Goal: Transaction & Acquisition: Book appointment/travel/reservation

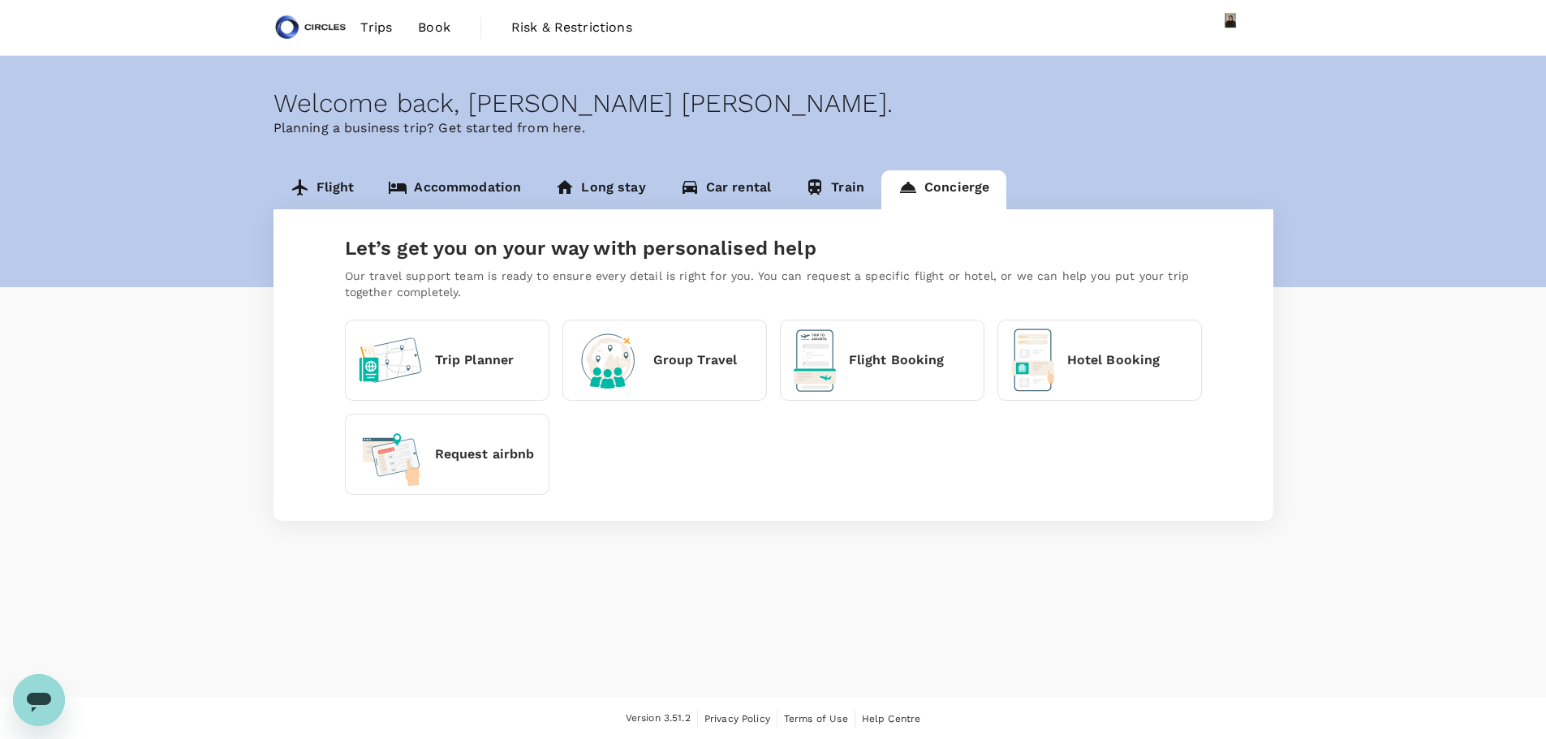
click at [317, 183] on link "Flight" at bounding box center [322, 189] width 98 height 39
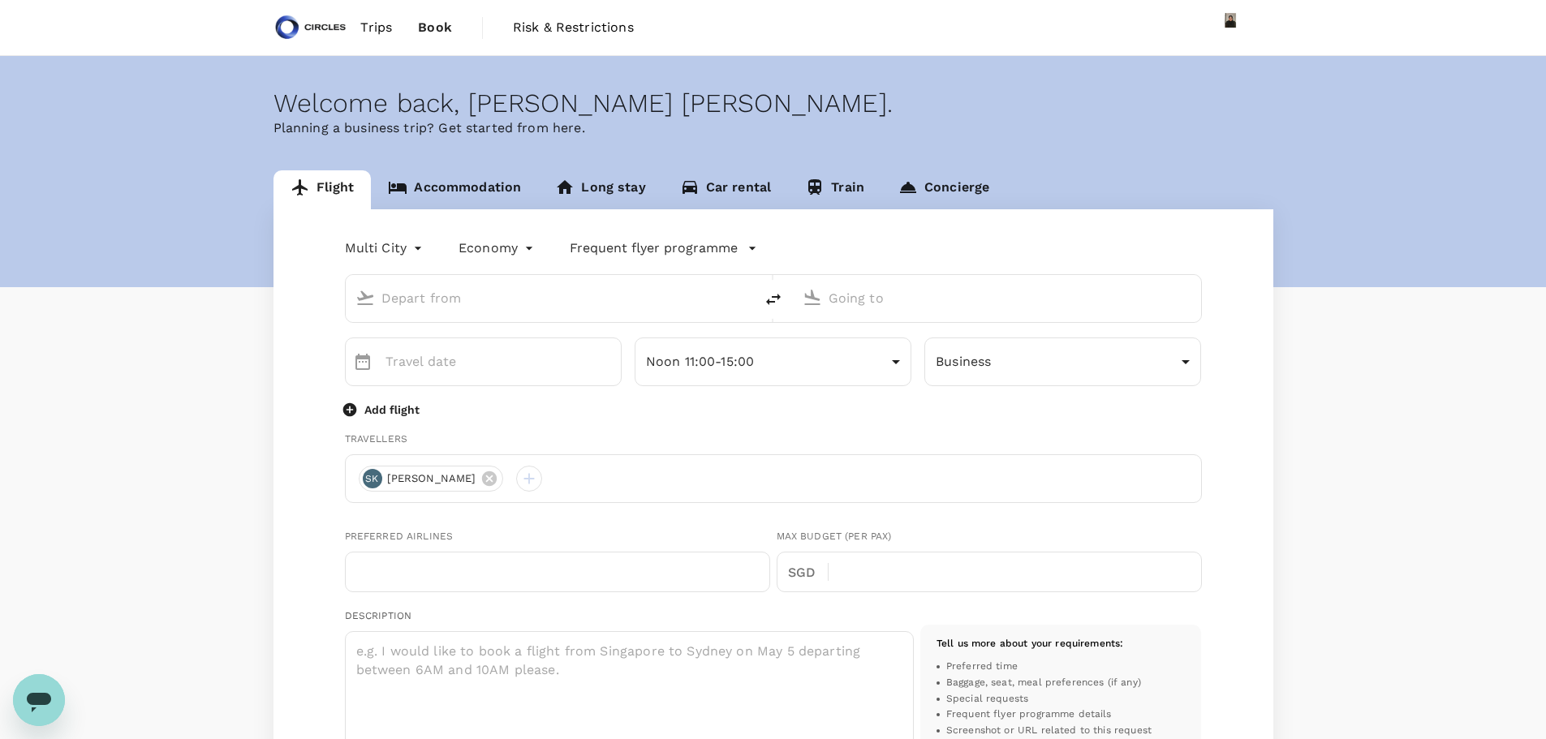
click at [550, 297] on input "text" at bounding box center [550, 298] width 338 height 25
type input "oneway"
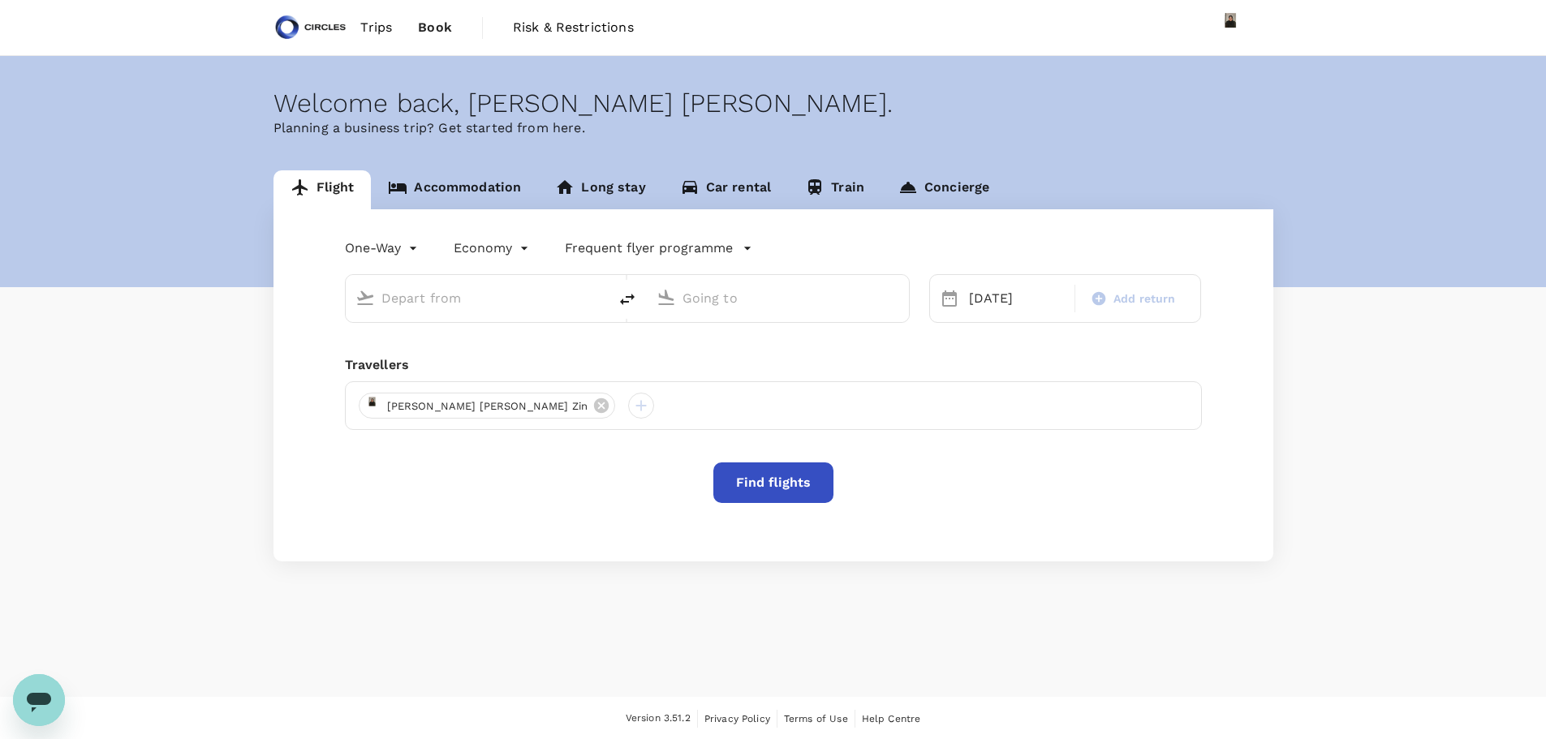
type input "[GEOGRAPHIC_DATA], [GEOGRAPHIC_DATA] (any)"
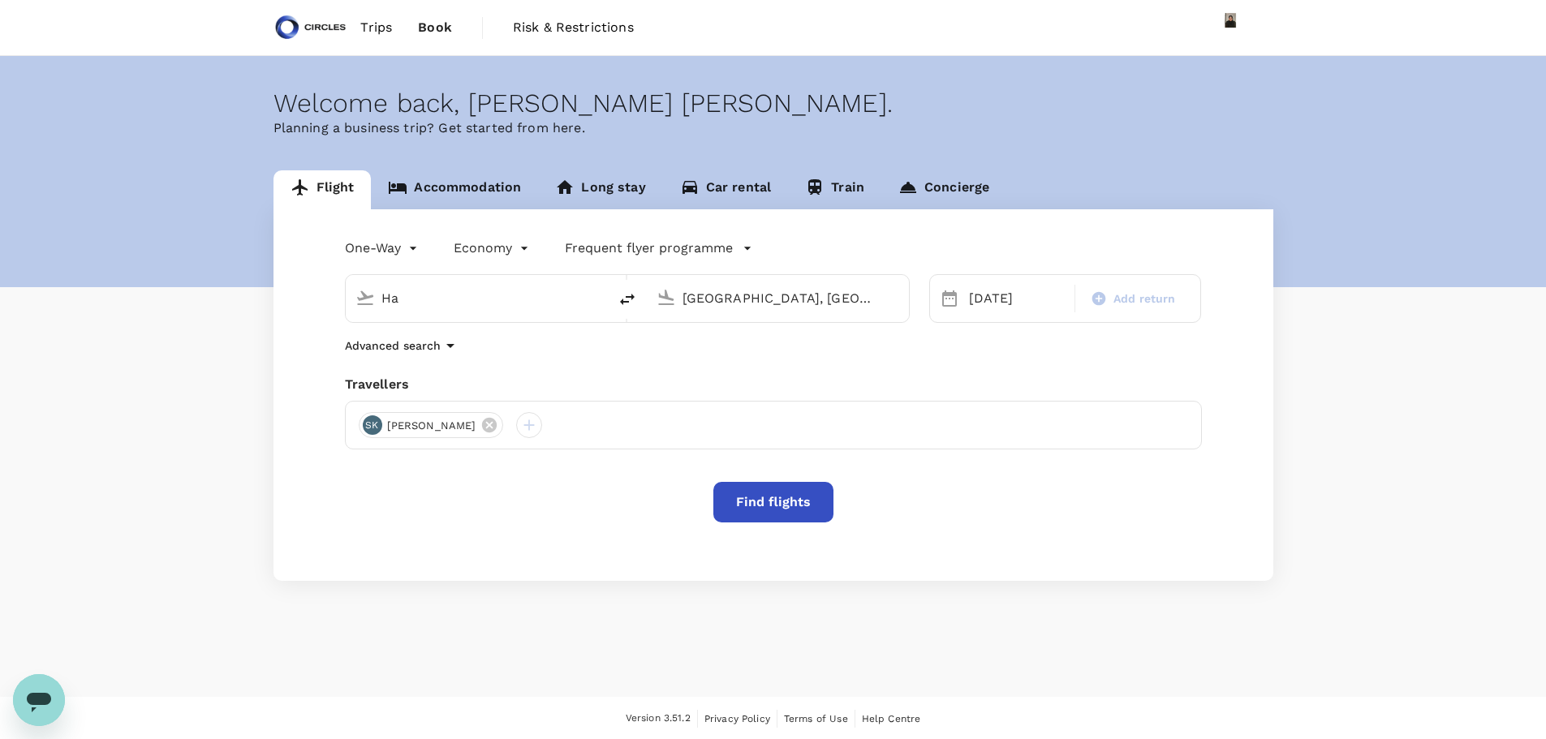
type input "H"
click at [508, 352] on div "Singapore Changi SIN" at bounding box center [489, 361] width 347 height 25
type input "Singapore Changi (SIN)"
drag, startPoint x: 855, startPoint y: 297, endPoint x: 651, endPoint y: 267, distance: 206.6
click at [651, 267] on div "Singapore Changi (SIN) [GEOGRAPHIC_DATA], [GEOGRAPHIC_DATA] (any)" at bounding box center [617, 289] width 584 height 68
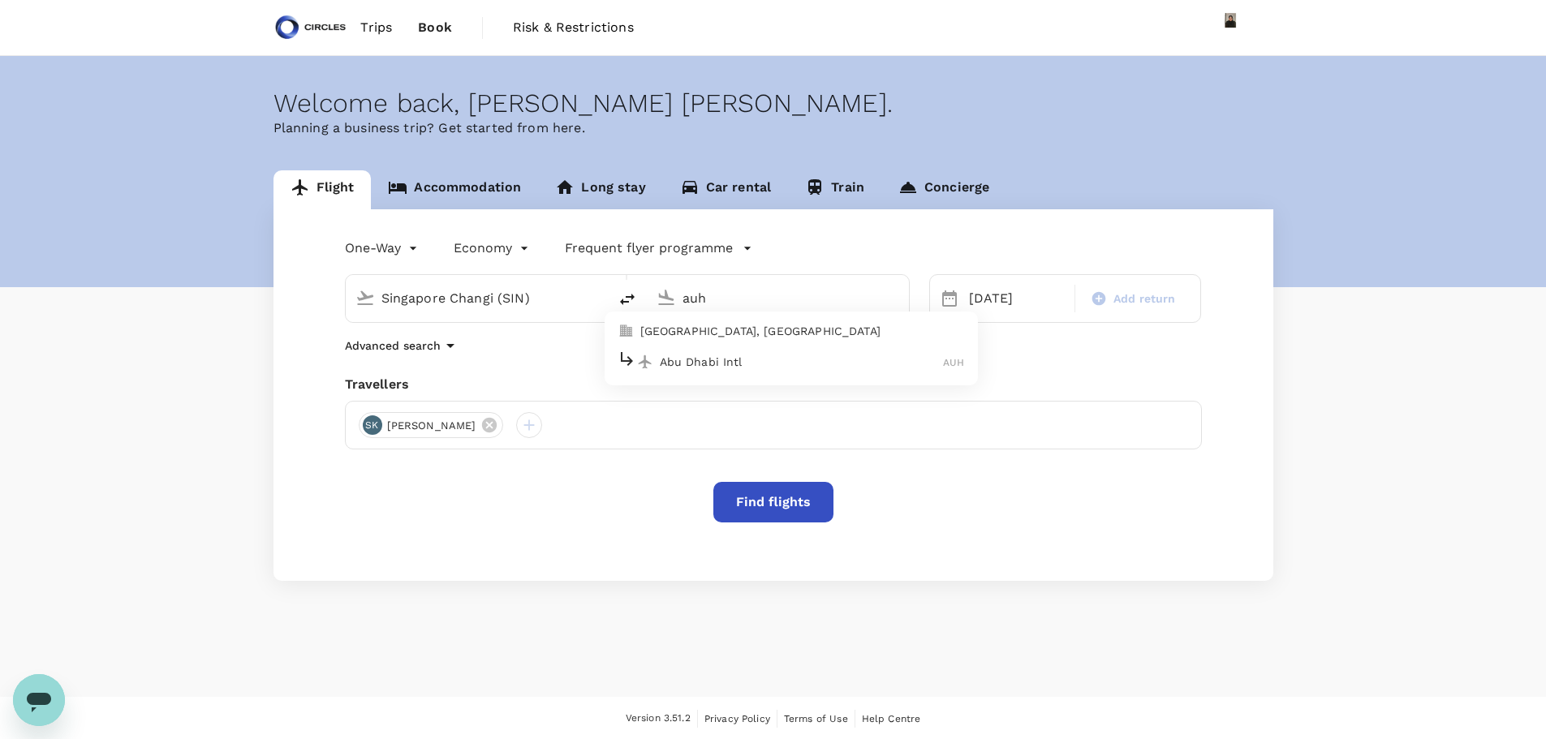
click at [702, 352] on div "Abu Dhabi Intl AUH" at bounding box center [790, 361] width 347 height 25
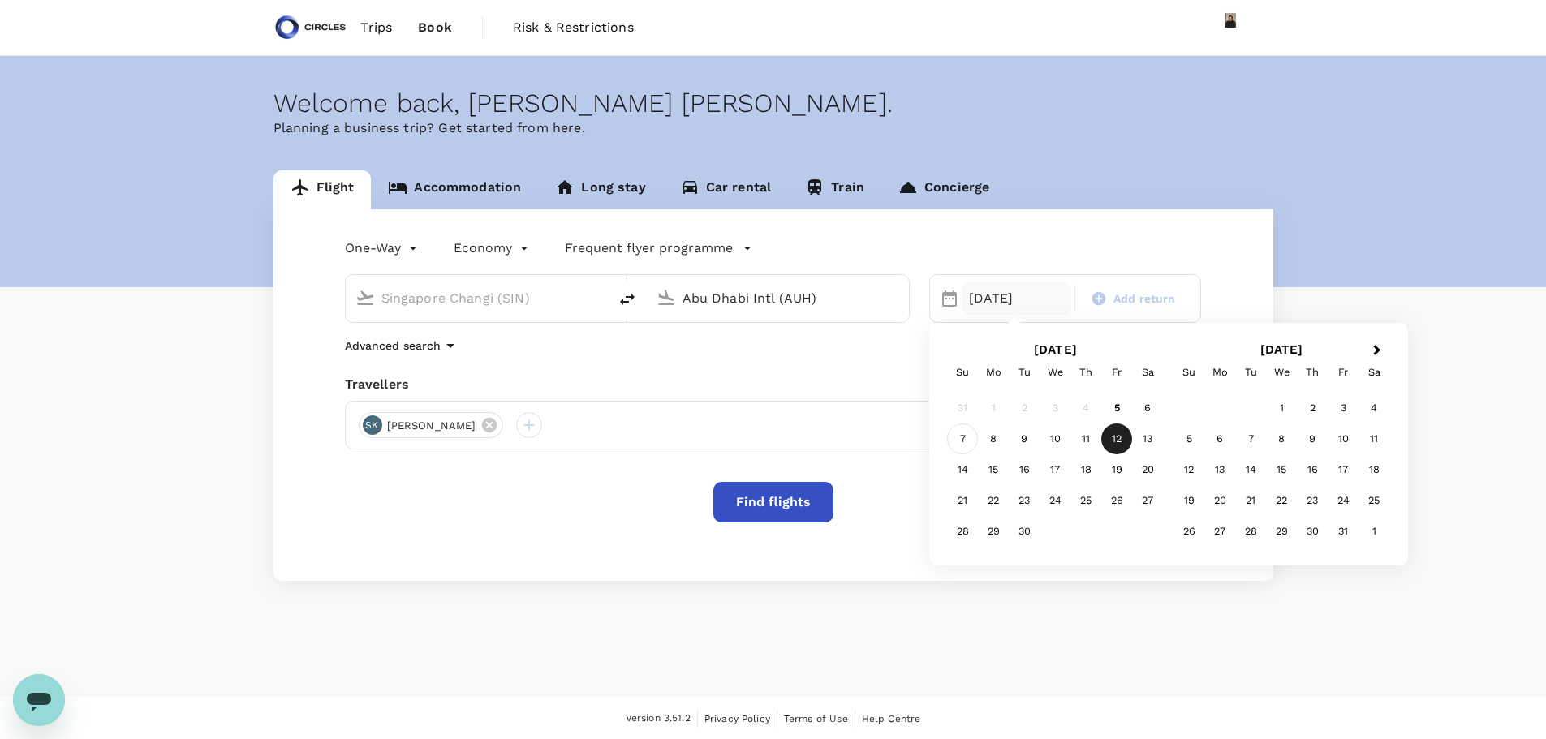
type input "Abu Dhabi Intl (AUH)"
click at [970, 442] on div "7" at bounding box center [962, 439] width 31 height 31
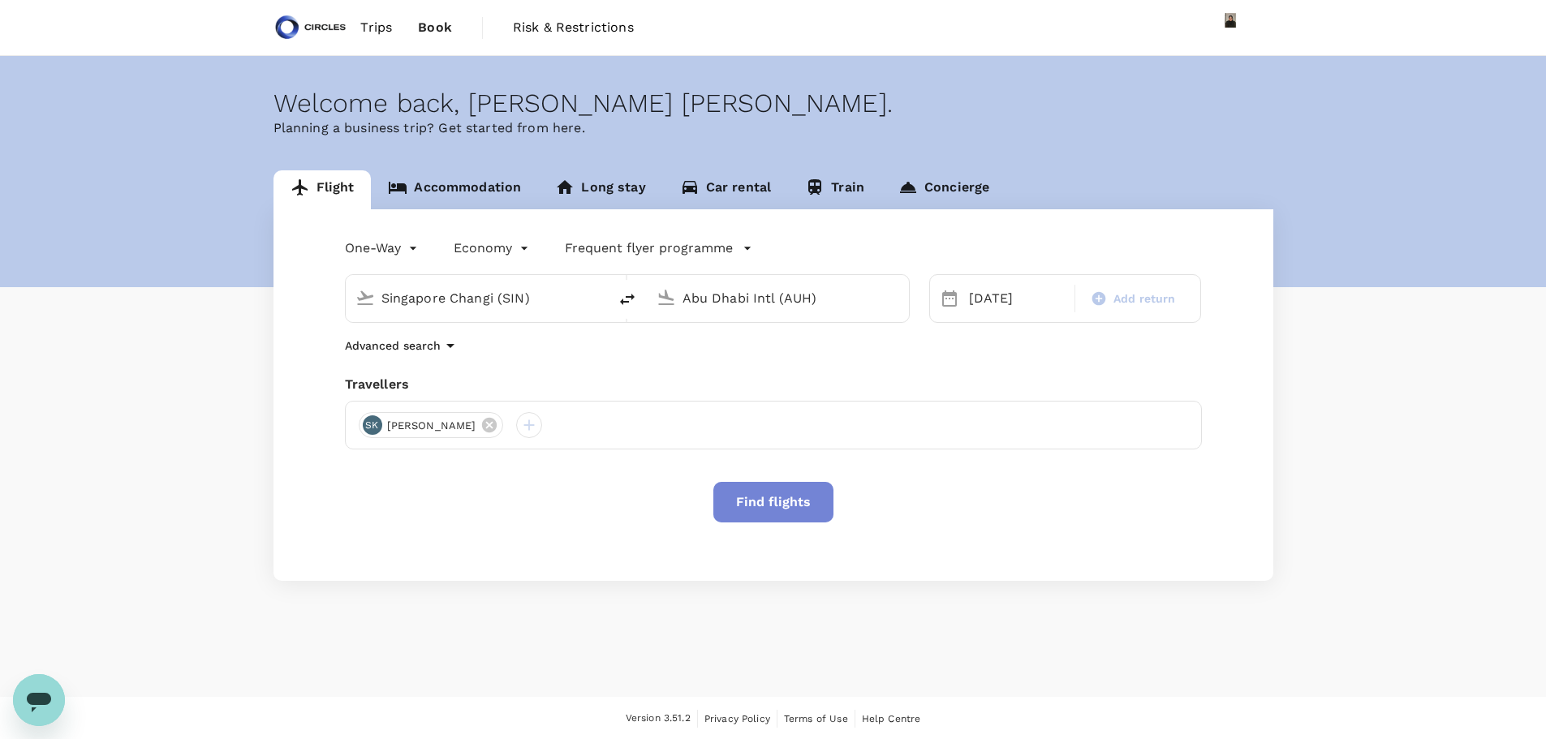
click at [797, 505] on button "Find flights" at bounding box center [773, 502] width 120 height 41
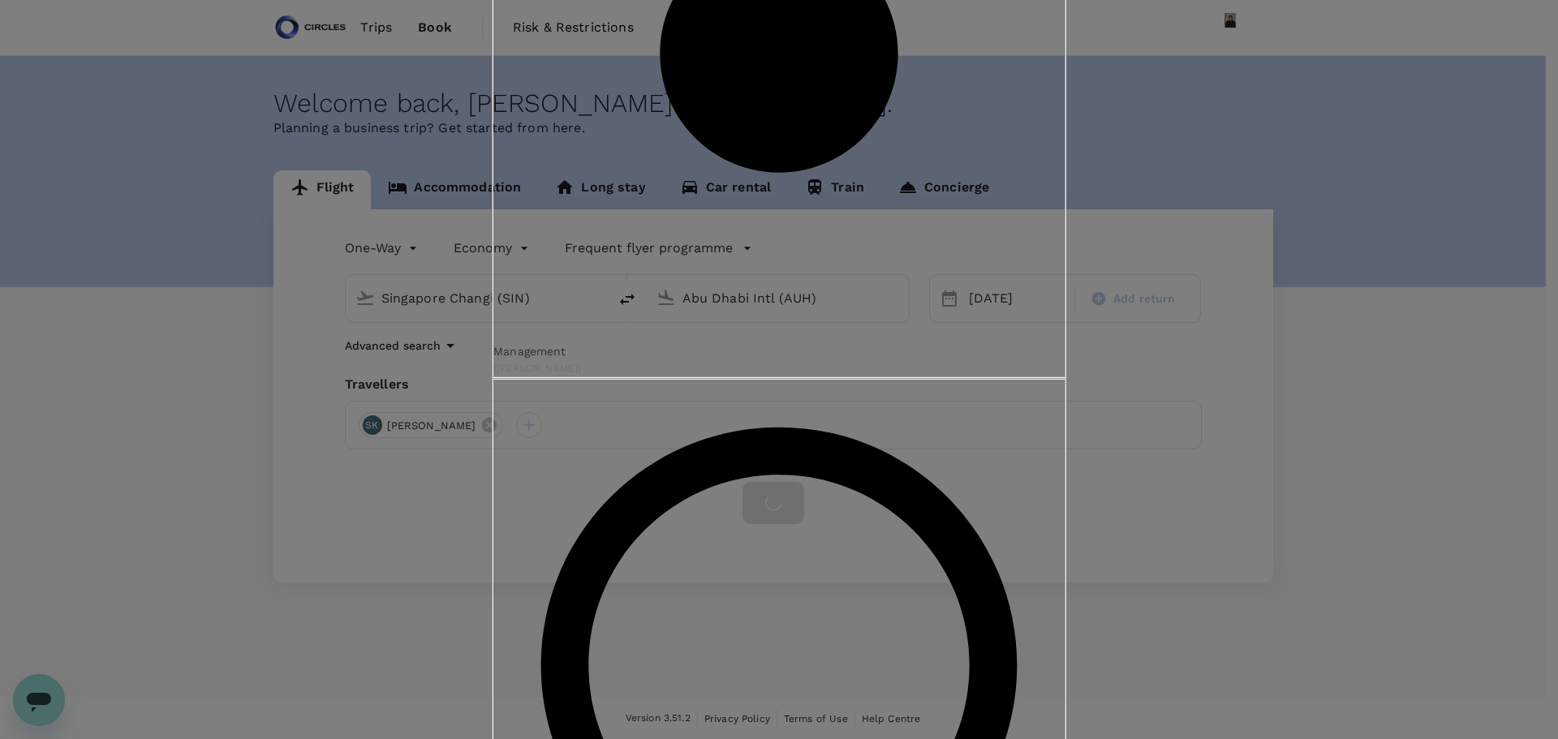
click at [644, 403] on input "Revenue ( You )" at bounding box center [779, 369] width 1558 height 739
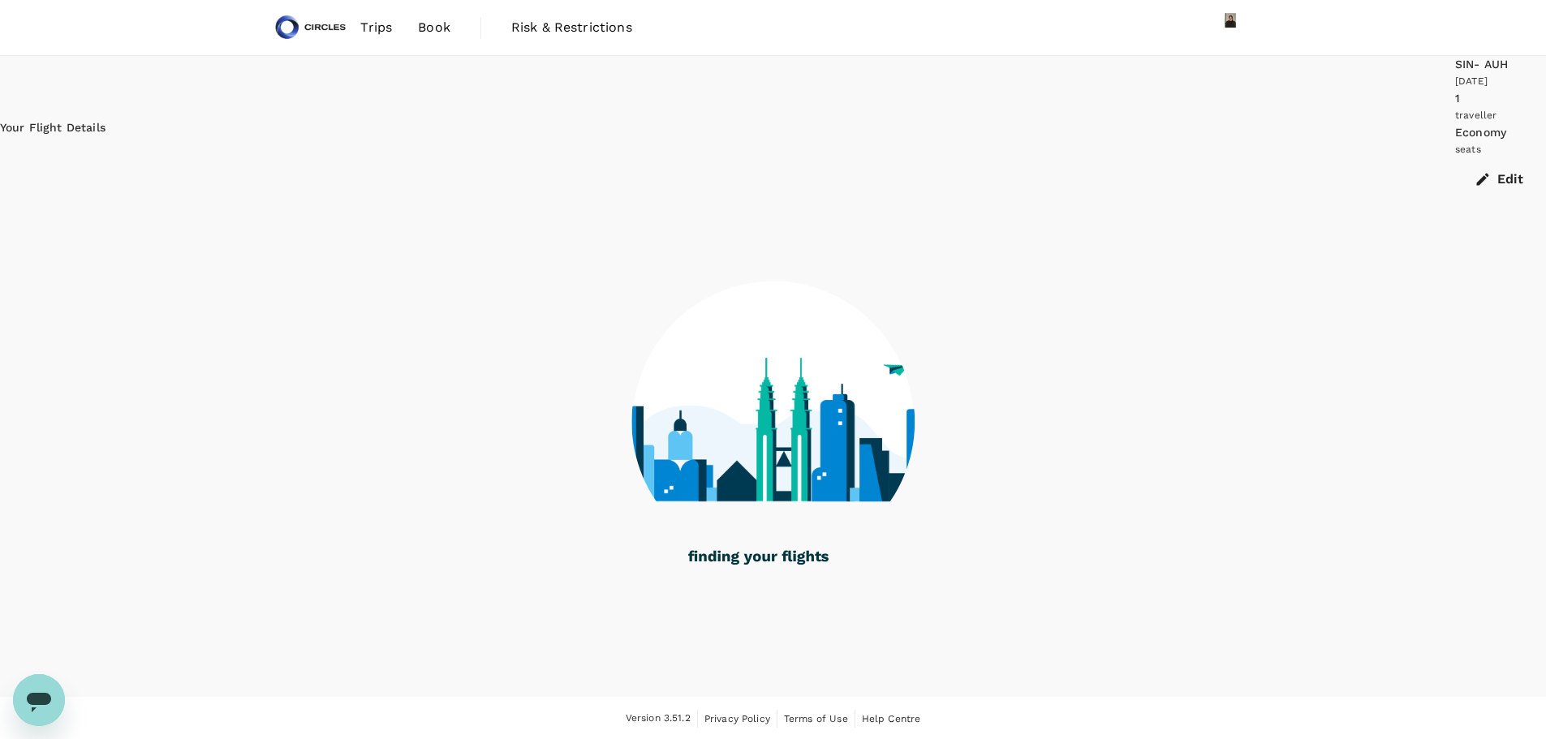
click at [1477, 173] on icon "button" at bounding box center [1483, 179] width 12 height 12
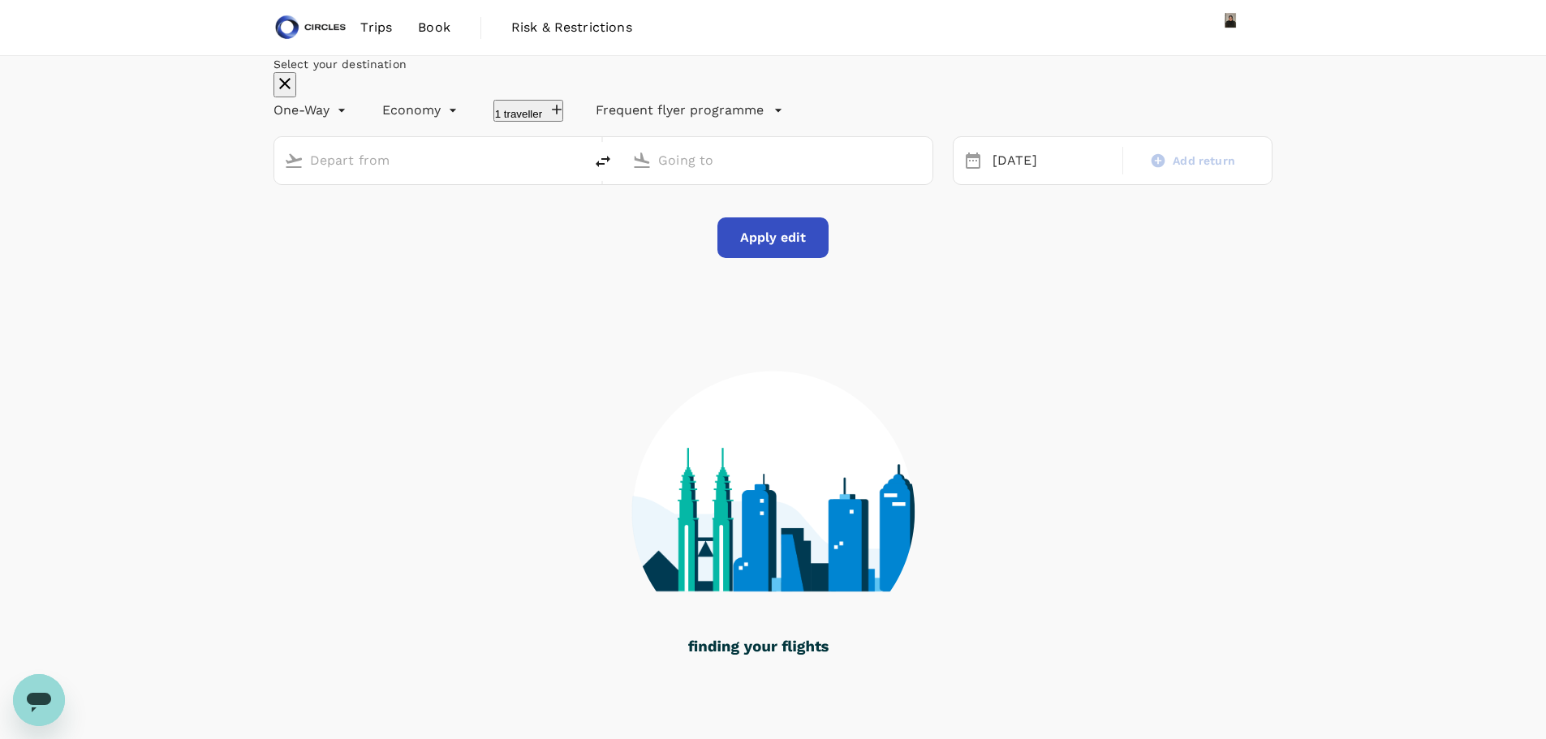
type input "Singapore Changi (SIN)"
type input "Abu Dhabi Intl (AUH)"
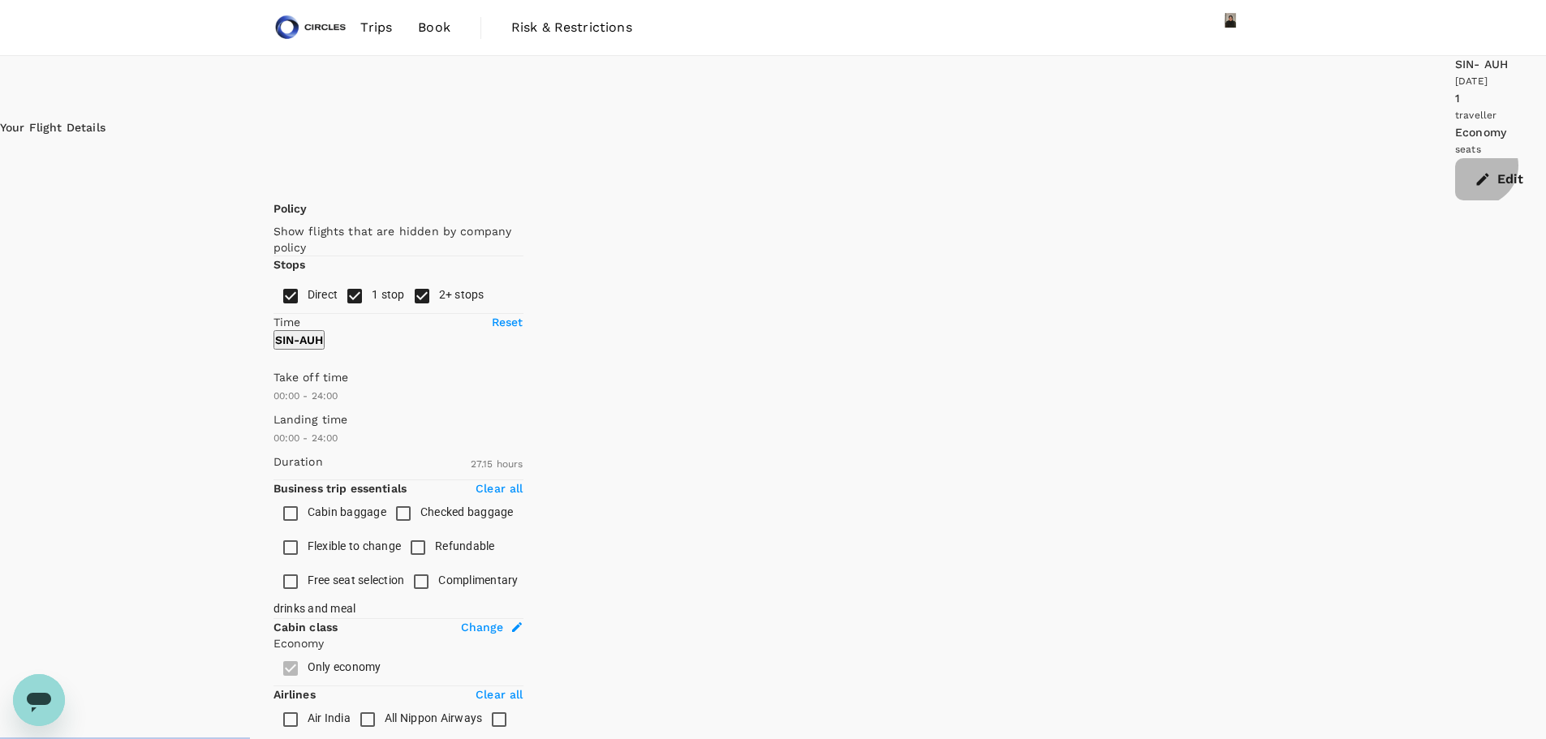
click at [1455, 158] on button "Edit" at bounding box center [1500, 179] width 91 height 42
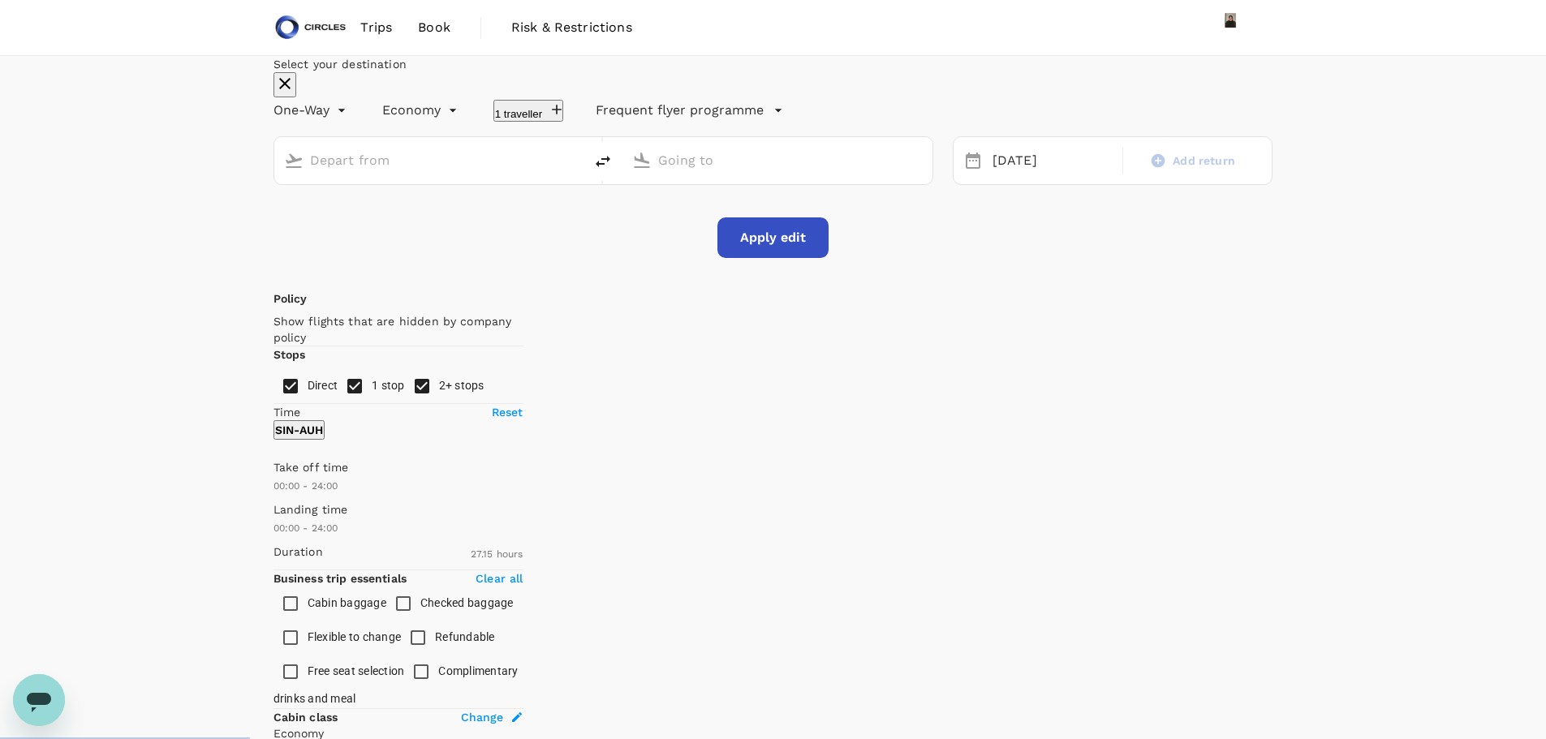
type input "Singapore Changi (SIN)"
type input "Abu Dhabi Intl (AUH)"
type input "1660"
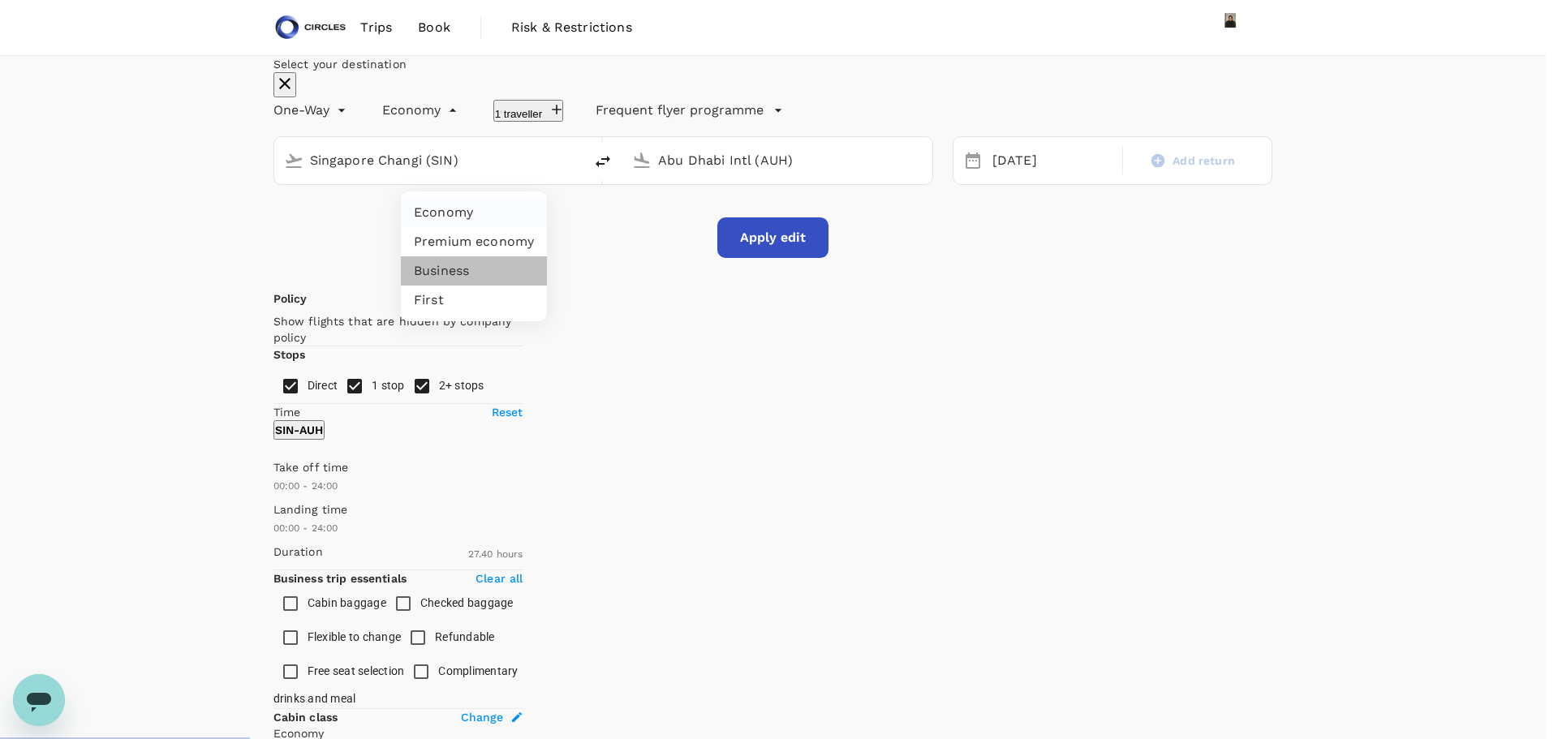
click at [454, 270] on li "Business" at bounding box center [474, 270] width 146 height 29
type input "business"
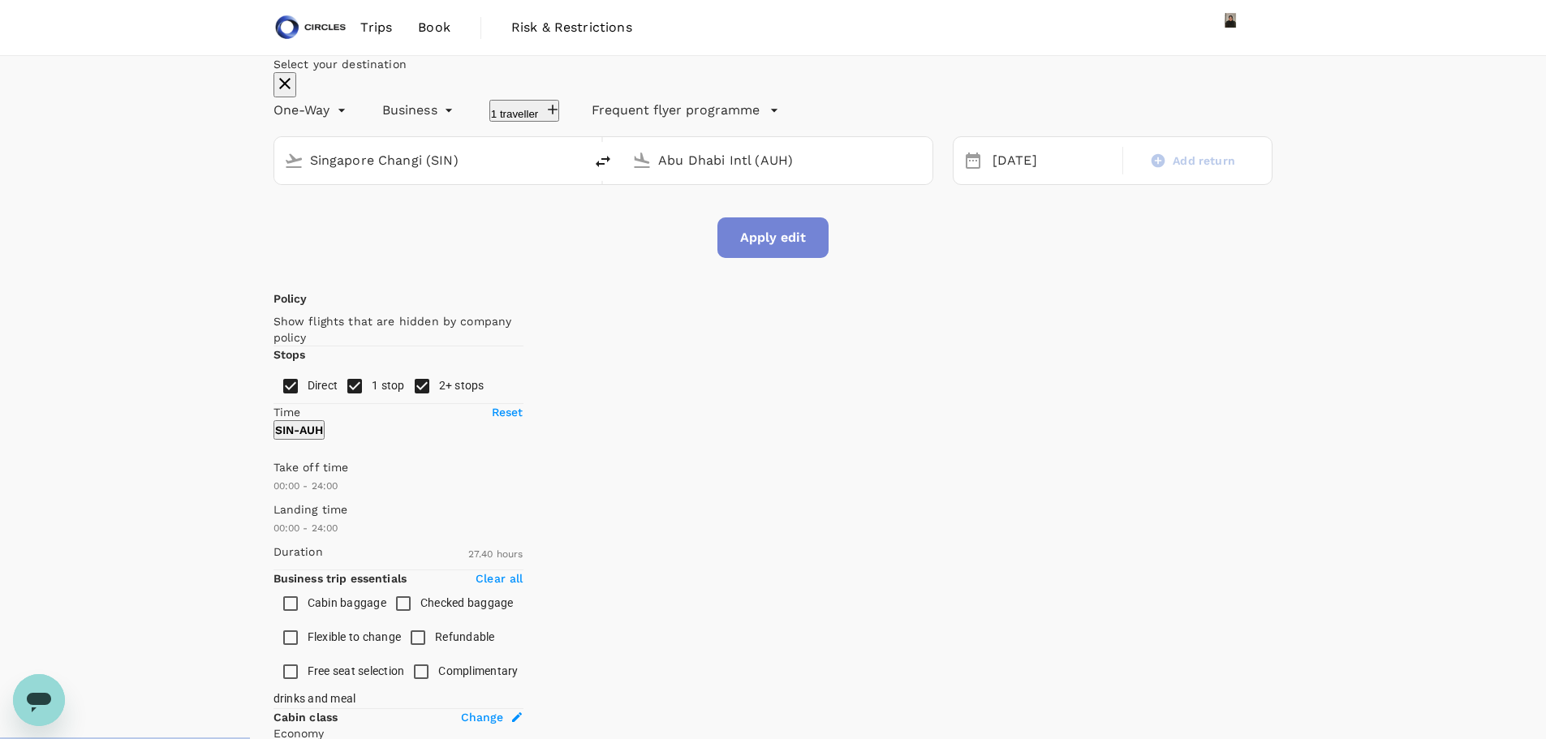
click at [781, 258] on button "Apply edit" at bounding box center [772, 237] width 111 height 41
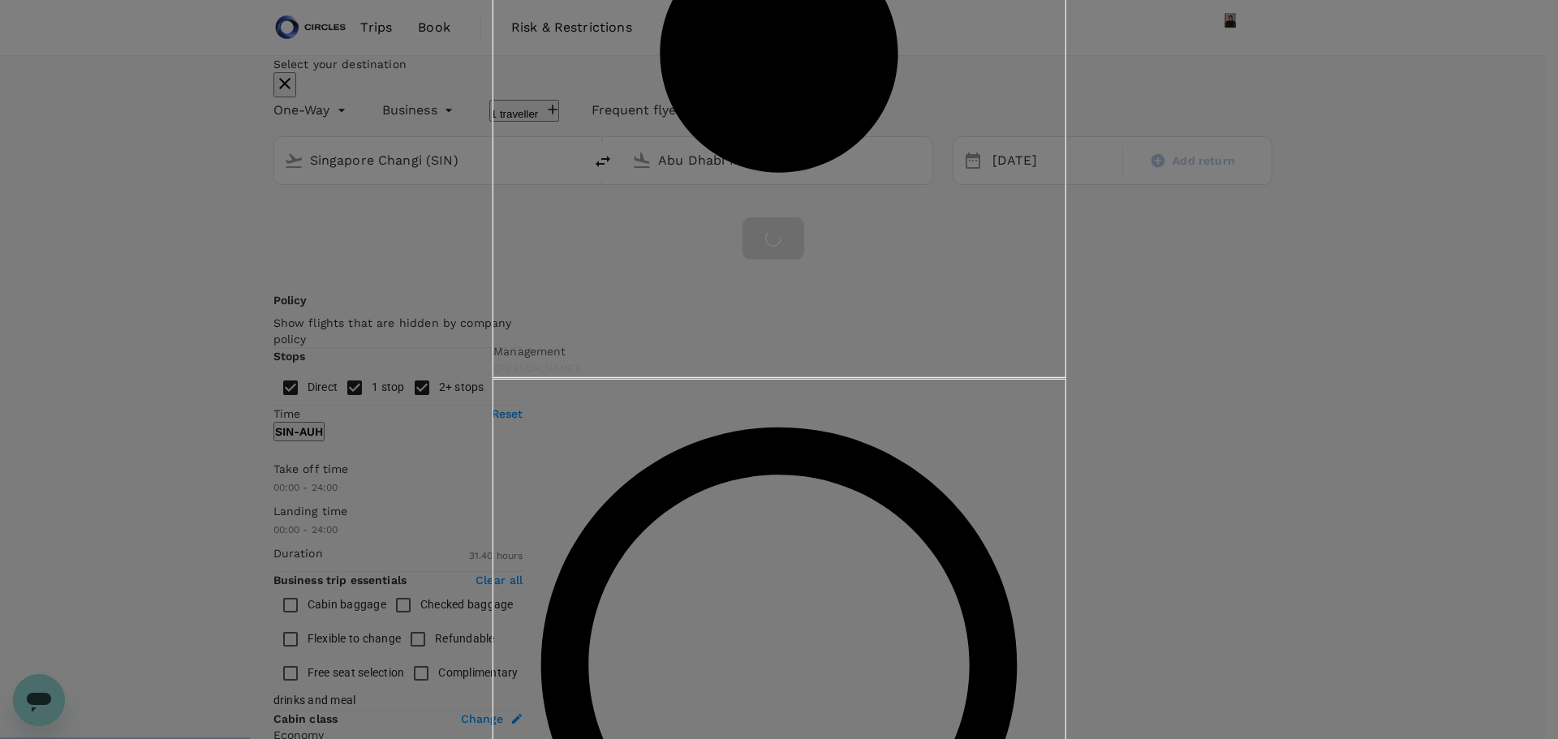
type input "1900"
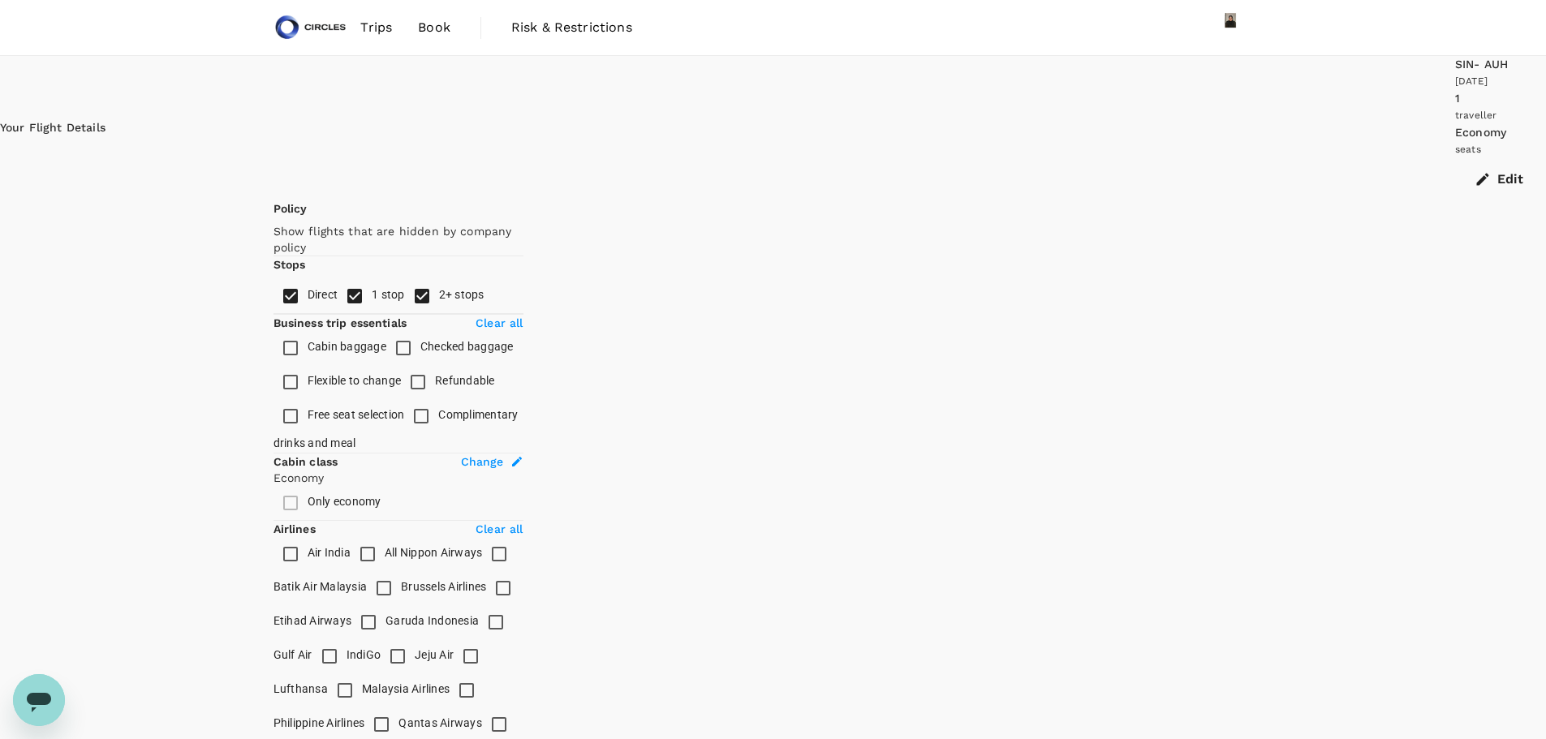
checkbox input "false"
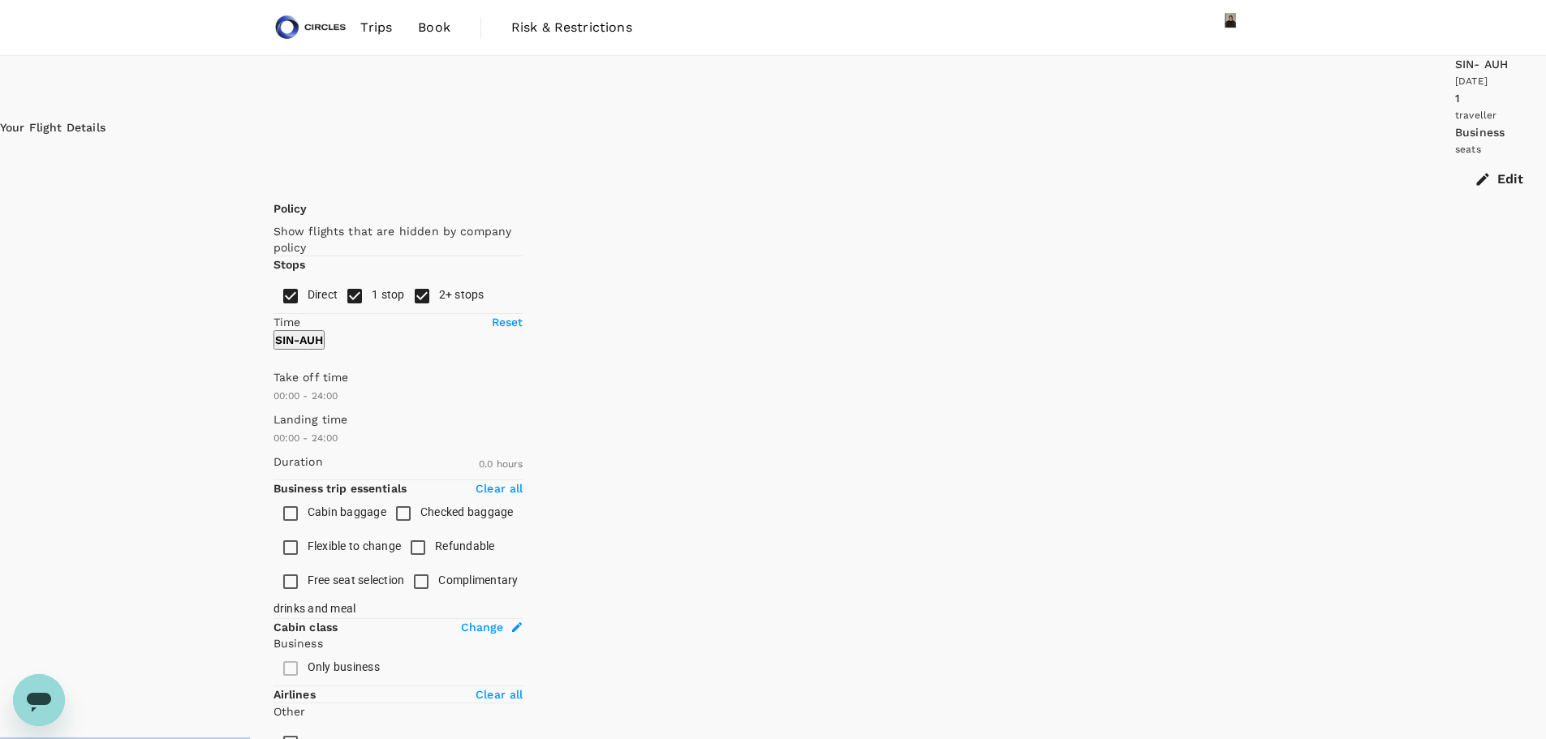
click at [1455, 158] on button "Edit" at bounding box center [1500, 179] width 91 height 42
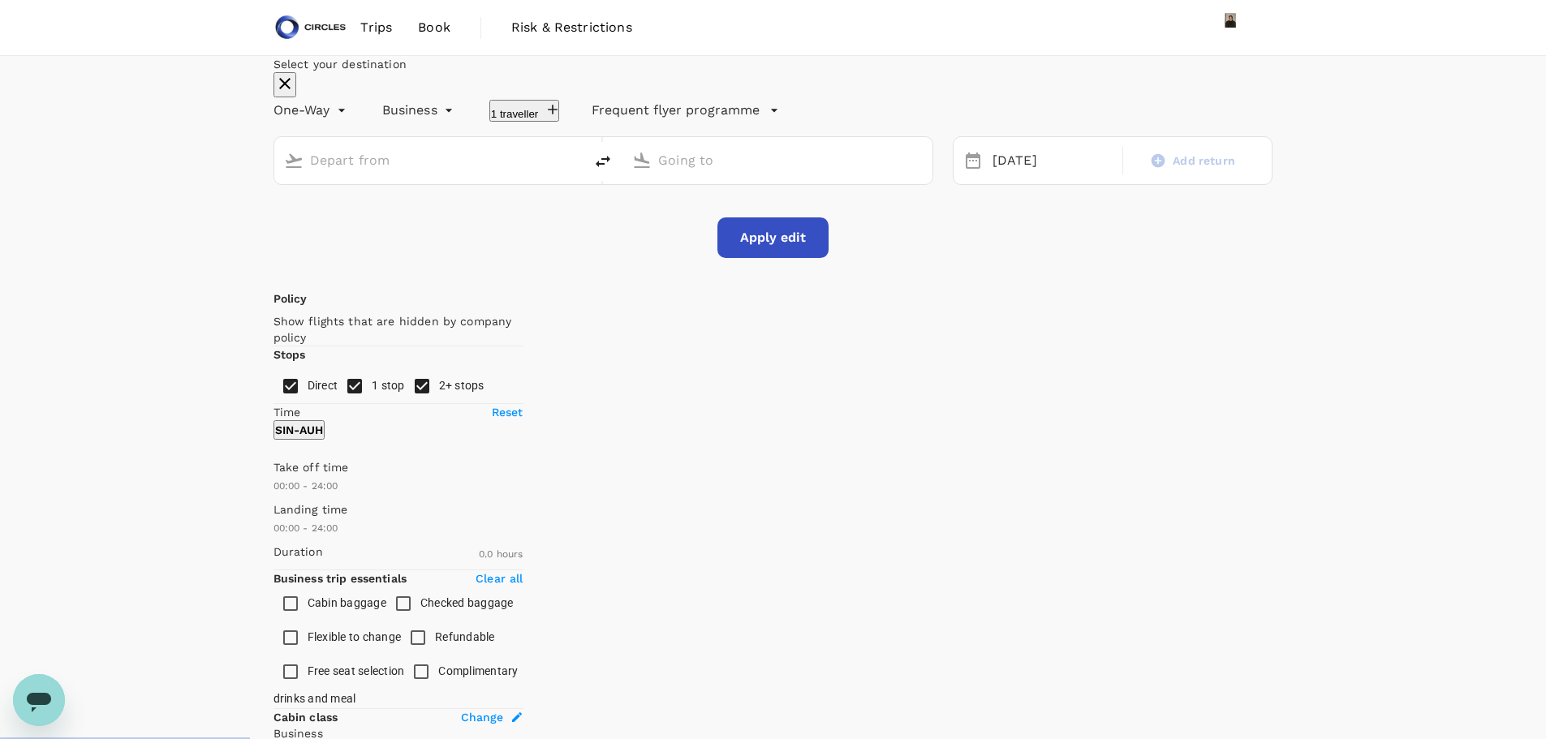
type input "Singapore Changi (SIN)"
type input "Abu Dhabi Intl (AUH)"
type input "1590"
checkbox input "true"
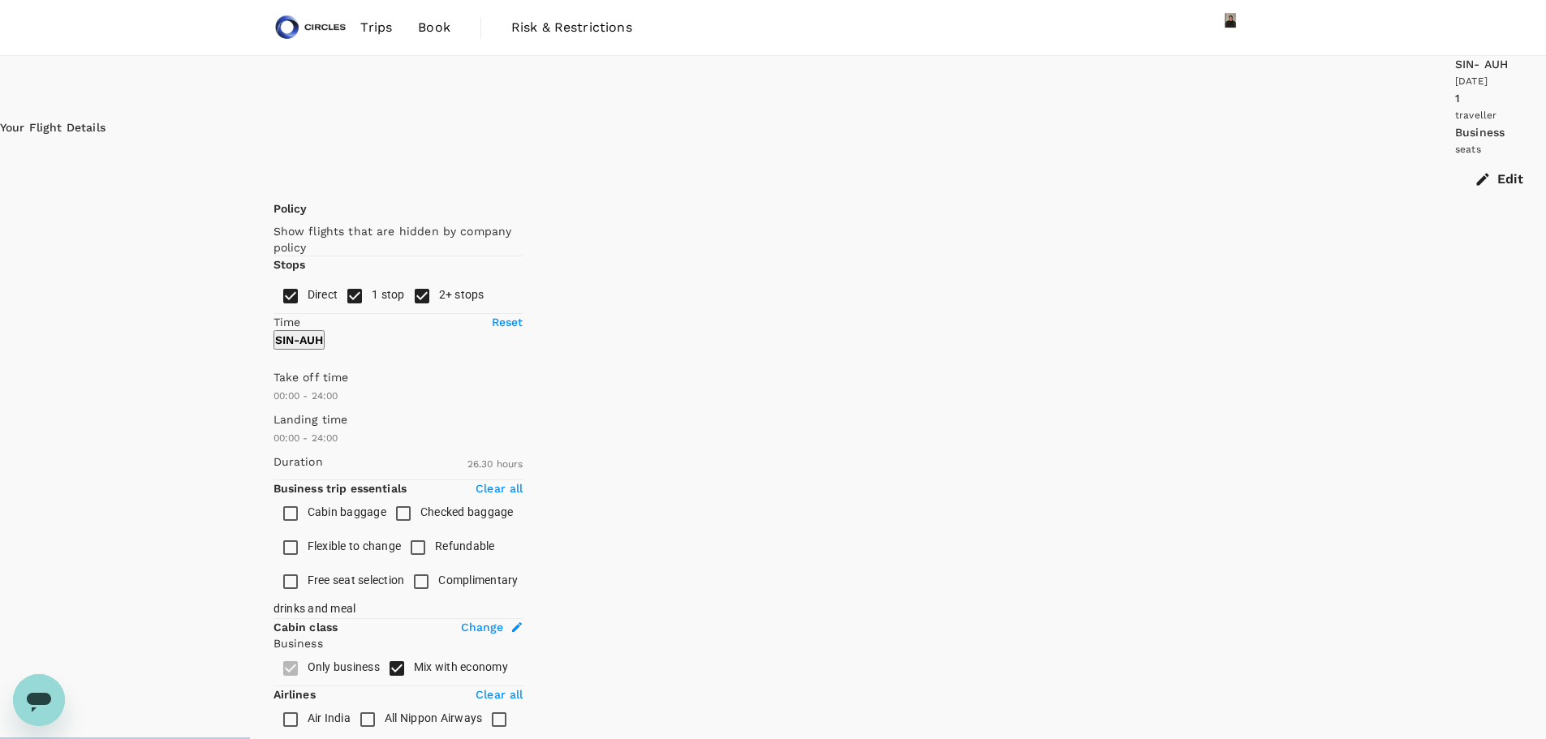
click at [1455, 158] on button "Edit" at bounding box center [1500, 179] width 91 height 42
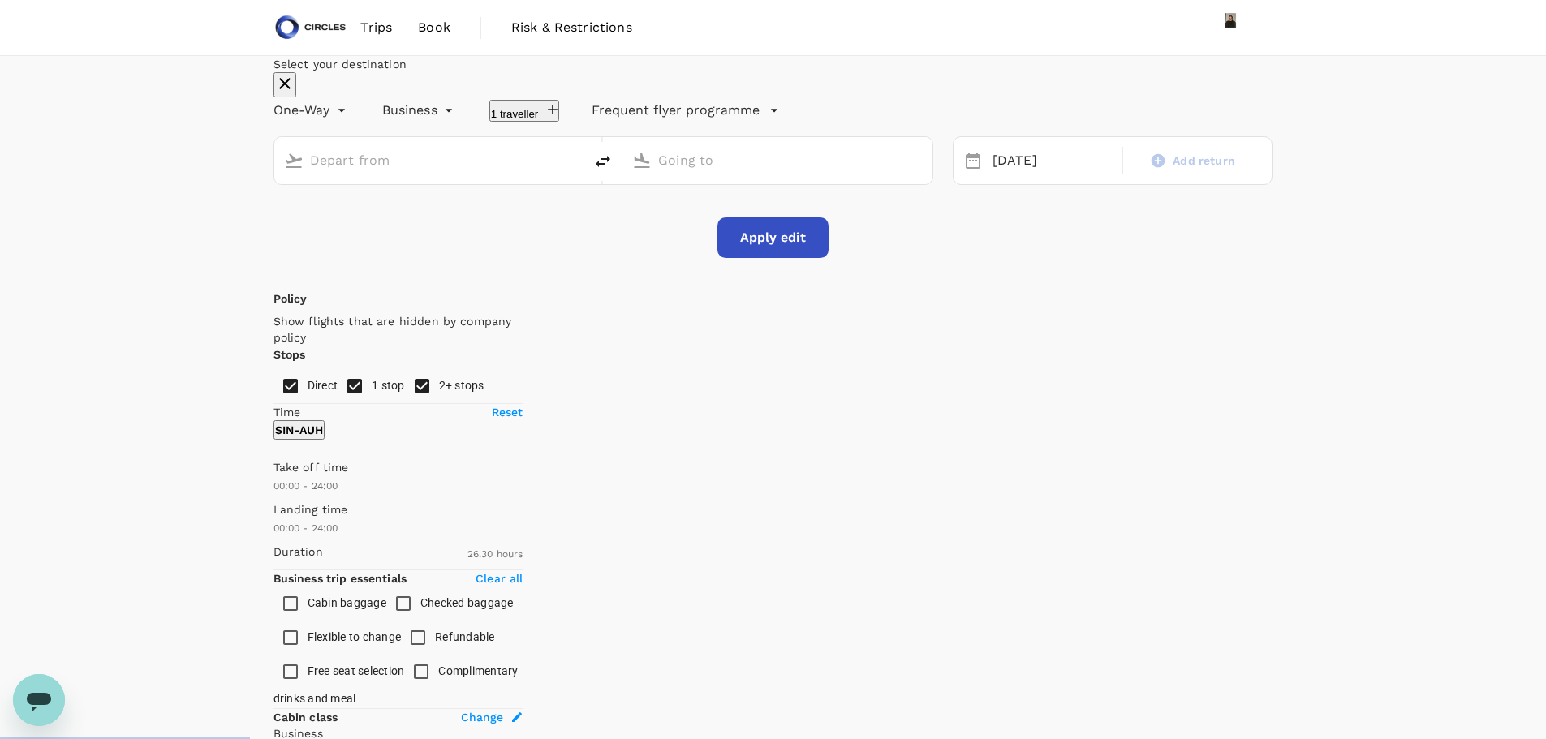
type input "Singapore Changi (SIN)"
type input "Abu Dhabi Intl (AUH)"
type input "1890"
click at [772, 258] on button "Apply edit" at bounding box center [772, 237] width 111 height 41
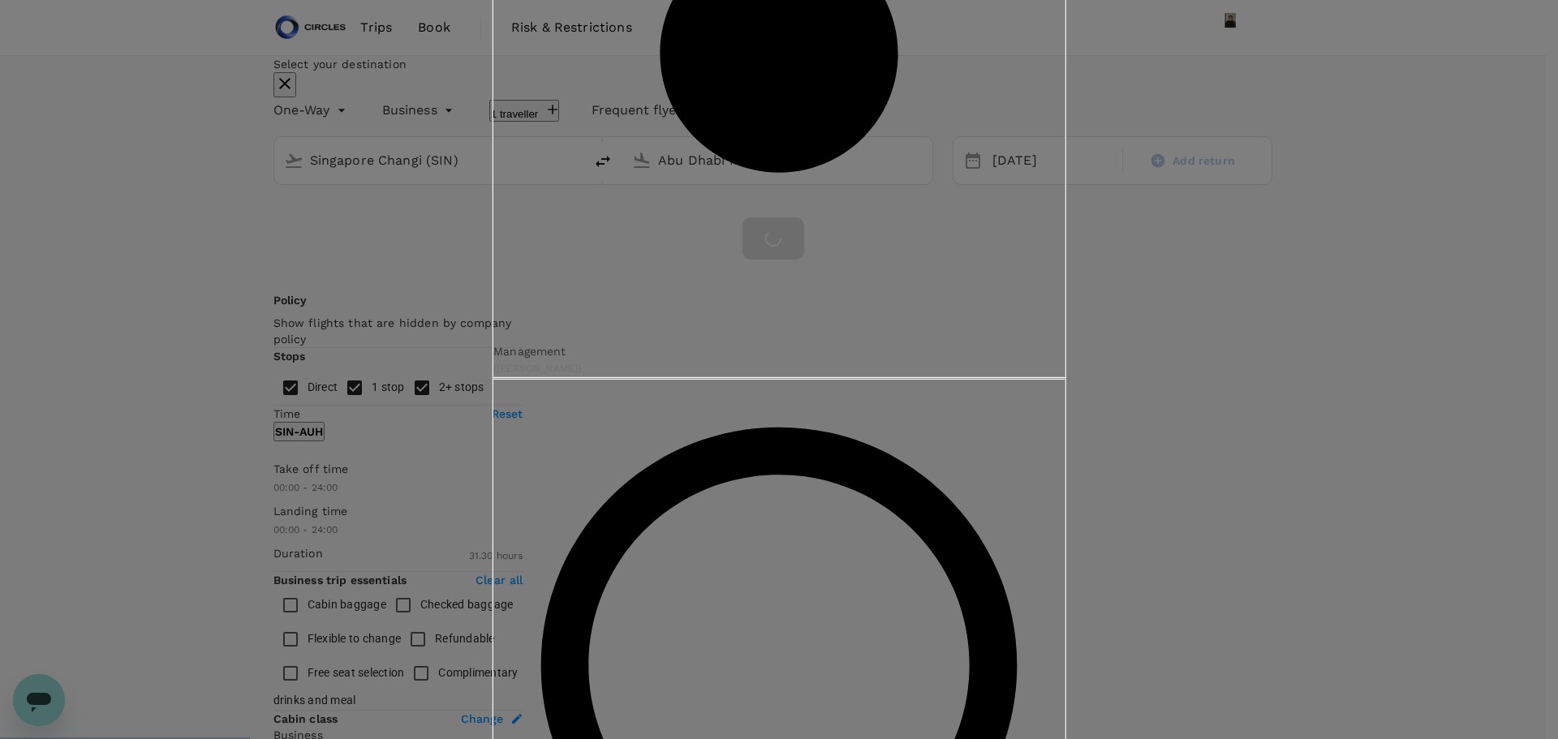
click at [697, 402] on input "Revenue ( You )" at bounding box center [779, 369] width 1558 height 739
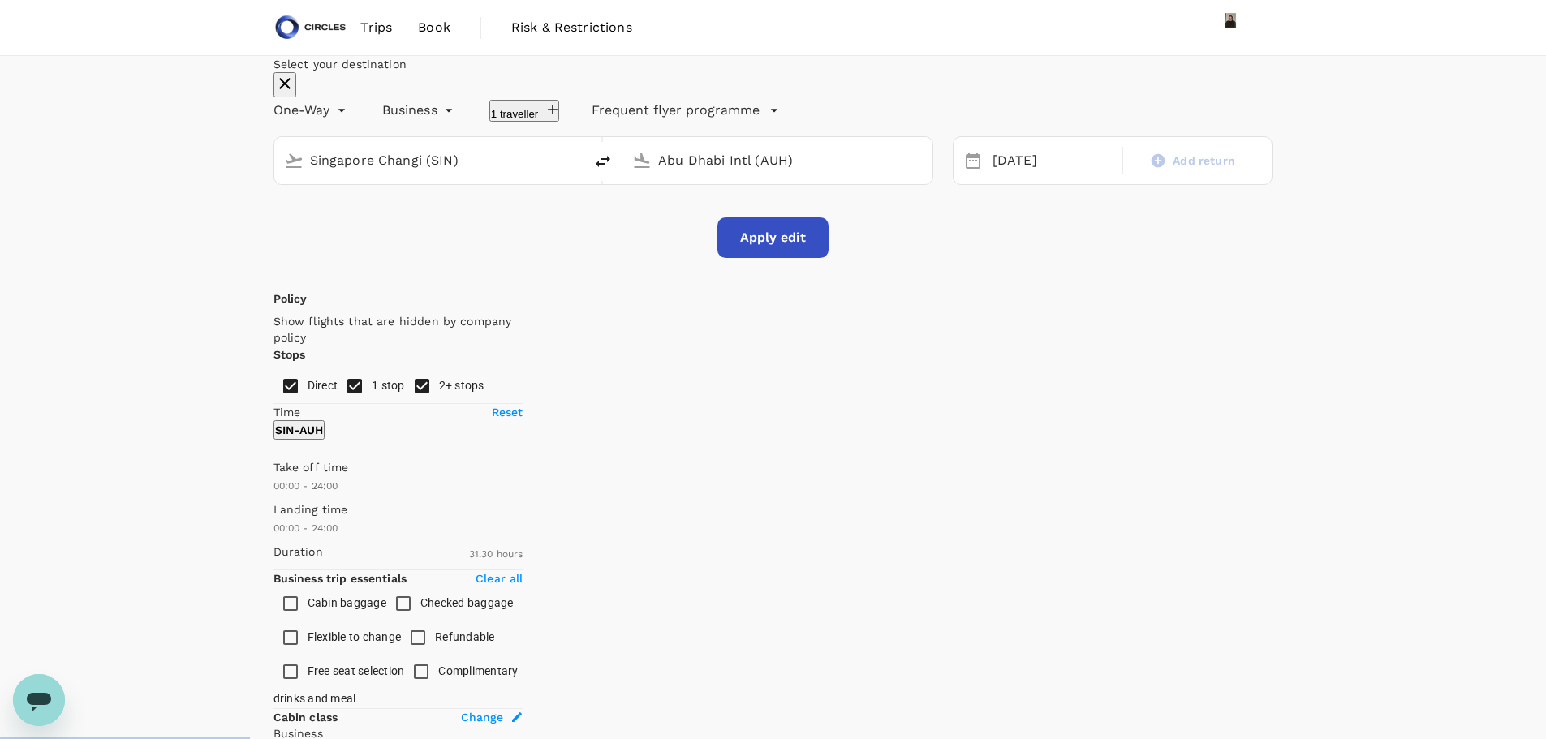
checkbox input "false"
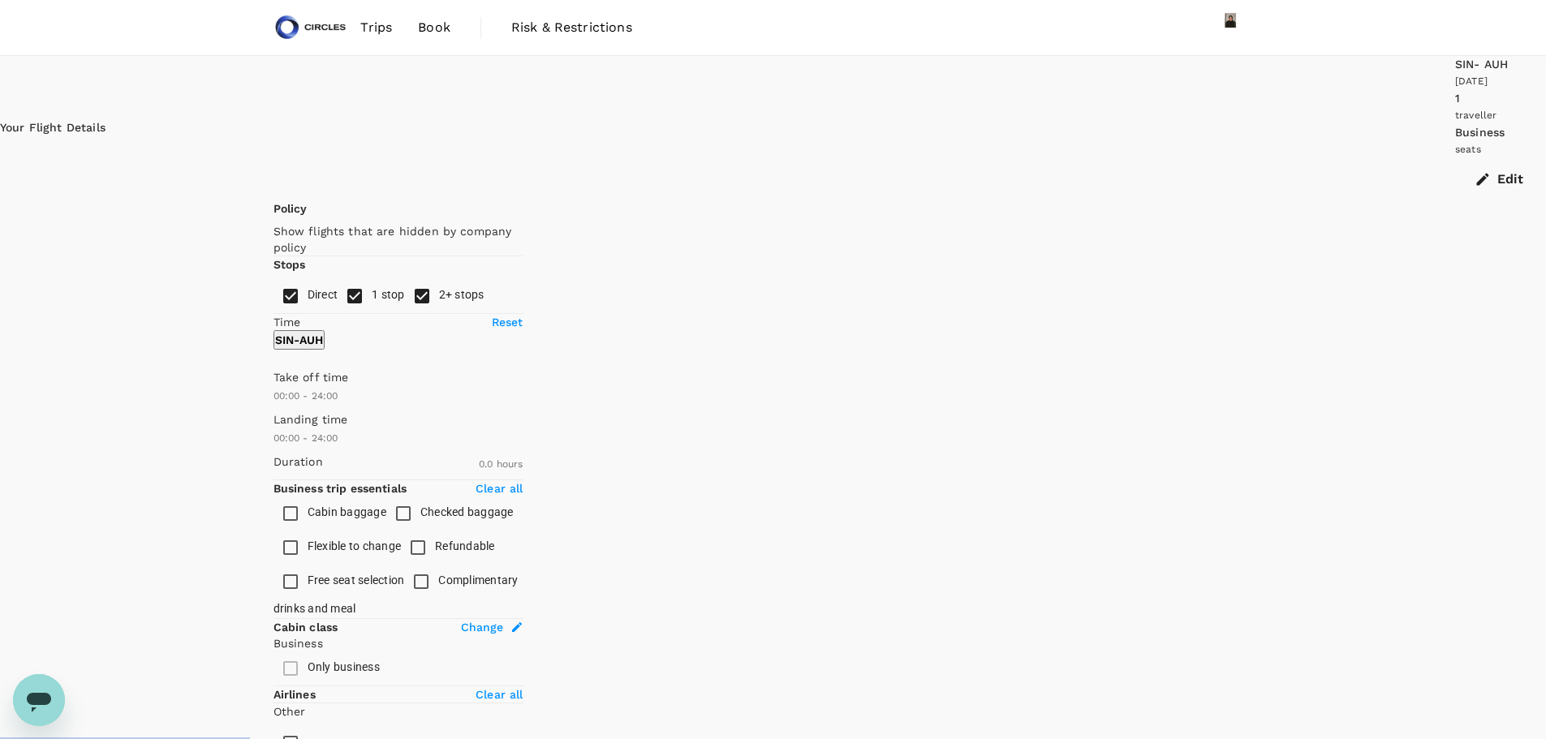
type input "1590"
checkbox input "true"
type input "1890"
click at [405, 313] on input "2+ stops" at bounding box center [422, 296] width 34 height 34
checkbox input "false"
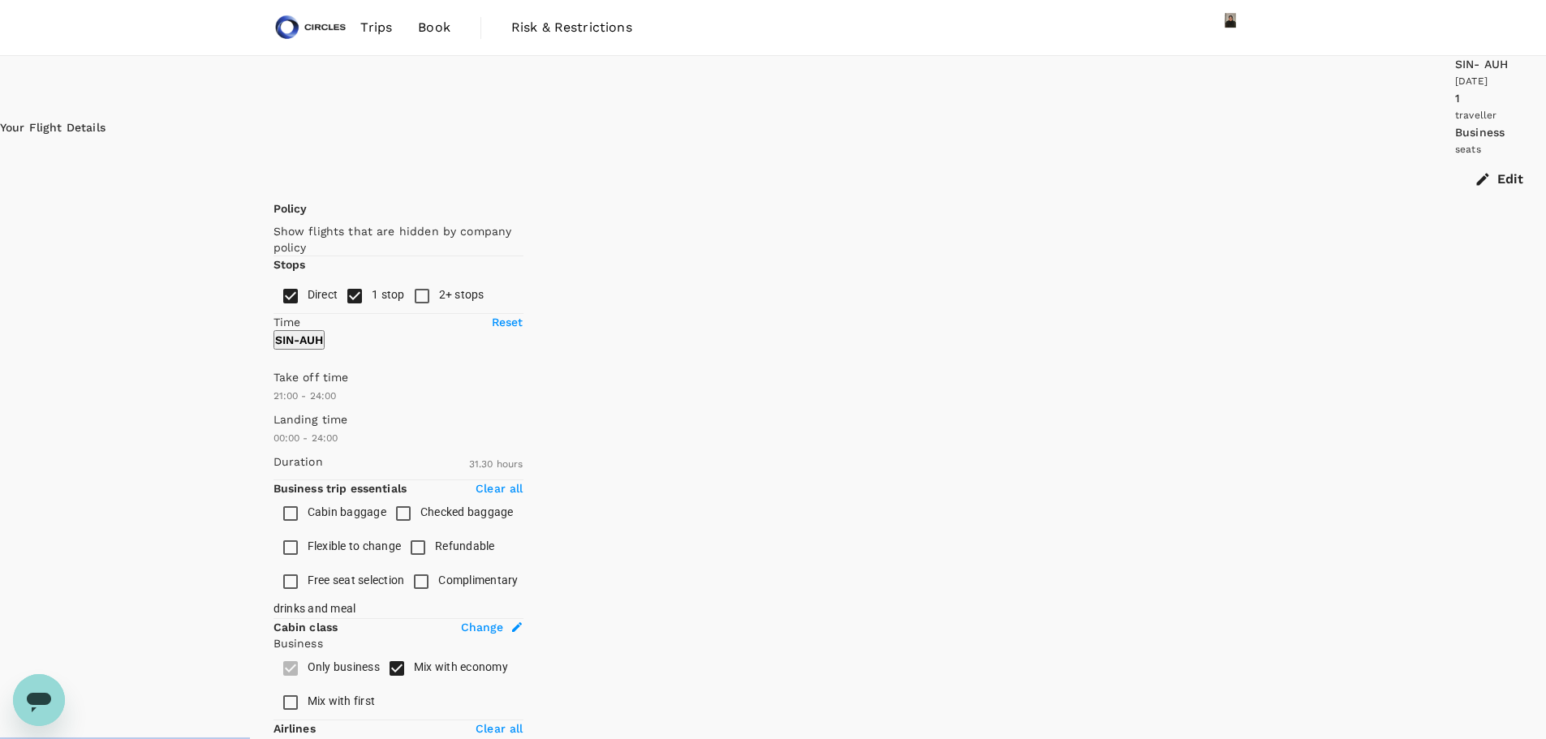
type input "990"
drag, startPoint x: 275, startPoint y: 484, endPoint x: 445, endPoint y: 477, distance: 170.5
click at [273, 405] on span at bounding box center [273, 405] width 0 height 0
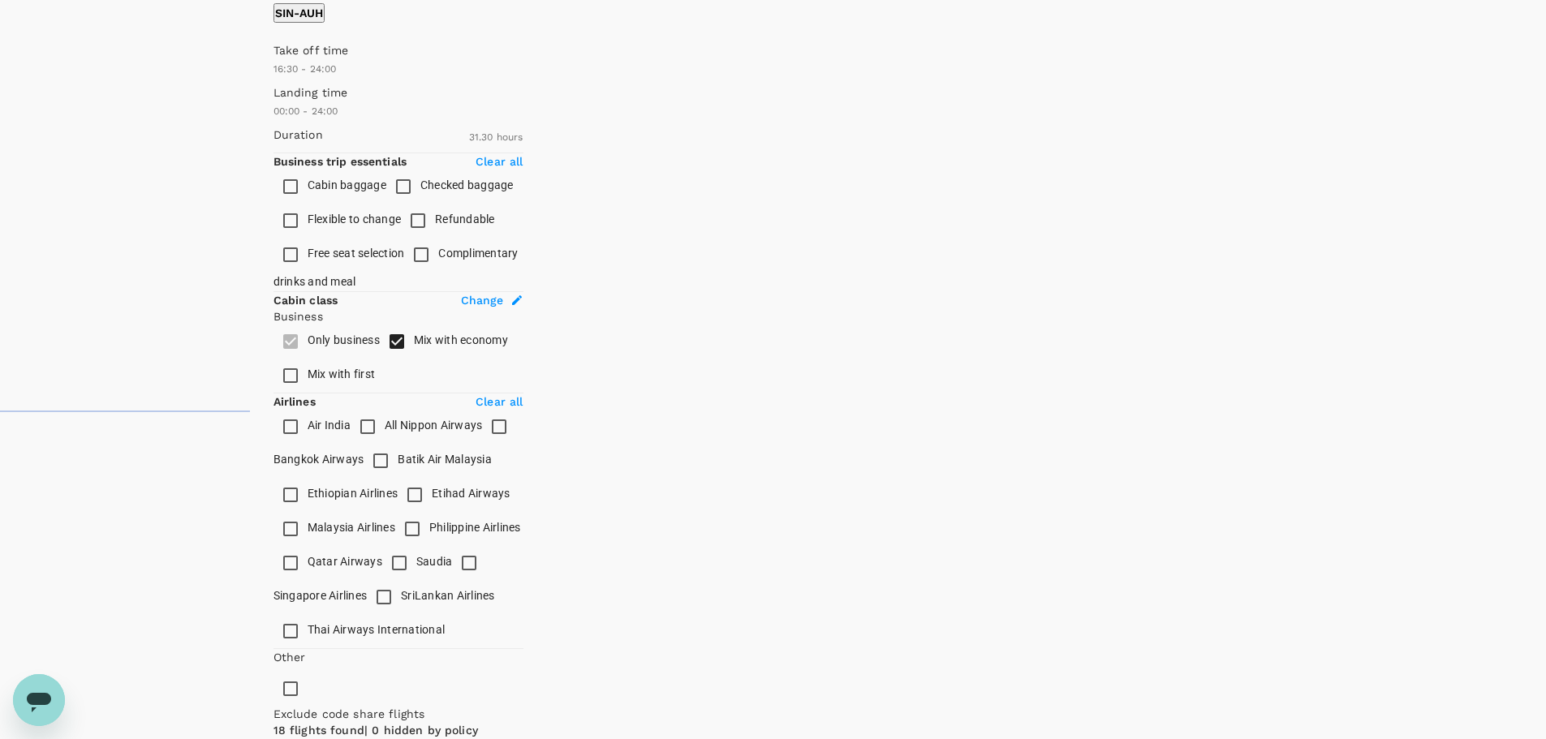
scroll to position [330, 0]
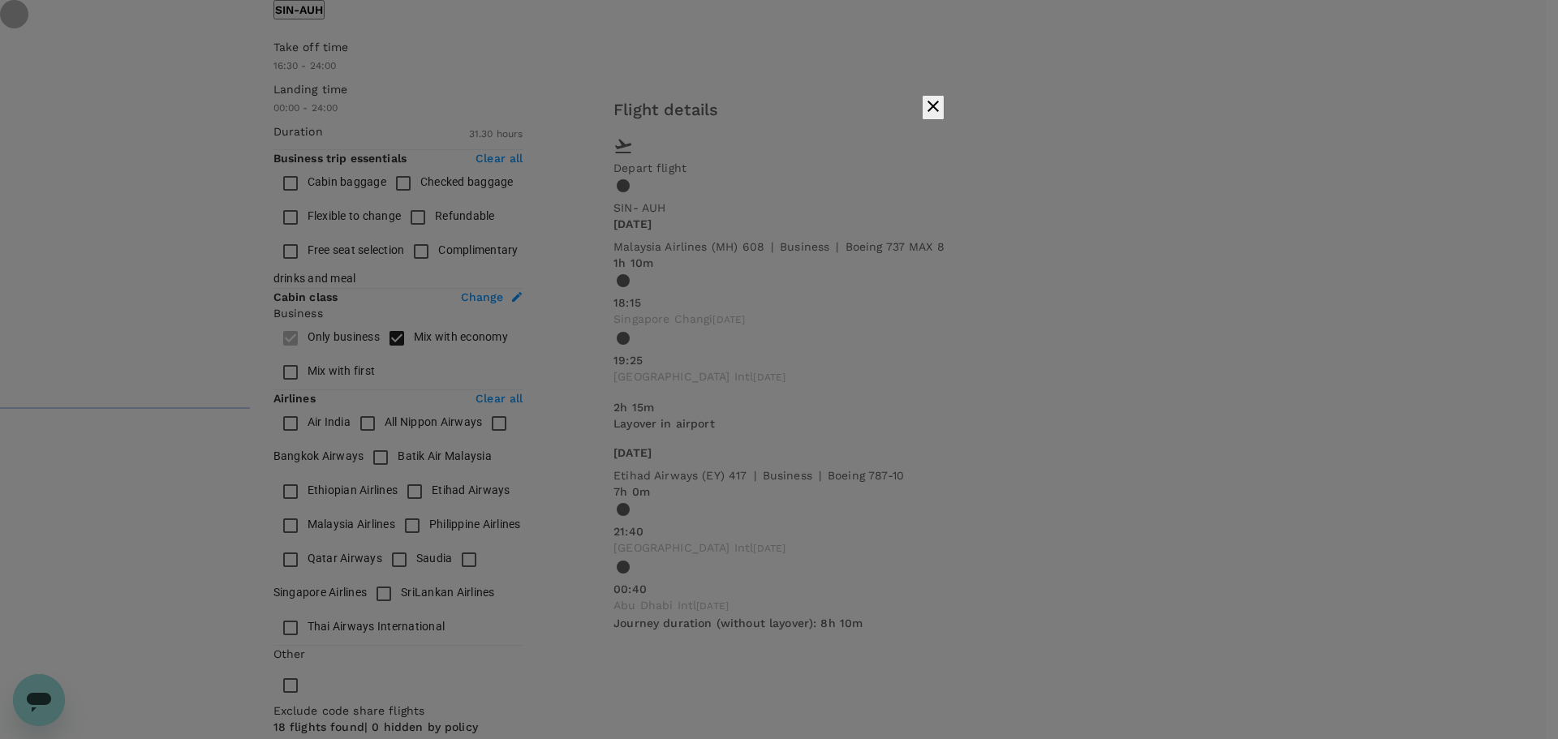
click at [944, 120] on button "button" at bounding box center [933, 107] width 23 height 25
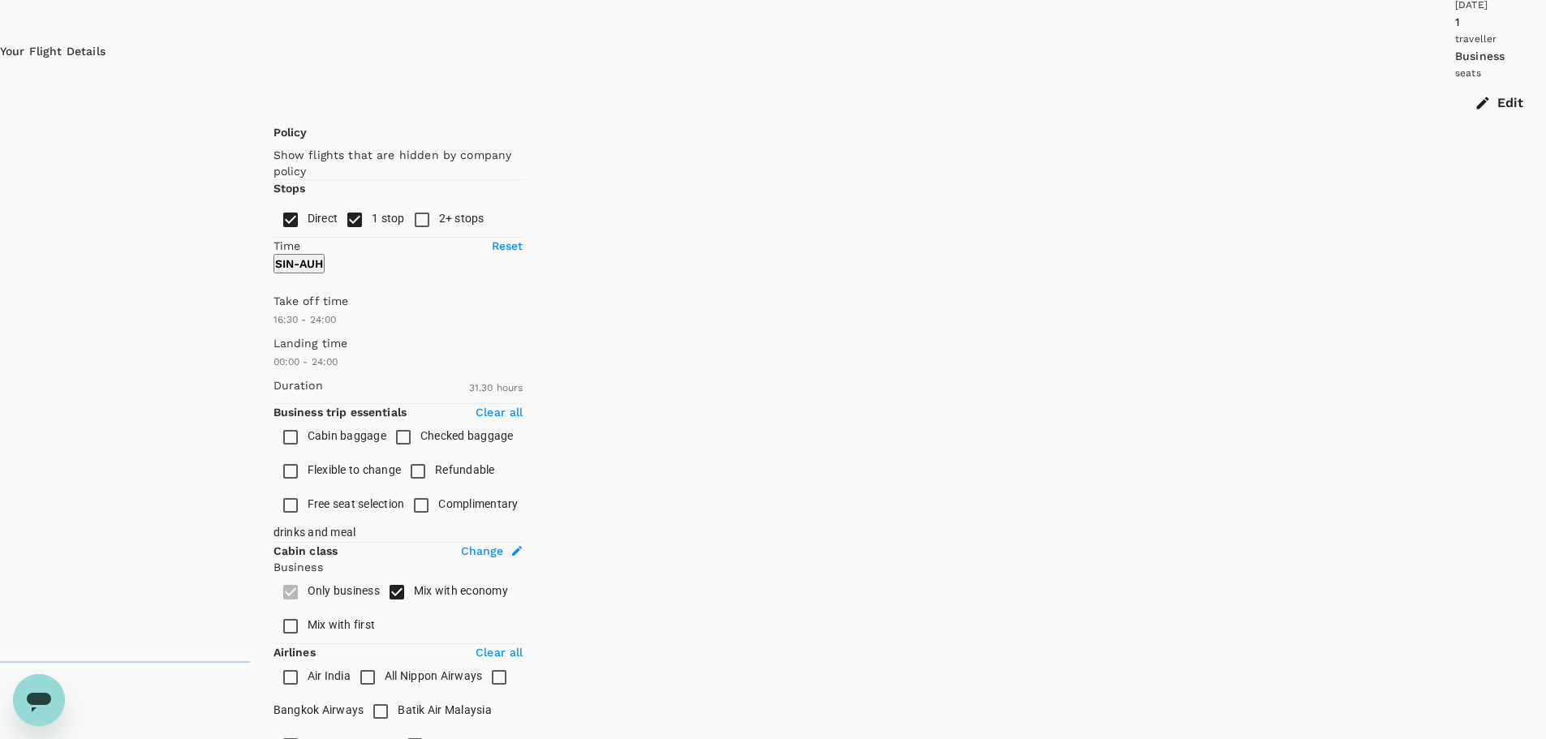
scroll to position [0, 0]
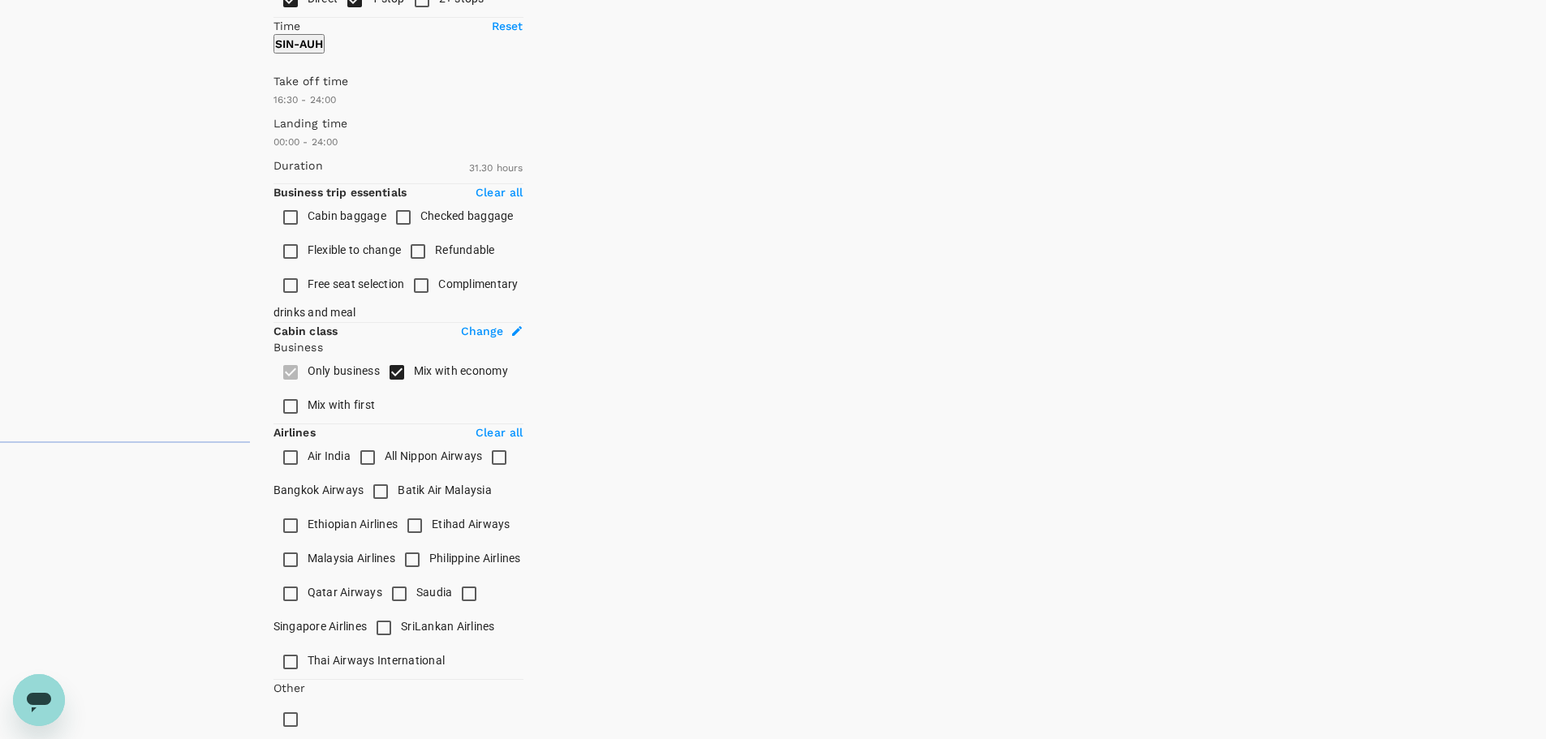
scroll to position [312, 0]
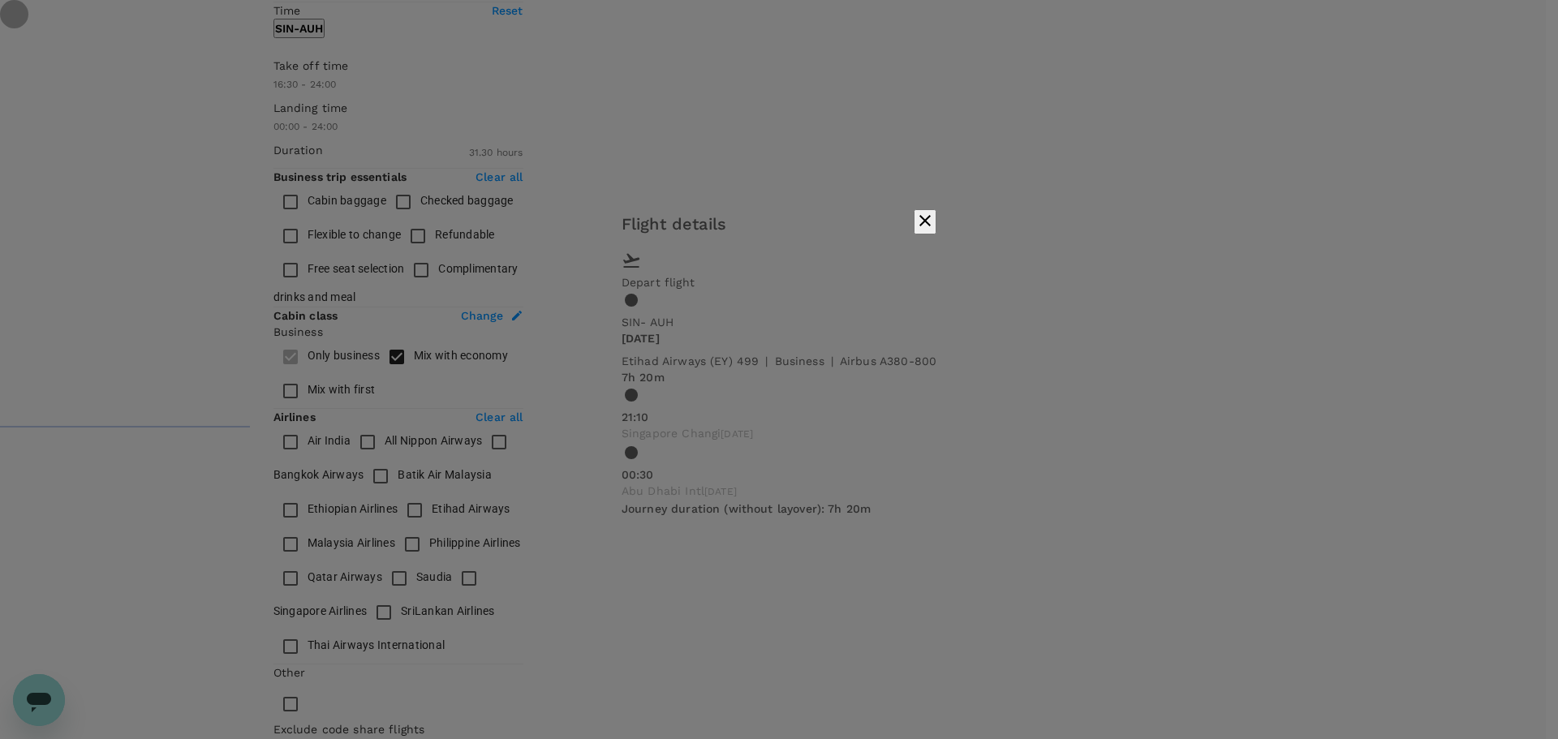
click at [935, 230] on icon "button" at bounding box center [924, 220] width 19 height 19
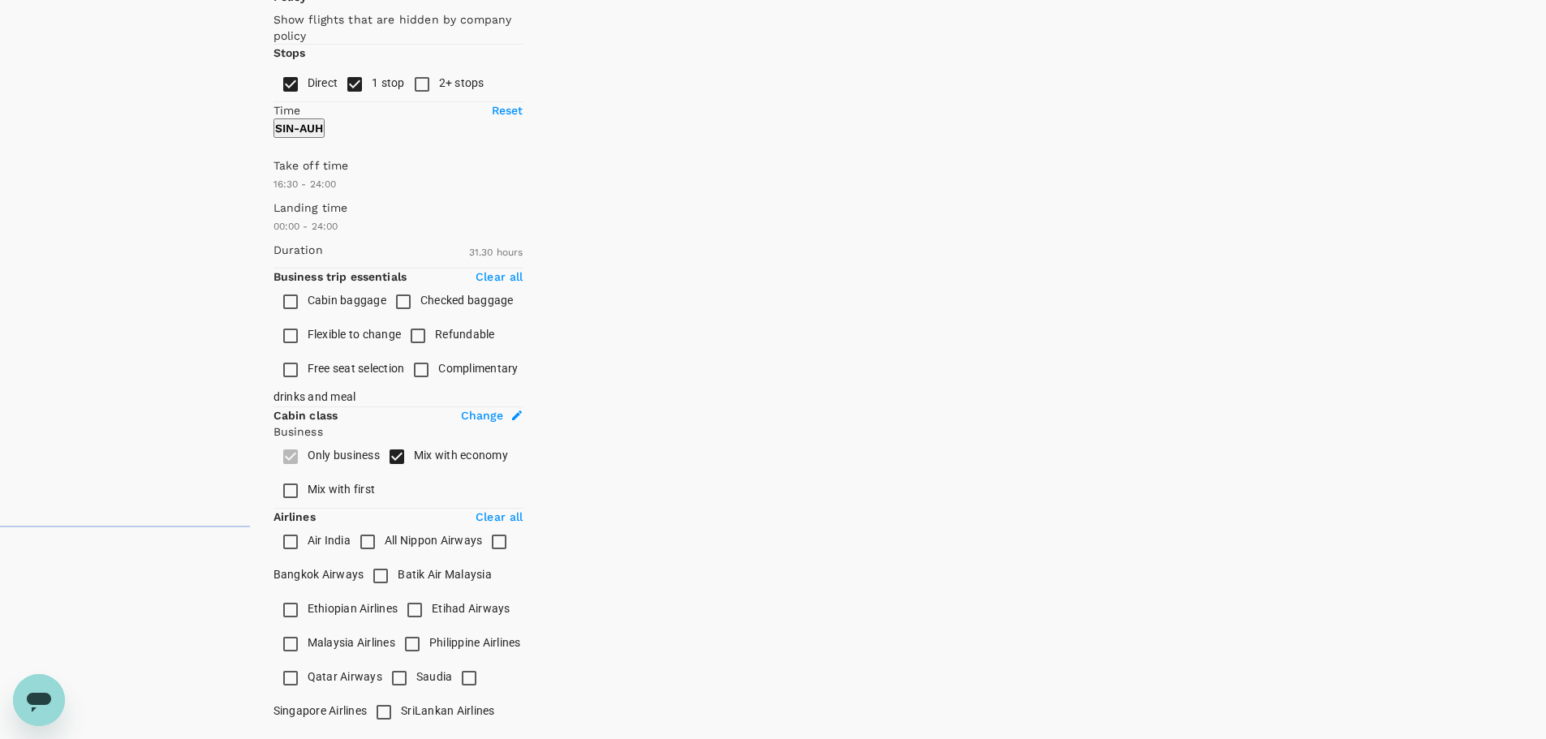
scroll to position [182, 0]
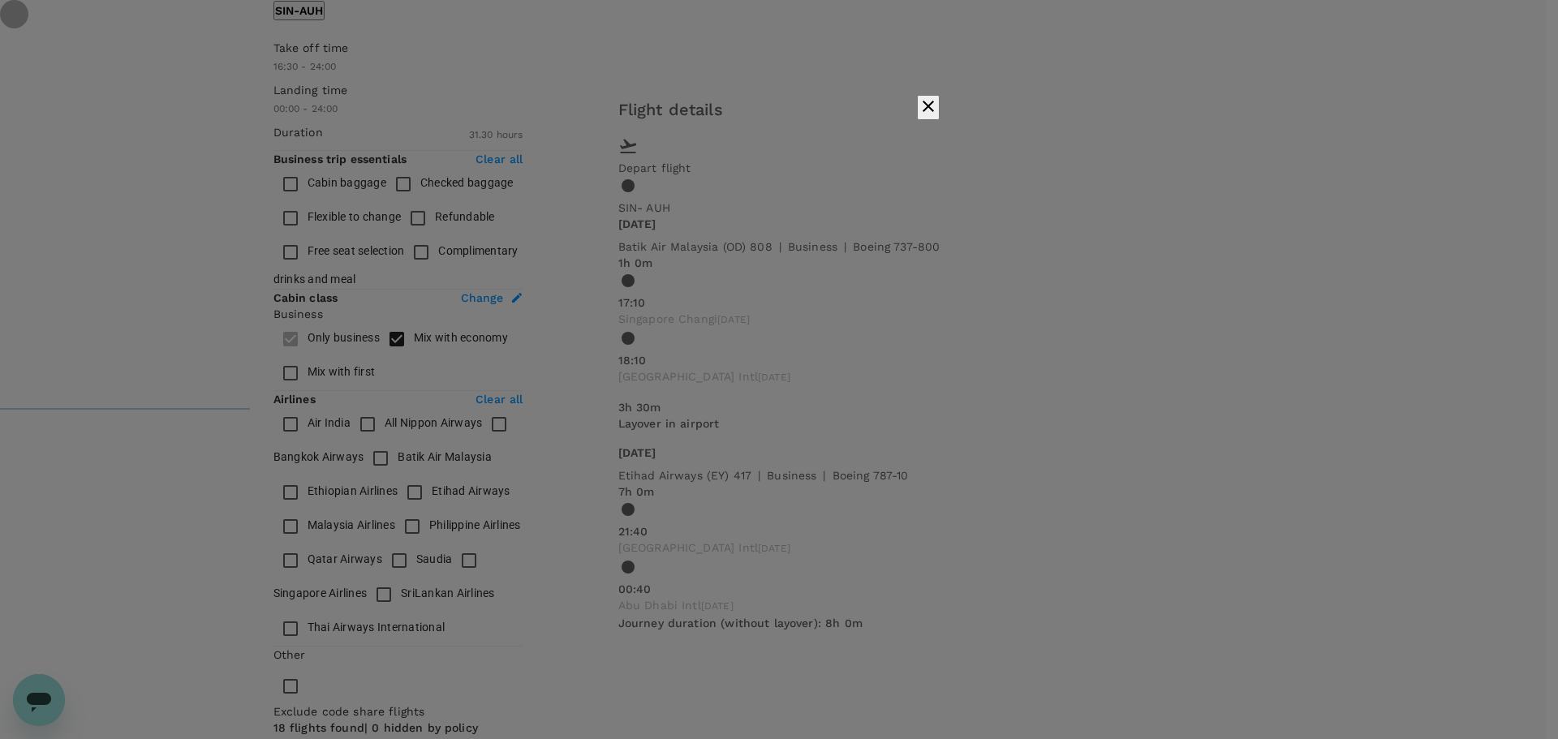
click at [938, 110] on icon "button" at bounding box center [927, 106] width 19 height 19
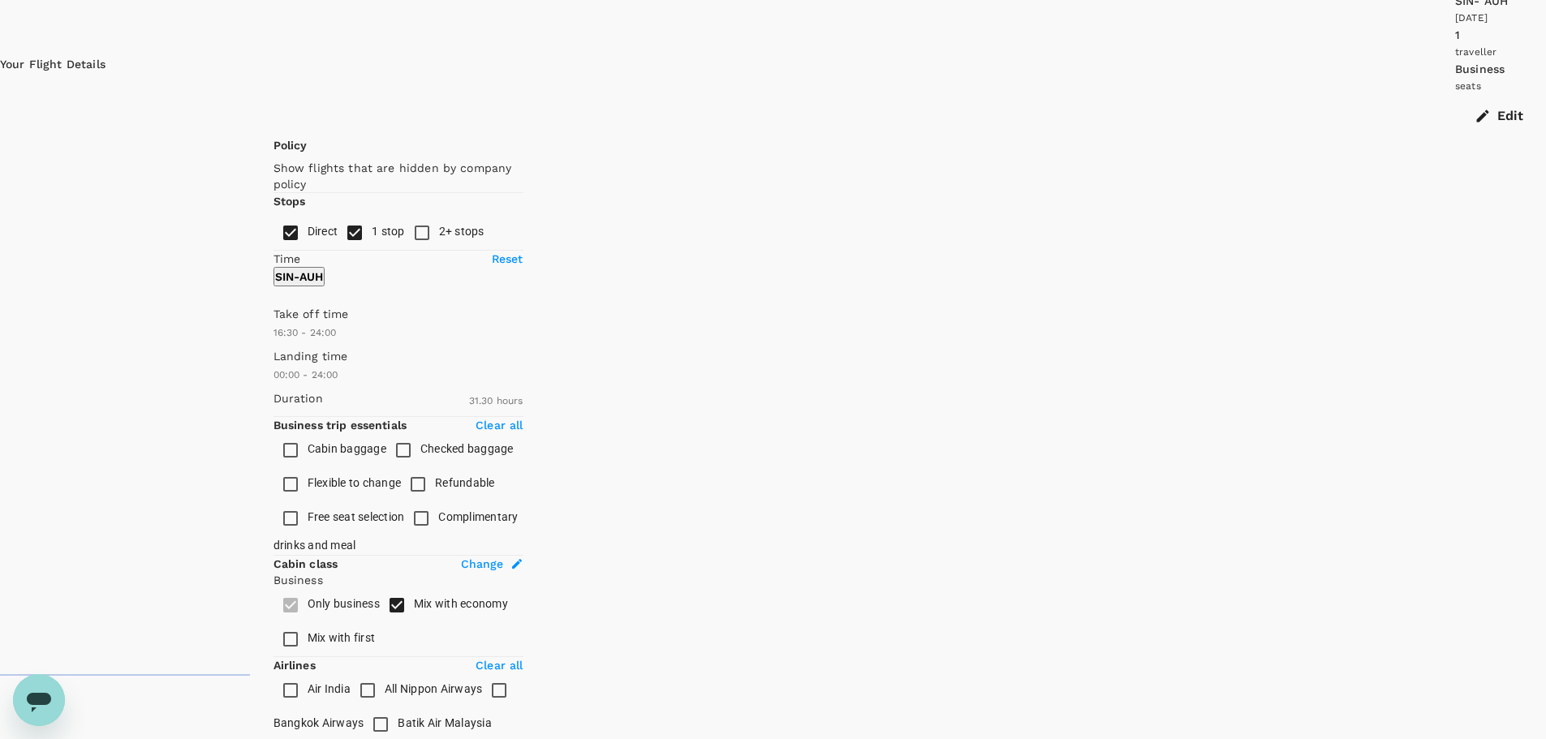
scroll to position [0, 0]
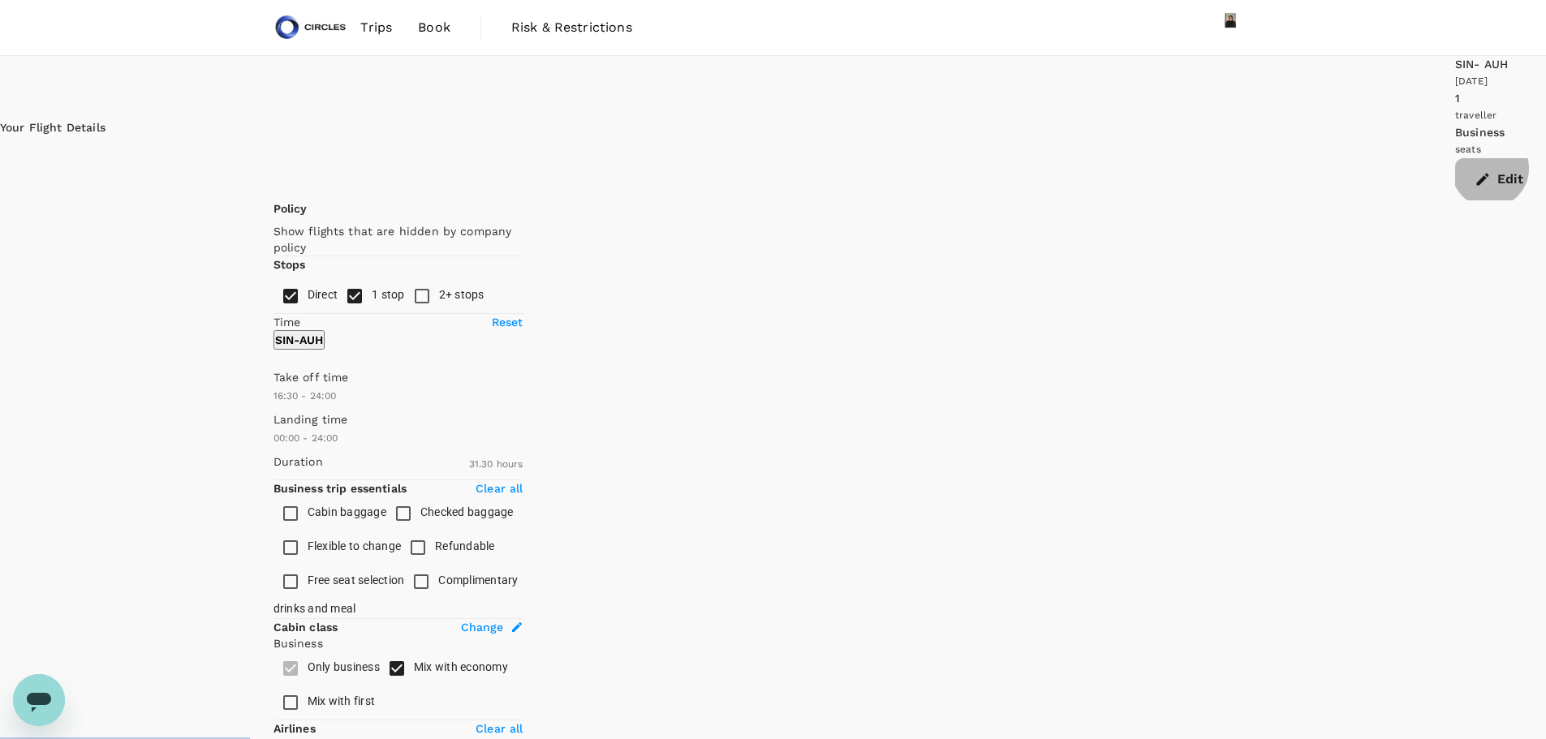
click at [1455, 158] on button "Edit" at bounding box center [1500, 179] width 91 height 42
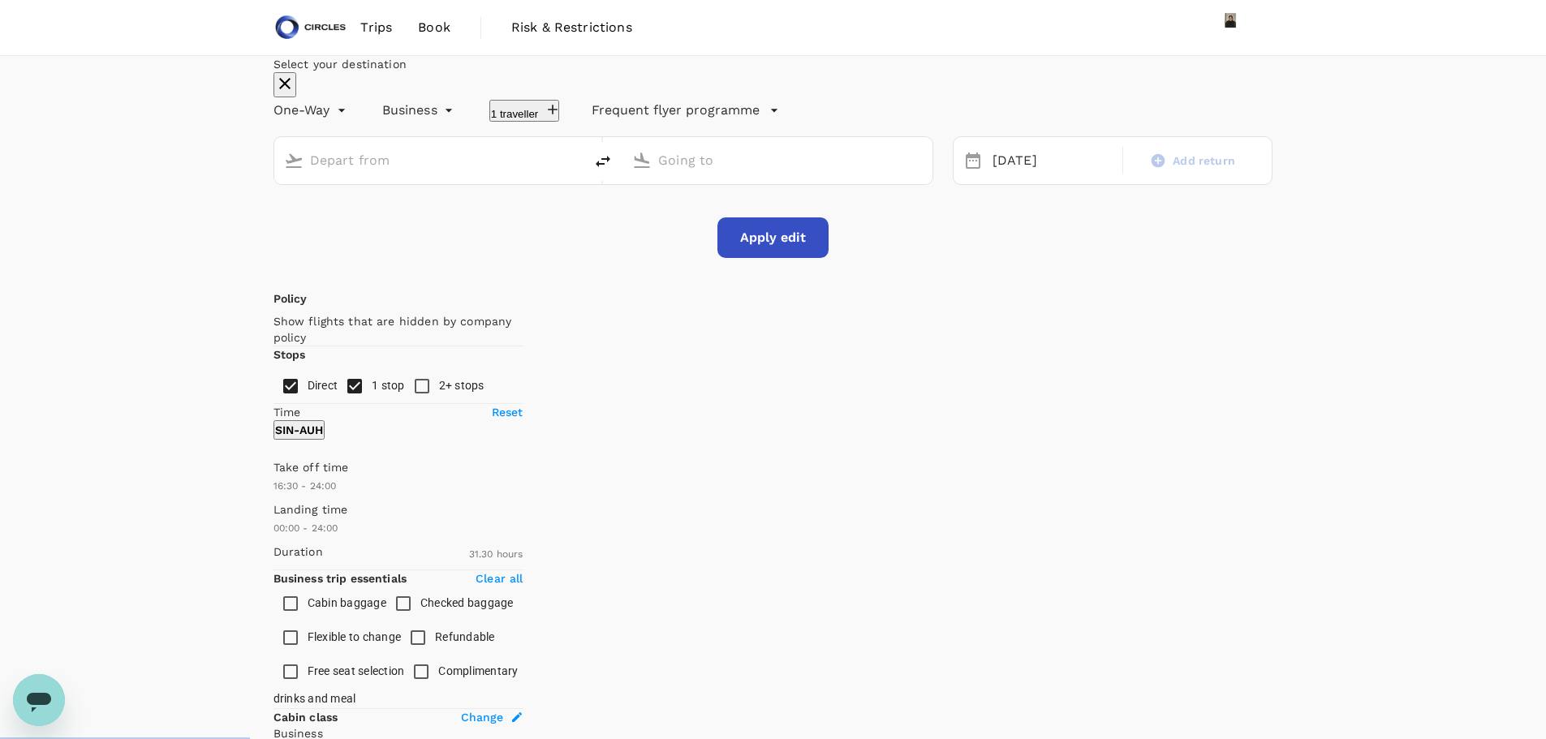
type input "Singapore Changi (SIN)"
type input "Abu Dhabi Intl (AUH)"
click at [990, 177] on div "[DATE]" at bounding box center [1052, 161] width 133 height 32
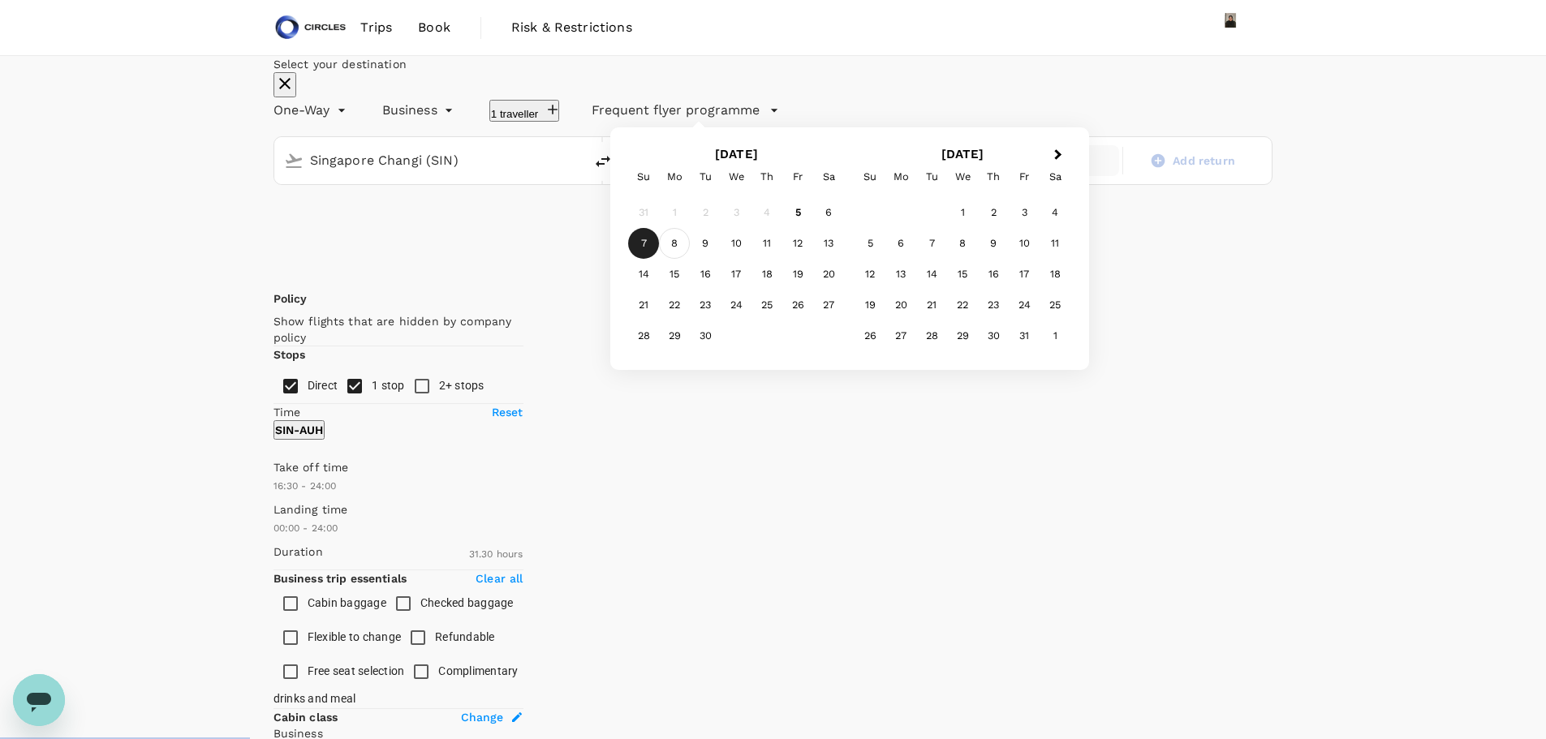
click at [690, 259] on div "8" at bounding box center [674, 243] width 31 height 31
click at [770, 258] on button "Apply edit" at bounding box center [772, 237] width 111 height 41
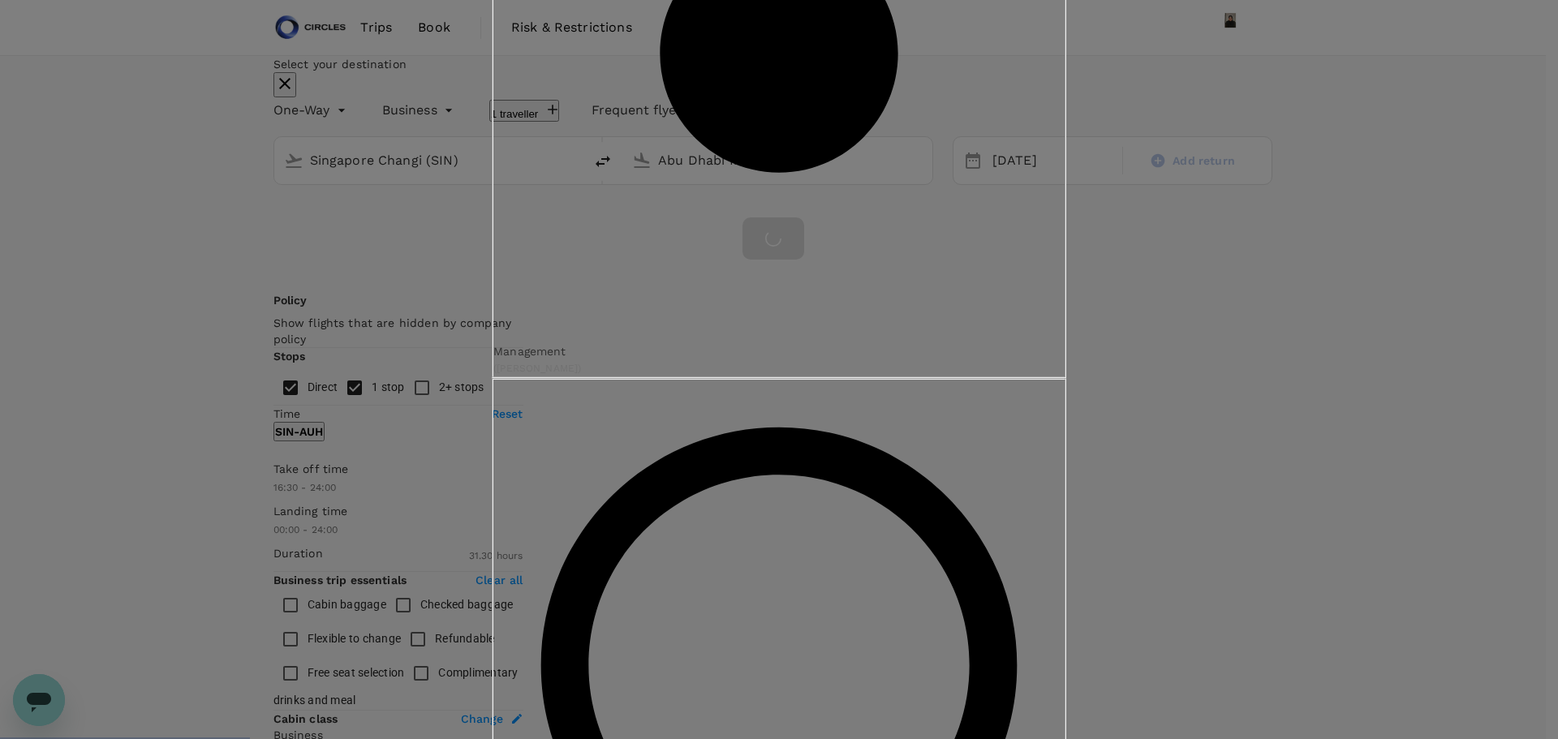
click at [655, 406] on input "Revenue ( You )" at bounding box center [779, 369] width 1558 height 739
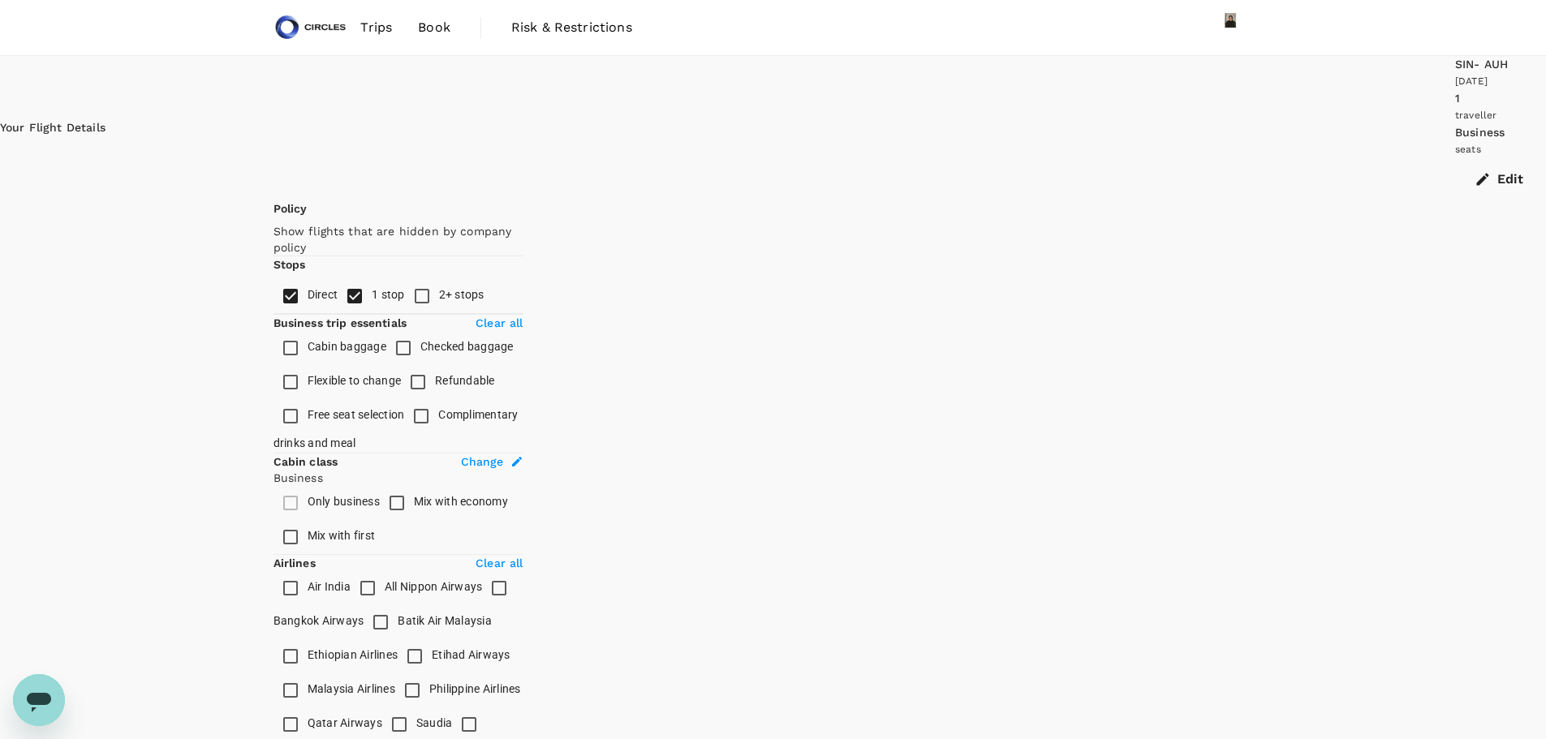
checkbox input "false"
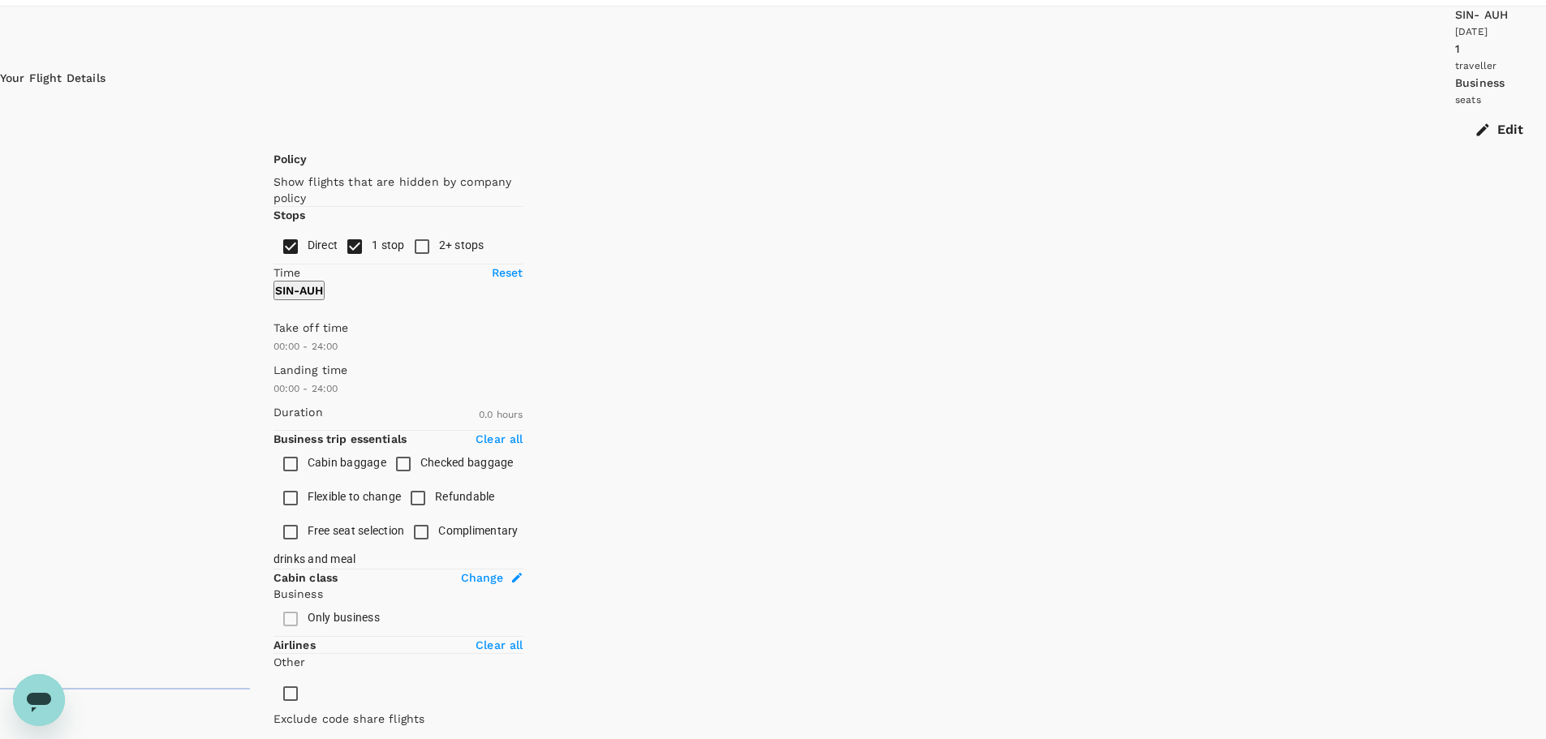
type input "1635"
checkbox input "true"
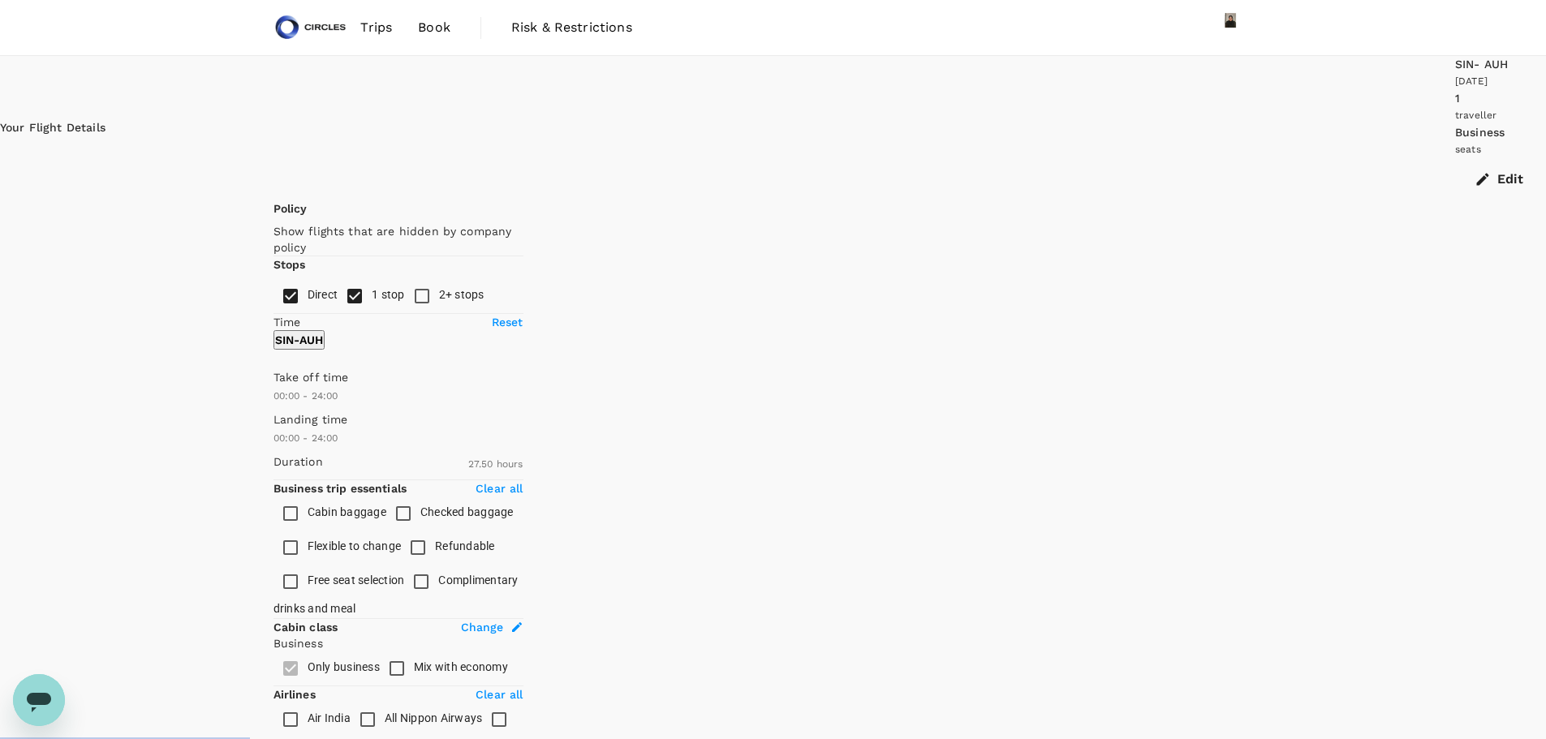
type input "1890"
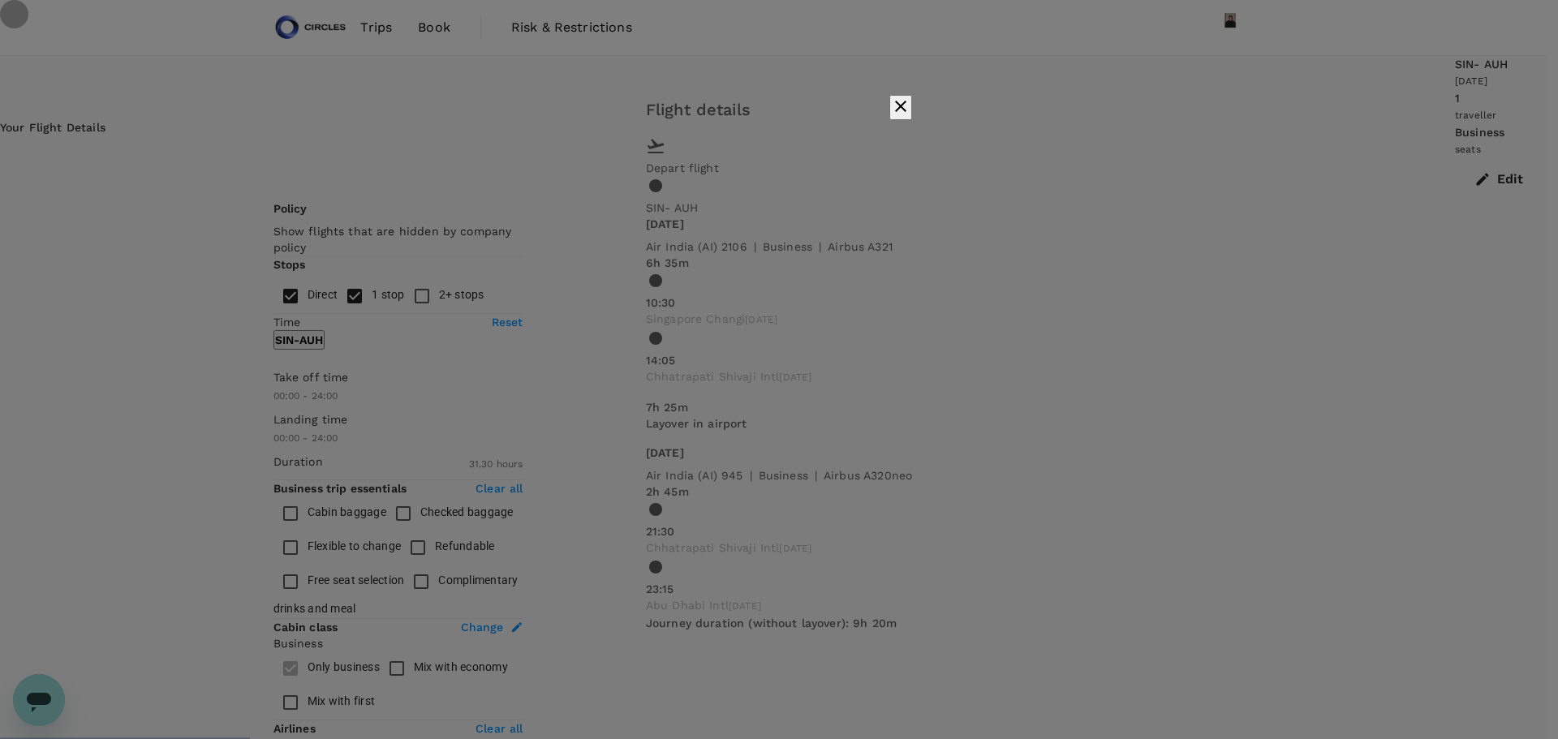
click at [906, 112] on icon "button" at bounding box center [900, 106] width 11 height 11
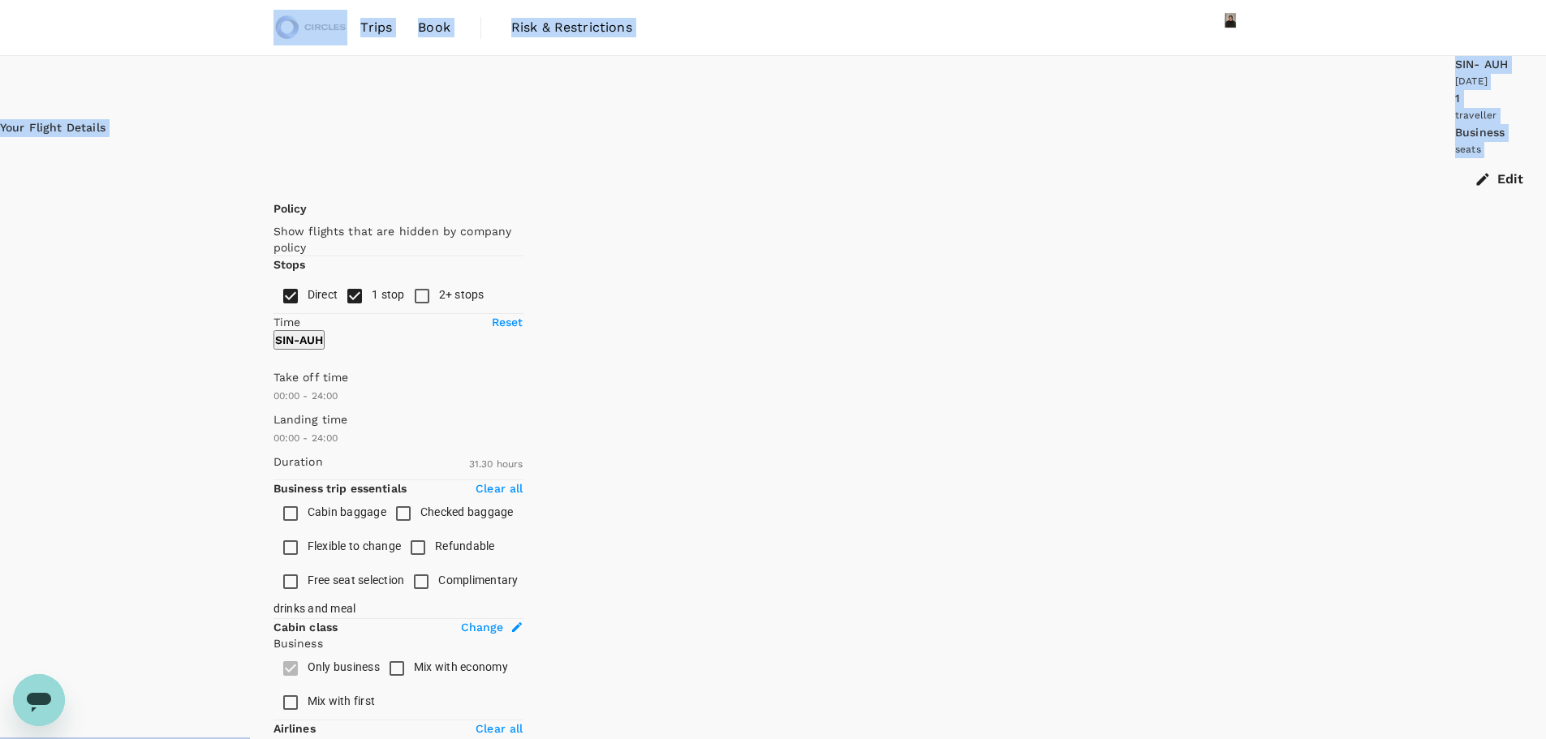
drag, startPoint x: 1545, startPoint y: 53, endPoint x: 1551, endPoint y: 88, distance: 36.3
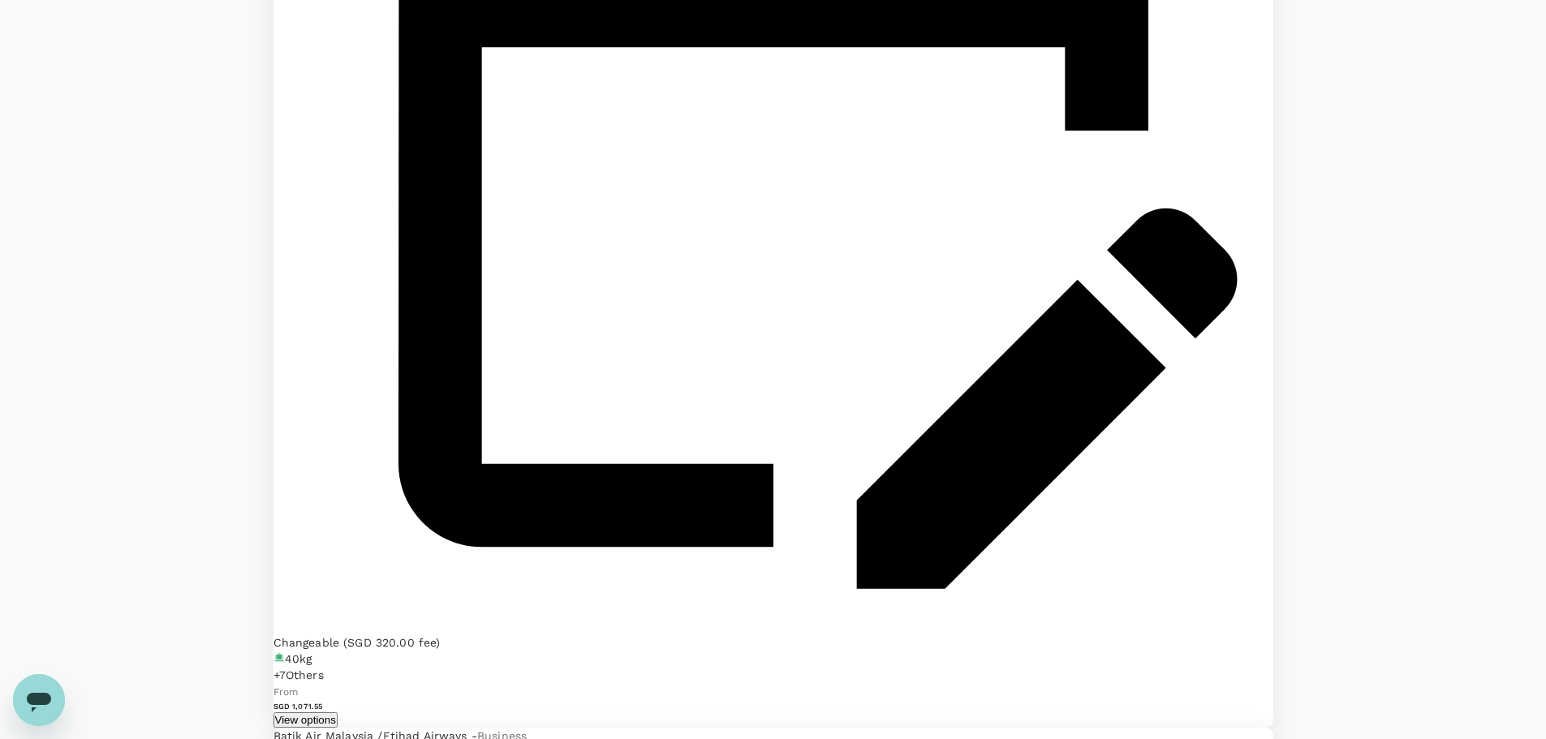
scroll to position [2720, 0]
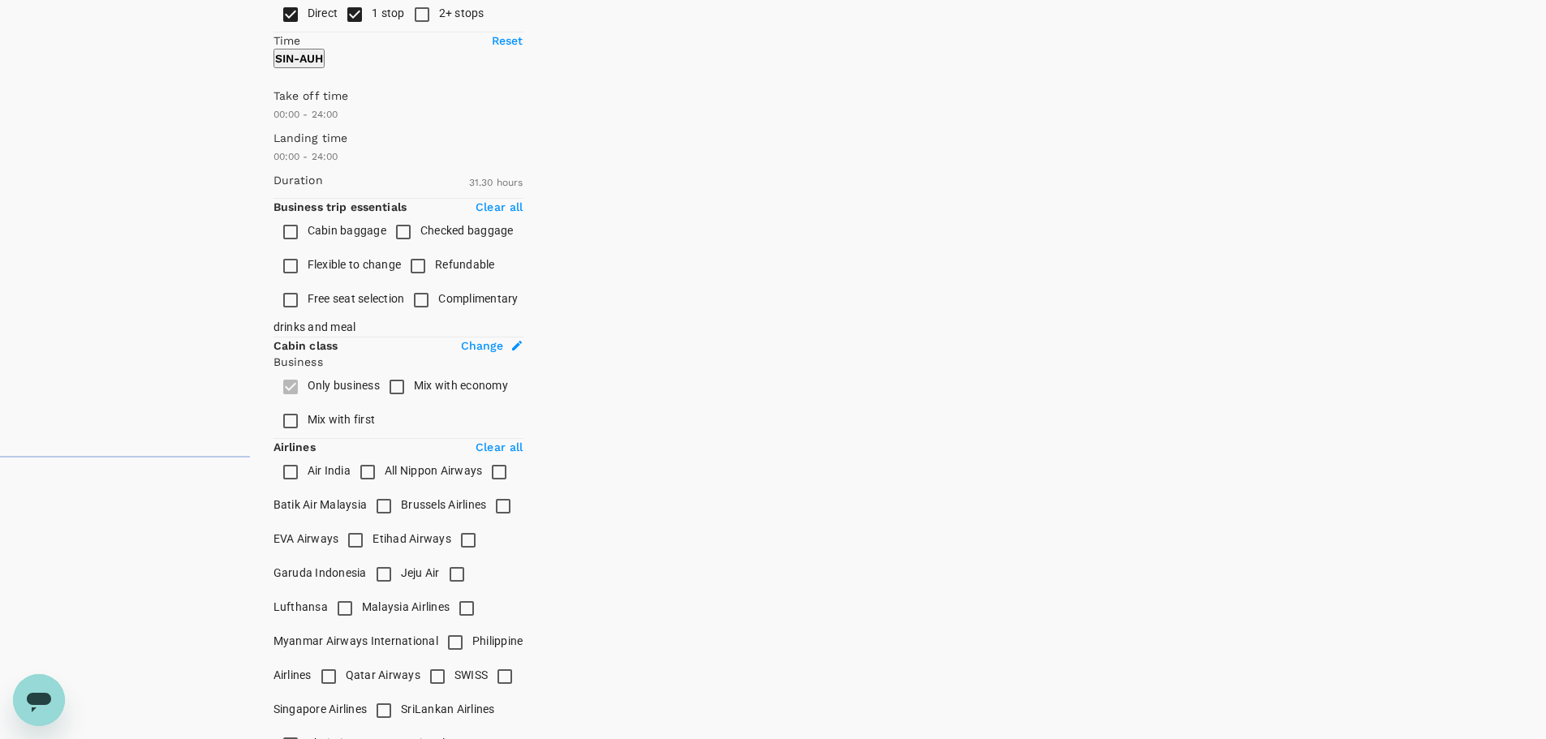
scroll to position [286, 0]
type input "780"
drag, startPoint x: 530, startPoint y: 201, endPoint x: 406, endPoint y: 209, distance: 123.6
click at [273, 119] on span at bounding box center [273, 119] width 0 height 0
type input "420"
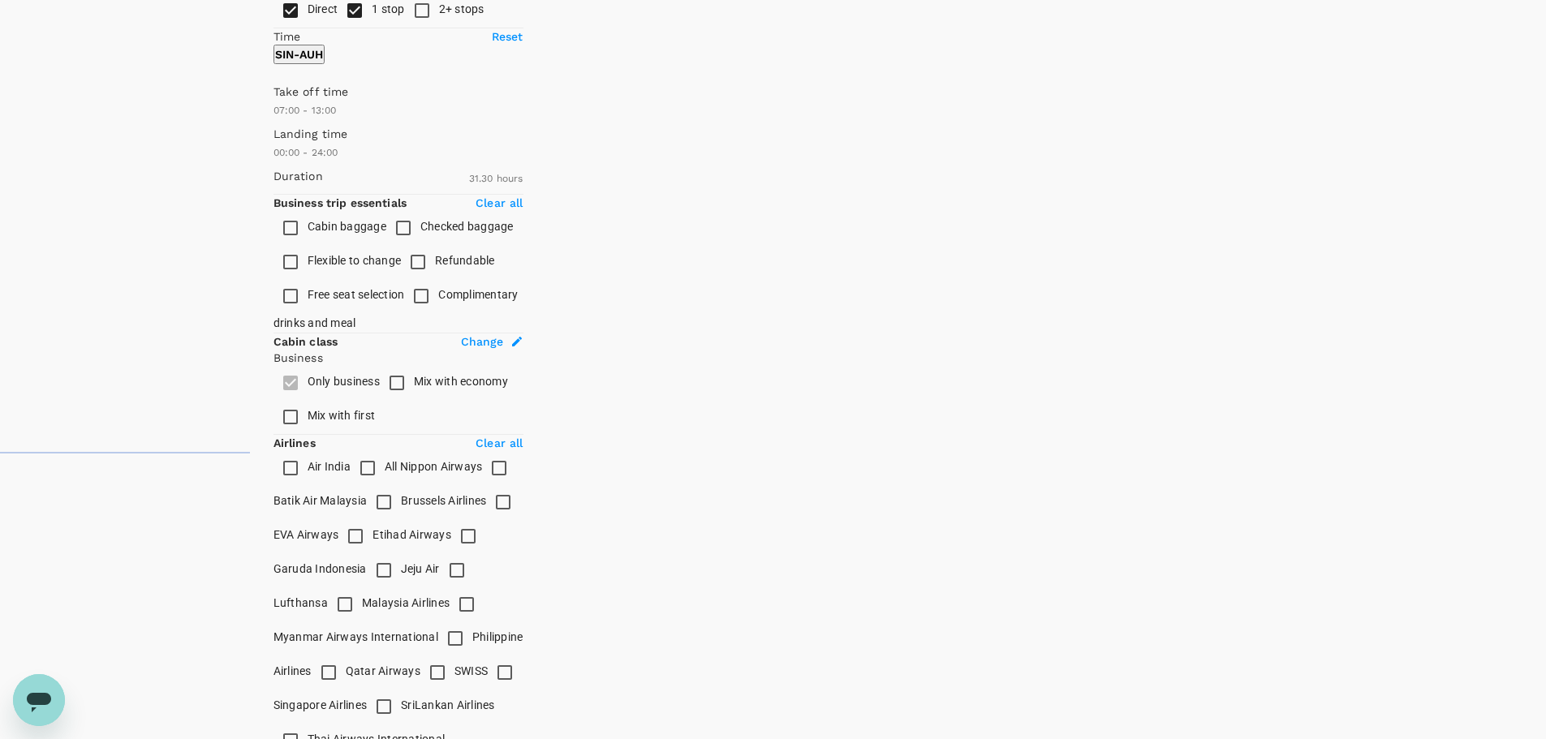
drag, startPoint x: 271, startPoint y: 199, endPoint x: 346, endPoint y: 204, distance: 74.9
click at [273, 119] on span at bounding box center [273, 119] width 0 height 0
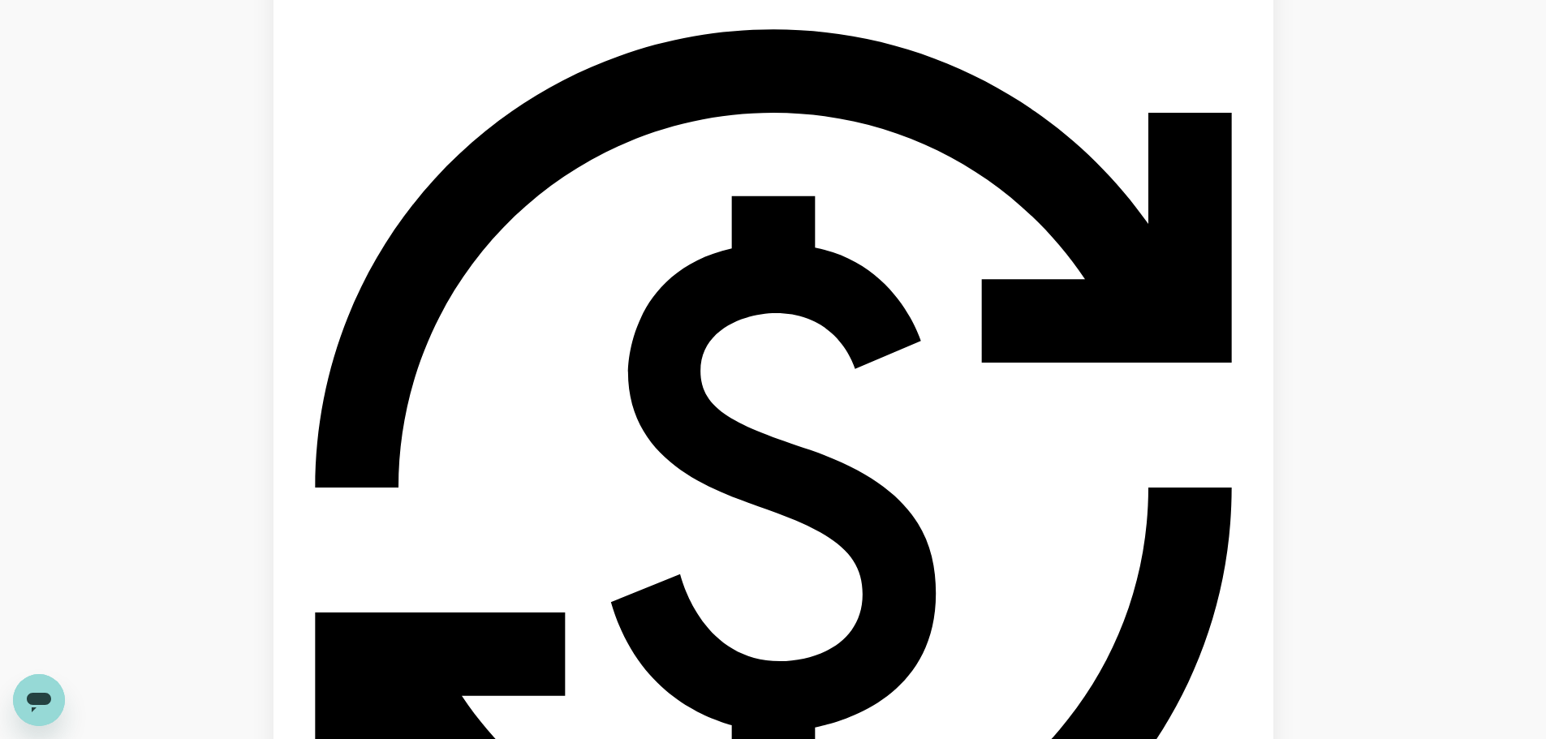
scroll to position [1246, 0]
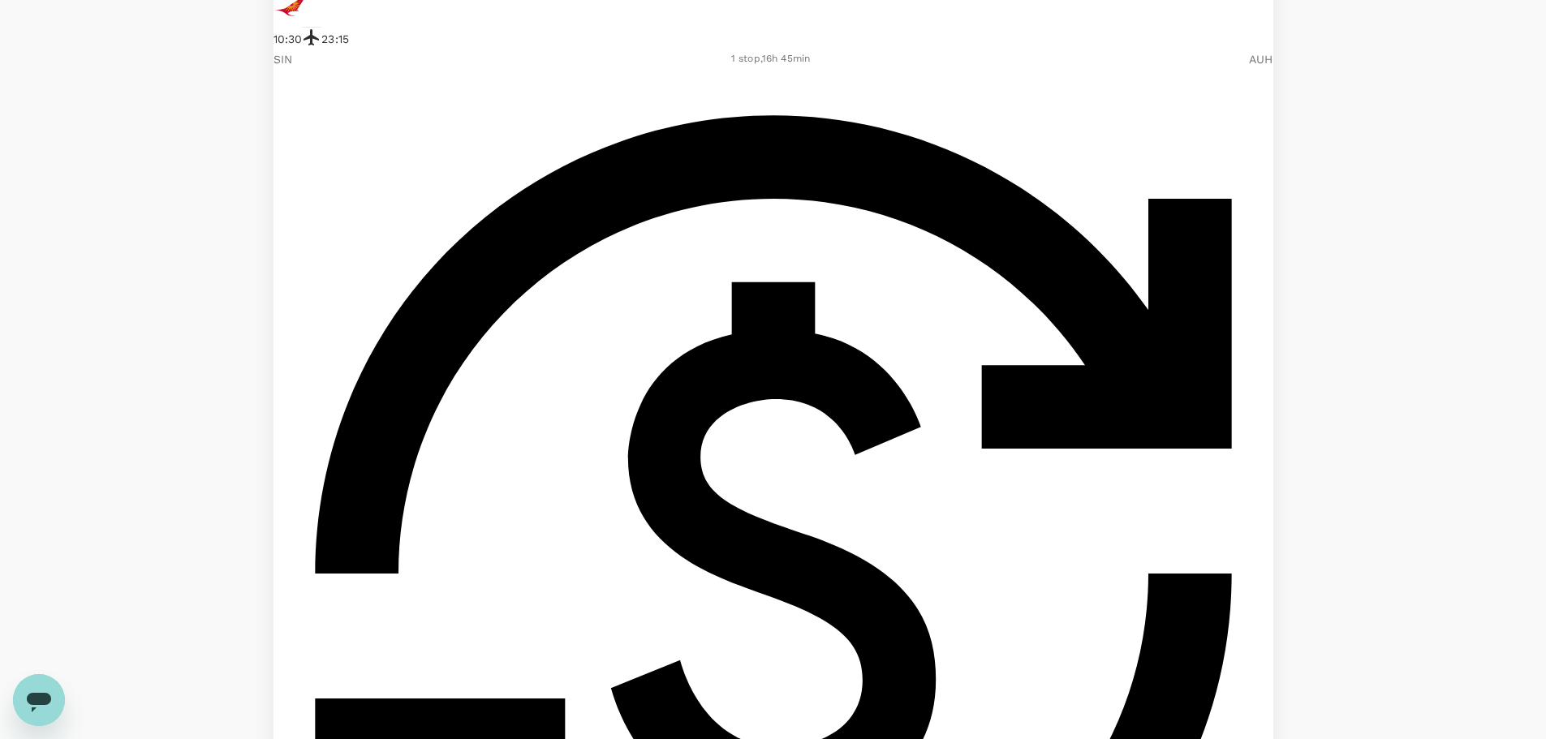
checkbox input "true"
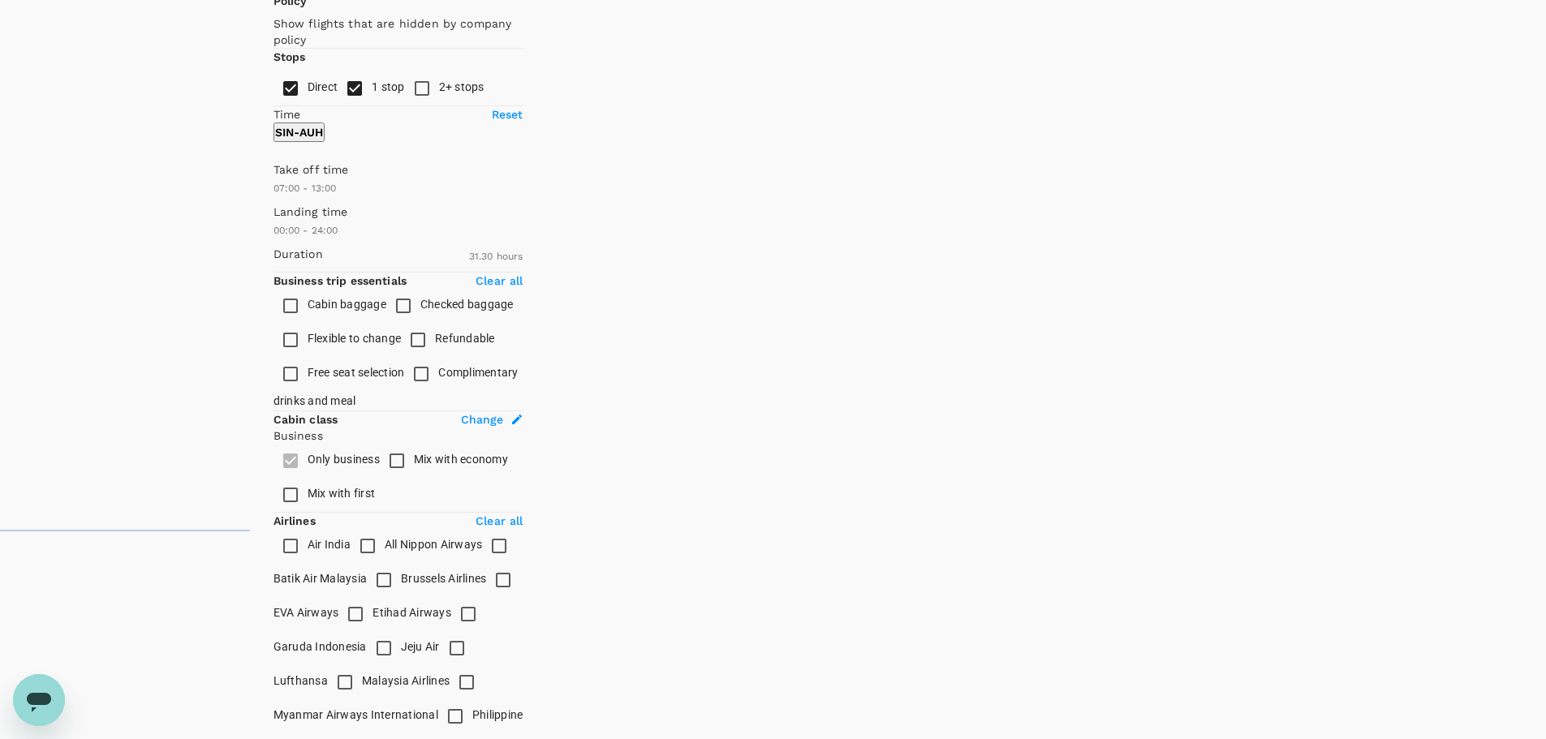
scroll to position [1077, 0]
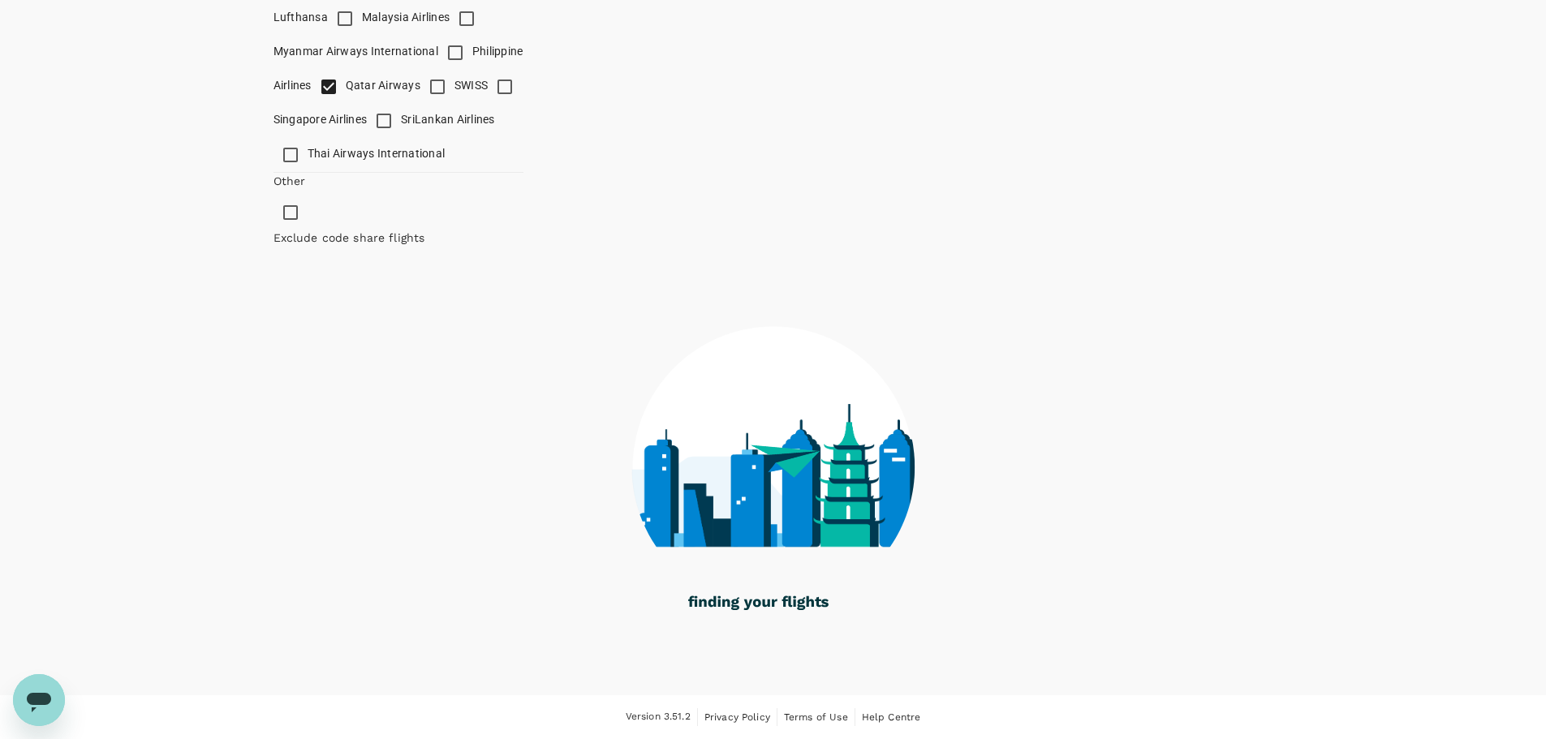
drag, startPoint x: 1552, startPoint y: 451, endPoint x: 1338, endPoint y: 62, distance: 443.7
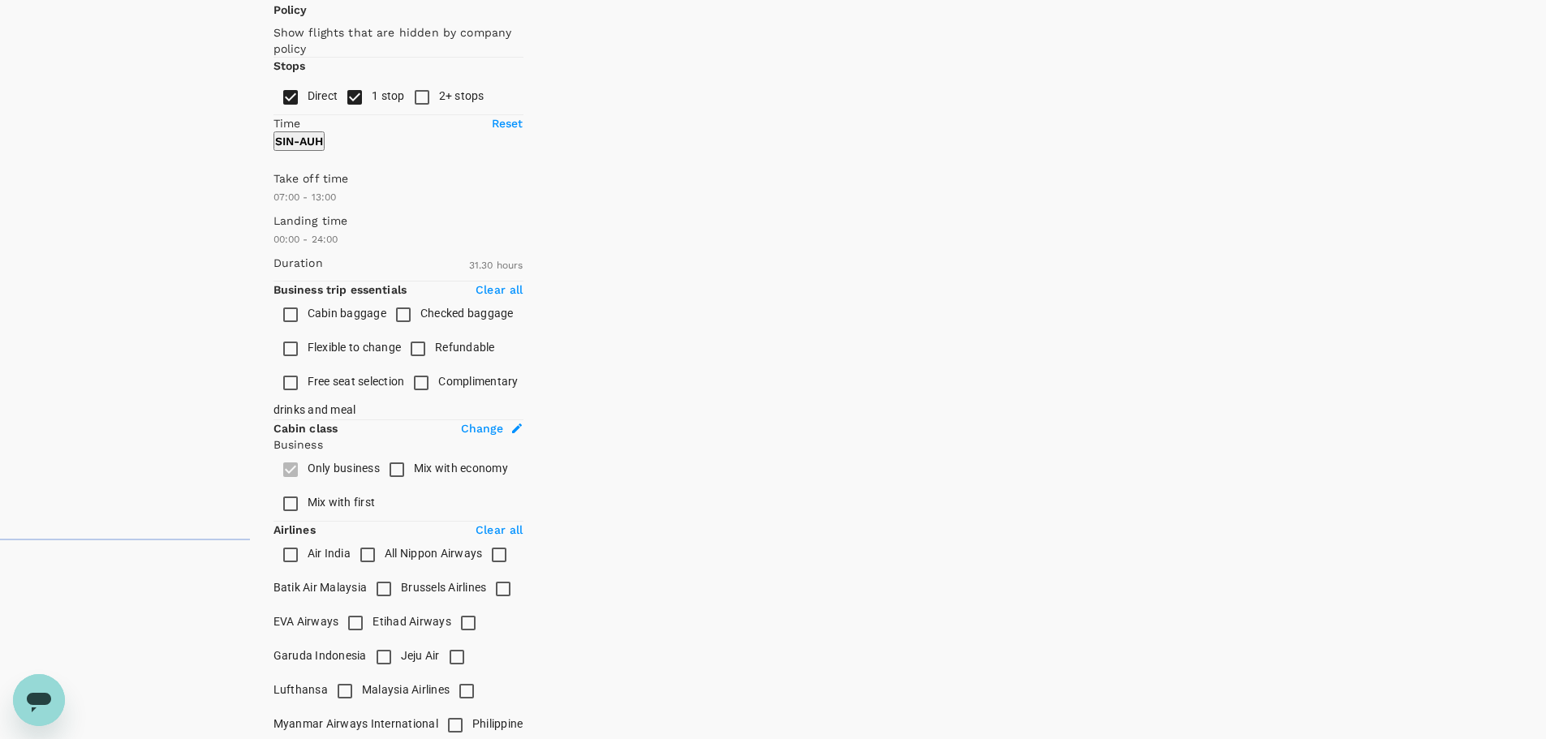
scroll to position [0, 0]
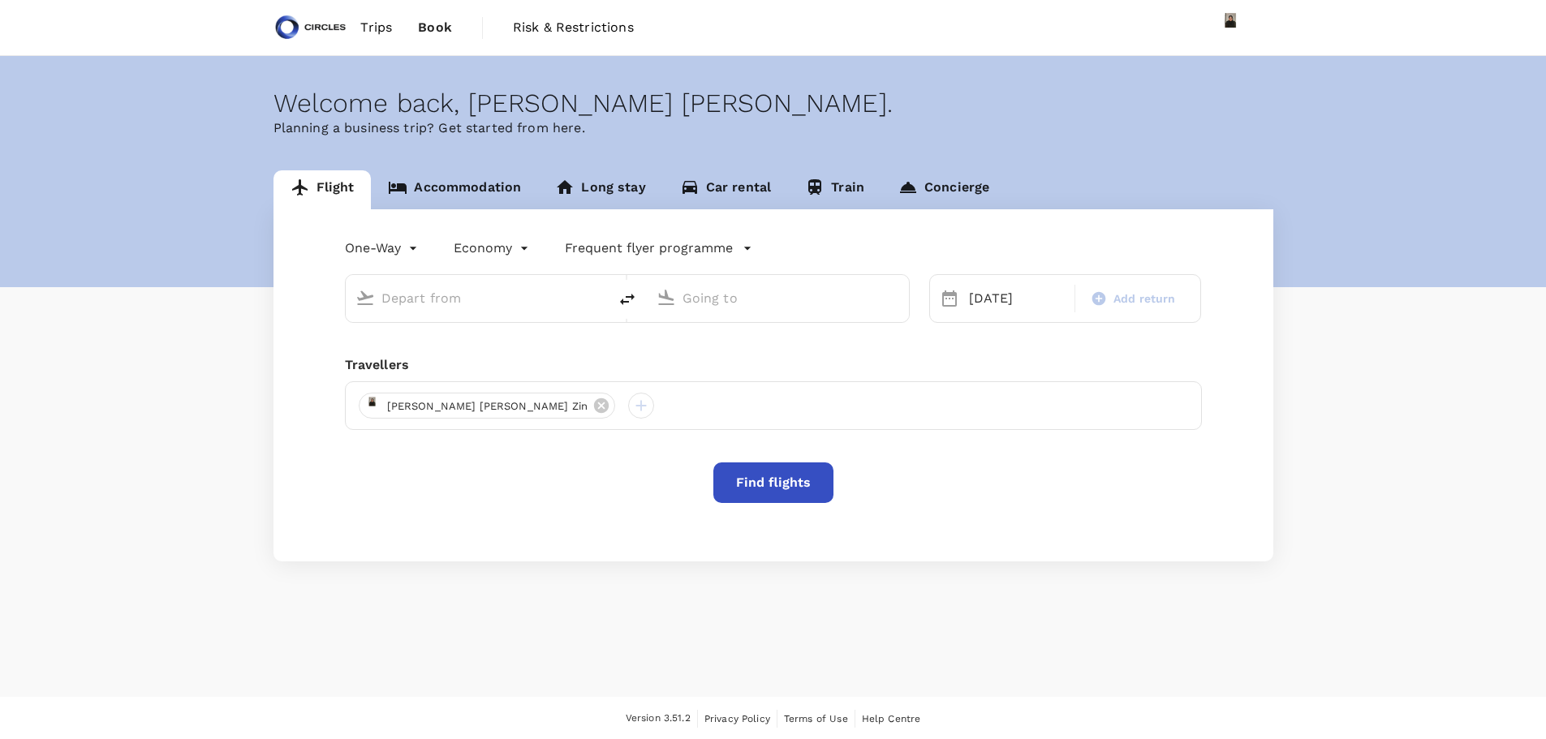
type input "business"
type input "Singapore Changi (SIN)"
type input "Abu Dhabi Intl (AUH)"
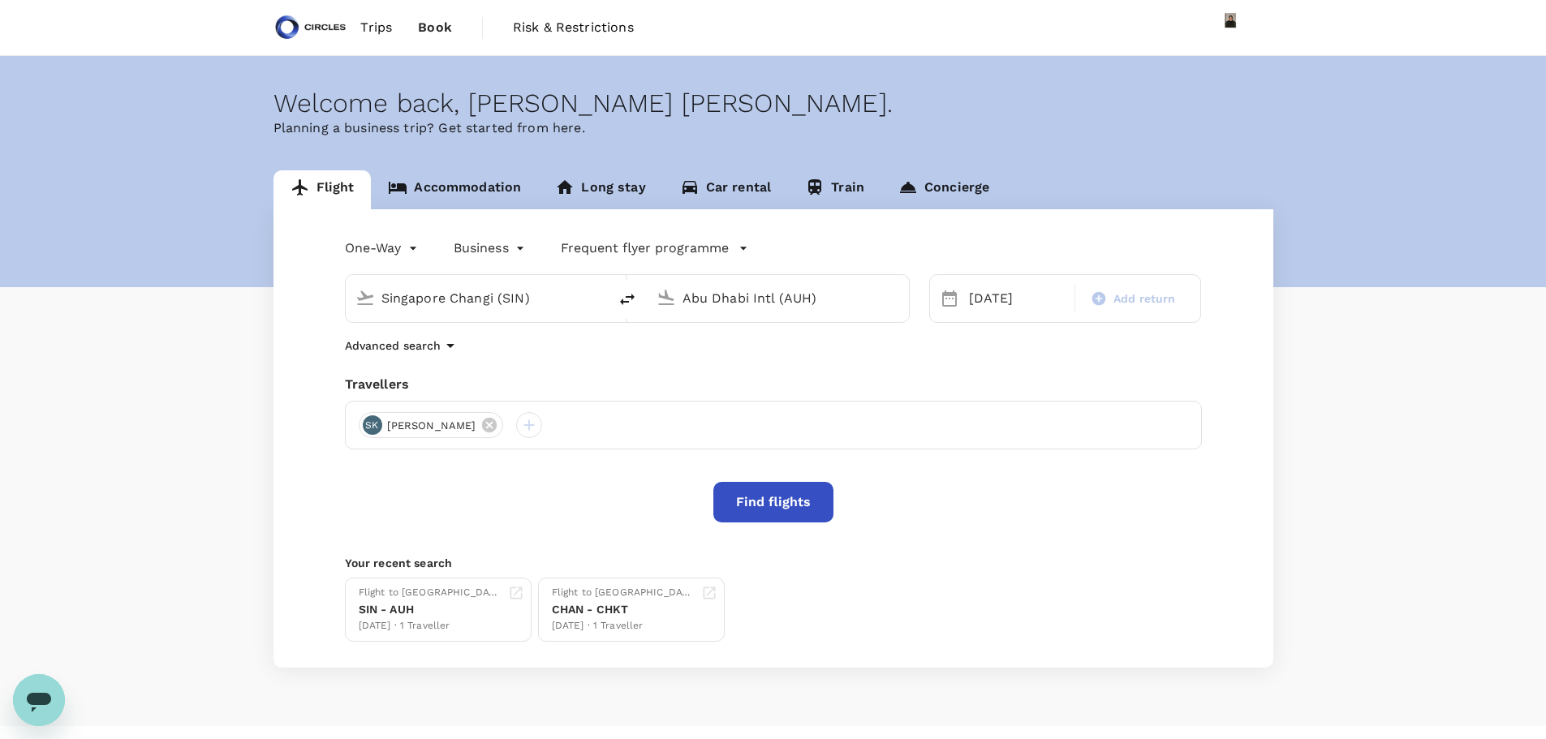
click at [757, 497] on button "Find flights" at bounding box center [773, 502] width 120 height 41
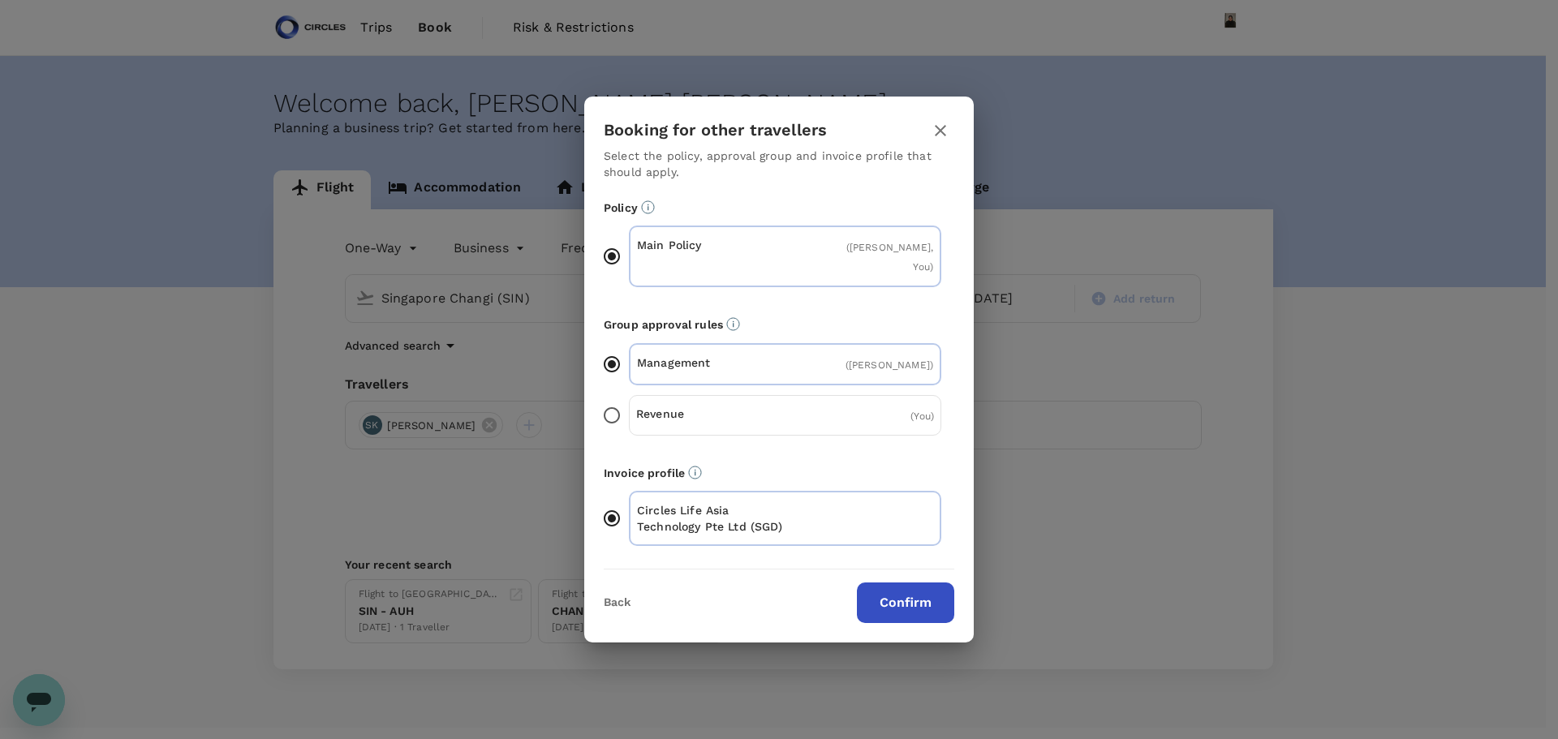
click at [676, 406] on p "Revenue" at bounding box center [710, 414] width 149 height 16
click at [629, 398] on input "Revenue ( You )" at bounding box center [612, 415] width 34 height 34
click at [891, 599] on button "Confirm" at bounding box center [905, 603] width 97 height 41
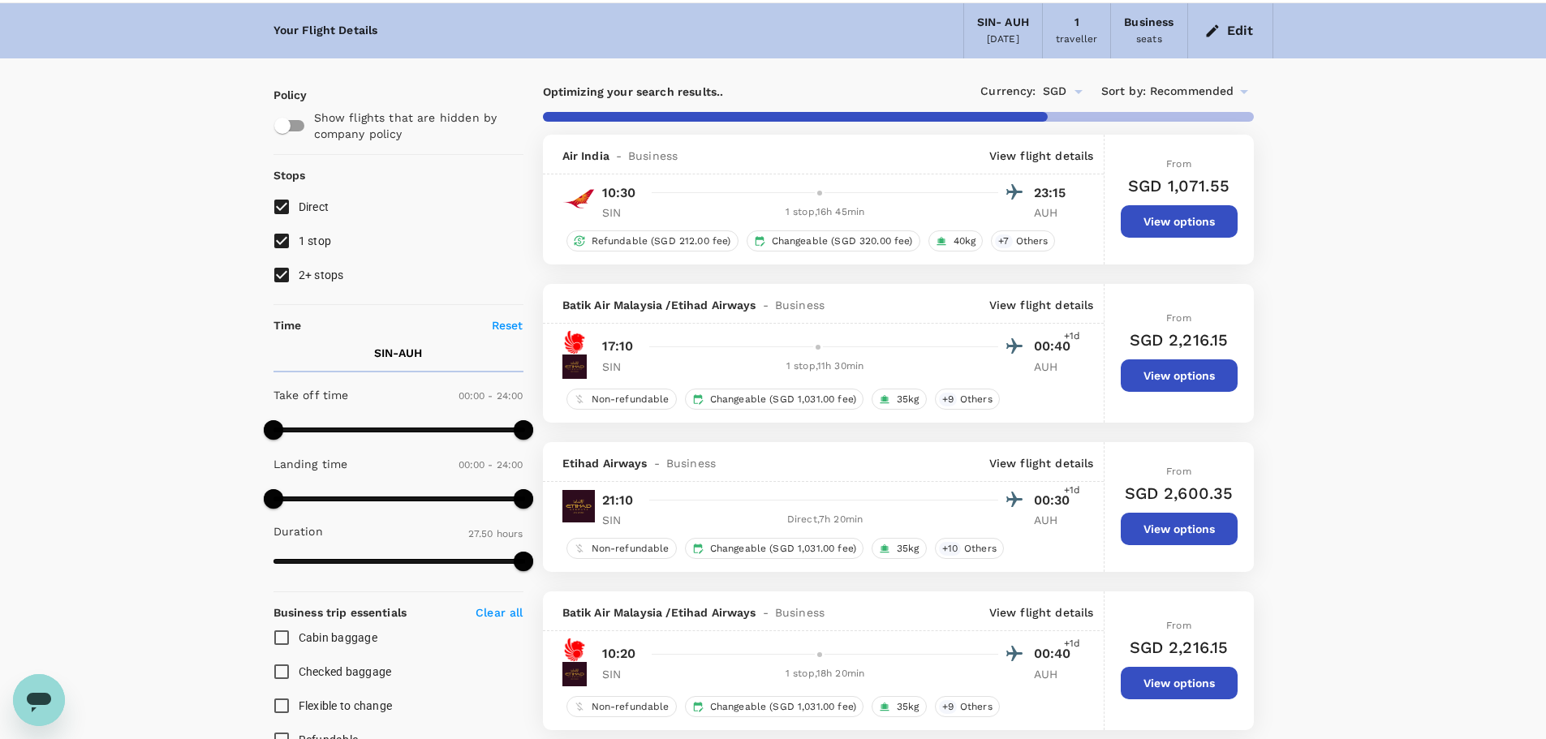
scroll to position [41, 0]
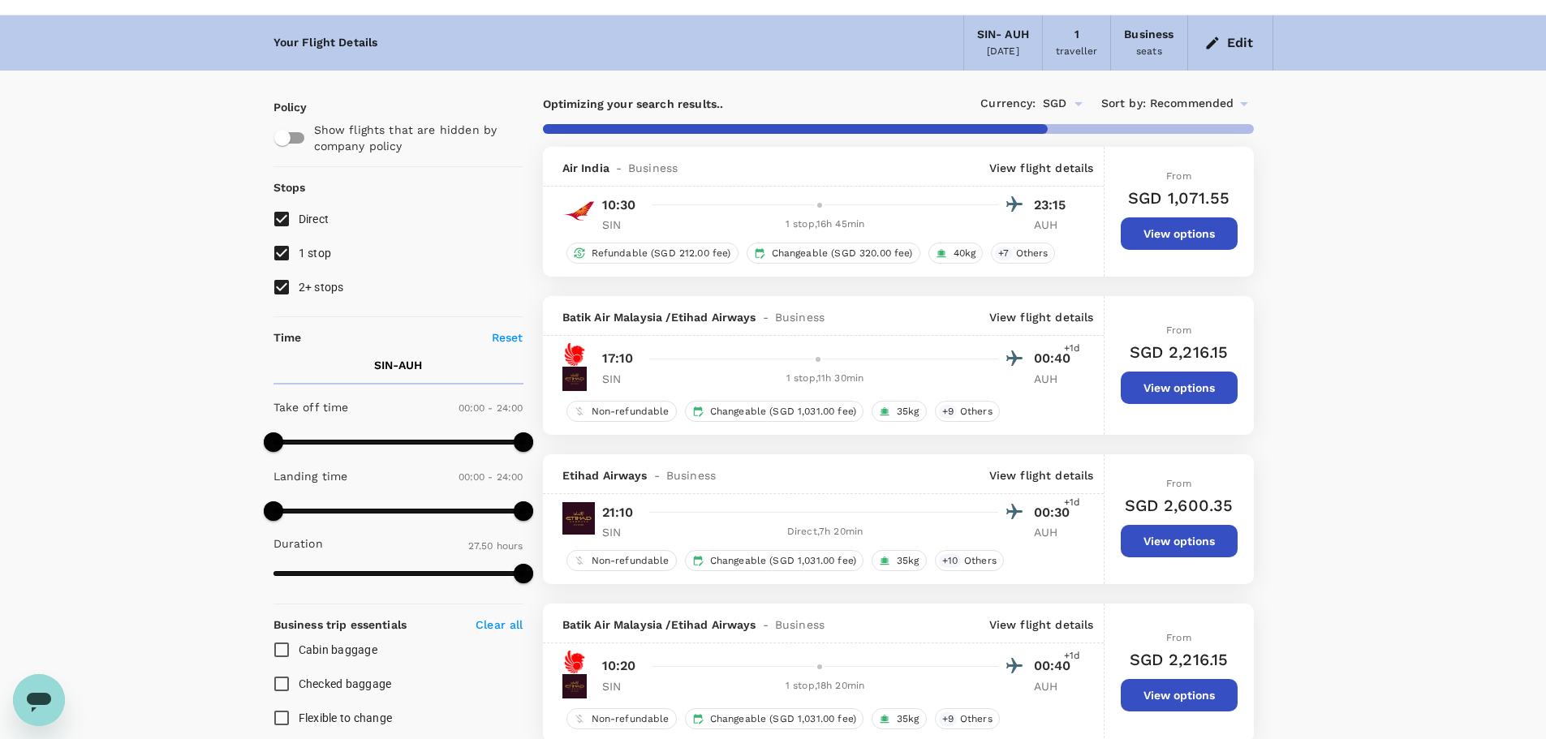
type input "1890"
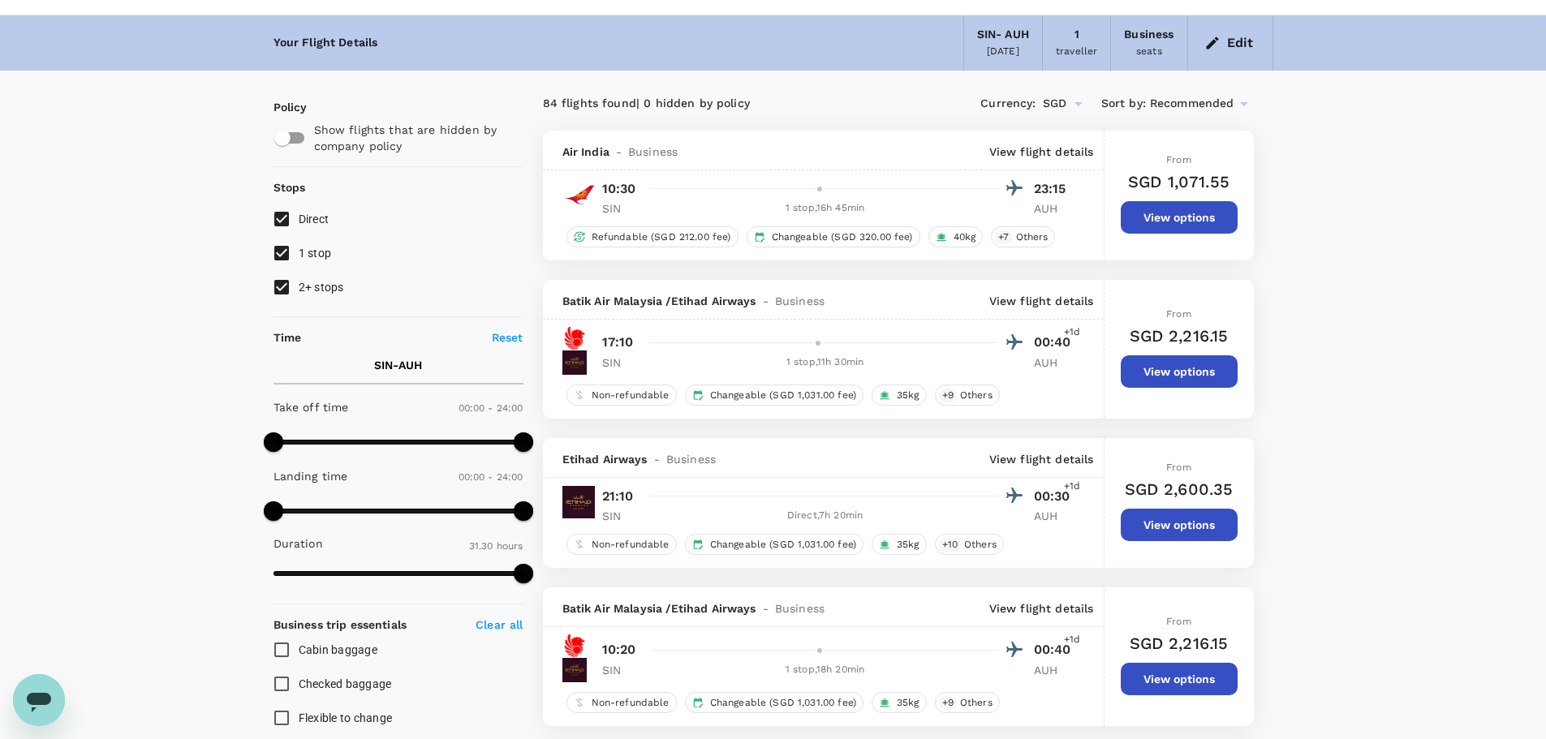
click at [1042, 150] on p "View flight details" at bounding box center [1041, 152] width 105 height 16
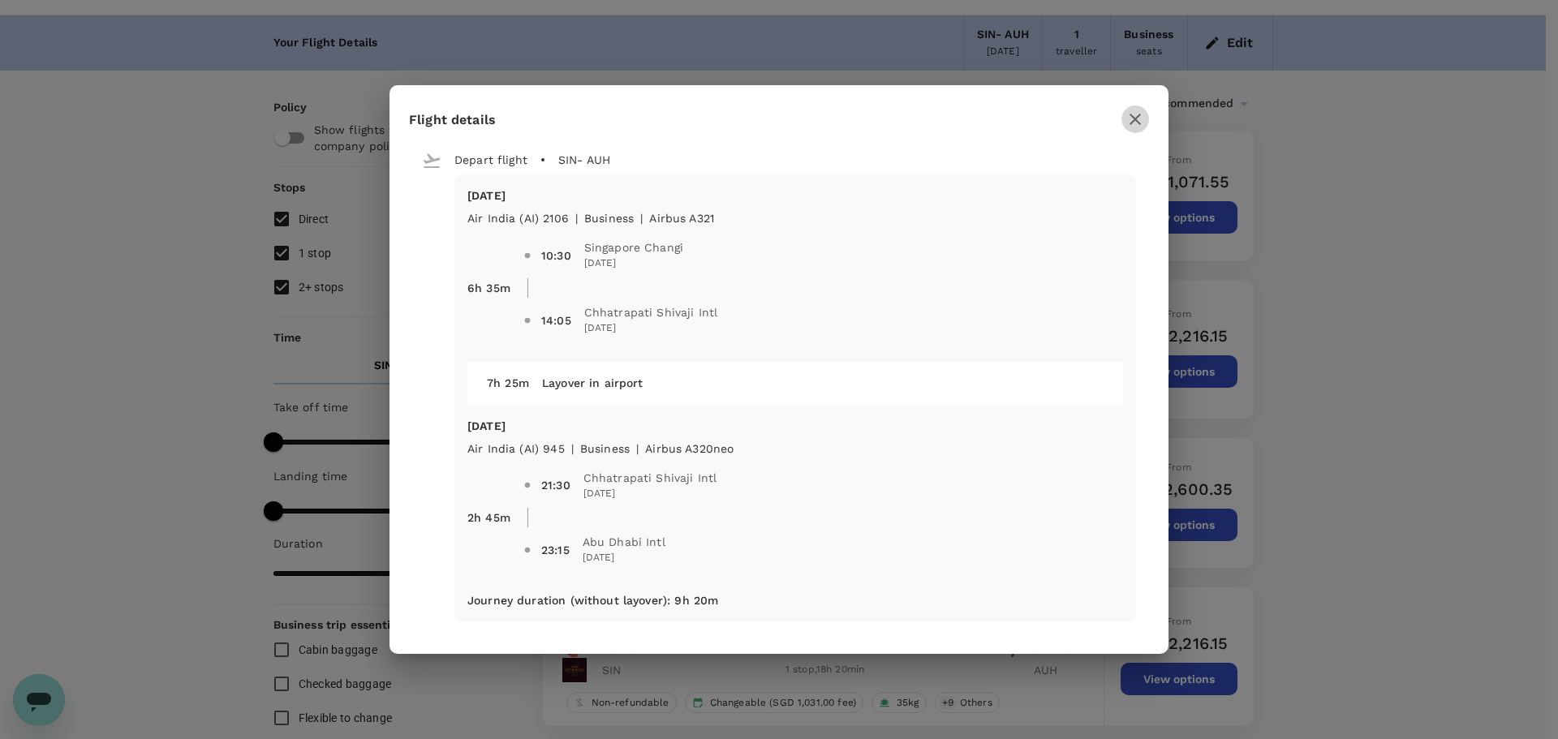
click at [1143, 118] on icon "button" at bounding box center [1134, 119] width 19 height 19
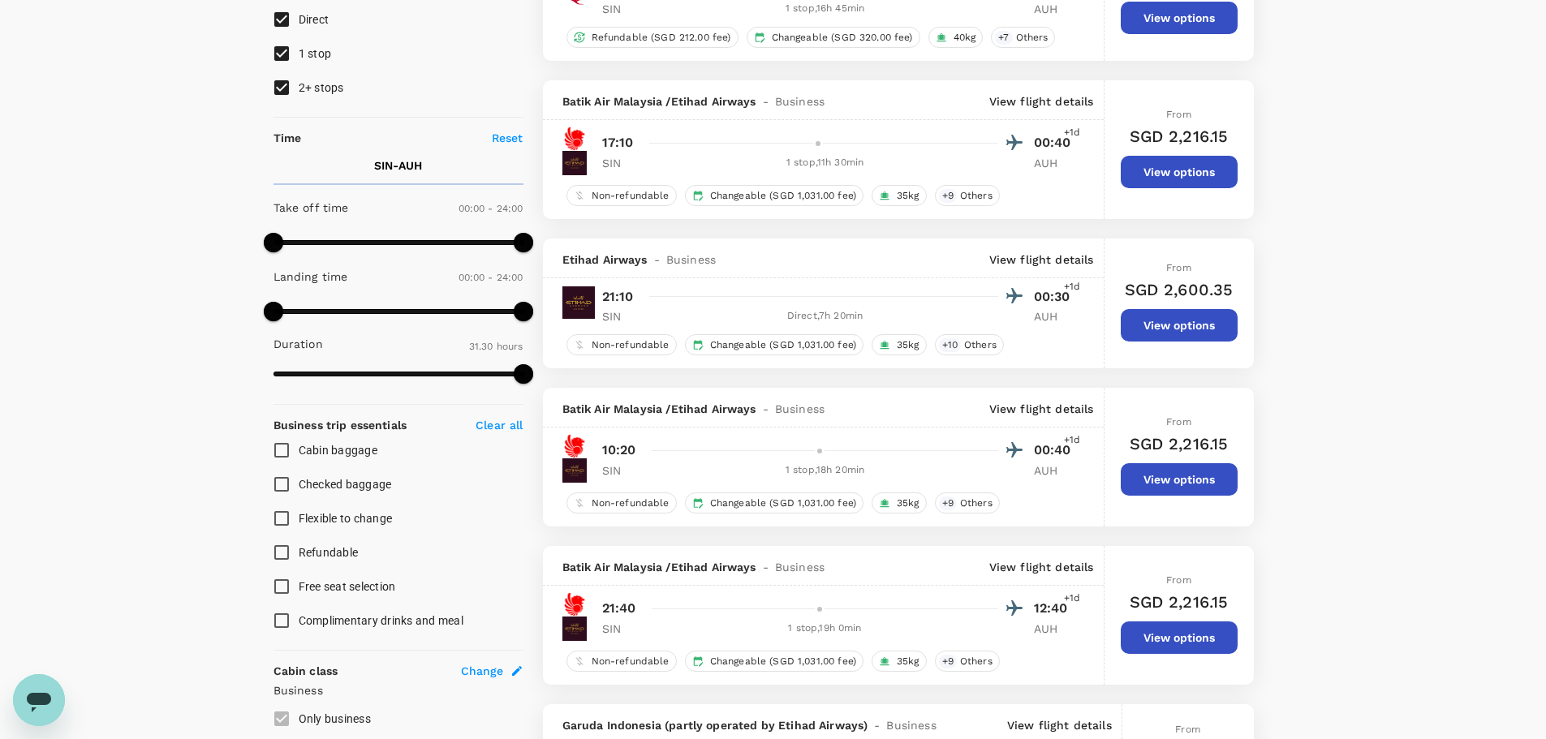
scroll to position [253, 0]
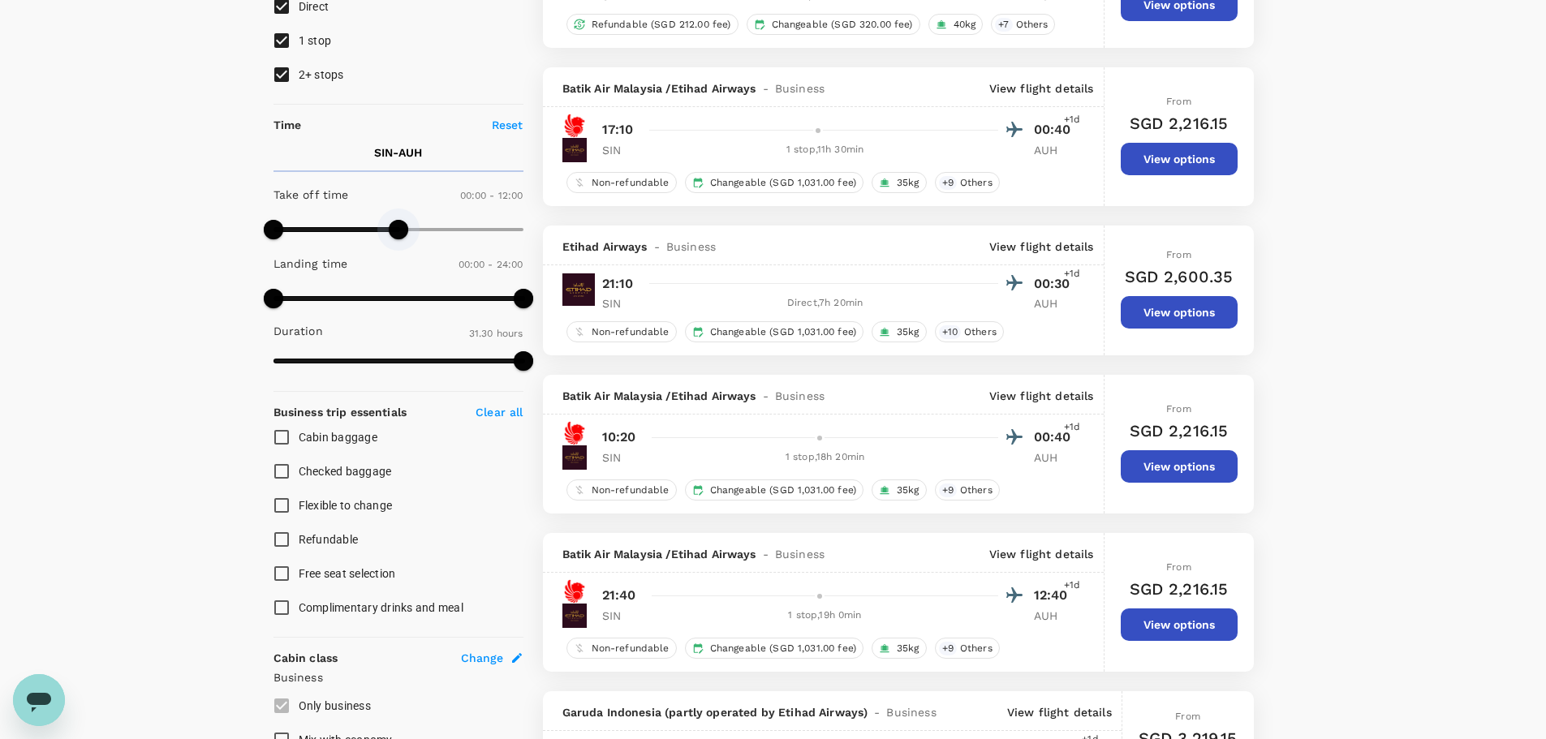
drag, startPoint x: 531, startPoint y: 226, endPoint x: 396, endPoint y: 226, distance: 134.7
click at [396, 226] on span at bounding box center [398, 229] width 19 height 19
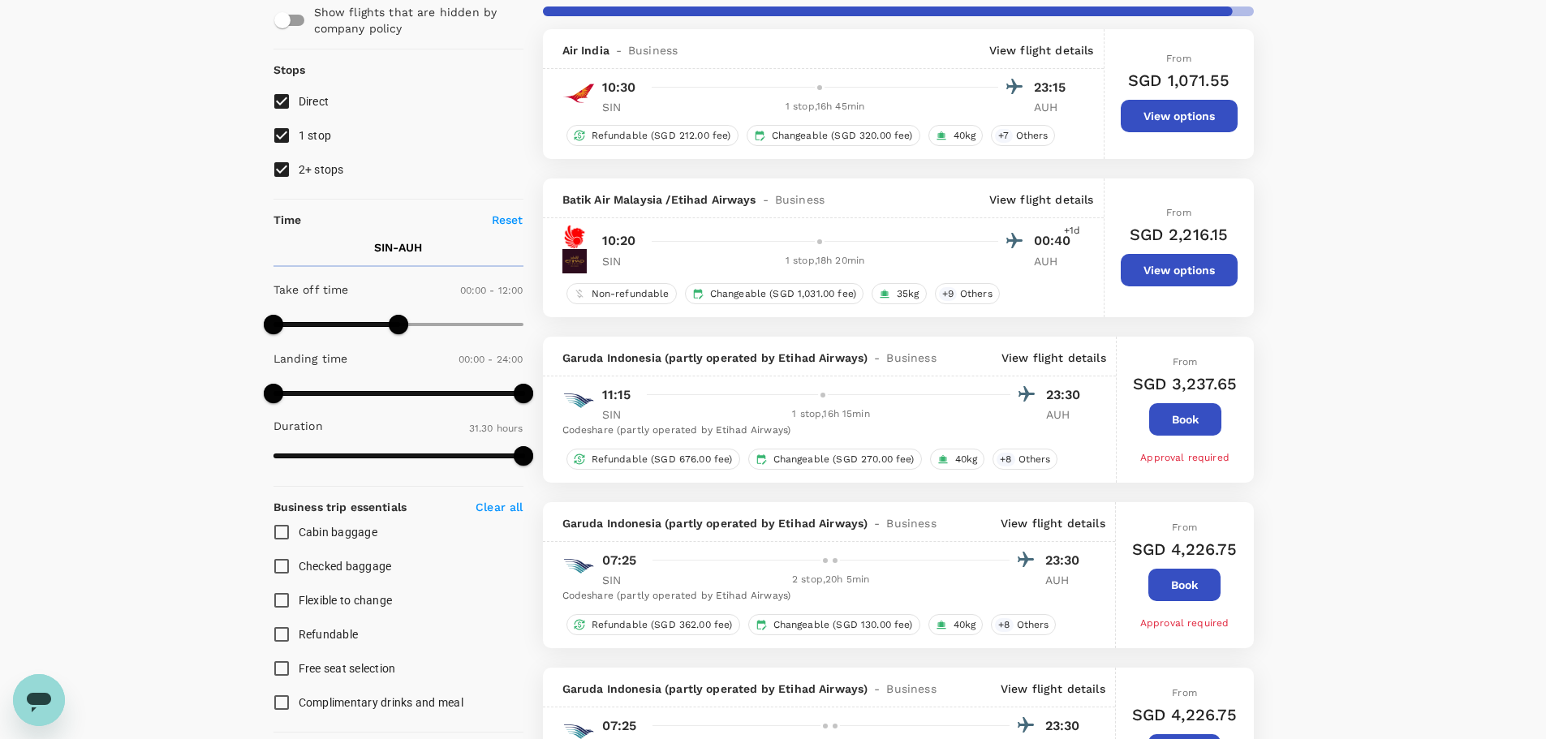
scroll to position [102, 0]
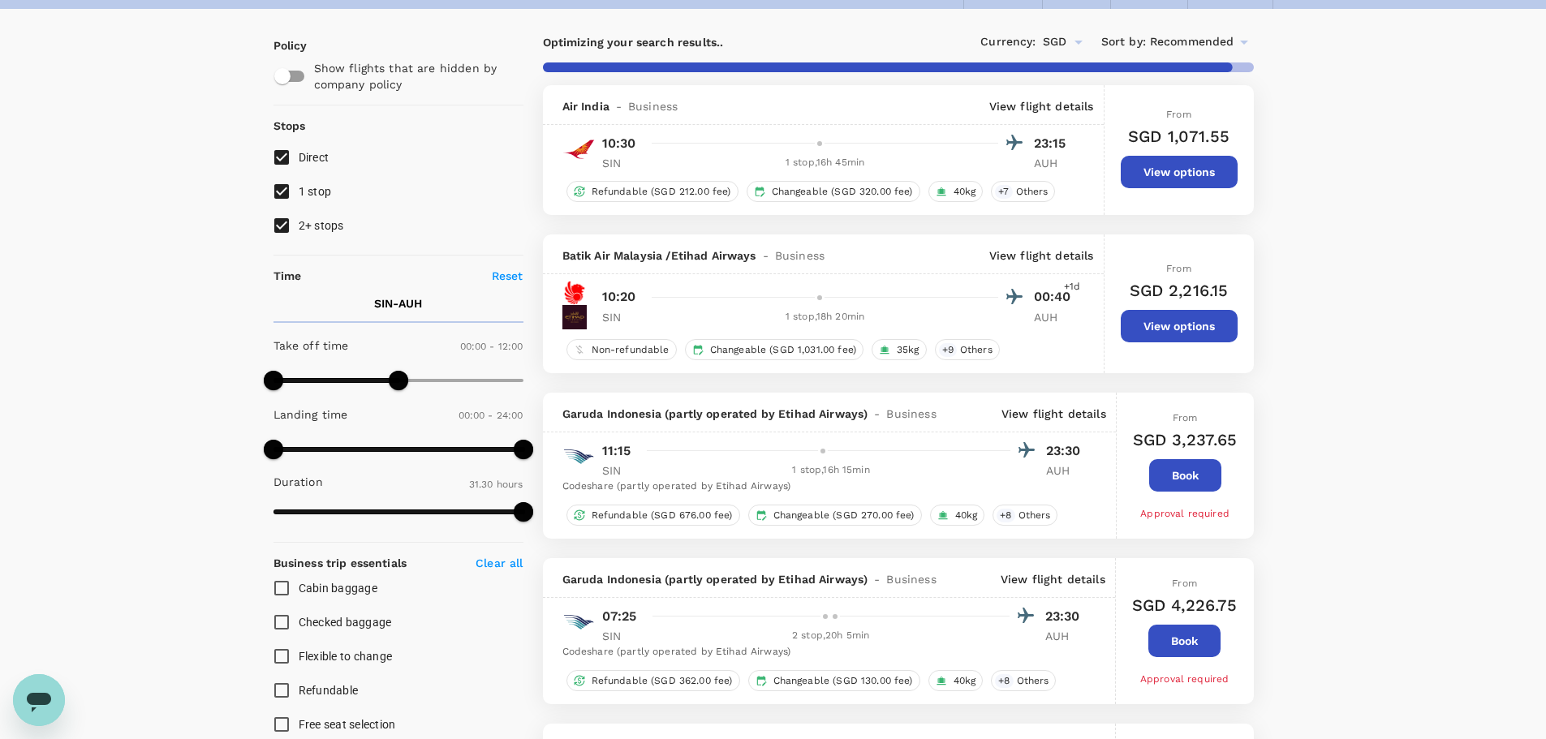
click at [1052, 102] on p "View flight details" at bounding box center [1041, 106] width 105 height 16
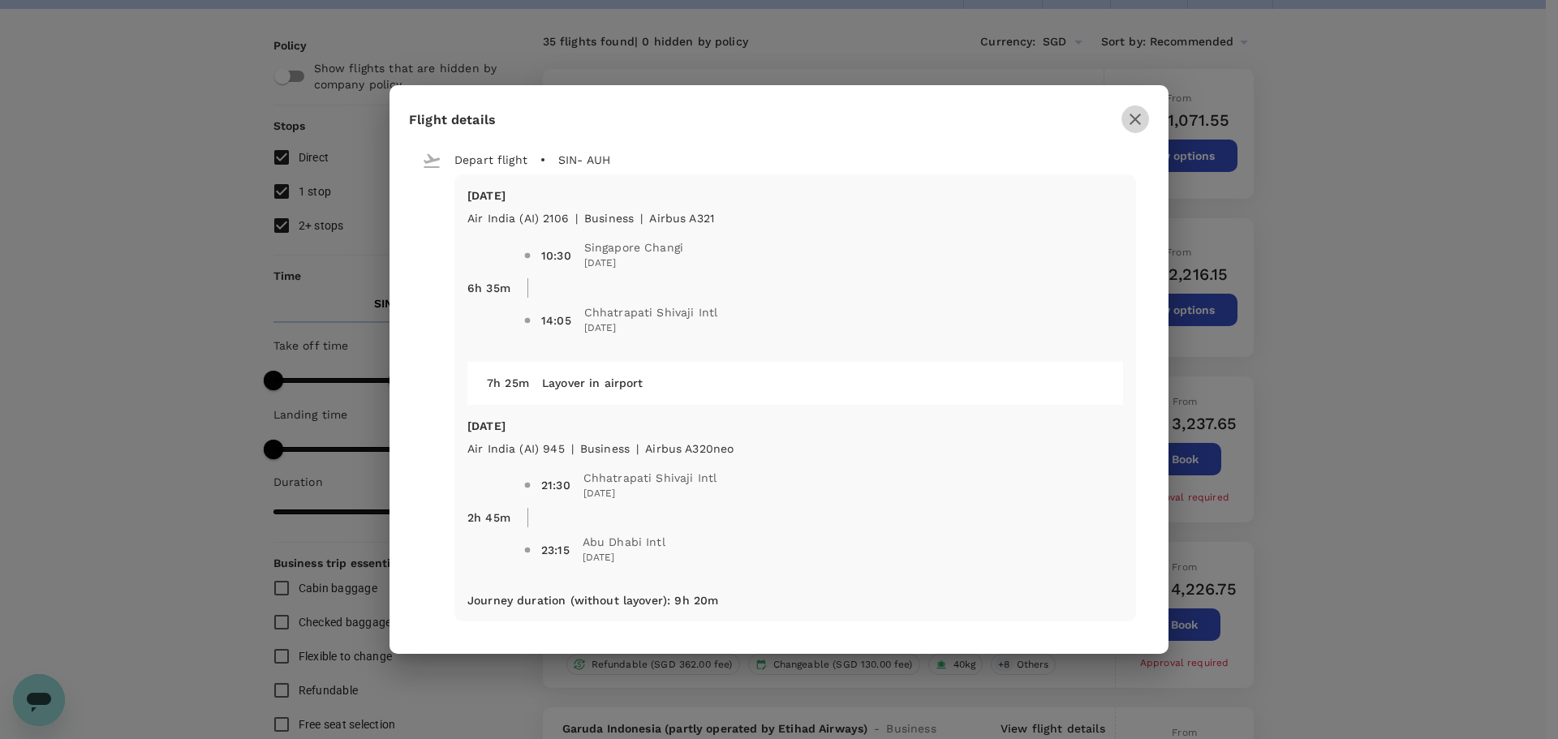
click at [1134, 119] on icon "button" at bounding box center [1134, 119] width 11 height 11
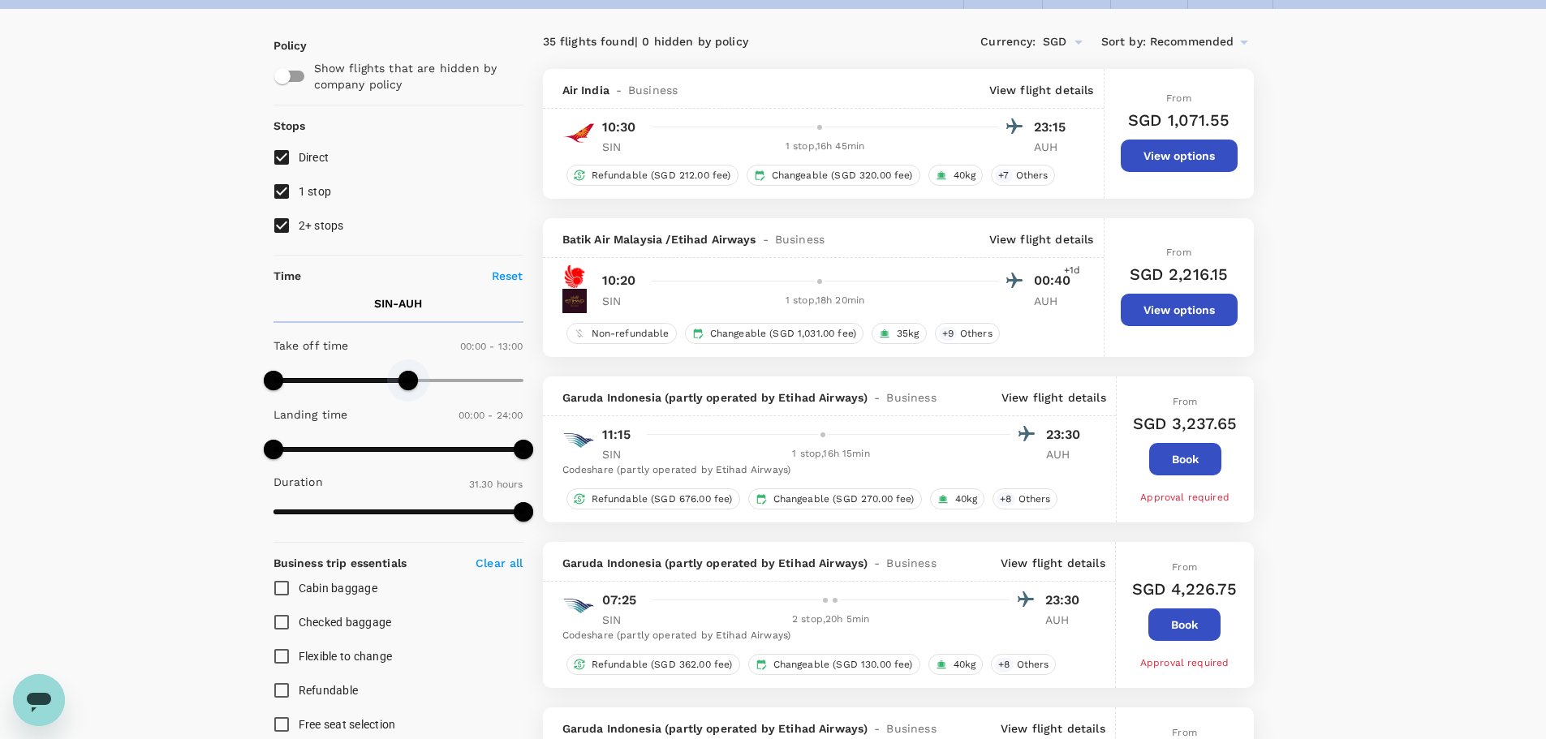
type input "1440"
drag, startPoint x: 406, startPoint y: 381, endPoint x: 587, endPoint y: 376, distance: 181.0
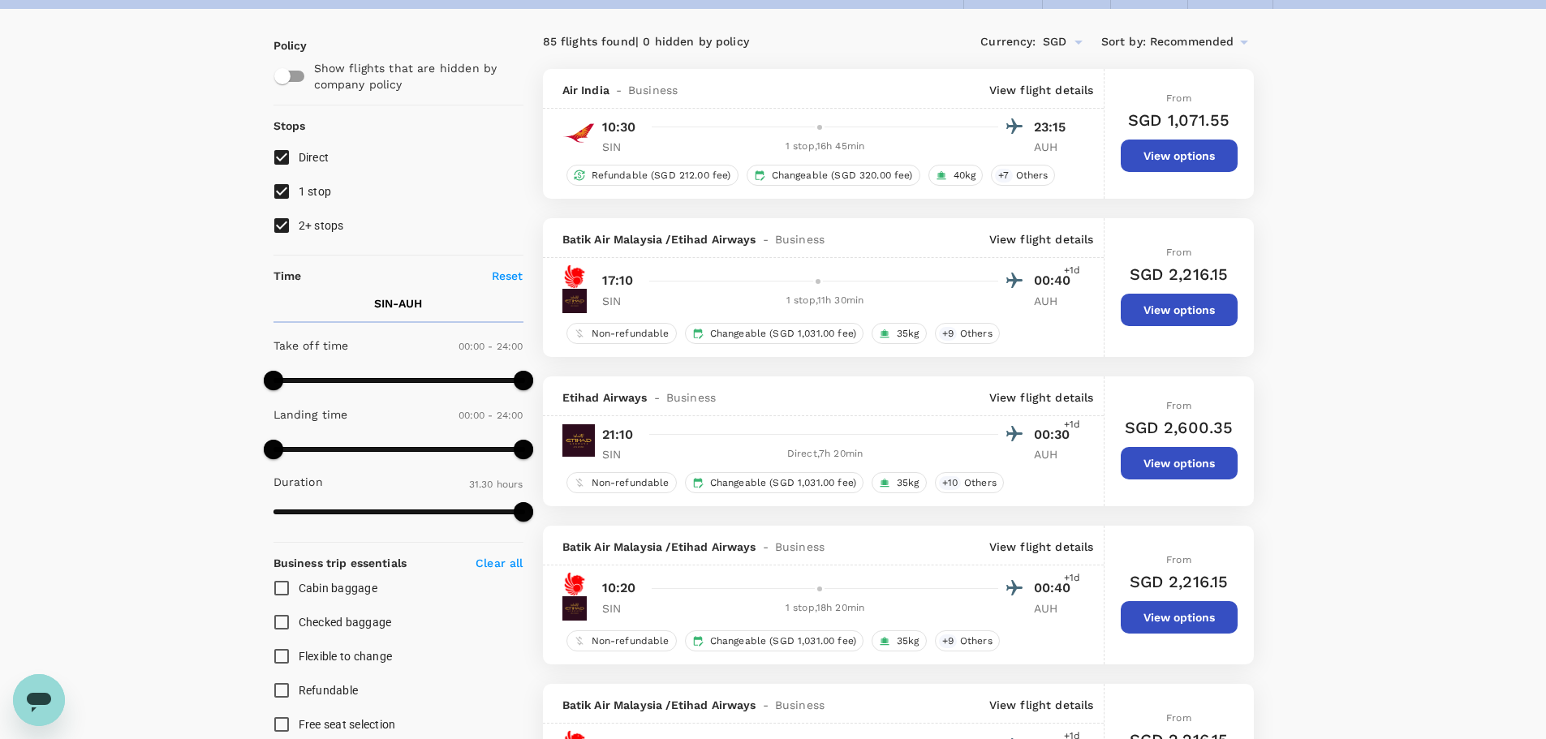
click at [1167, 464] on button "View options" at bounding box center [1178, 463] width 117 height 32
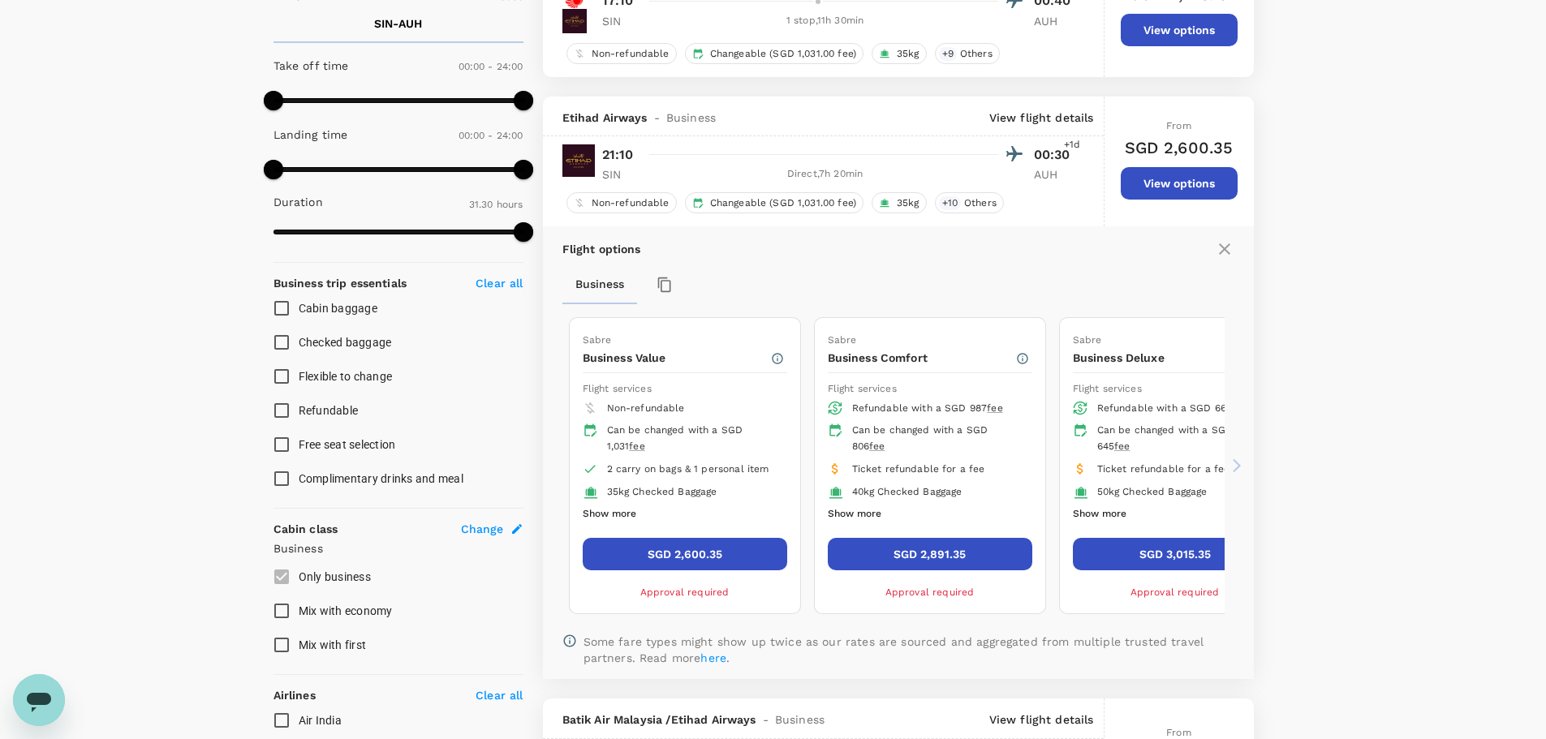
scroll to position [479, 0]
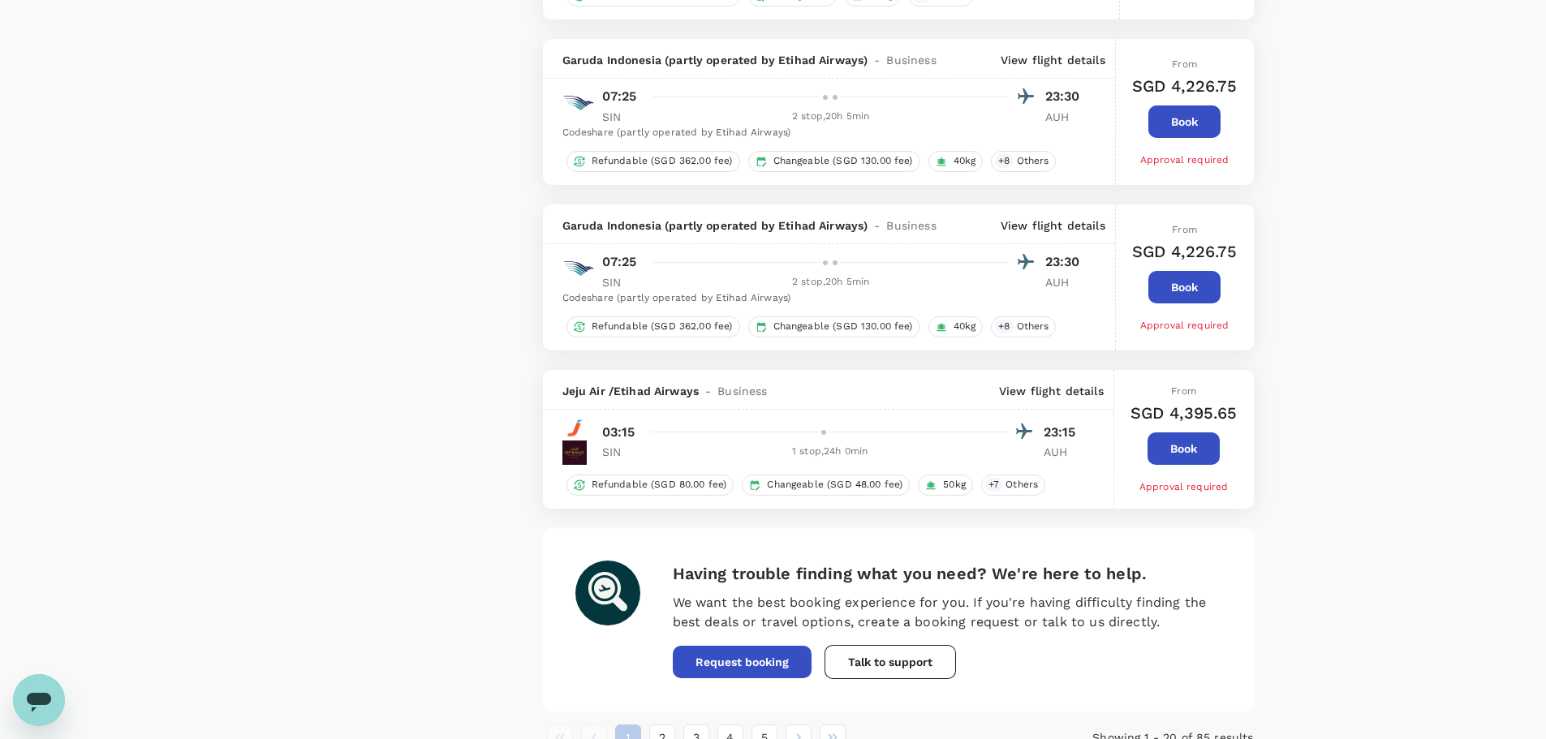
scroll to position [3445, 0]
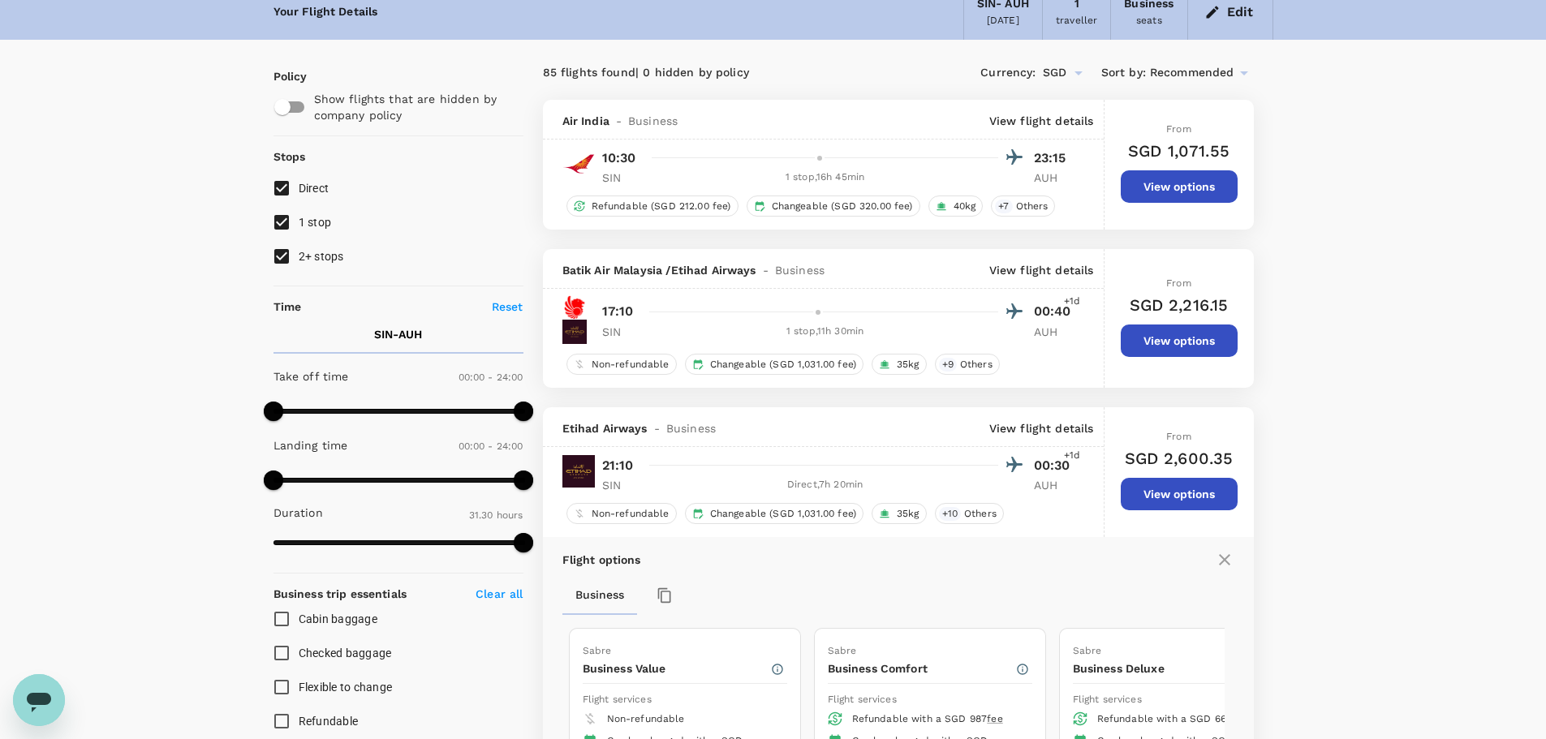
scroll to position [0, 0]
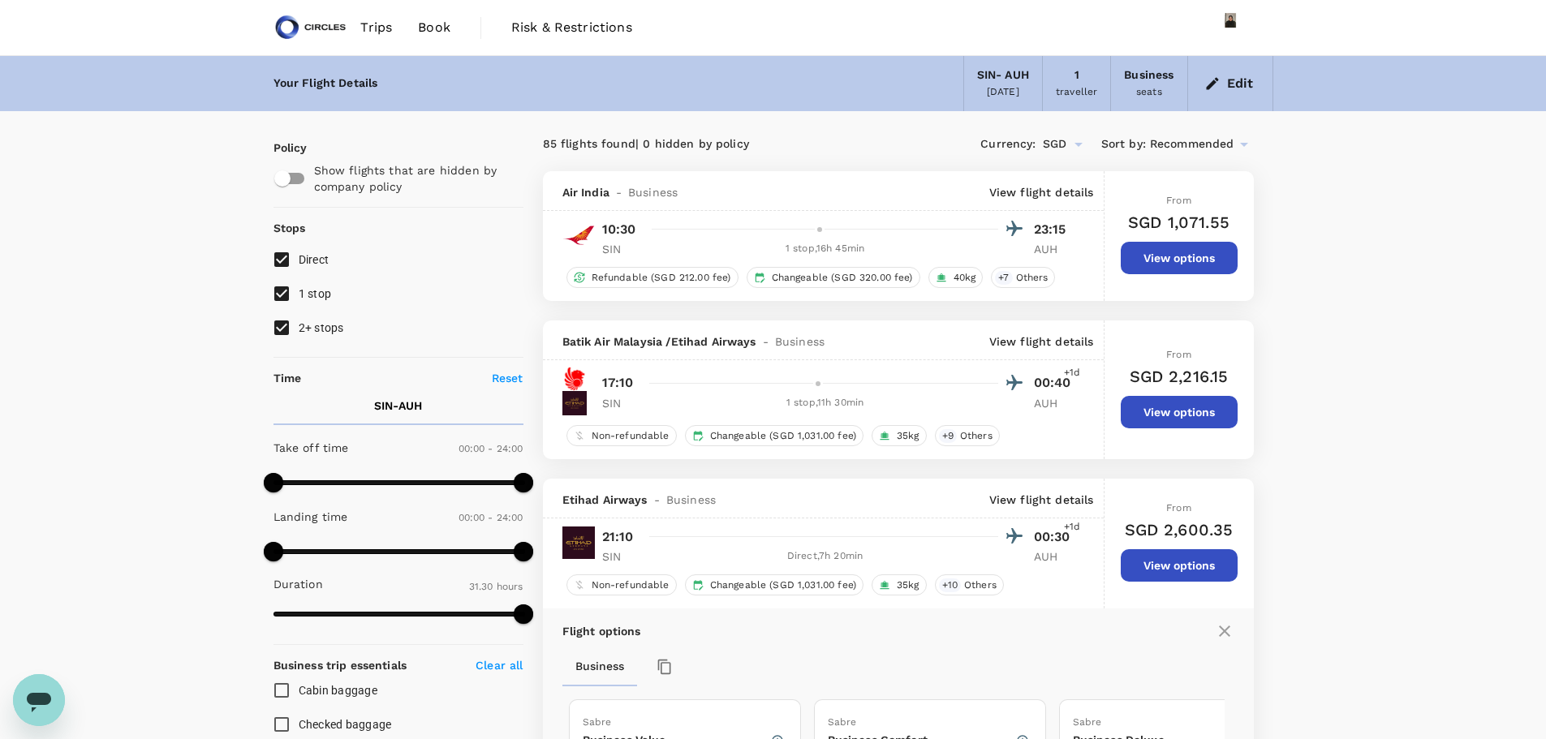
click at [1228, 80] on button "Edit" at bounding box center [1230, 84] width 58 height 26
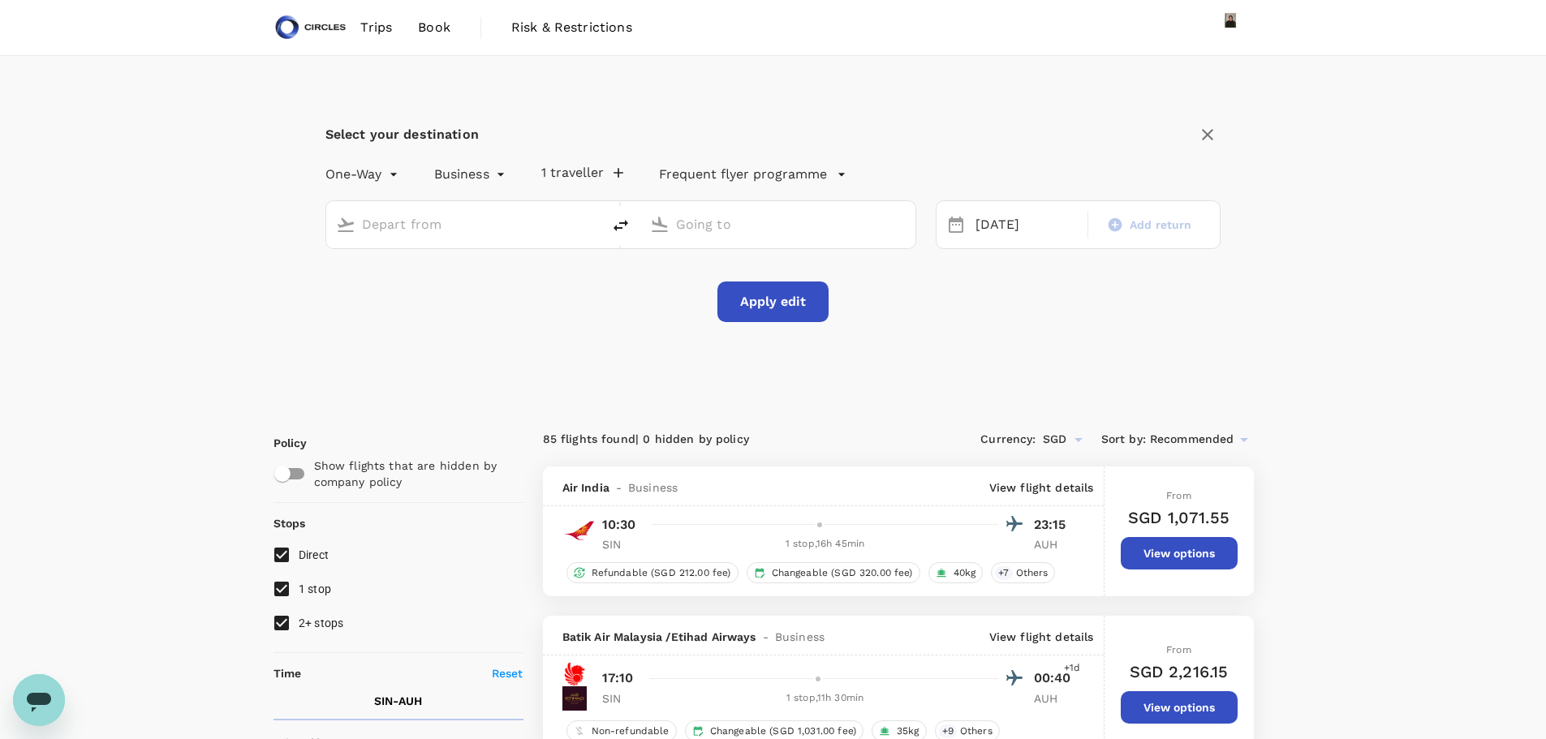
type input "Singapore Changi (SIN)"
type input "Abu Dhabi Intl (AUH)"
click at [454, 204] on div "Singapore Changi (SIN)" at bounding box center [460, 221] width 262 height 34
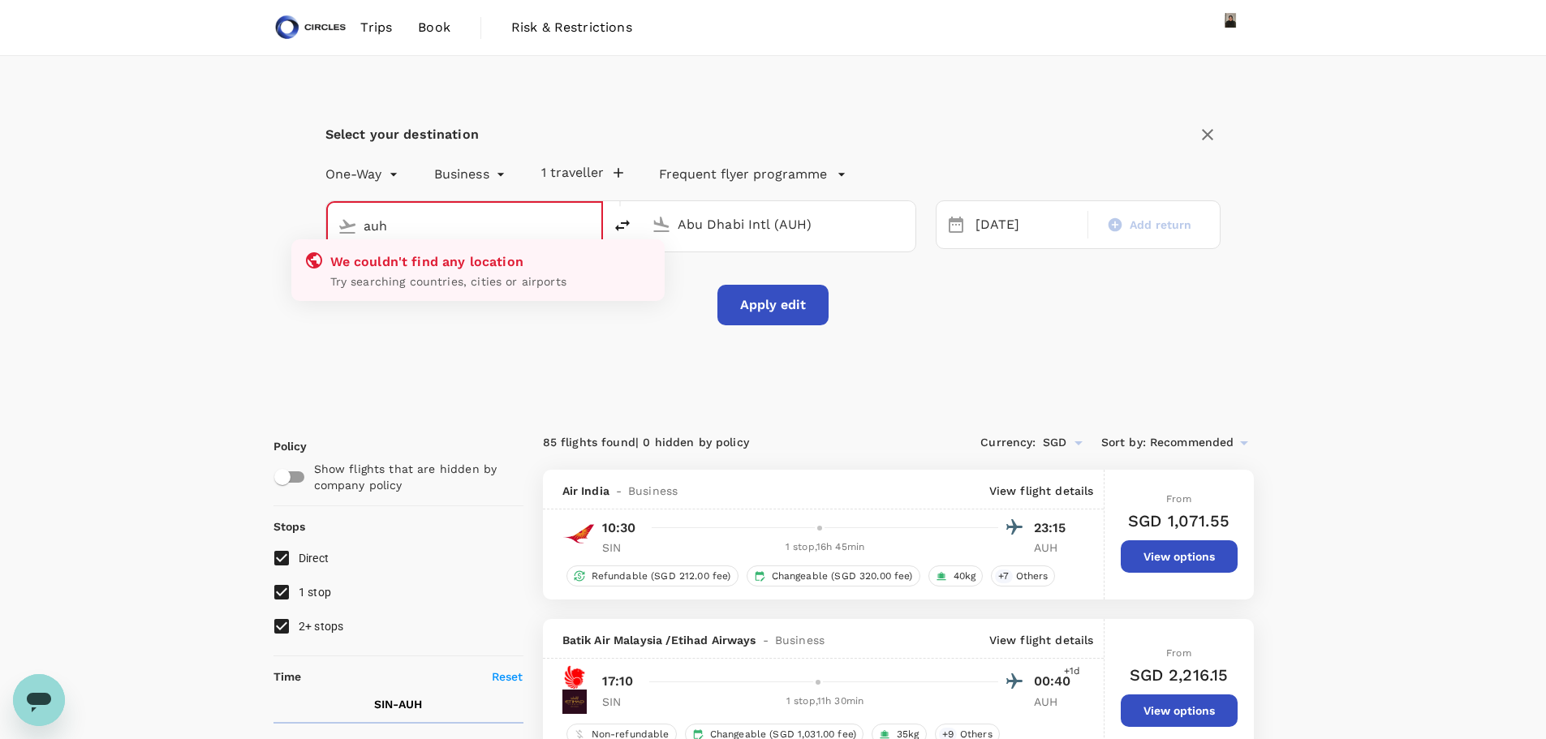
type input "Singapore Changi (SIN)"
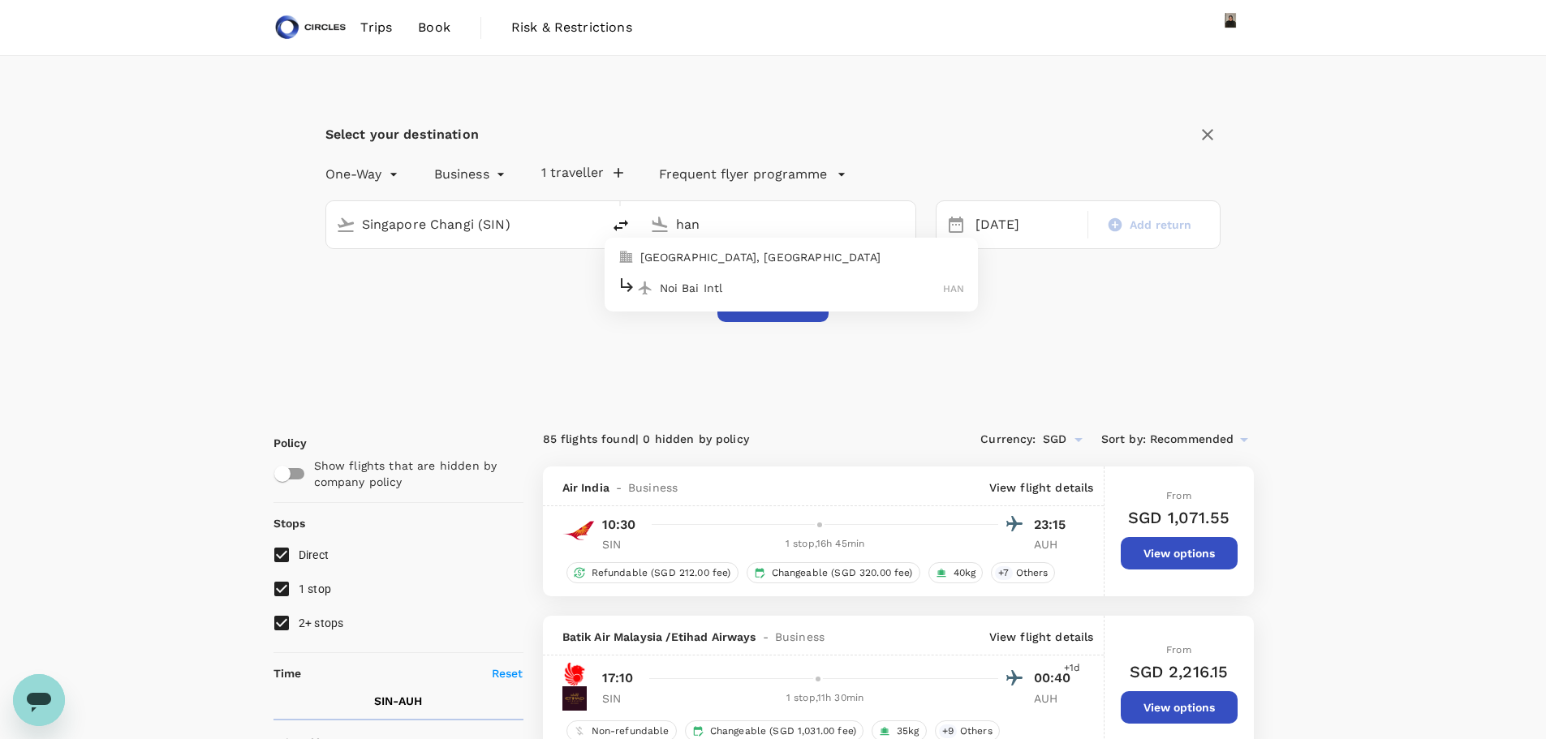
click at [707, 278] on div "Noi Bai Intl HAN" at bounding box center [790, 287] width 347 height 25
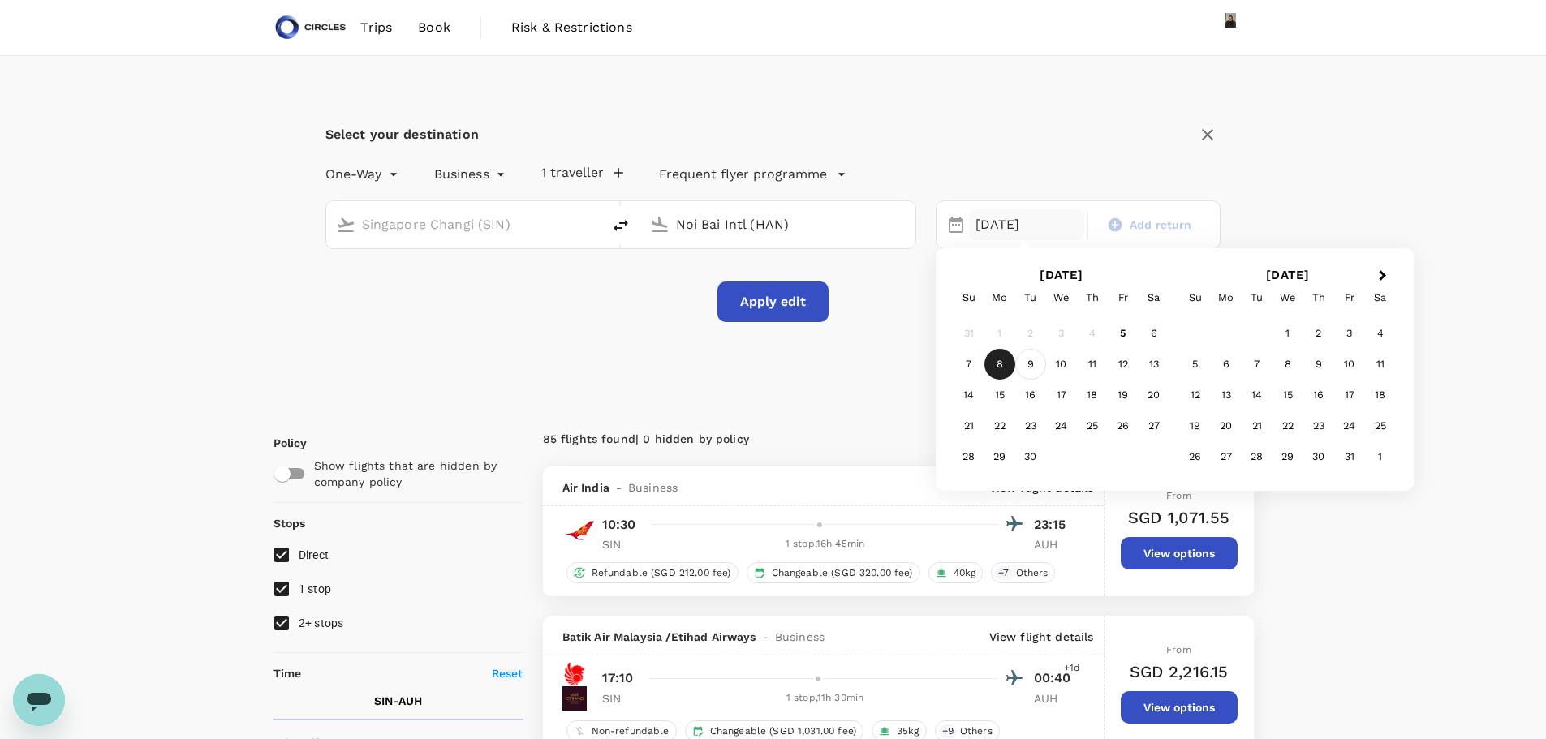
type input "Noi Bai Intl (HAN)"
click at [1037, 363] on div "9" at bounding box center [1030, 364] width 31 height 31
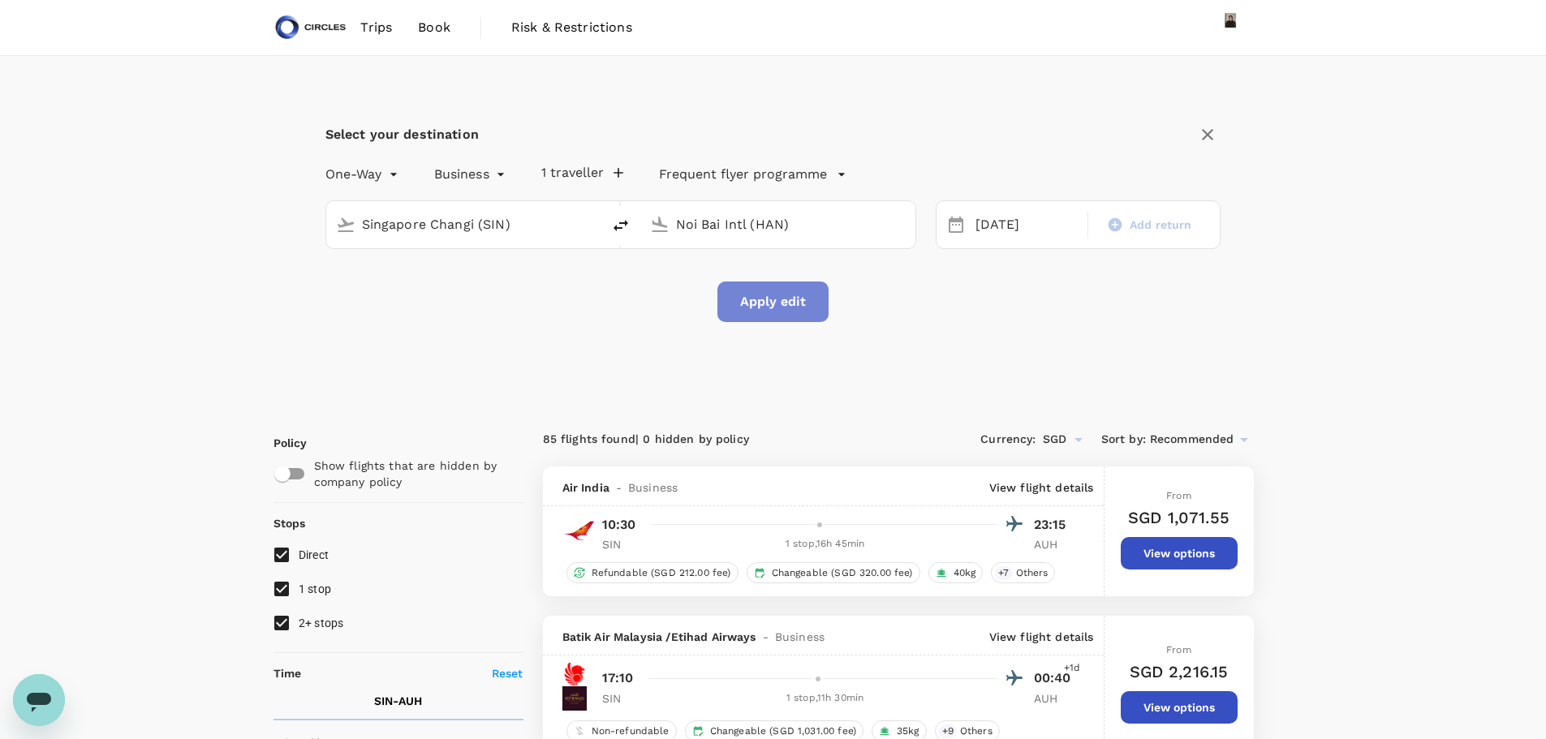
click at [768, 309] on button "Apply edit" at bounding box center [772, 302] width 111 height 41
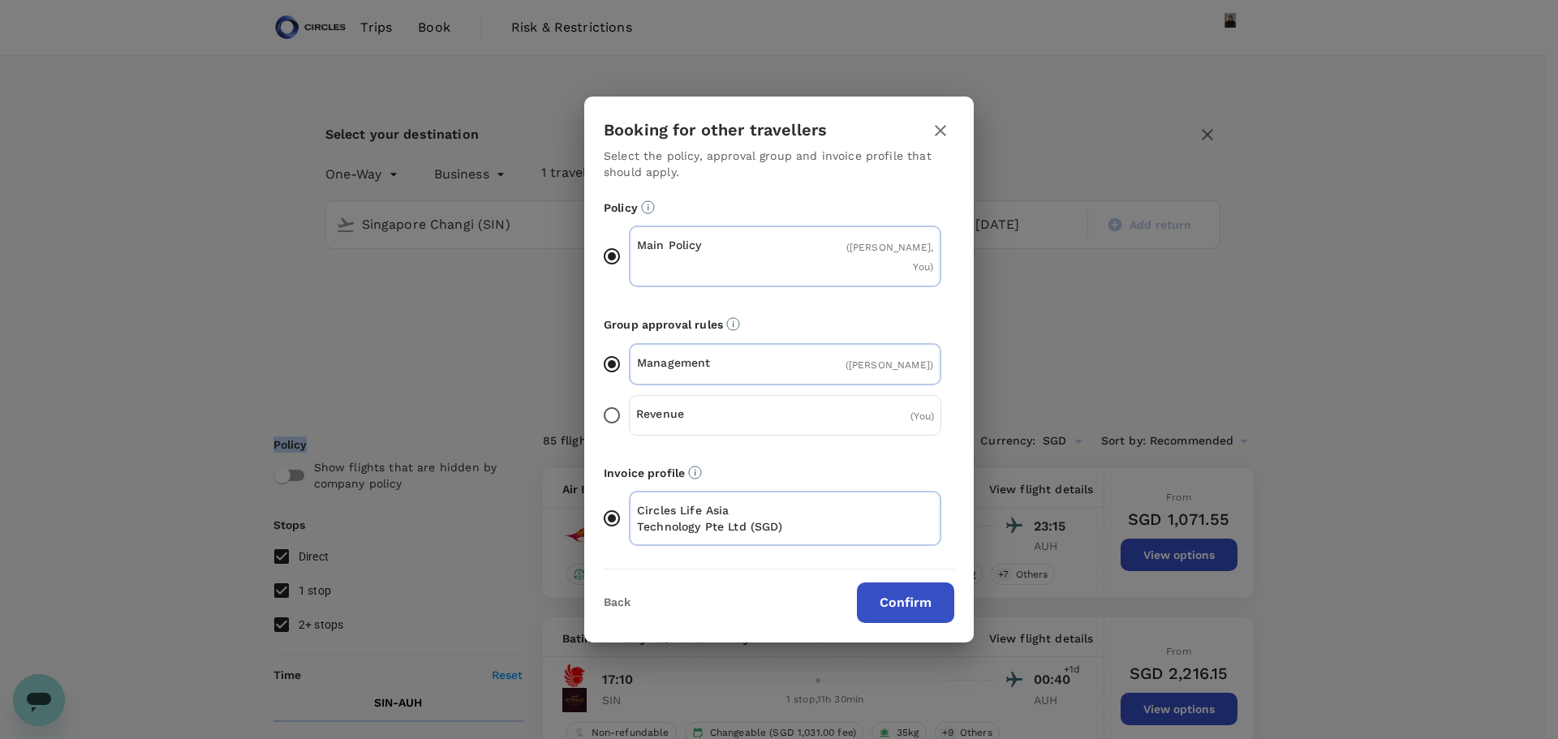
drag, startPoint x: 768, startPoint y: 309, endPoint x: 684, endPoint y: 409, distance: 130.2
click at [684, 409] on p "Revenue" at bounding box center [710, 414] width 149 height 16
click at [629, 409] on input "Revenue ( You )" at bounding box center [612, 415] width 34 height 34
click at [892, 597] on button "Confirm" at bounding box center [905, 603] width 97 height 41
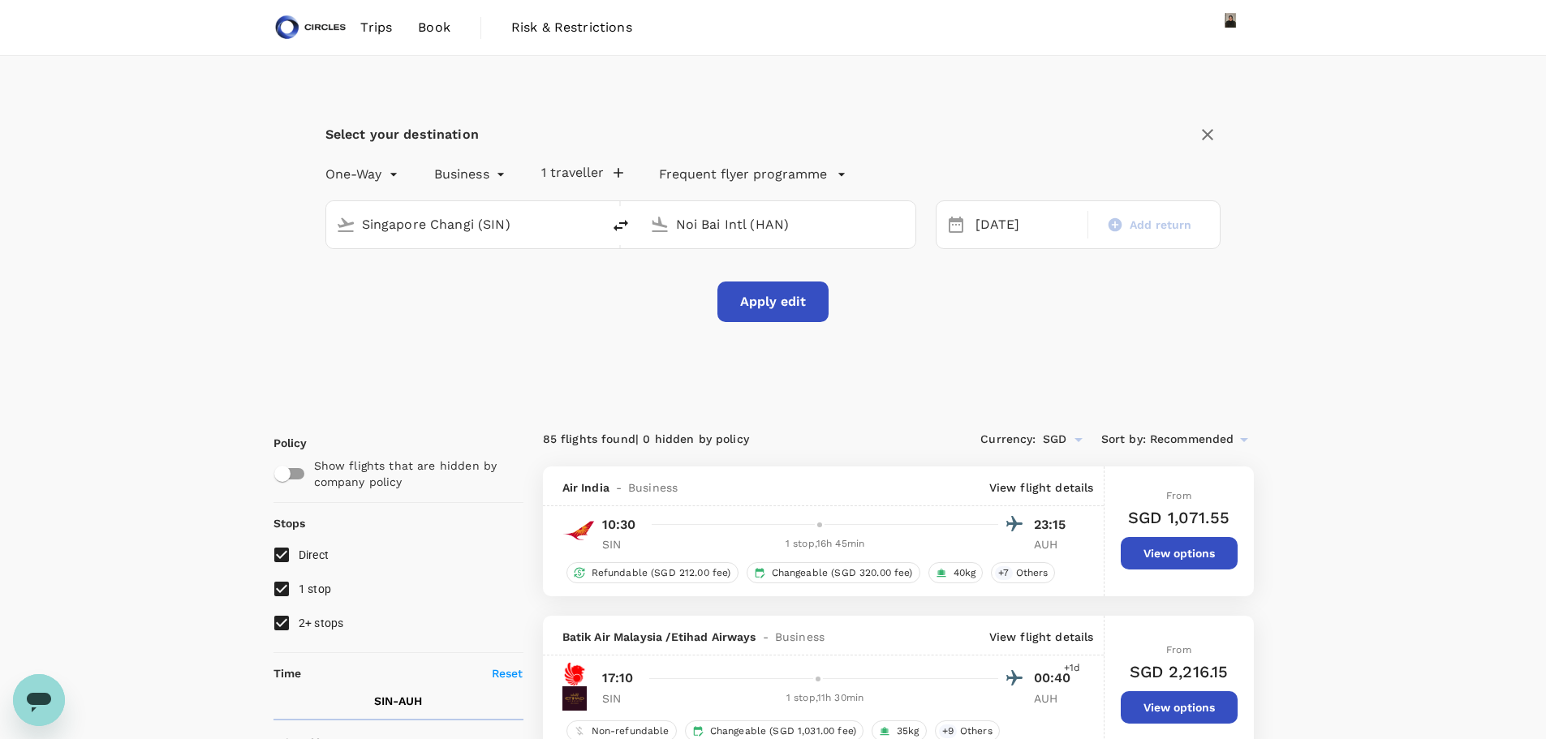
checkbox input "false"
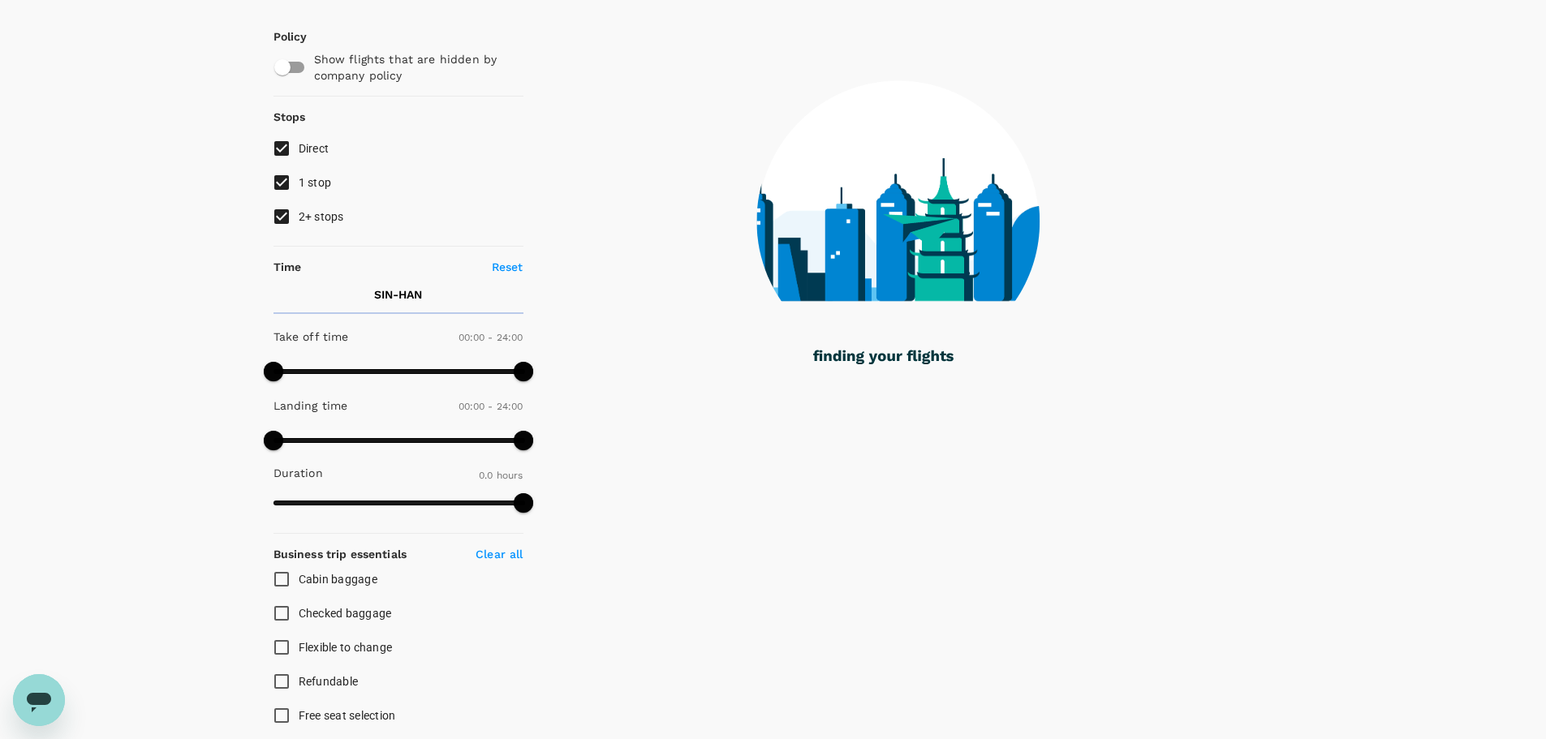
scroll to position [120, 0]
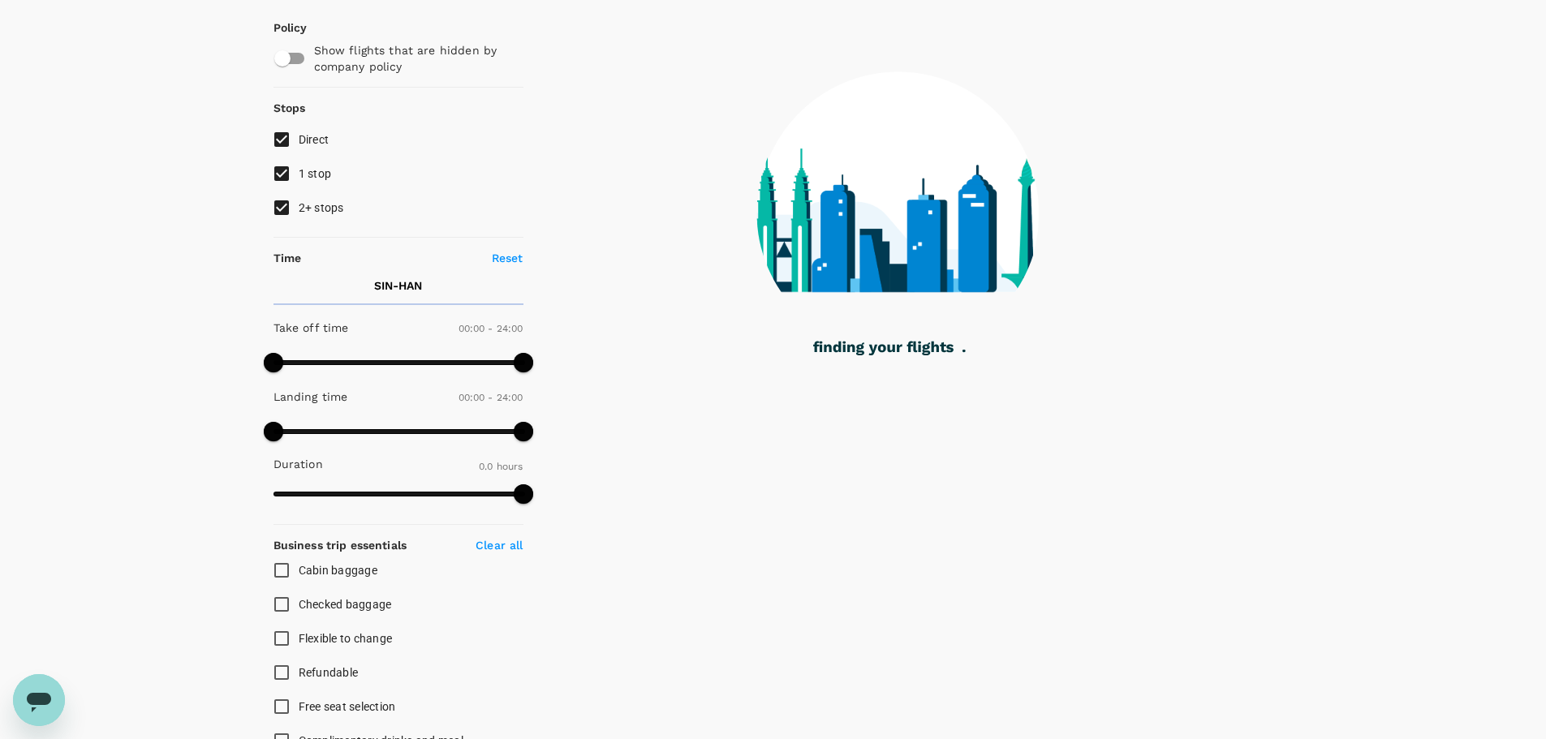
click at [283, 206] on input "2+ stops" at bounding box center [281, 208] width 34 height 34
checkbox input "false"
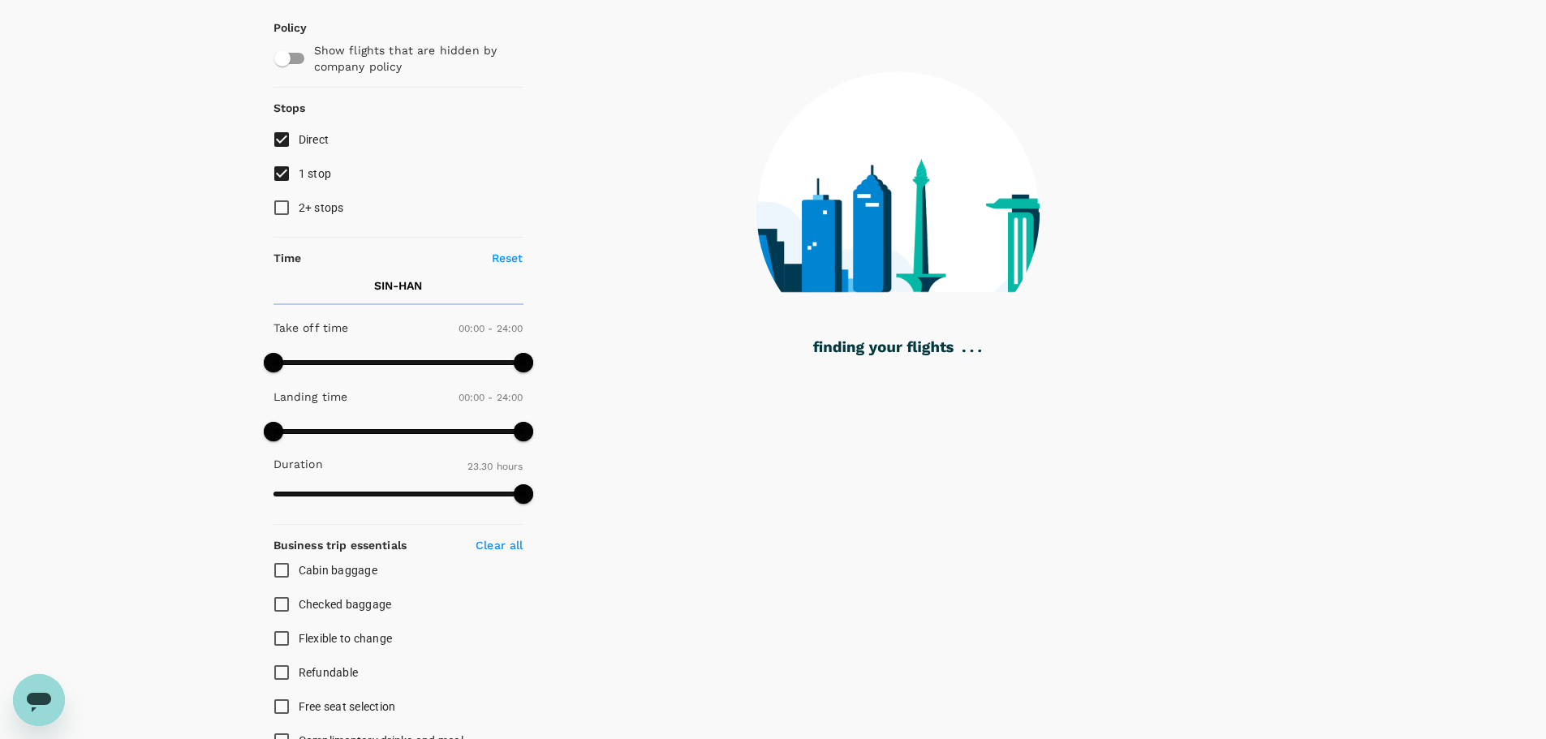
type input "1410"
checkbox input "true"
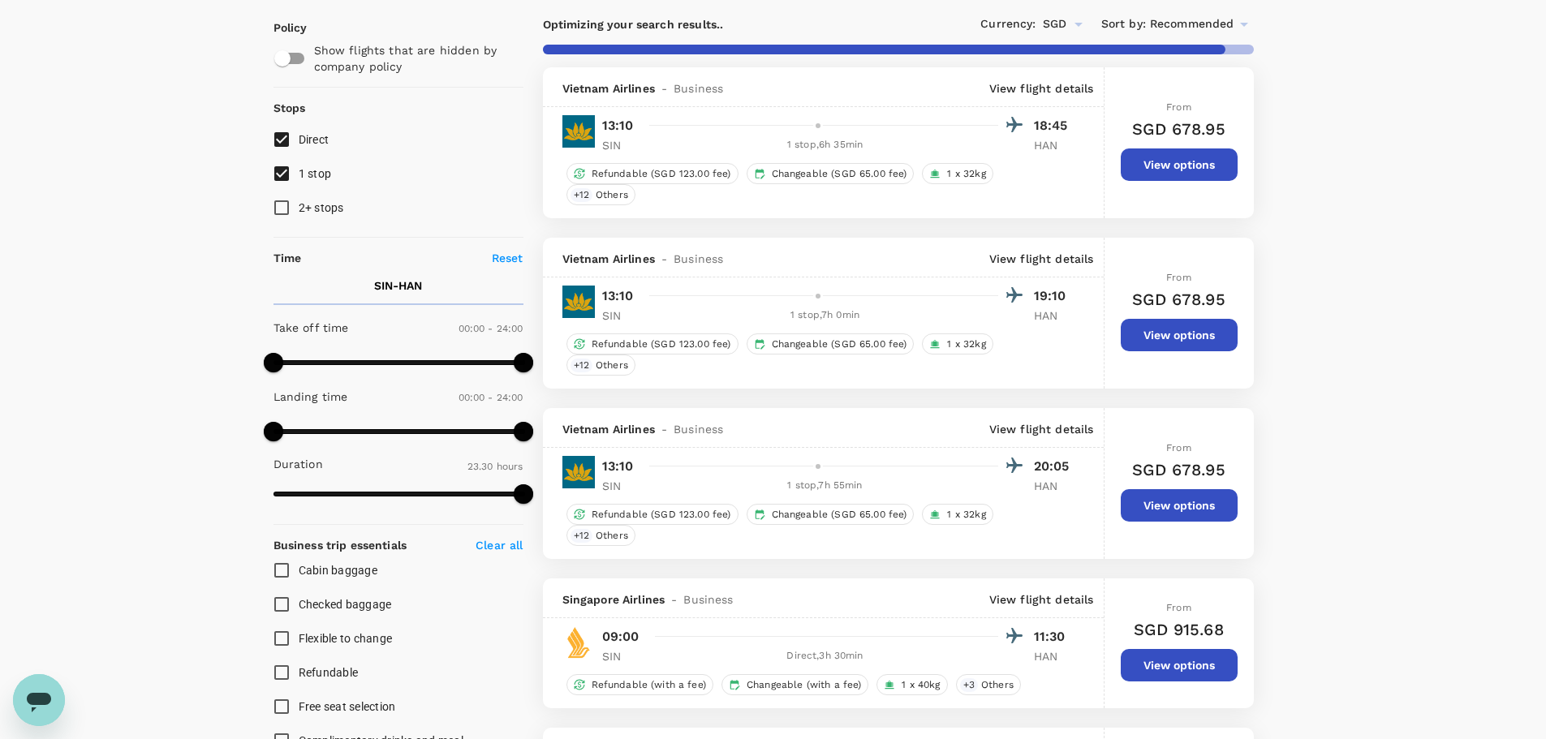
scroll to position [0, 0]
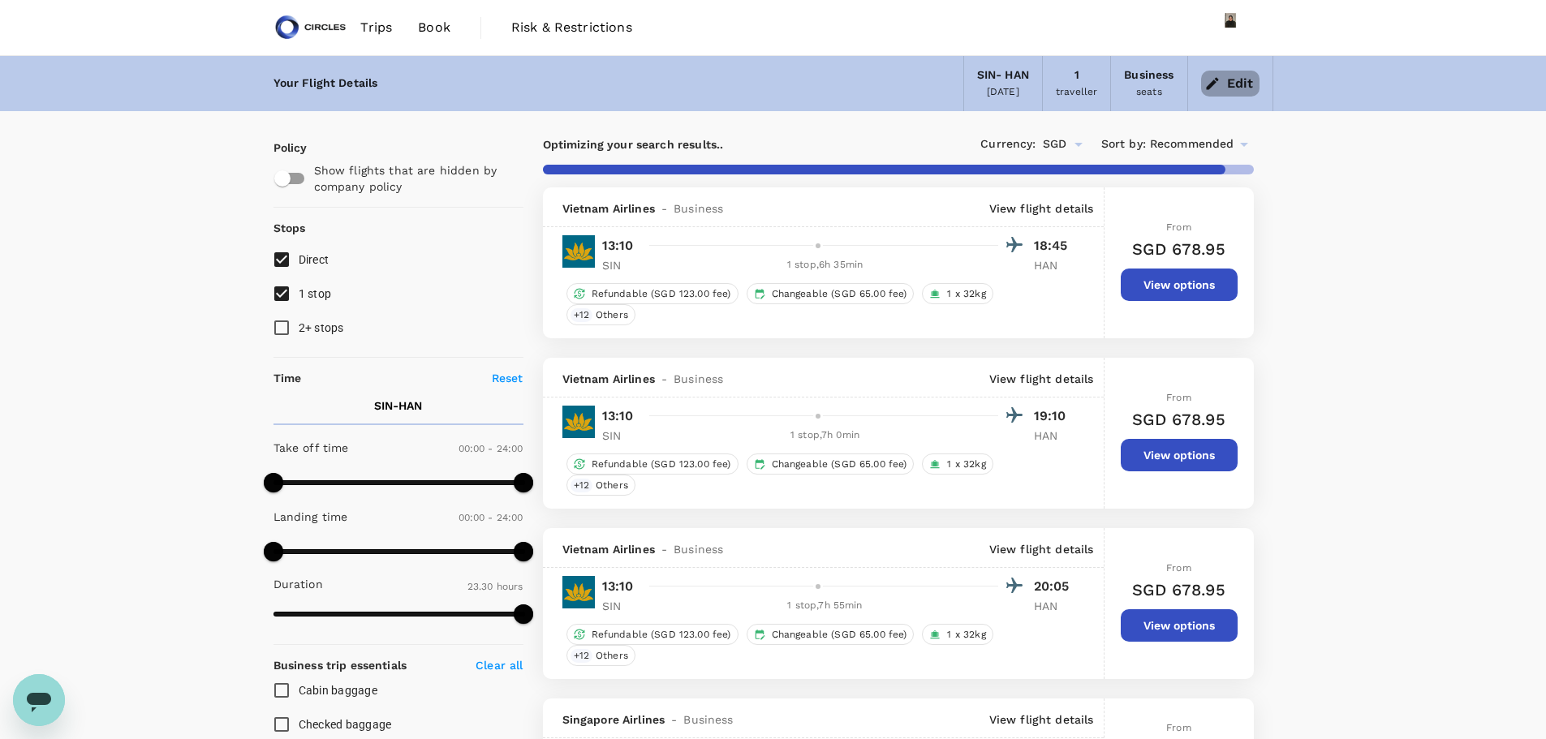
click at [1223, 84] on button "Edit" at bounding box center [1230, 84] width 58 height 26
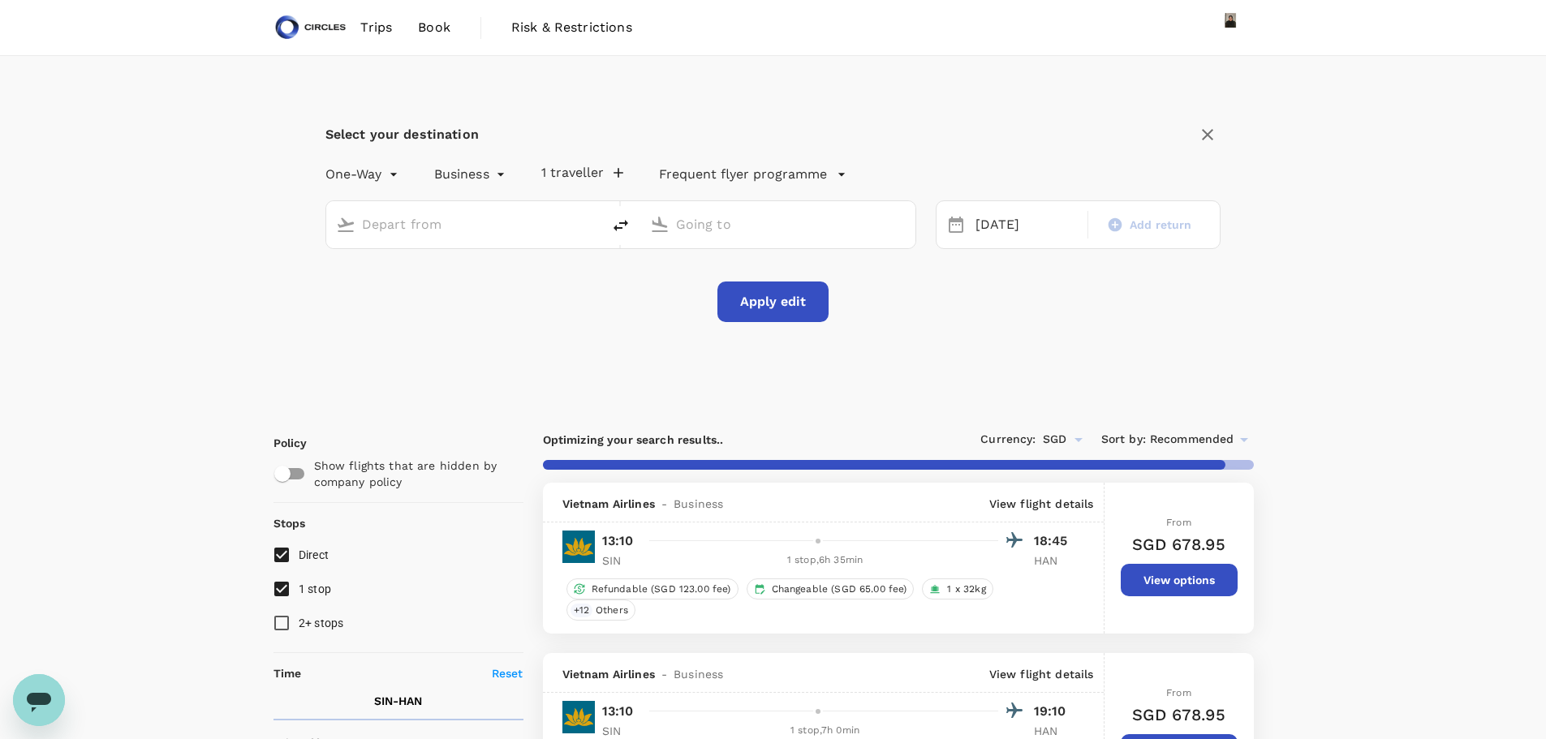
type input "Singapore Changi (SIN)"
type input "Noi Bai Intl (HAN)"
click at [409, 221] on input "Singapore Changi (SIN)" at bounding box center [464, 224] width 205 height 25
type input "a"
type input "1470"
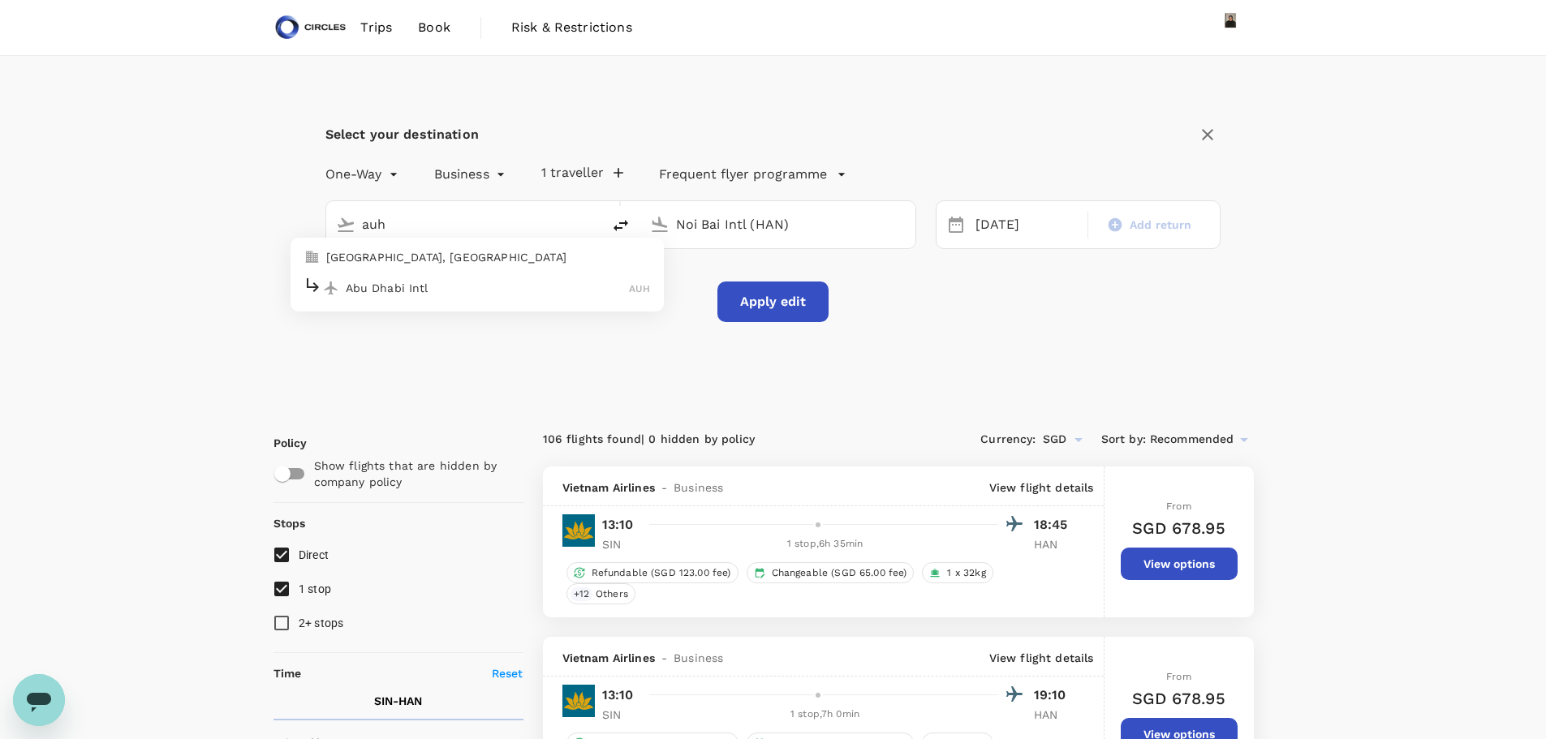
click at [413, 266] on li "[GEOGRAPHIC_DATA], [GEOGRAPHIC_DATA]" at bounding box center [476, 257] width 373 height 26
type input "Abu Dhabi, United Arab Emirates (any)"
click at [780, 303] on button "Apply edit" at bounding box center [772, 302] width 111 height 41
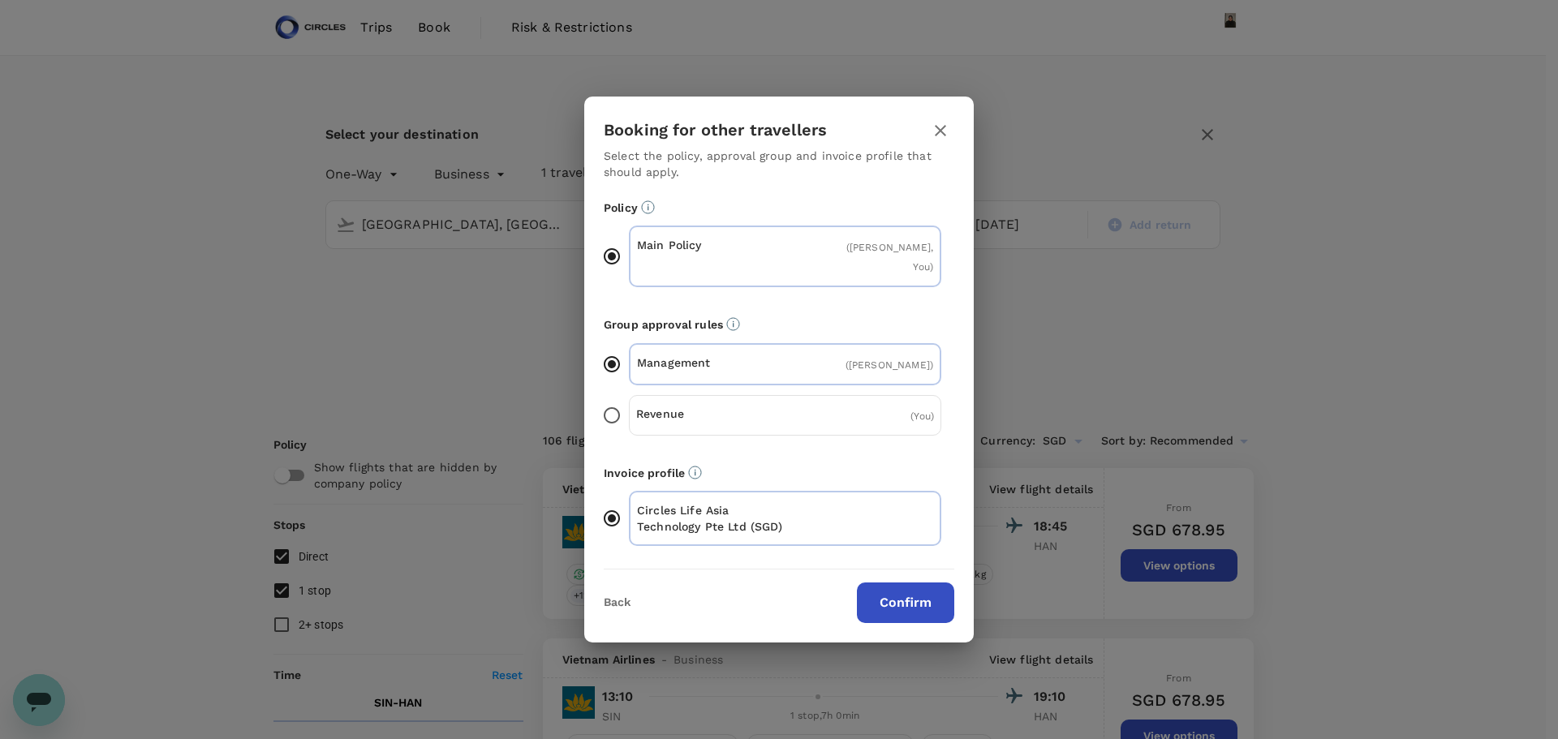
drag, startPoint x: 746, startPoint y: 382, endPoint x: 743, endPoint y: 405, distance: 22.9
click at [744, 403] on div "Management ( Sanjay Kaul ) Revenue ( You )" at bounding box center [779, 394] width 350 height 102
click at [743, 406] on p "Revenue" at bounding box center [710, 414] width 149 height 16
click at [629, 406] on input "Revenue ( You )" at bounding box center [612, 415] width 34 height 34
click at [904, 583] on button "Confirm" at bounding box center [905, 603] width 97 height 41
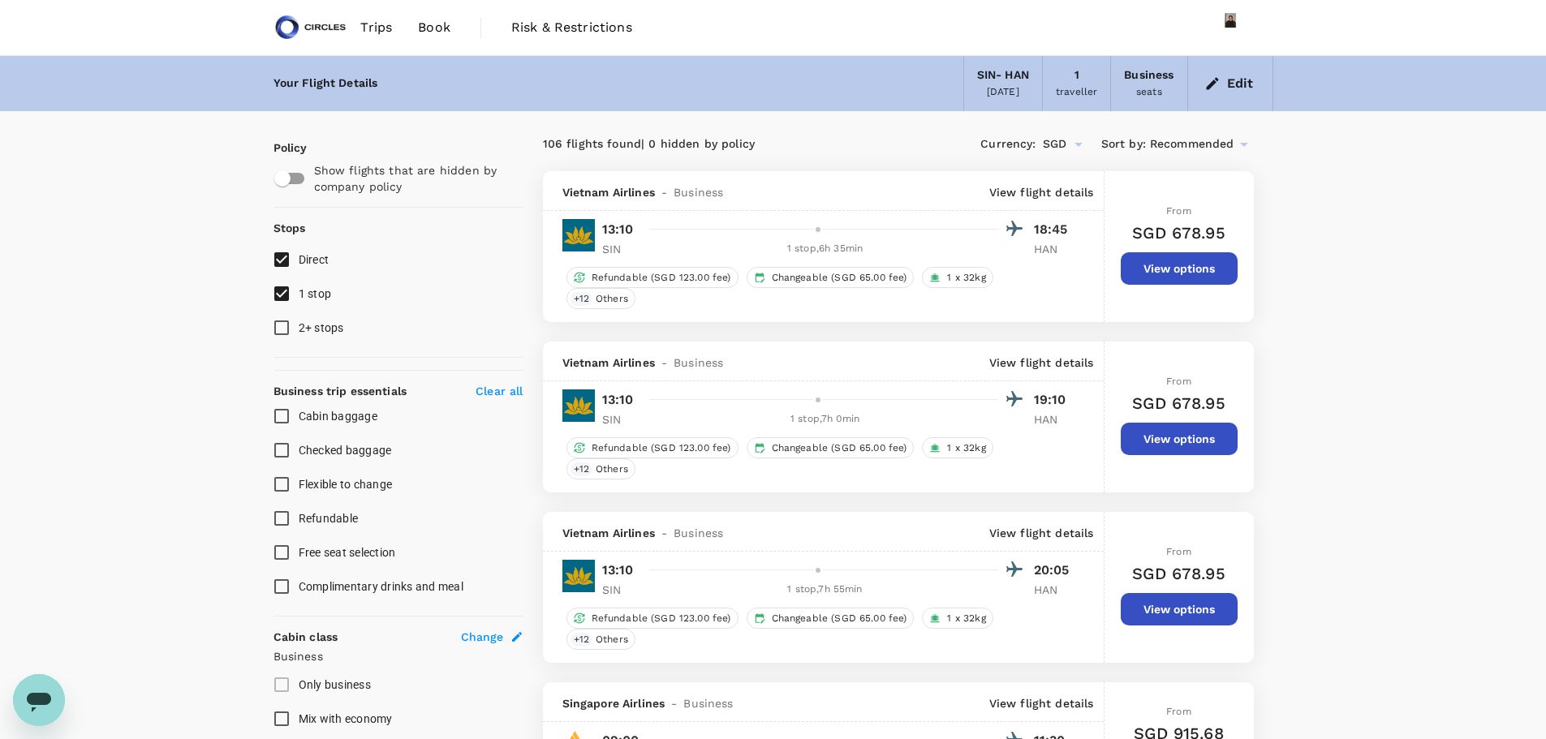
checkbox input "false"
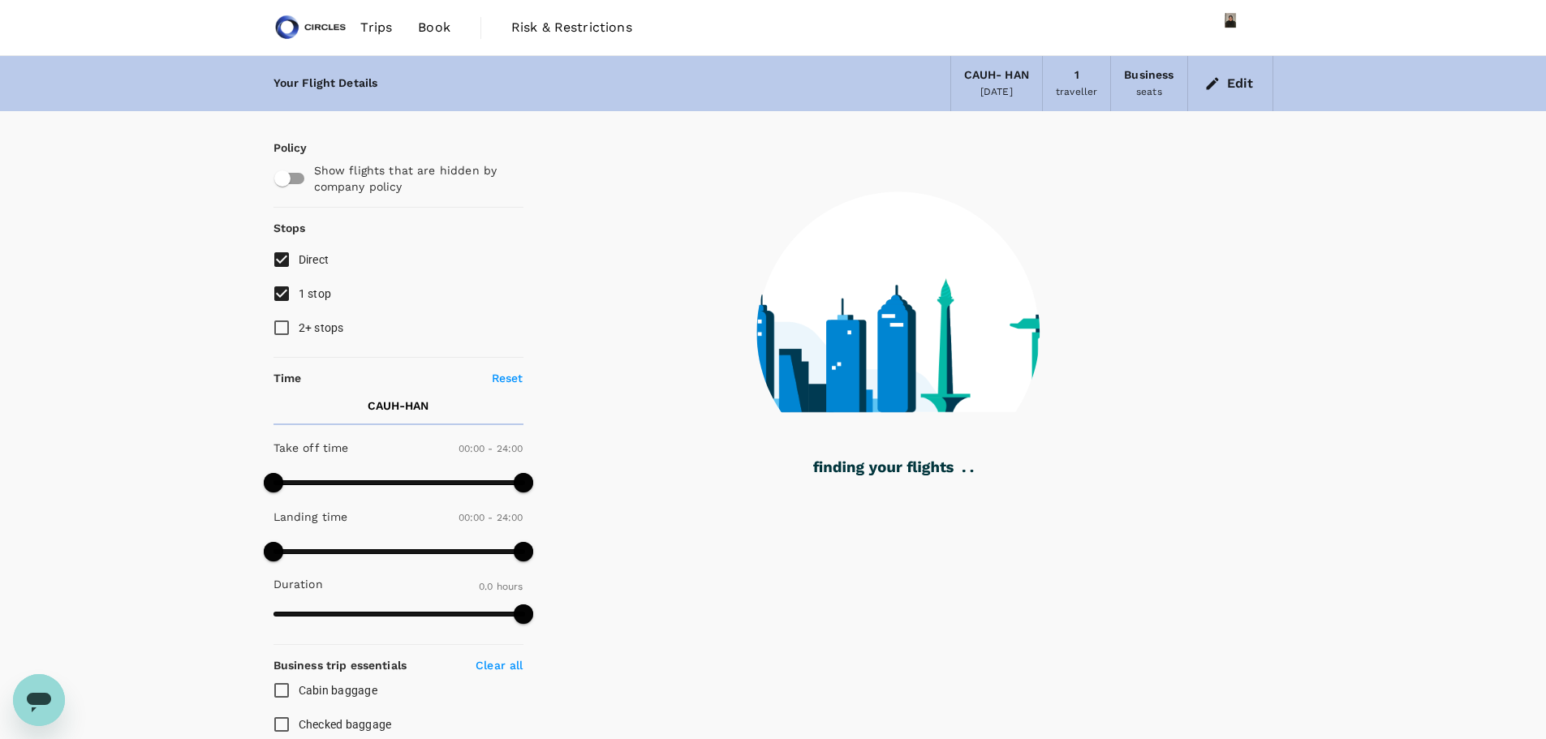
type input "1435"
checkbox input "true"
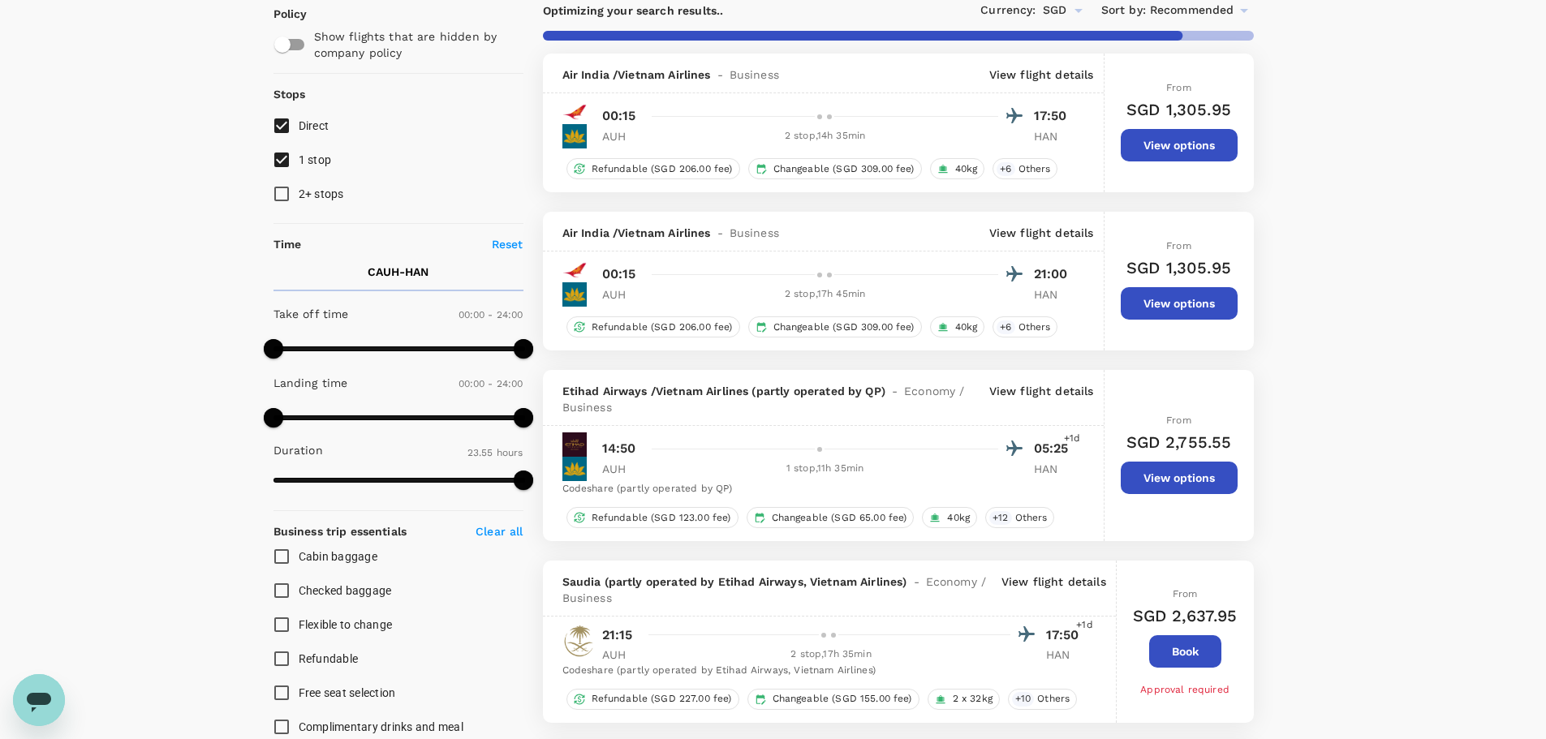
scroll to position [226, 0]
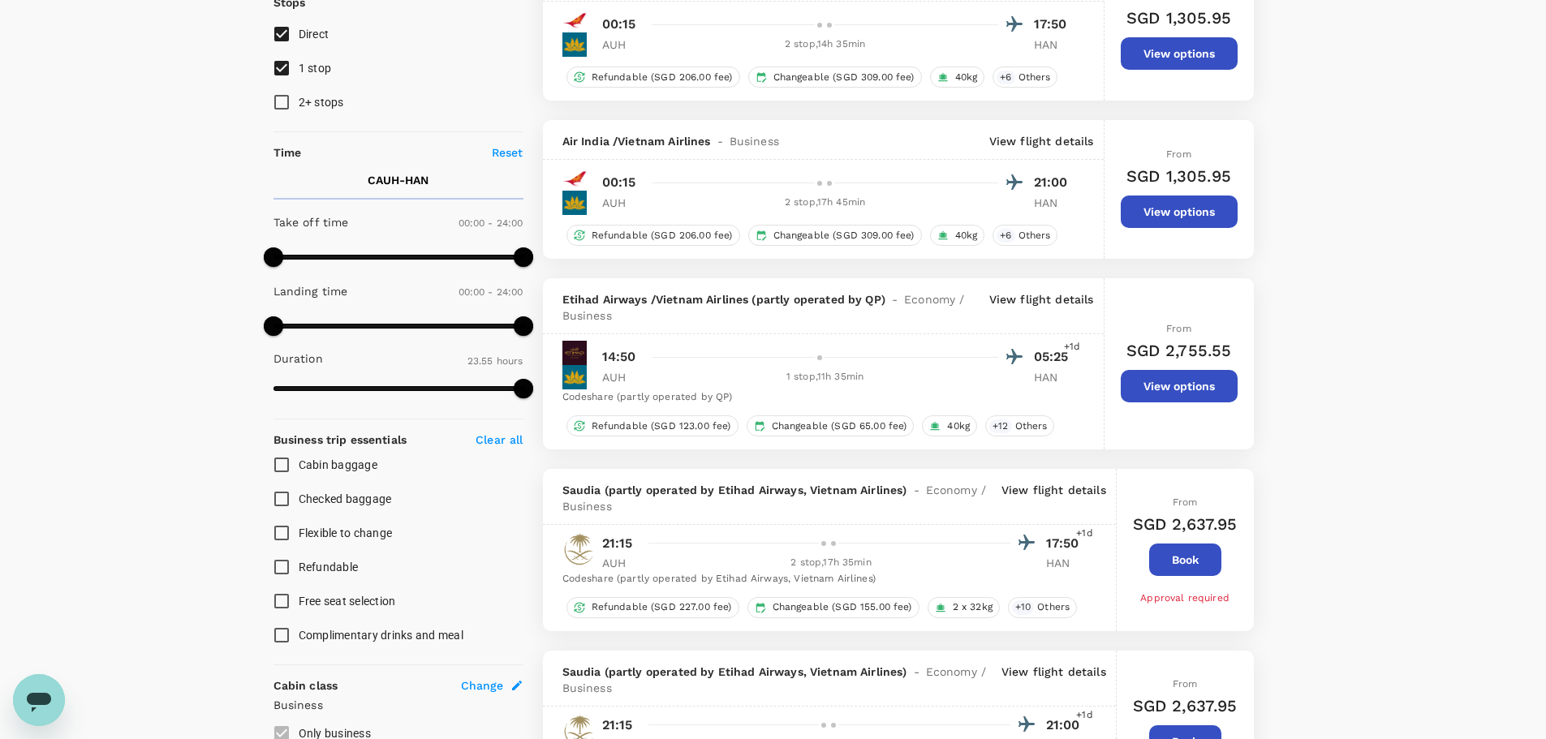
type input "1770"
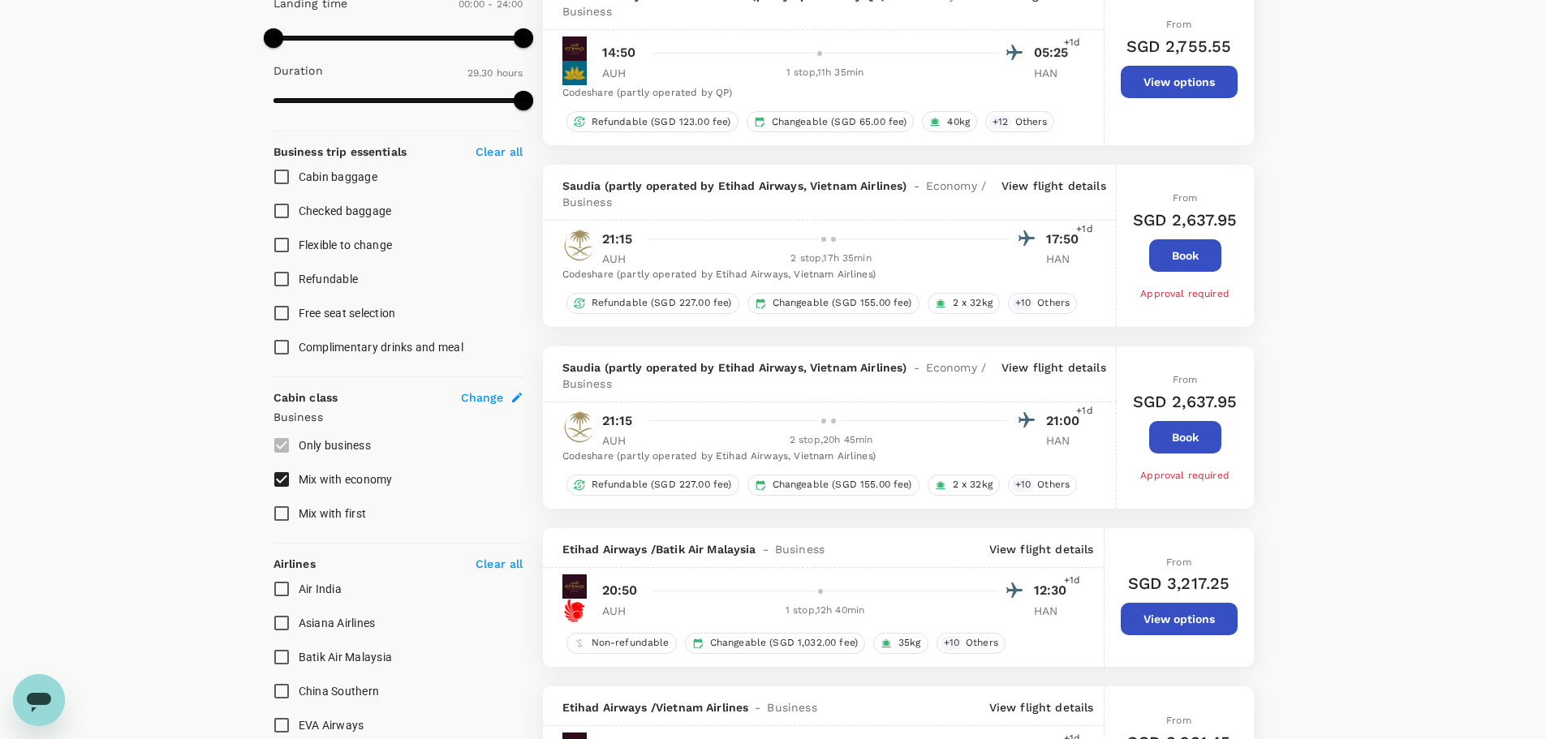
scroll to position [535, 0]
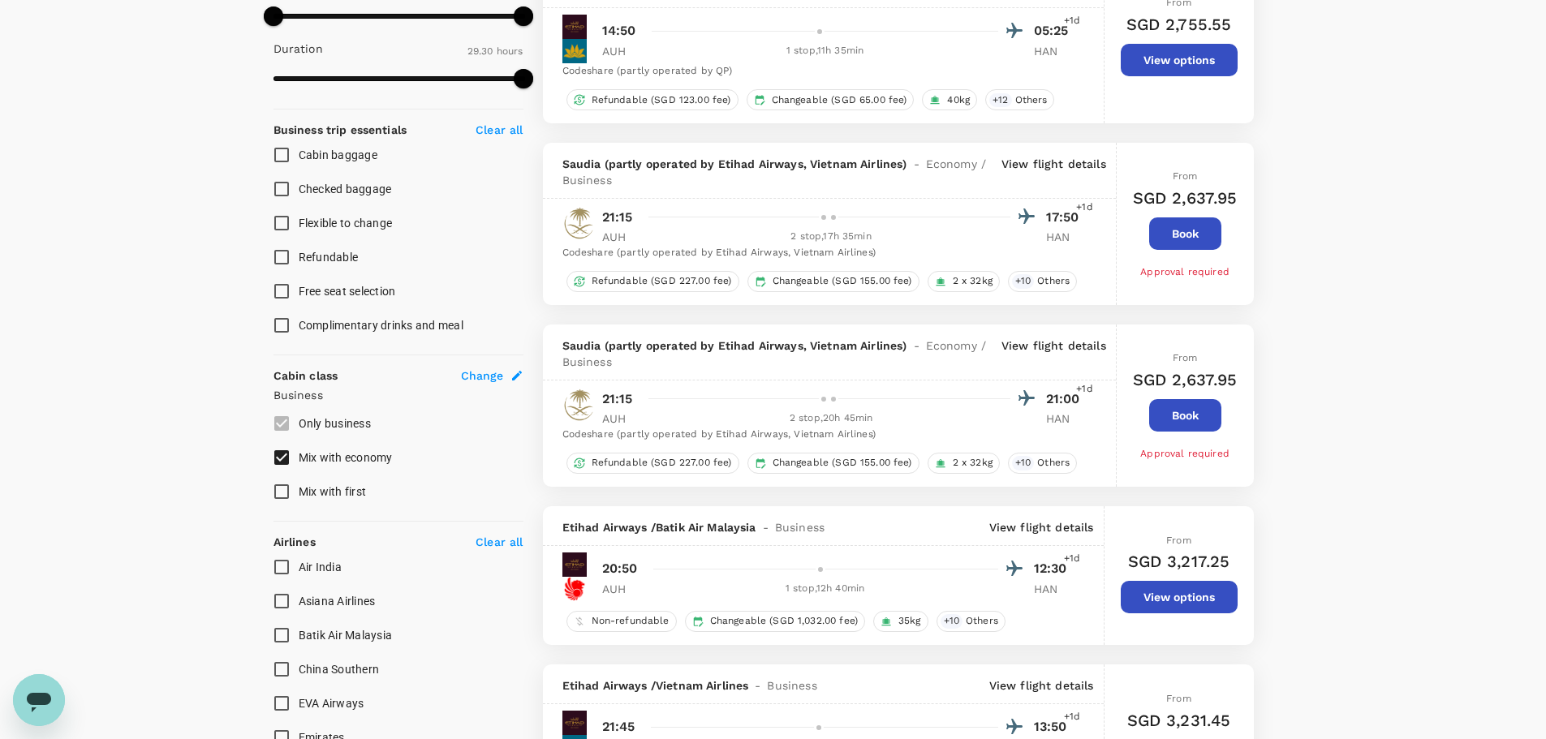
click at [1057, 350] on p "View flight details" at bounding box center [1053, 354] width 105 height 32
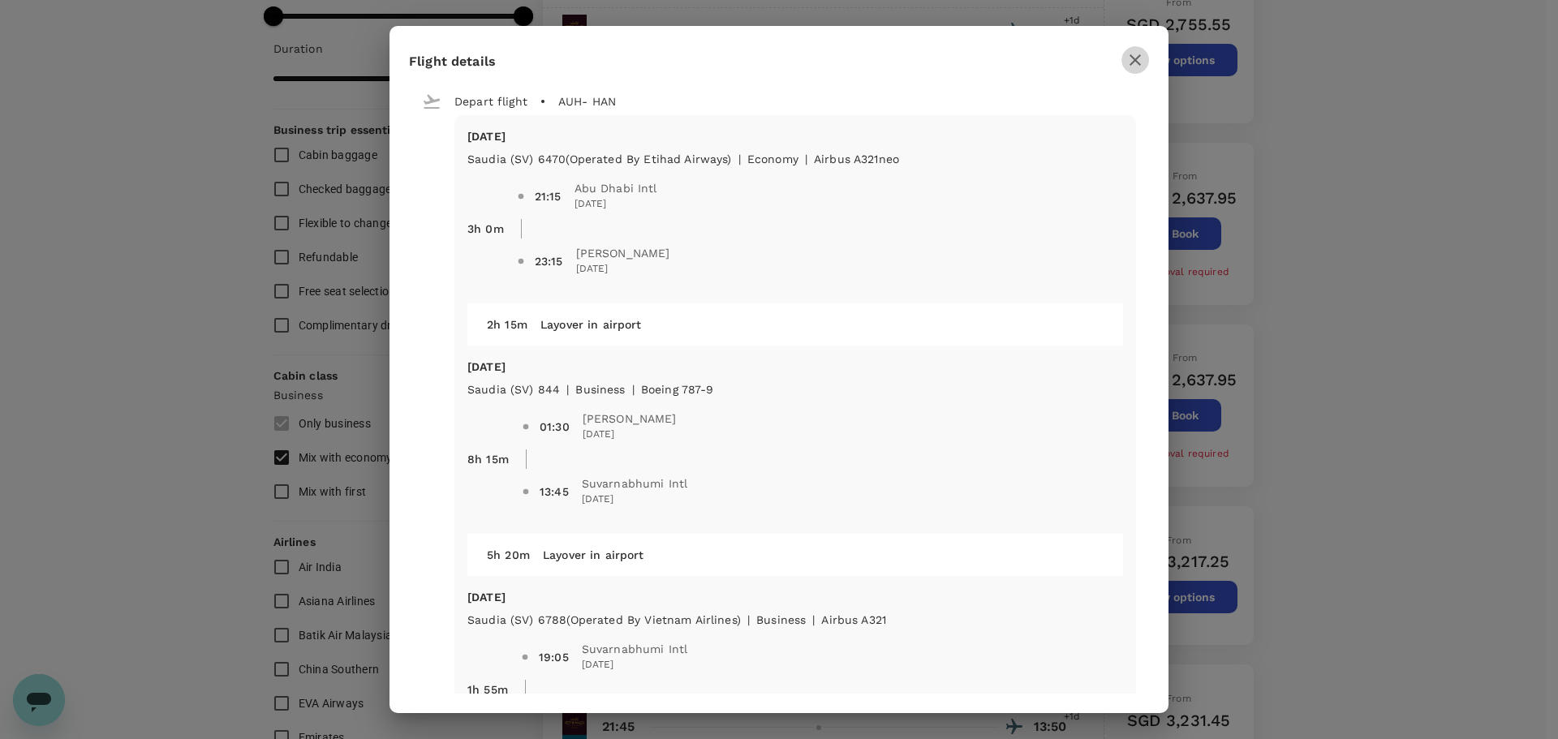
click at [1139, 59] on icon "button" at bounding box center [1134, 59] width 19 height 19
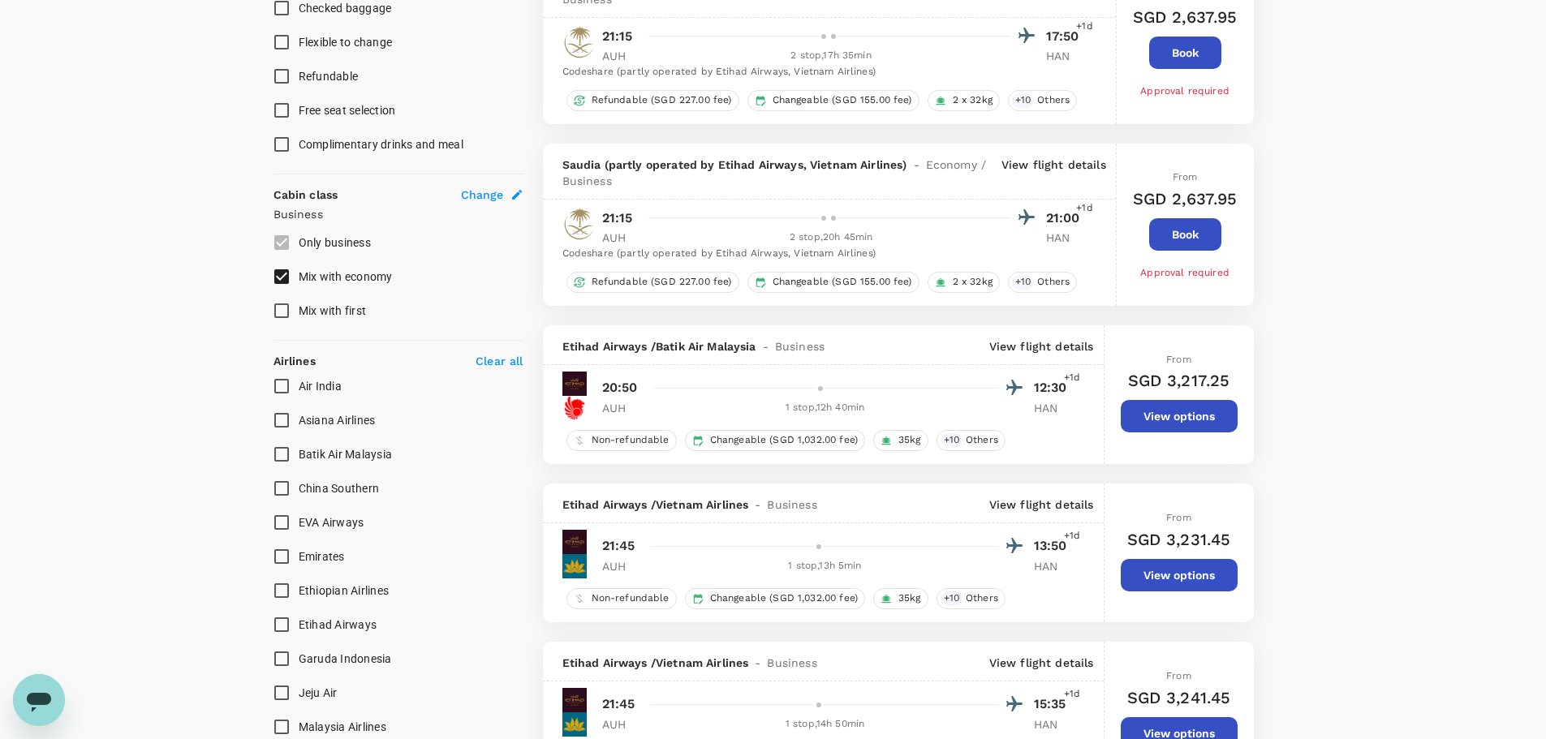
scroll to position [832, 0]
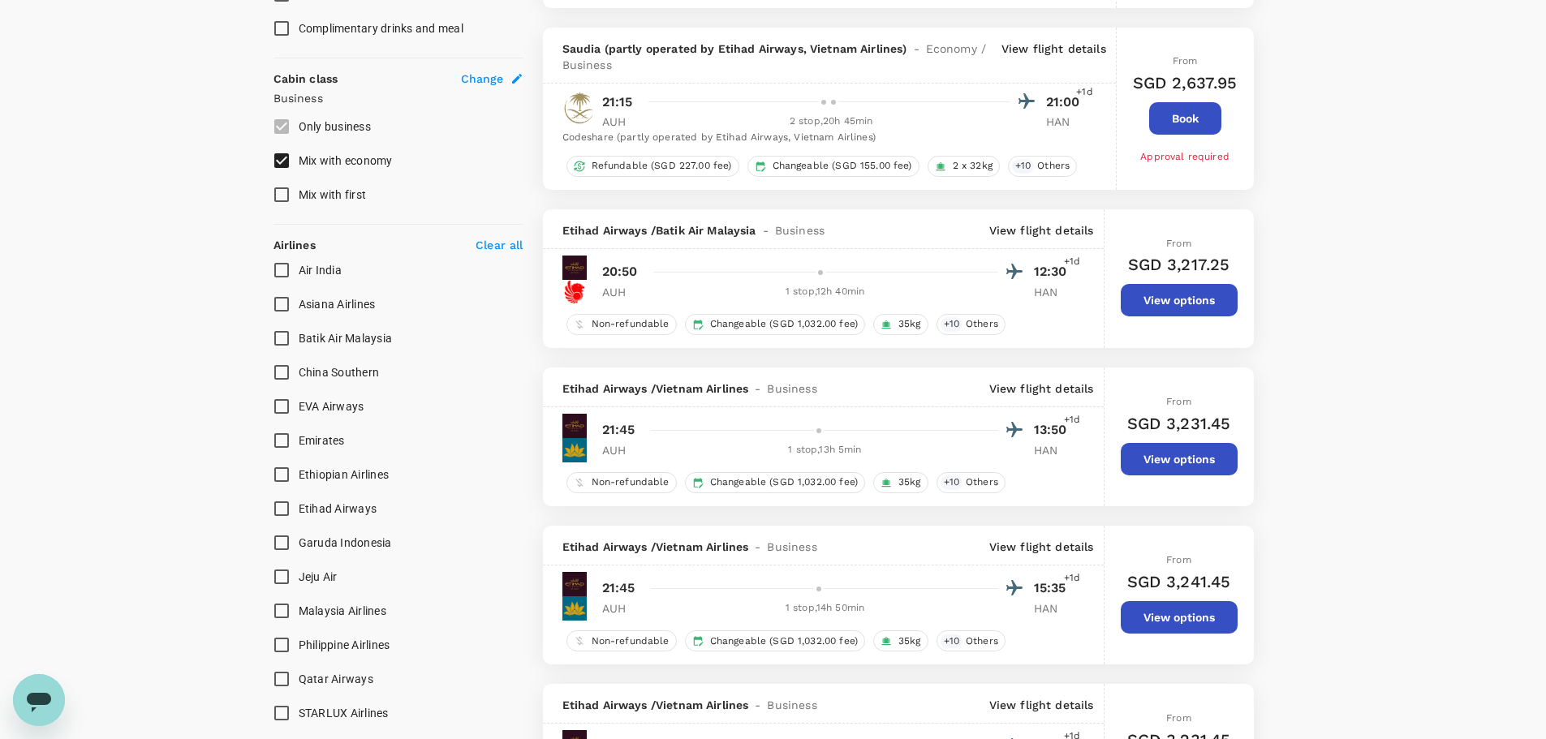
click at [1039, 390] on p "View flight details" at bounding box center [1041, 389] width 105 height 16
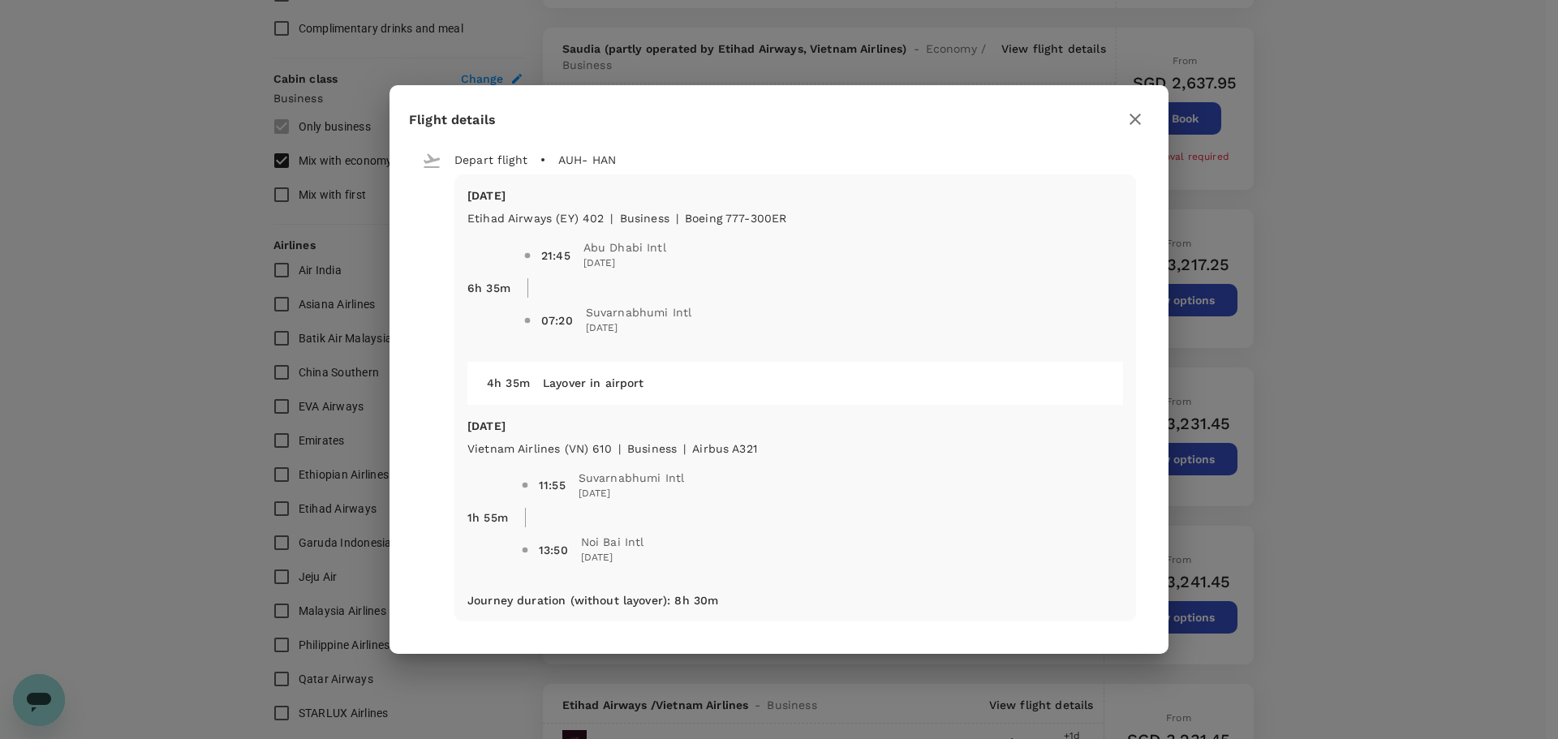
click at [1133, 116] on icon "button" at bounding box center [1134, 119] width 11 height 11
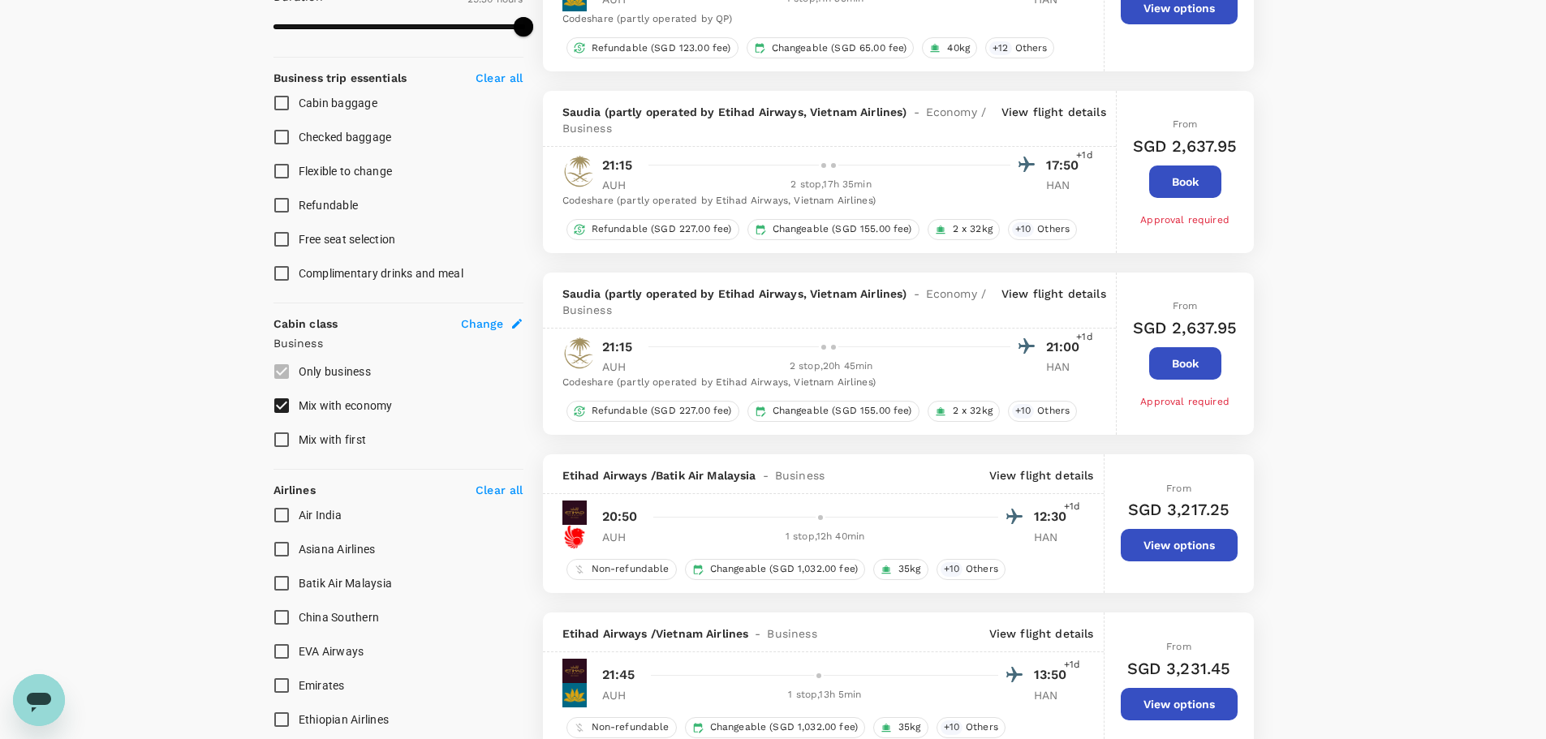
scroll to position [583, 0]
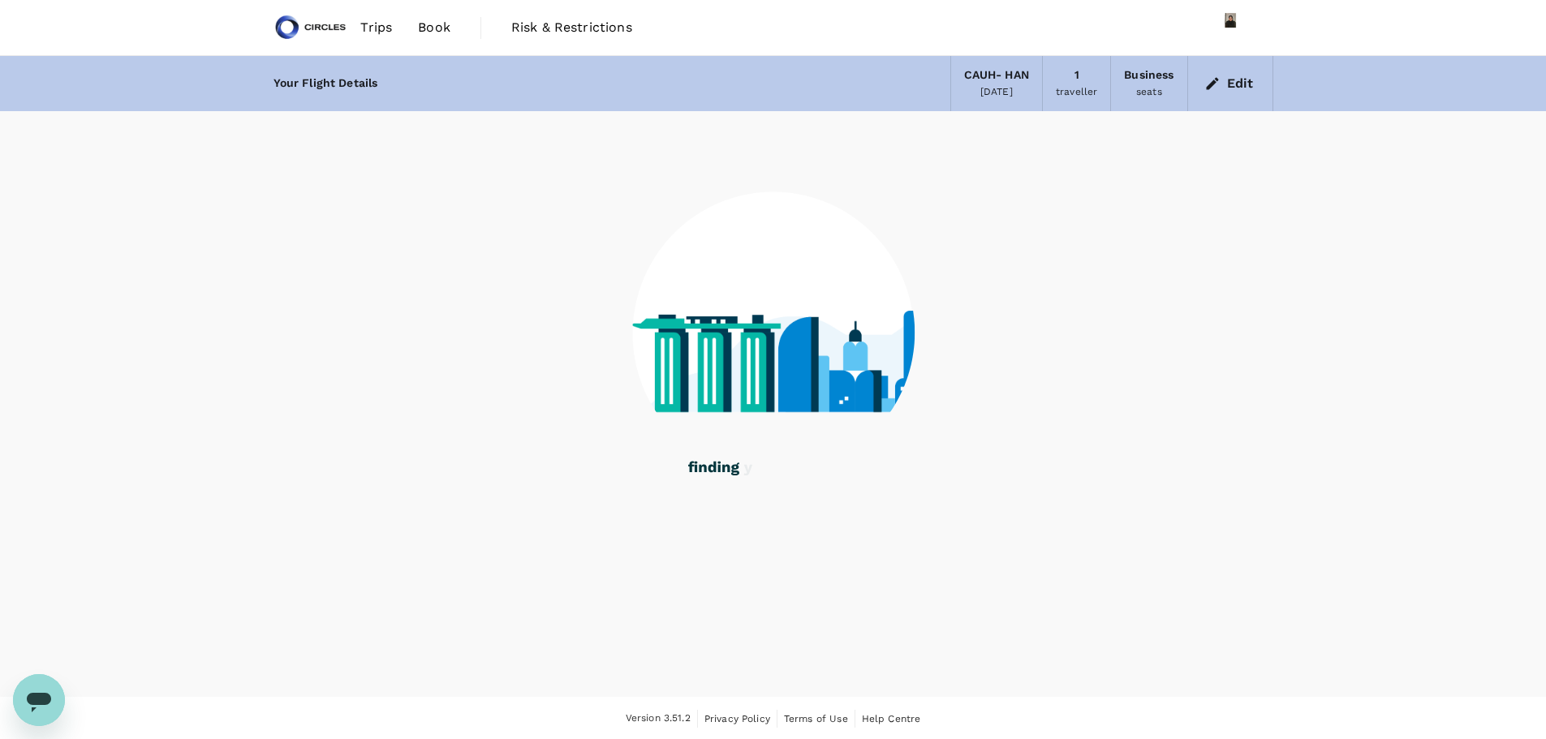
scroll to position [2, 0]
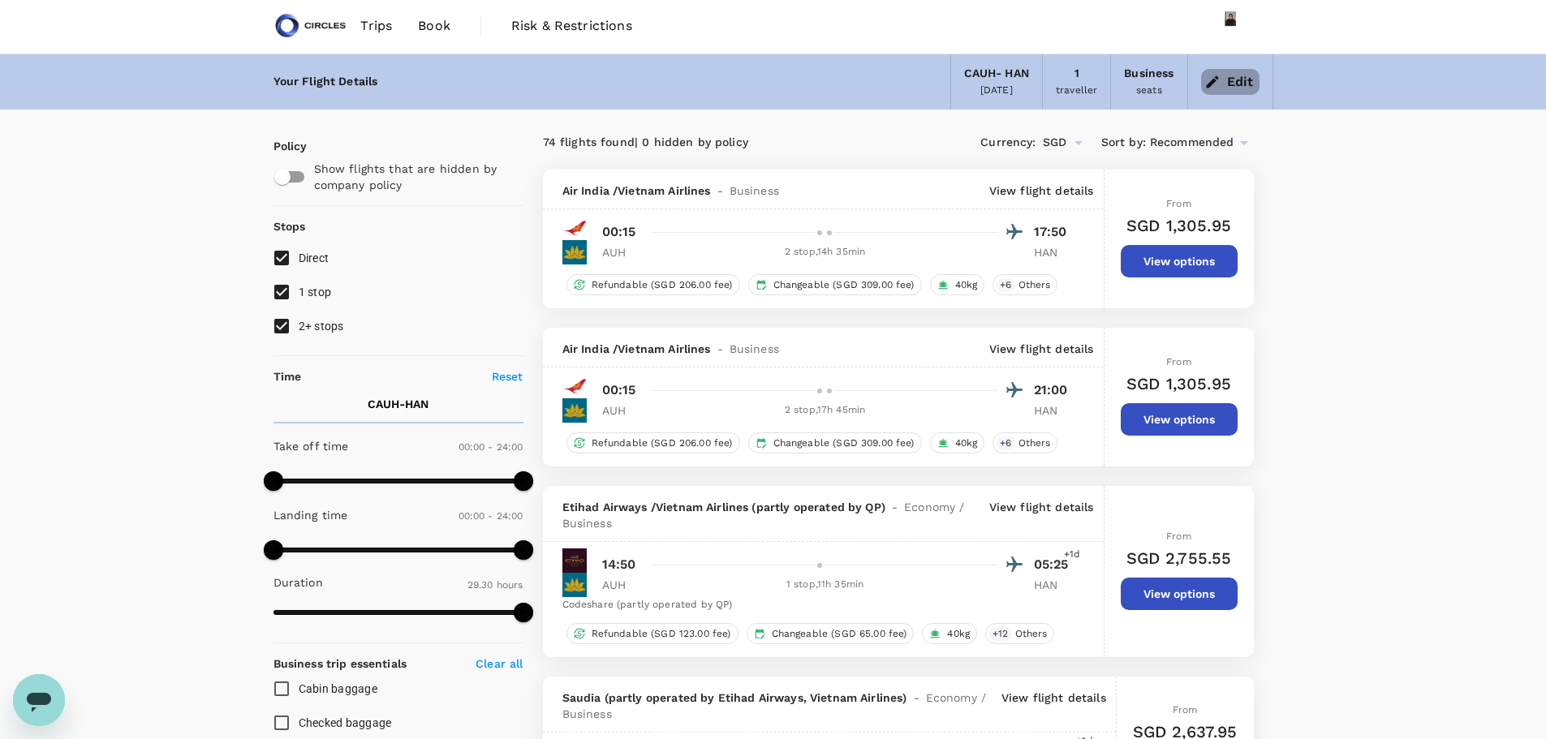
click at [1232, 83] on button "Edit" at bounding box center [1230, 82] width 58 height 26
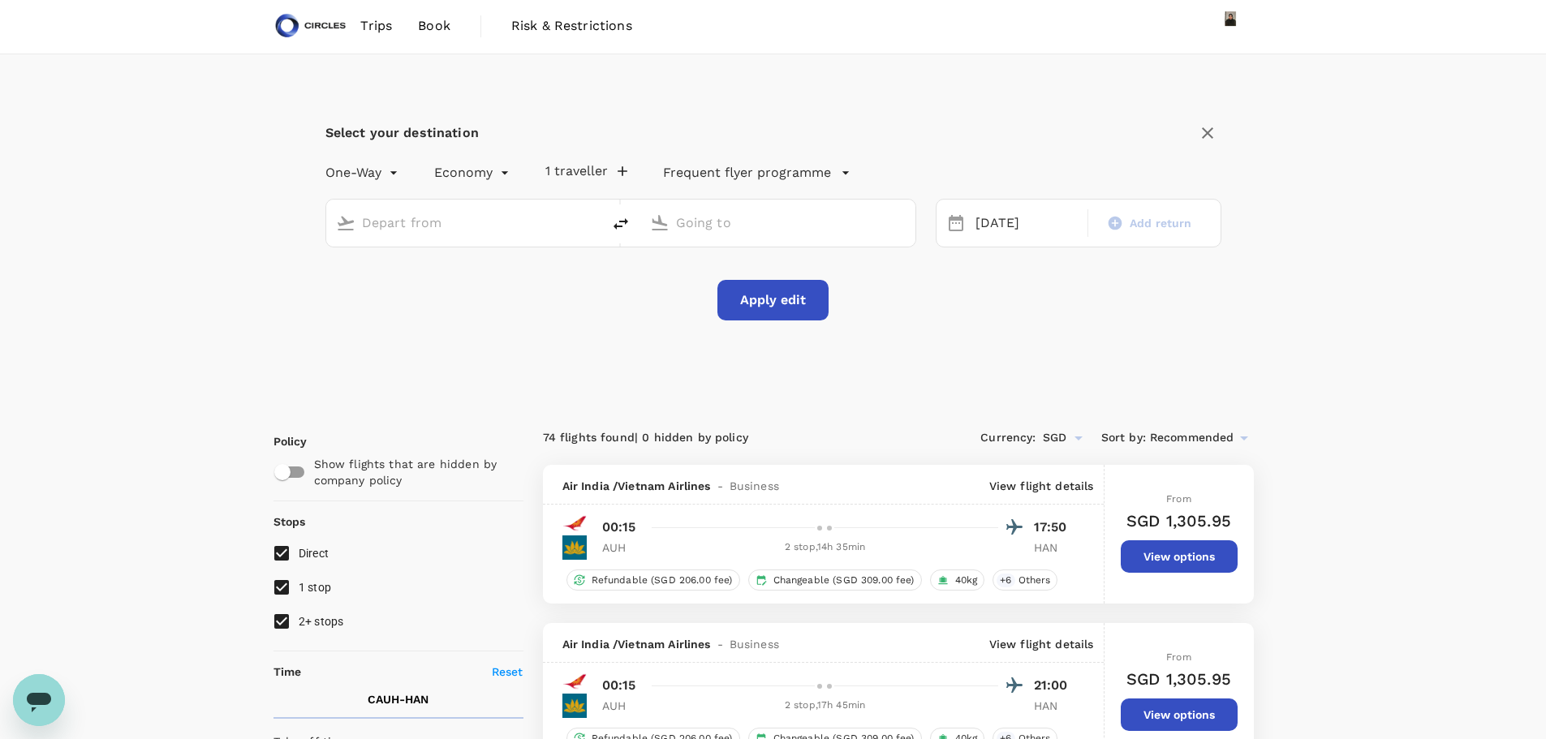
type input "business"
type input "Abu Dhabi, United Arab Emirates (any)"
type input "Noi Bai Intl (HAN)"
click at [451, 224] on input "Abu Dhabi, United Arab Emirates (any)" at bounding box center [464, 222] width 205 height 25
click at [423, 286] on p "Abu Dhabi Intl" at bounding box center [488, 286] width 284 height 16
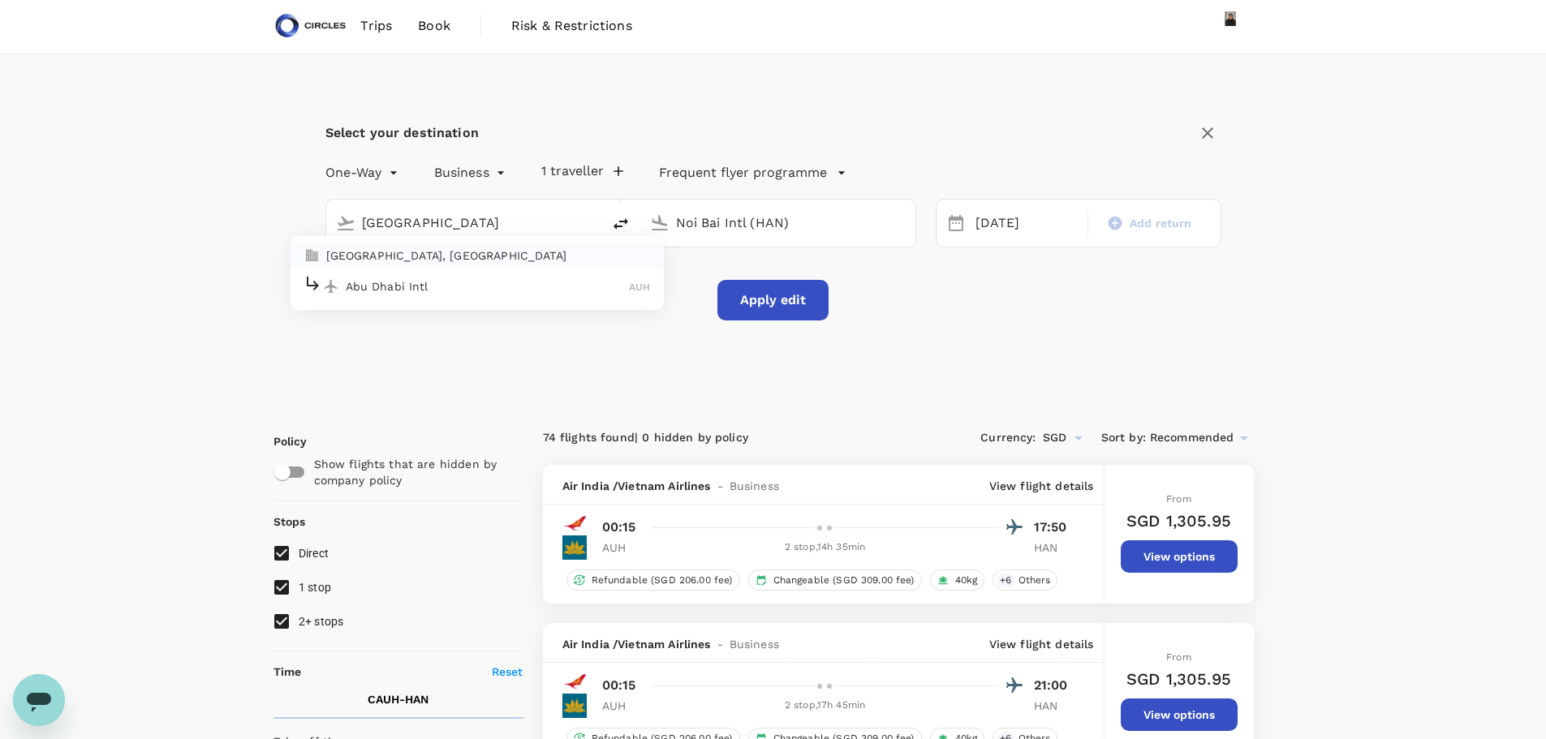
type input "Abu Dhabi Intl (AUH)"
click at [800, 296] on button "Apply edit" at bounding box center [772, 300] width 111 height 41
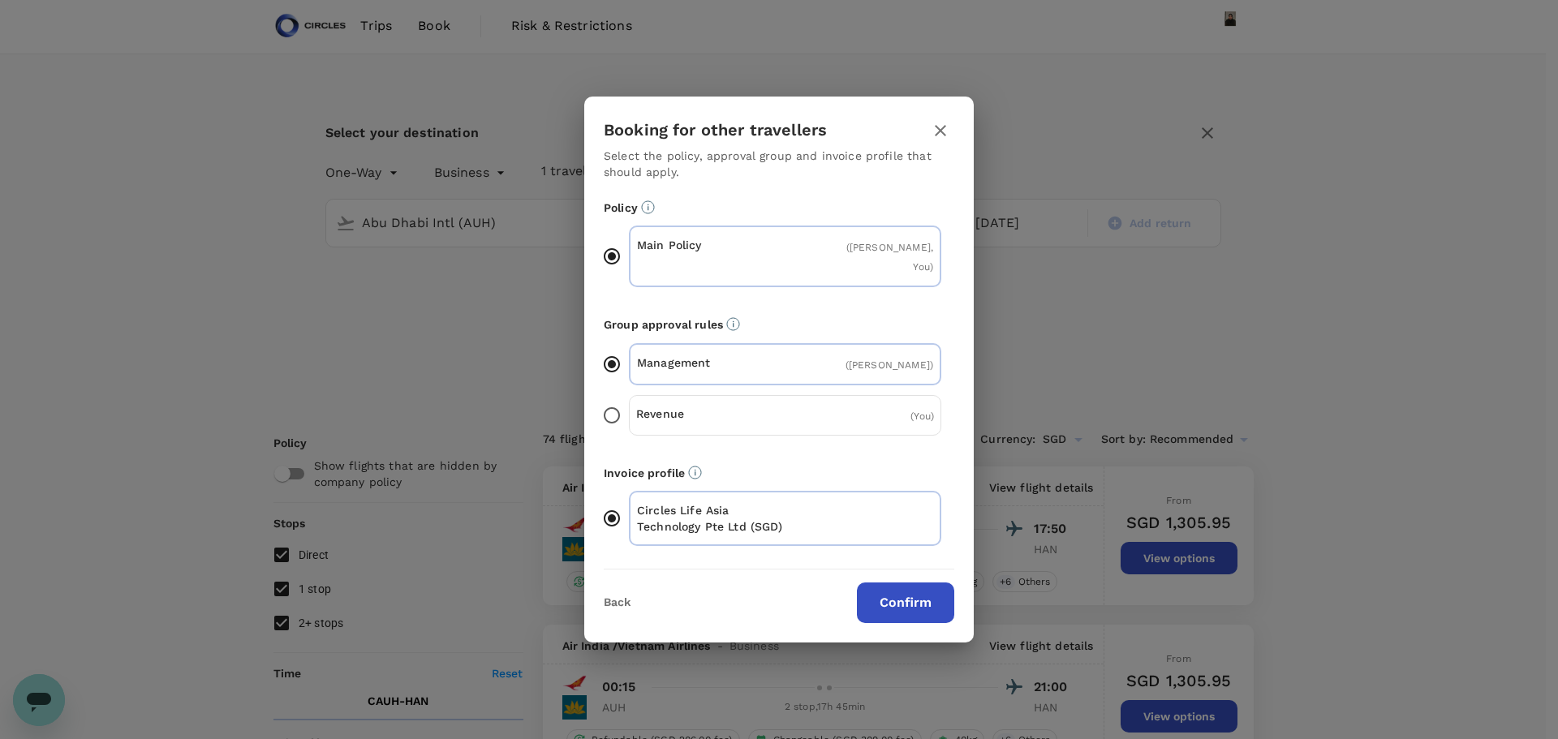
click at [690, 406] on p "Revenue" at bounding box center [710, 414] width 149 height 16
click at [629, 402] on input "Revenue ( You )" at bounding box center [612, 415] width 34 height 34
click at [903, 588] on button "Confirm" at bounding box center [905, 603] width 97 height 41
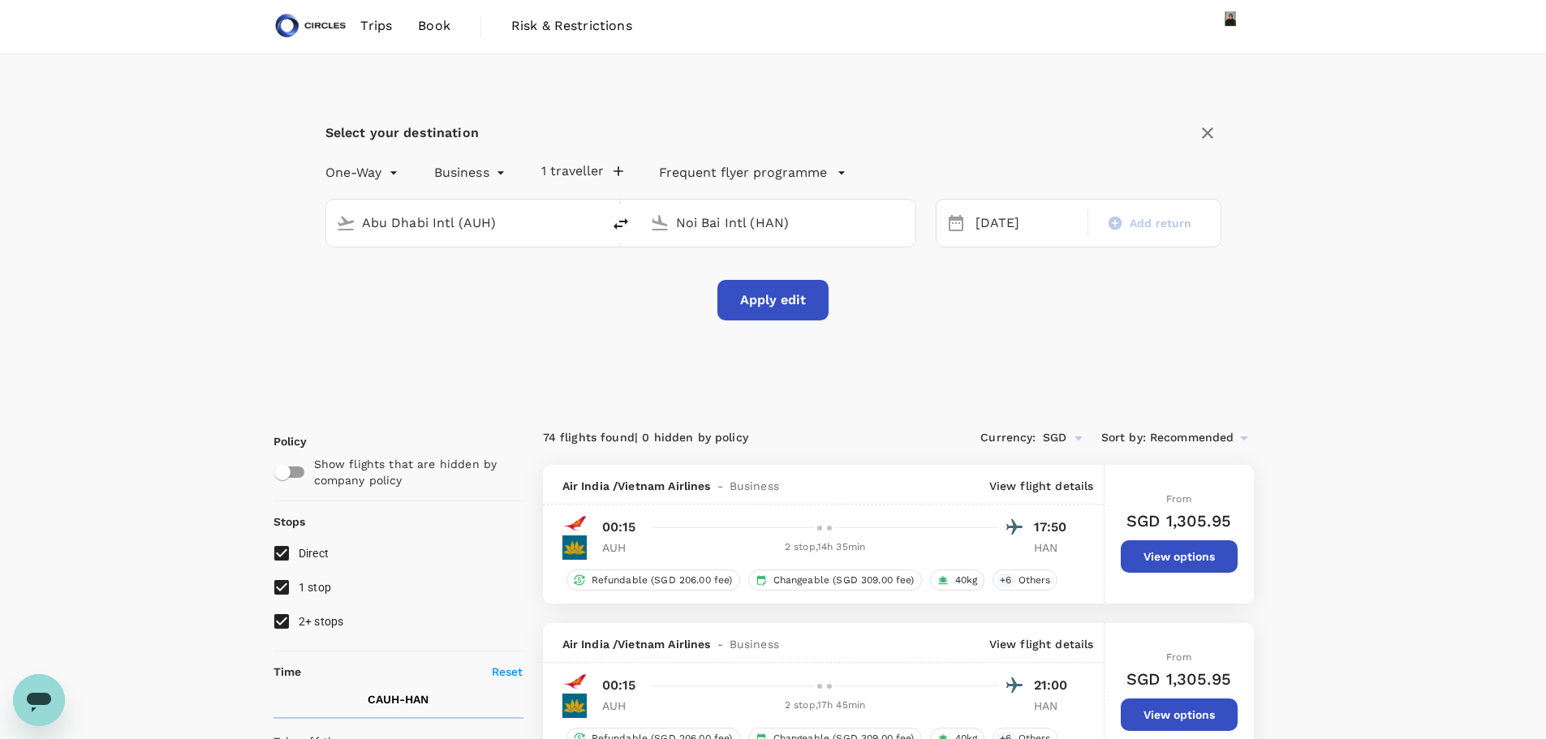
checkbox input "false"
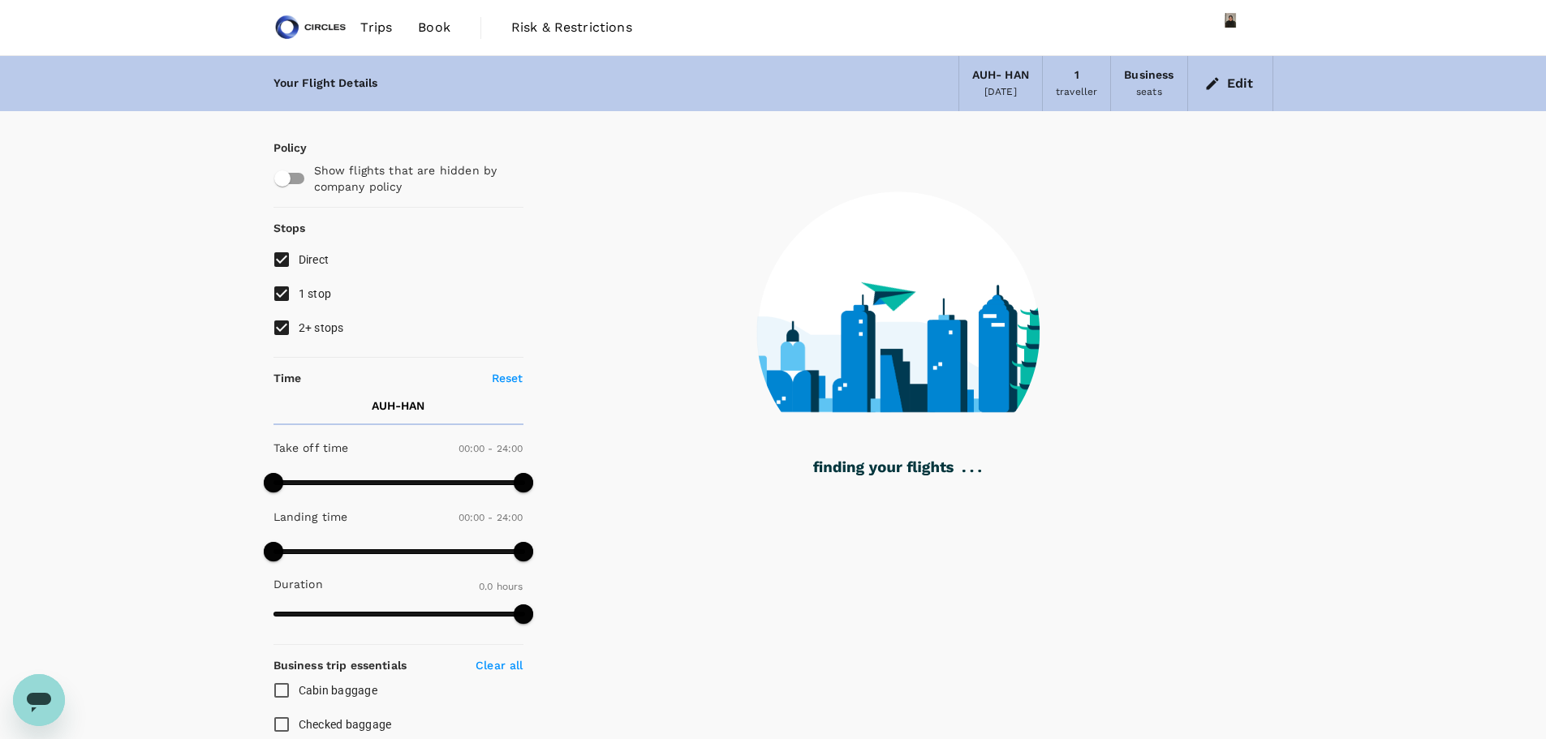
click at [283, 329] on input "2+ stops" at bounding box center [281, 328] width 34 height 34
checkbox input "false"
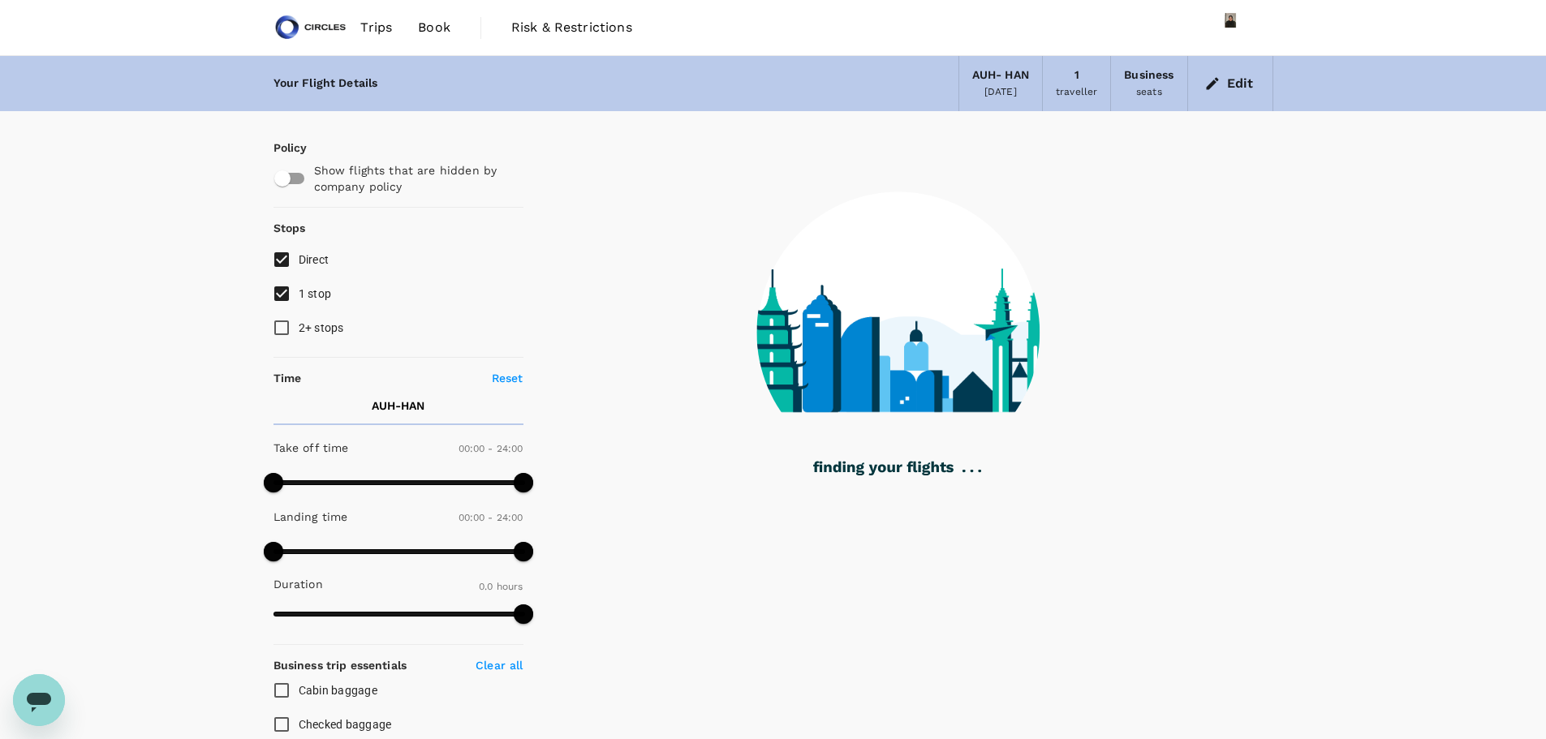
type input "1435"
checkbox input "true"
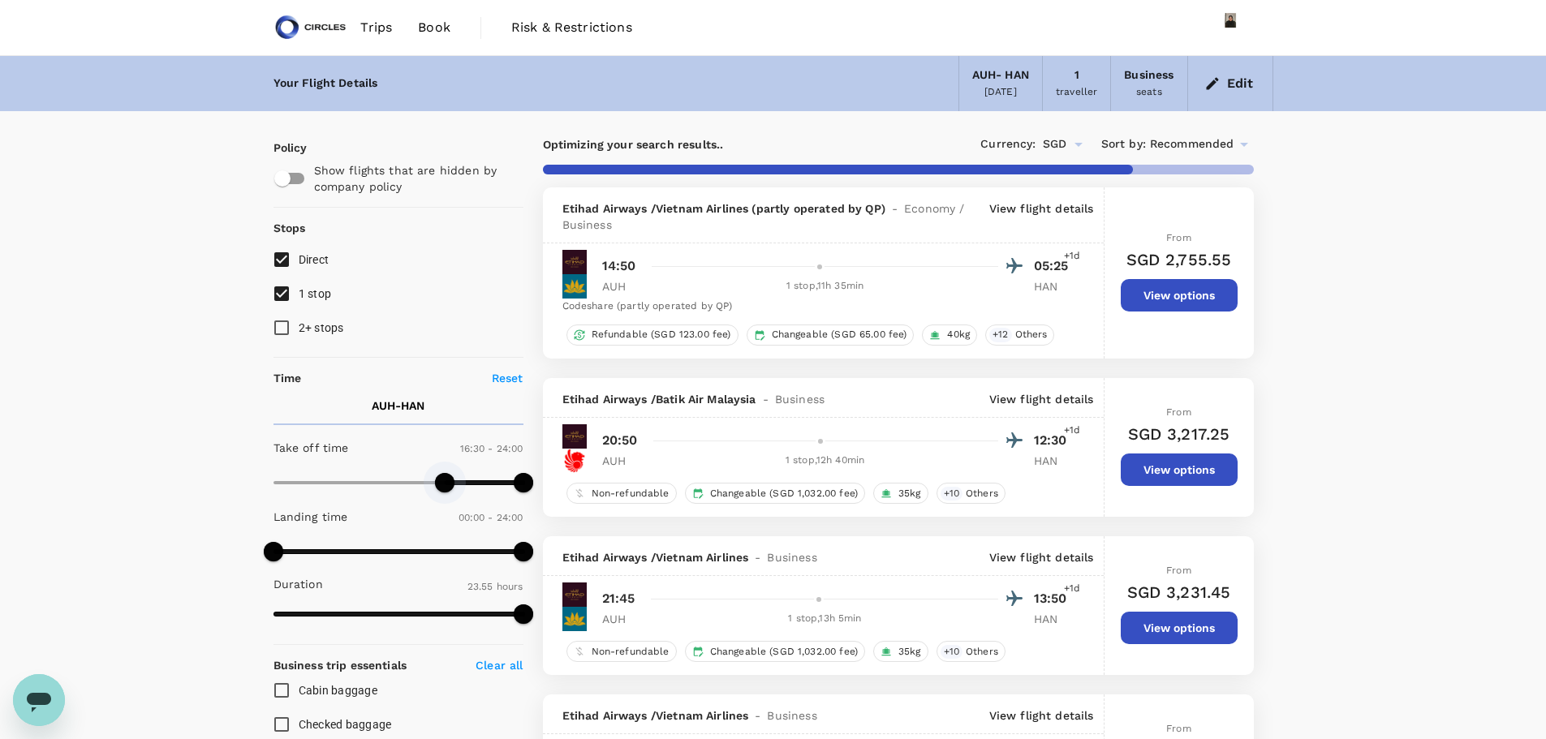
type input "1050"
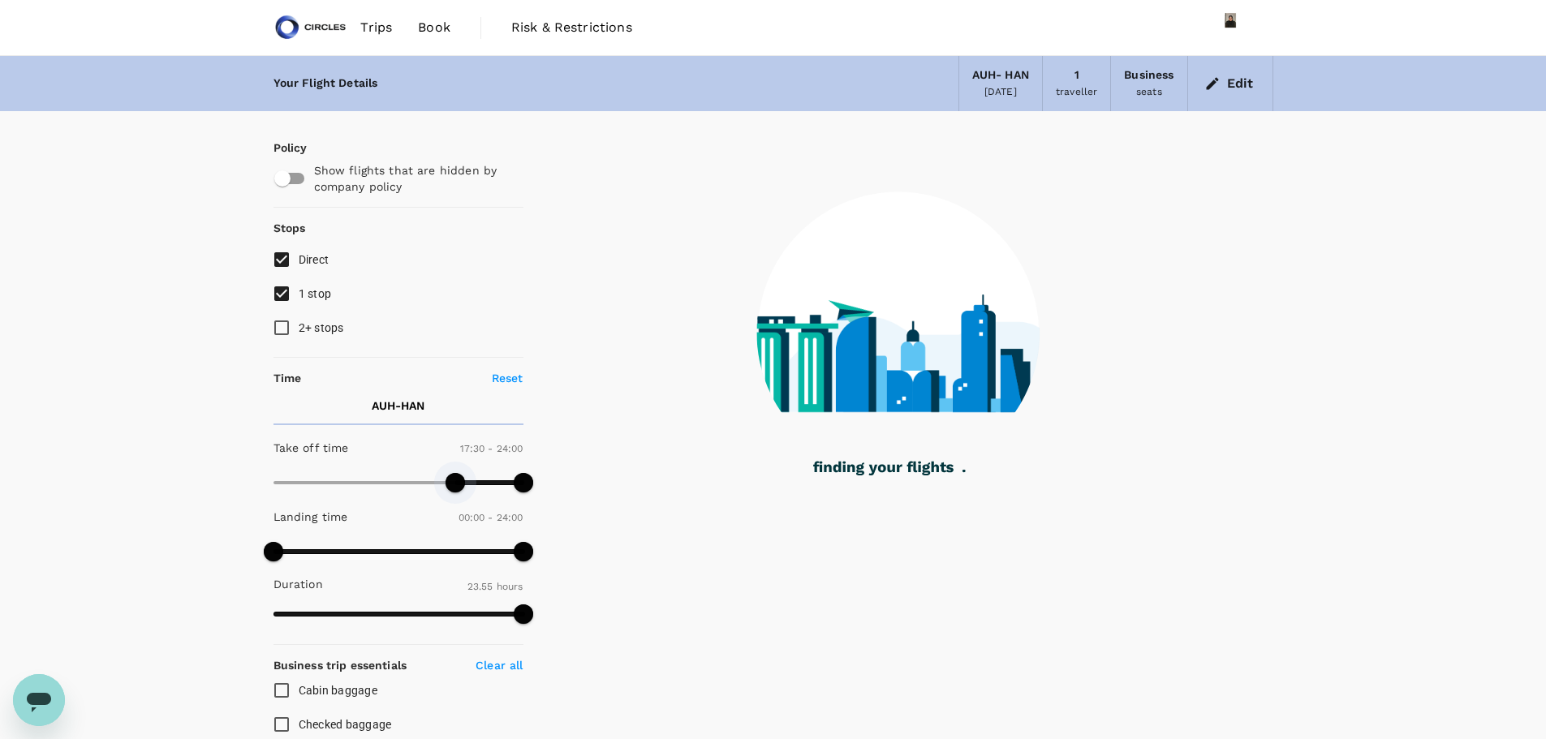
drag, startPoint x: 274, startPoint y: 484, endPoint x: 455, endPoint y: 482, distance: 180.9
click at [455, 482] on span at bounding box center [454, 482] width 19 height 19
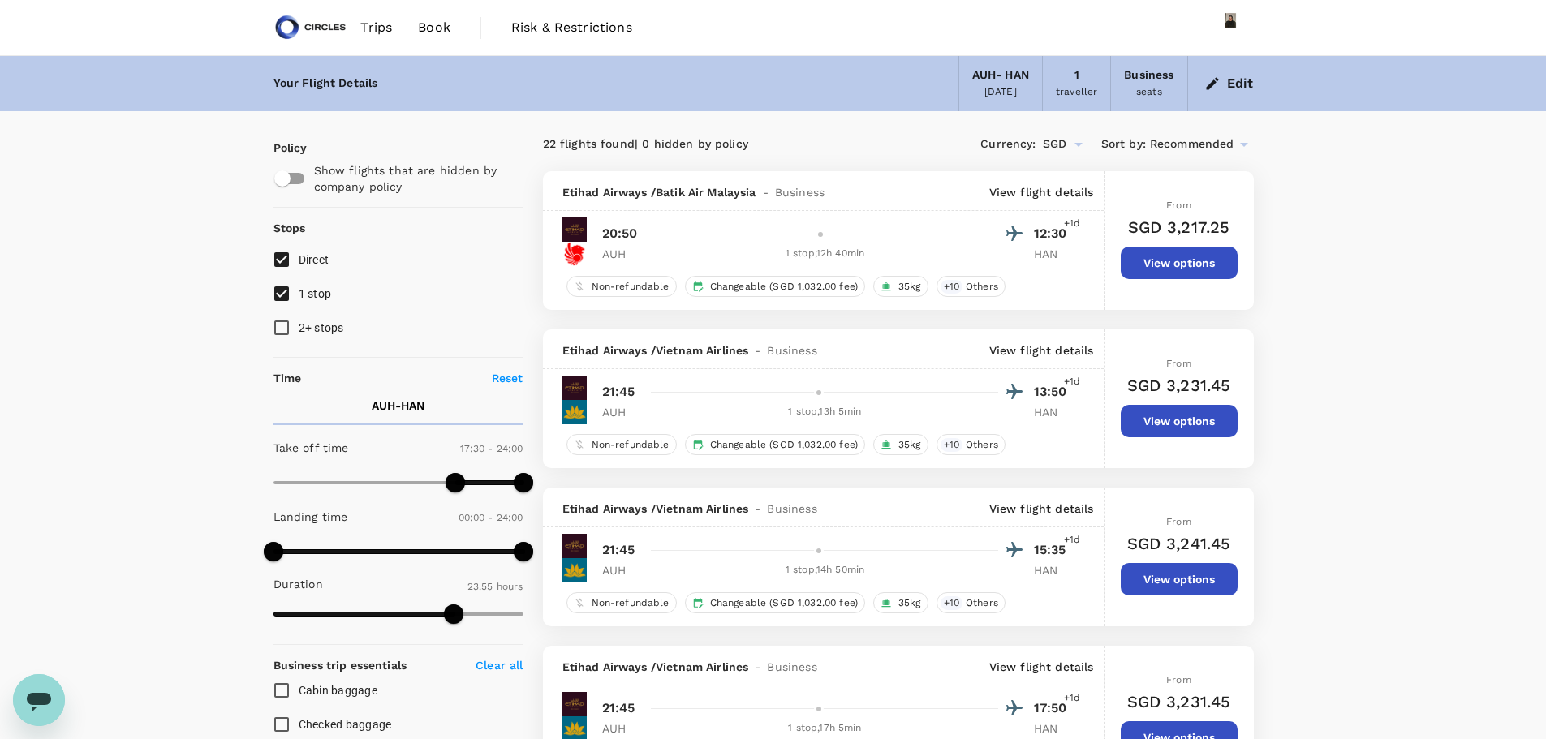
drag, startPoint x: 1555, startPoint y: 90, endPoint x: 1221, endPoint y: 155, distance: 340.5
click at [1221, 155] on div "Currency : SGD Sort by : Recommended" at bounding box center [1075, 145] width 355 height 28
click at [1243, 145] on icon at bounding box center [1244, 145] width 8 height 4
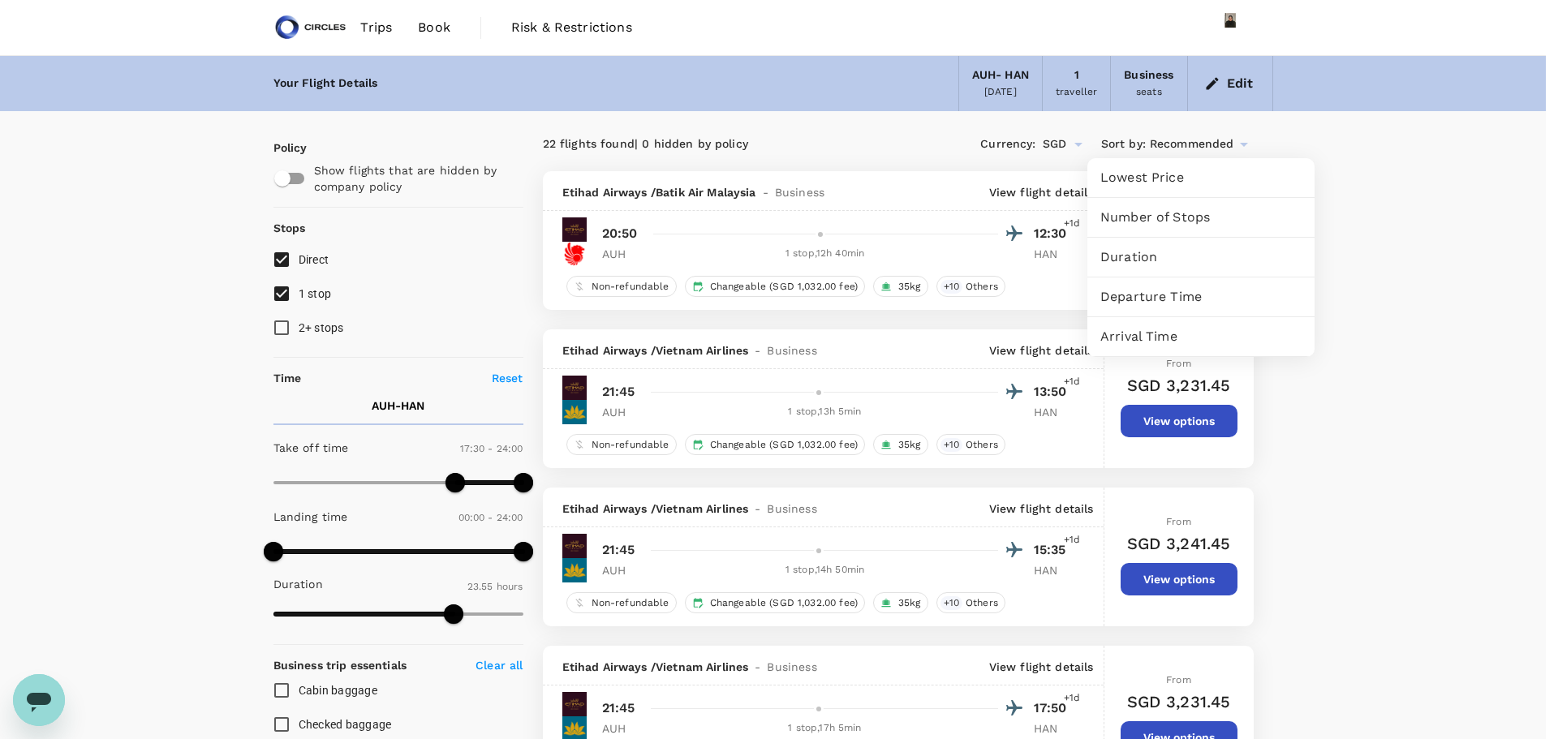
click at [1146, 253] on span "Duration" at bounding box center [1200, 256] width 201 height 19
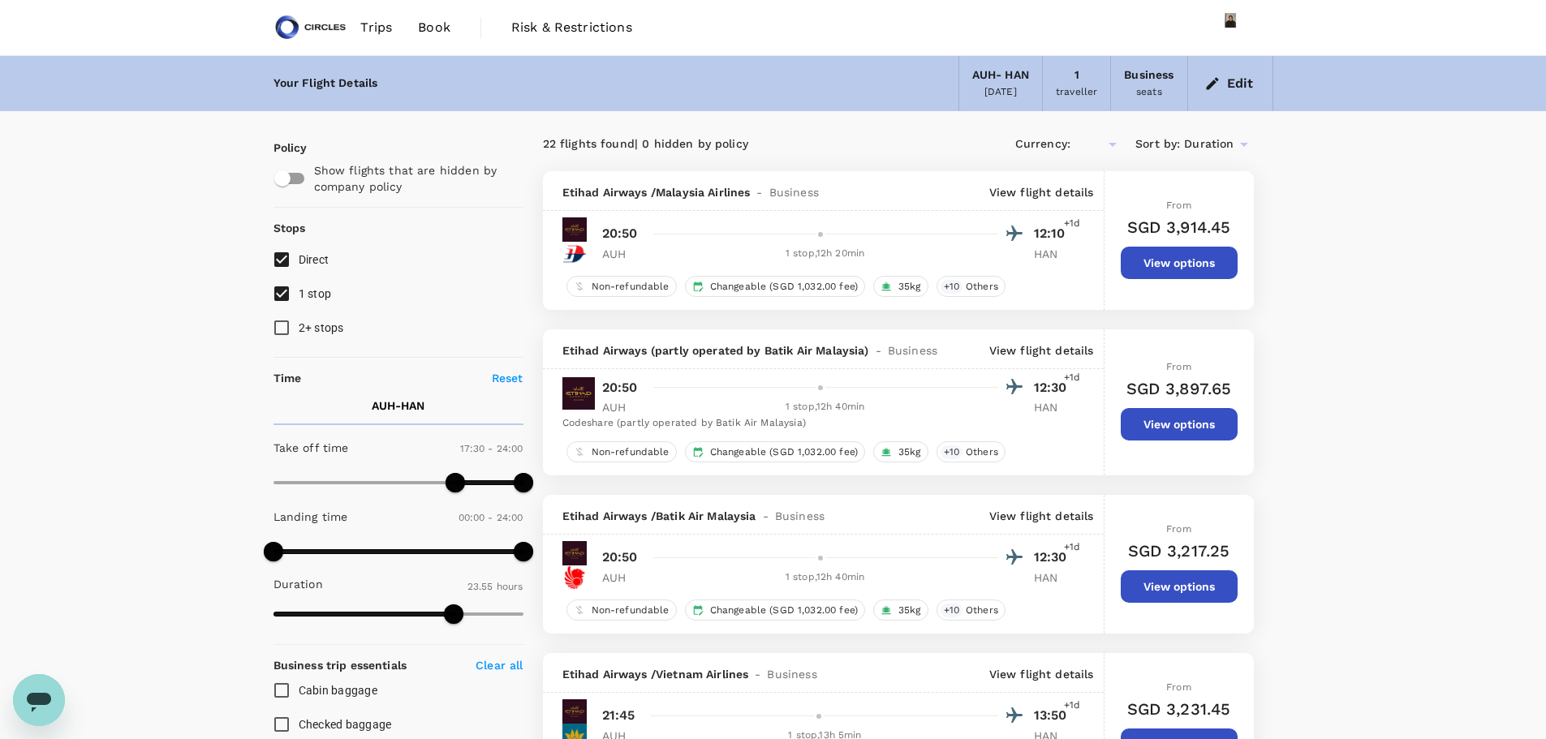
type input "SGD"
click at [309, 291] on span "1 stop" at bounding box center [315, 293] width 33 height 13
click at [299, 291] on input "1 stop" at bounding box center [281, 294] width 34 height 34
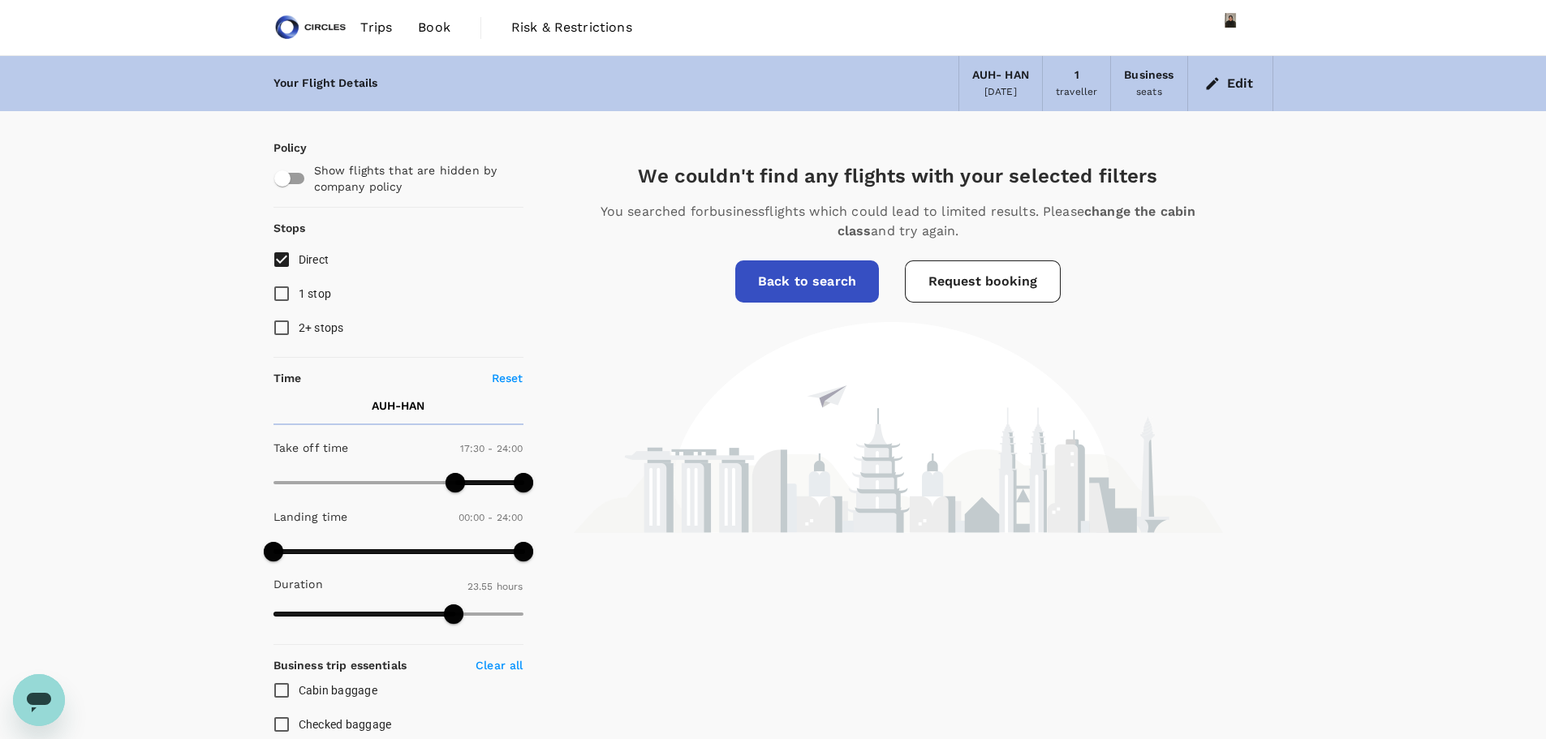
click at [309, 291] on span "1 stop" at bounding box center [315, 293] width 33 height 13
click at [299, 291] on input "1 stop" at bounding box center [281, 294] width 34 height 34
checkbox input "true"
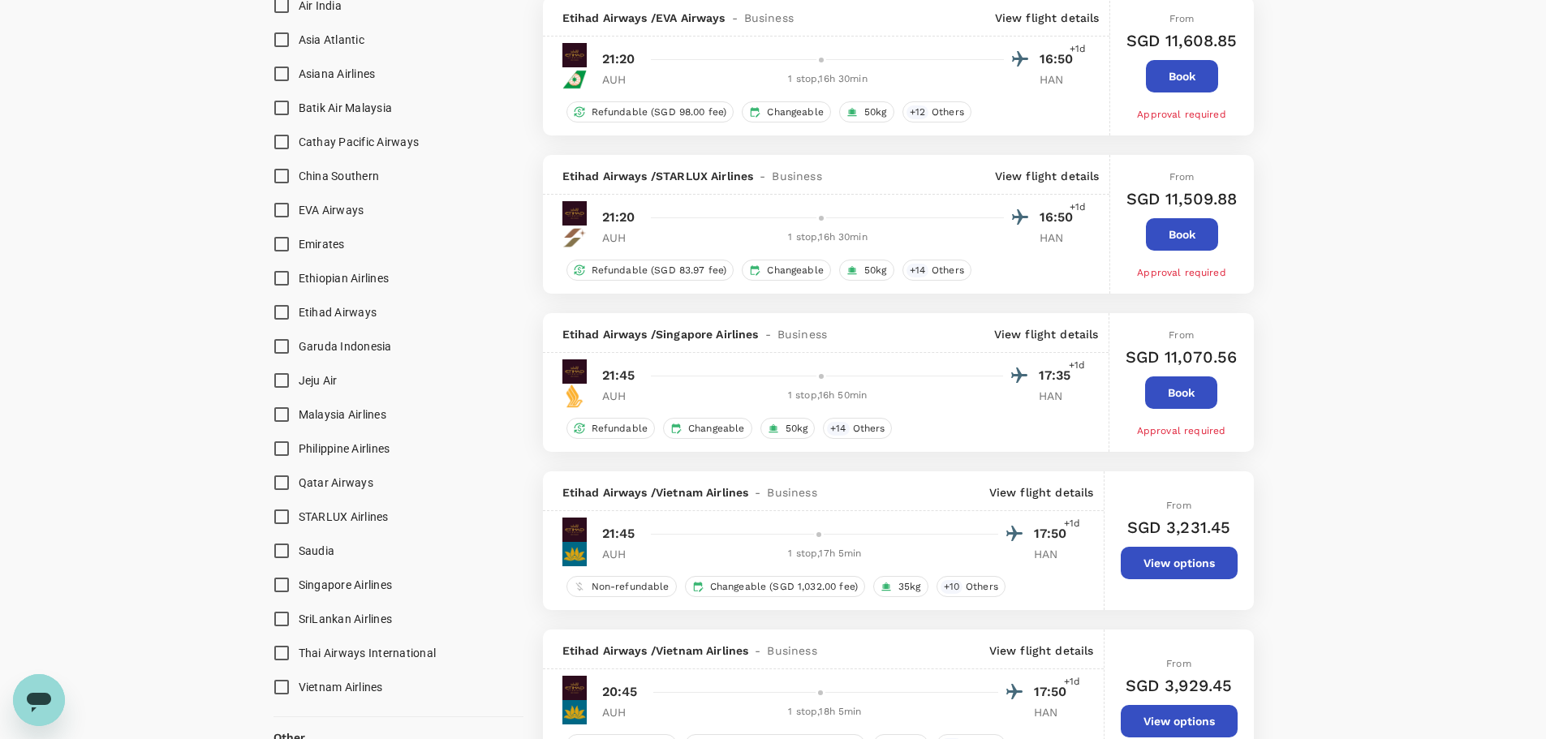
scroll to position [1148, 0]
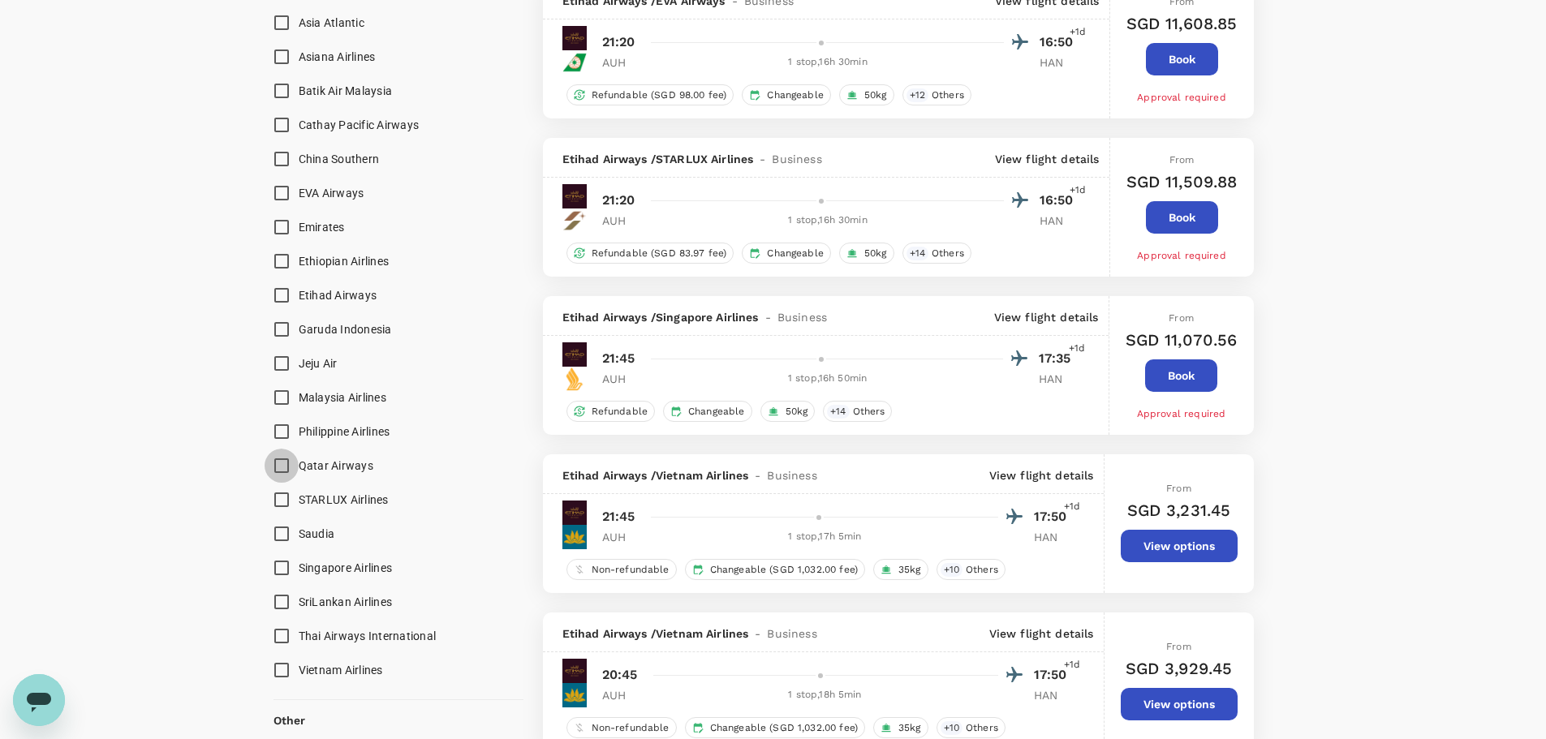
click at [284, 467] on input "Qatar Airways" at bounding box center [281, 466] width 34 height 34
checkbox input "true"
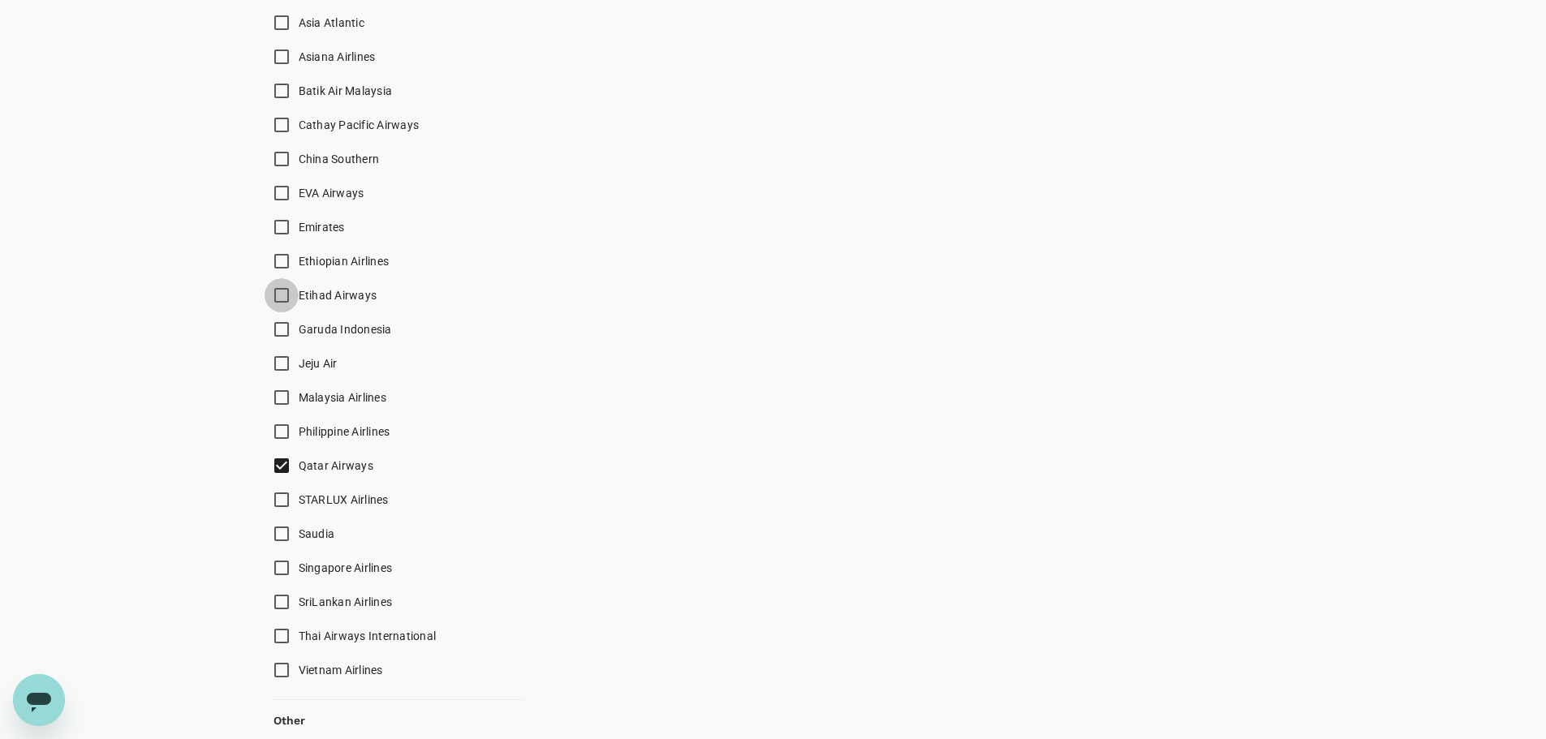
click at [277, 291] on input "Etihad Airways" at bounding box center [281, 295] width 34 height 34
checkbox input "true"
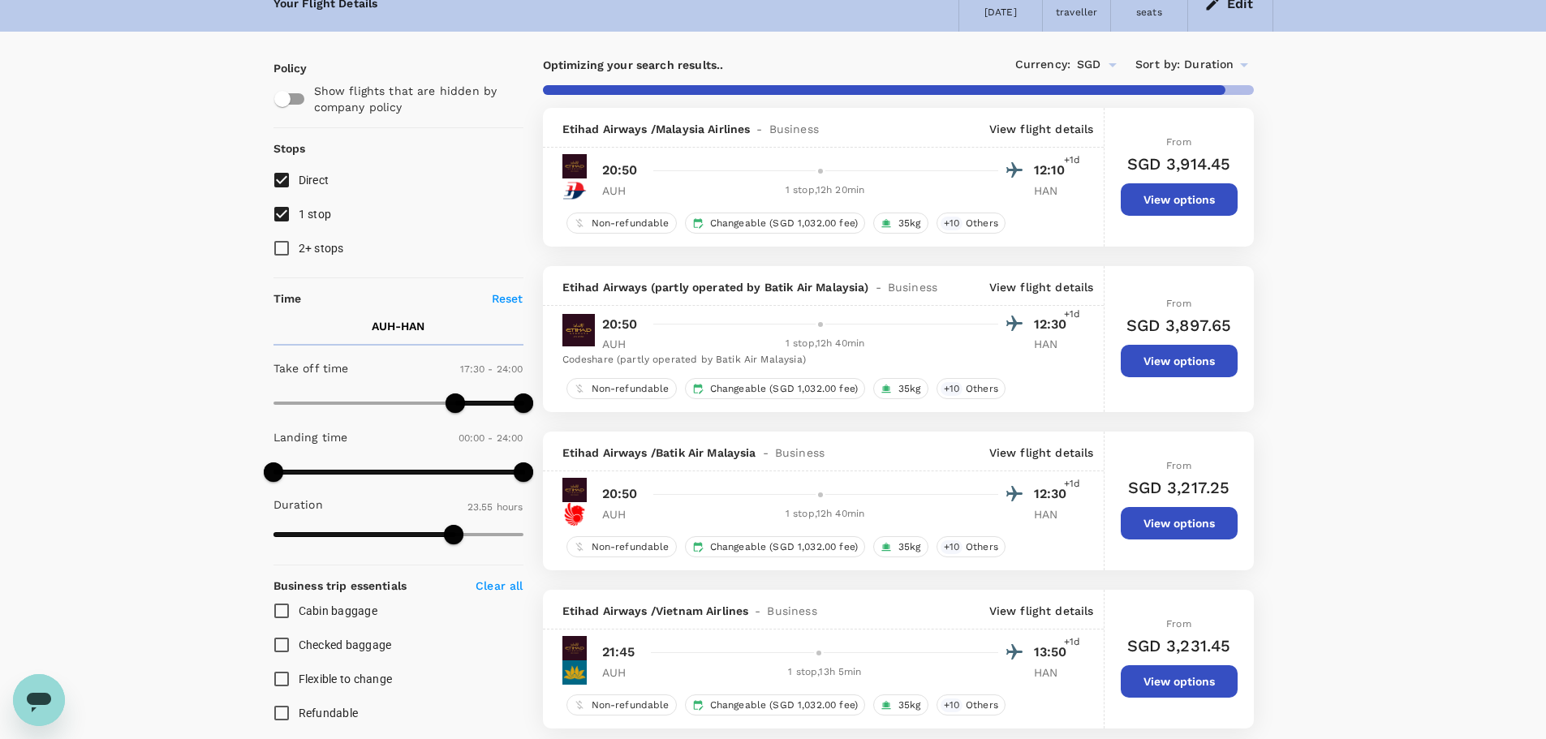
scroll to position [58, 0]
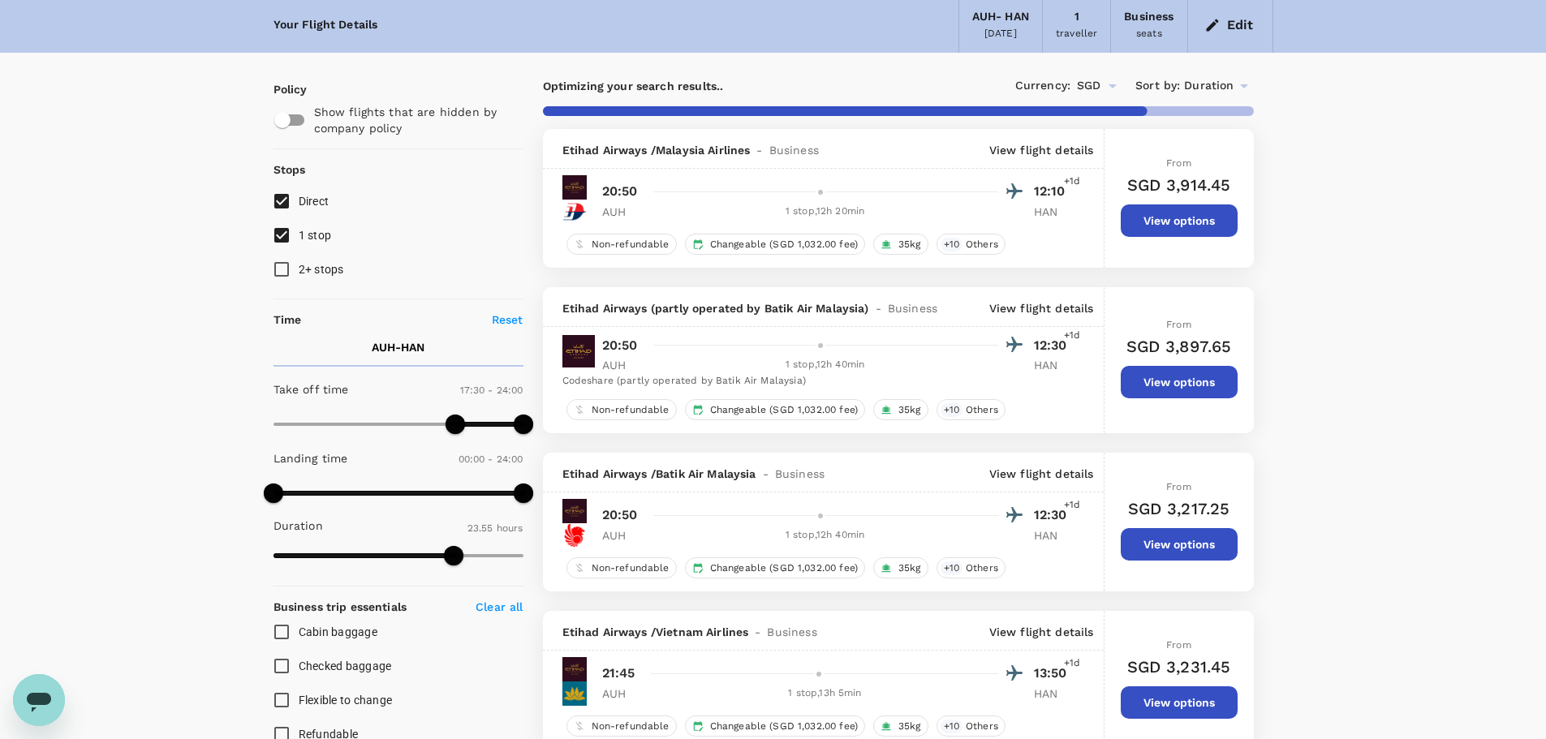
click at [1076, 149] on p "View flight details" at bounding box center [1041, 150] width 105 height 16
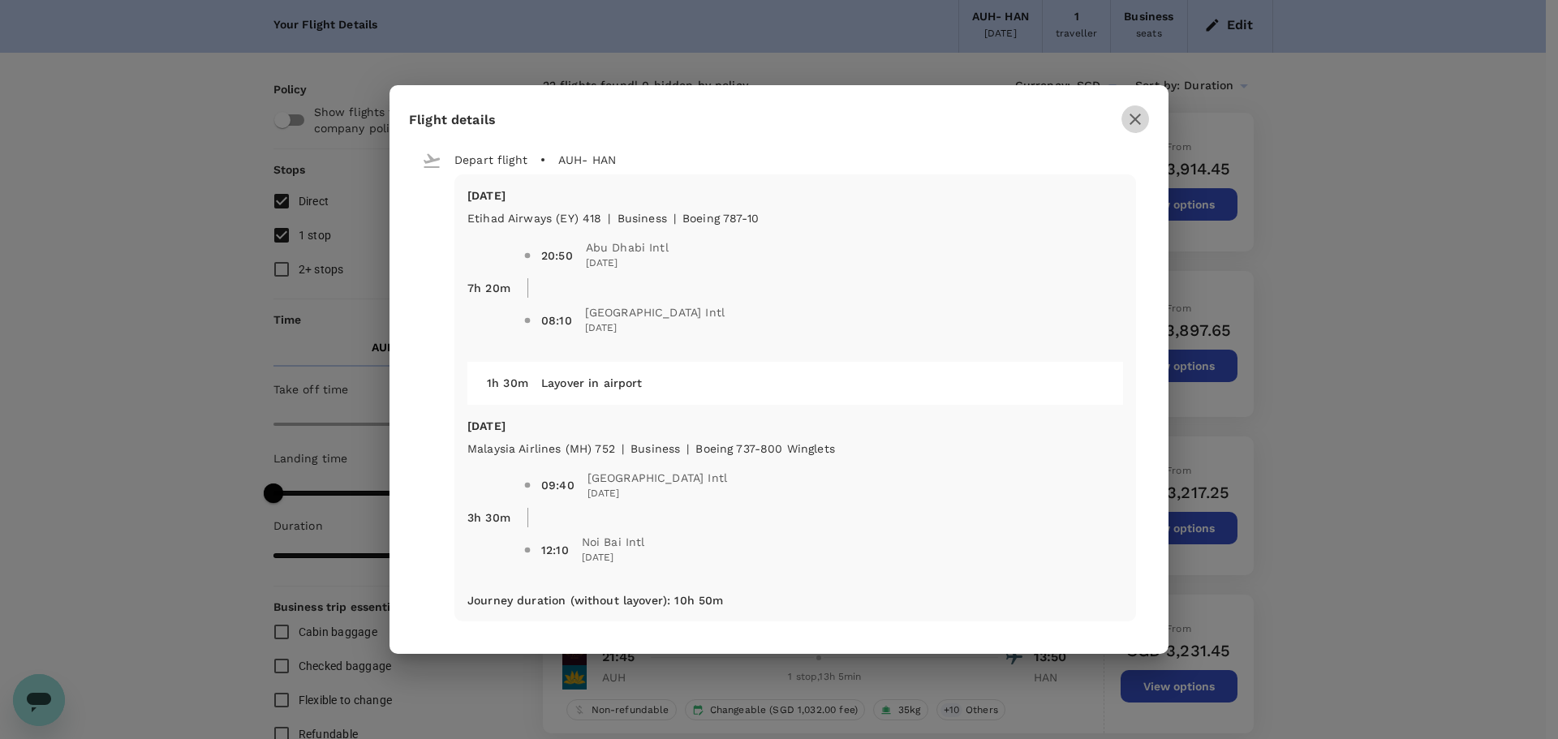
click at [1142, 118] on icon "button" at bounding box center [1134, 119] width 19 height 19
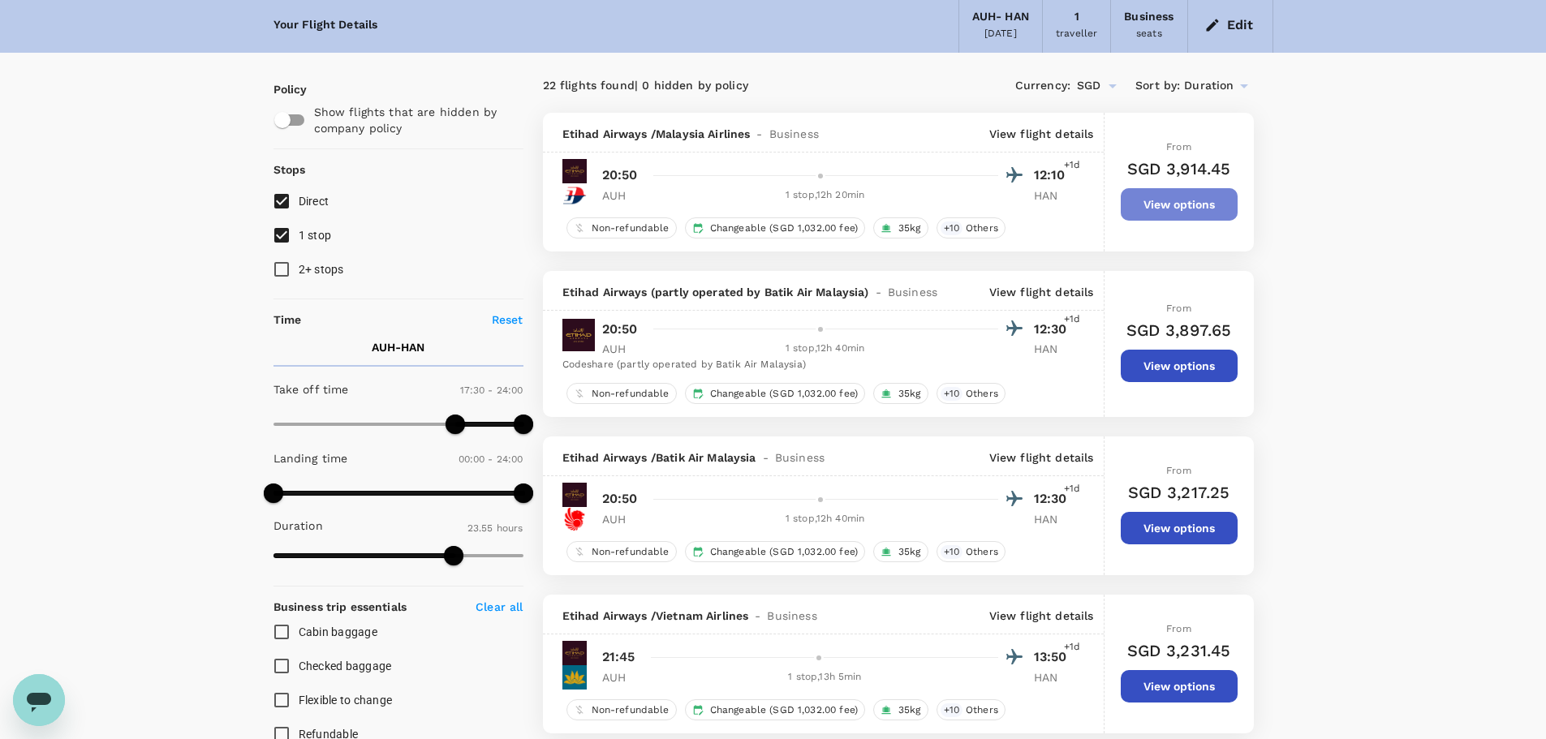
click at [1159, 198] on button "View options" at bounding box center [1178, 204] width 117 height 32
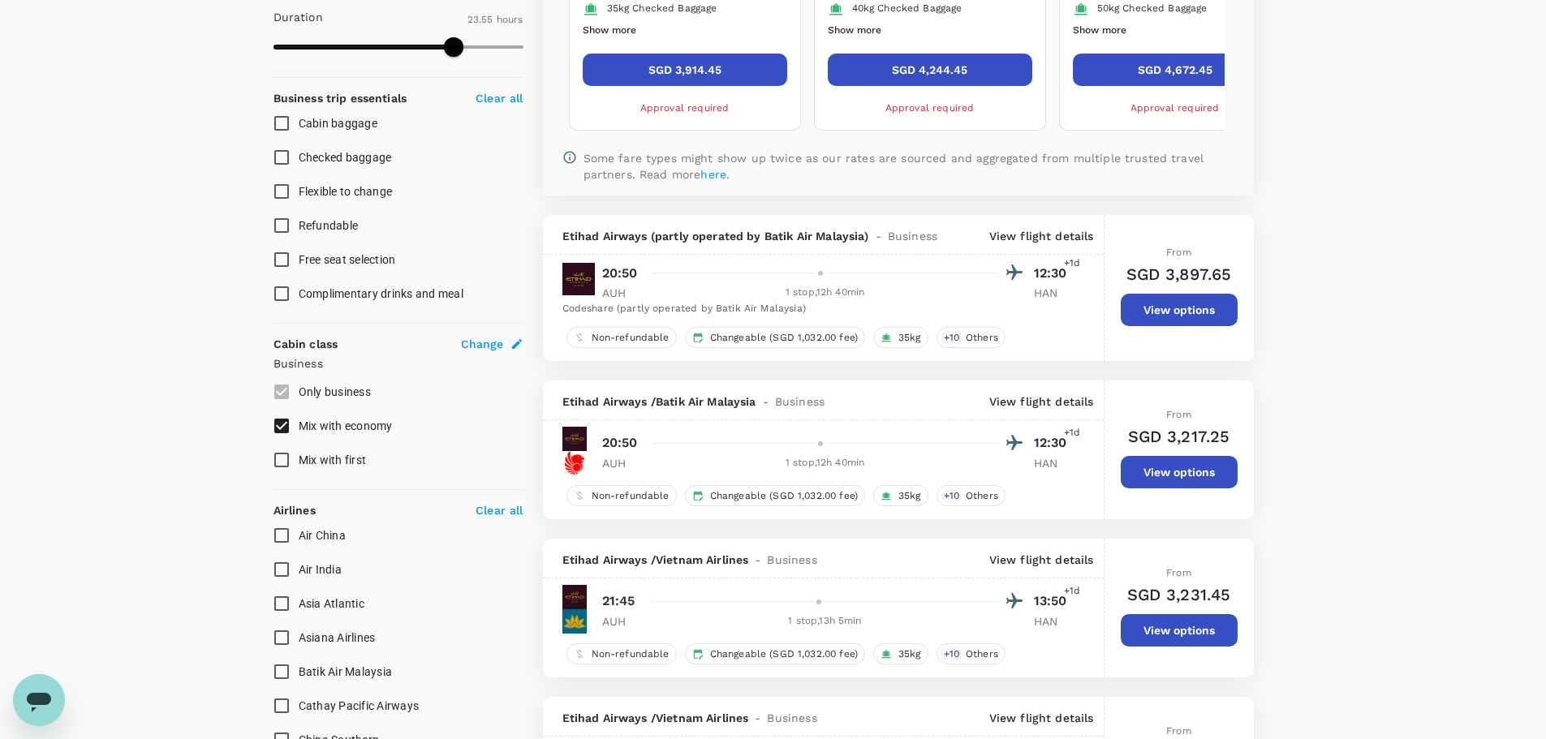
scroll to position [600, 0]
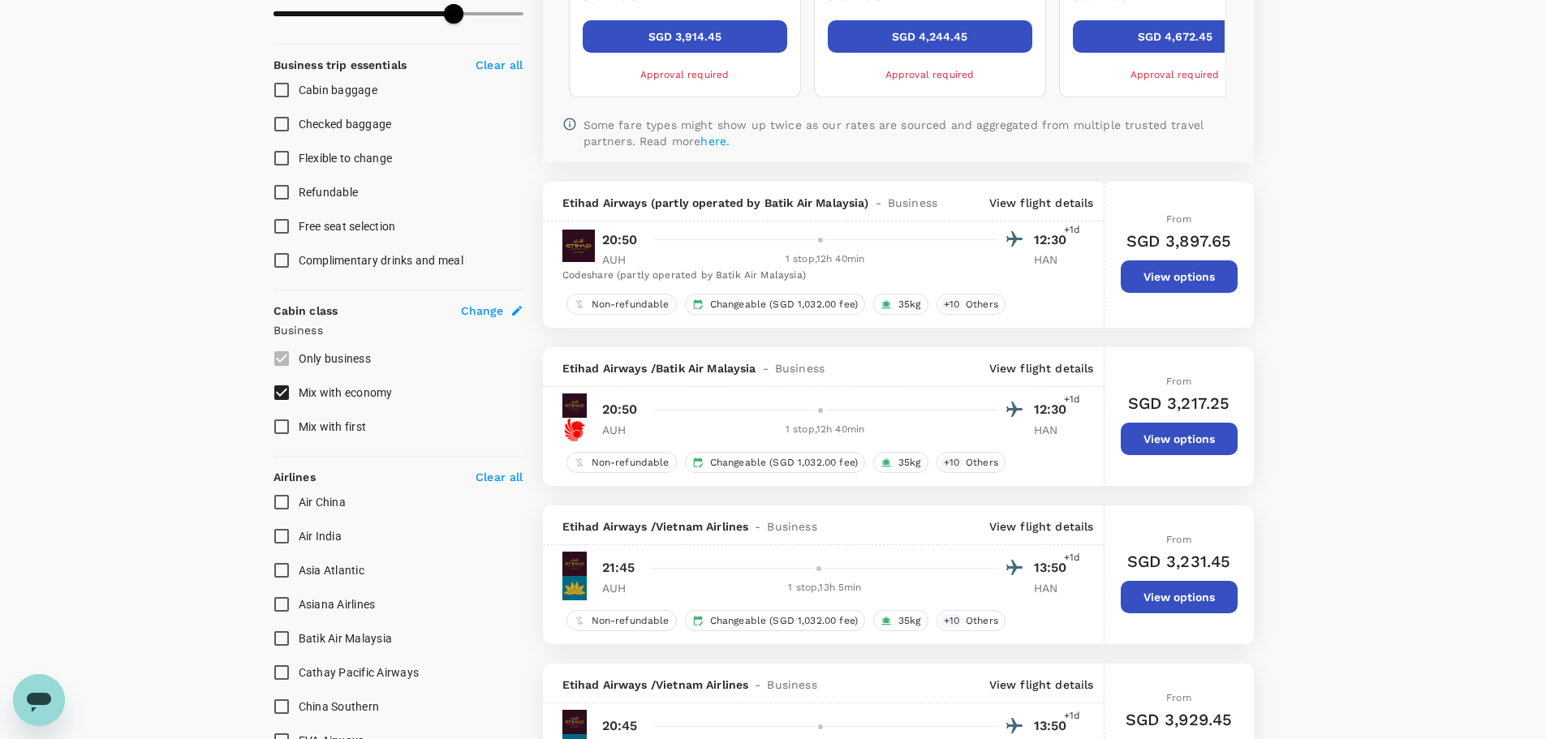
click at [1071, 366] on p "View flight details" at bounding box center [1041, 368] width 105 height 16
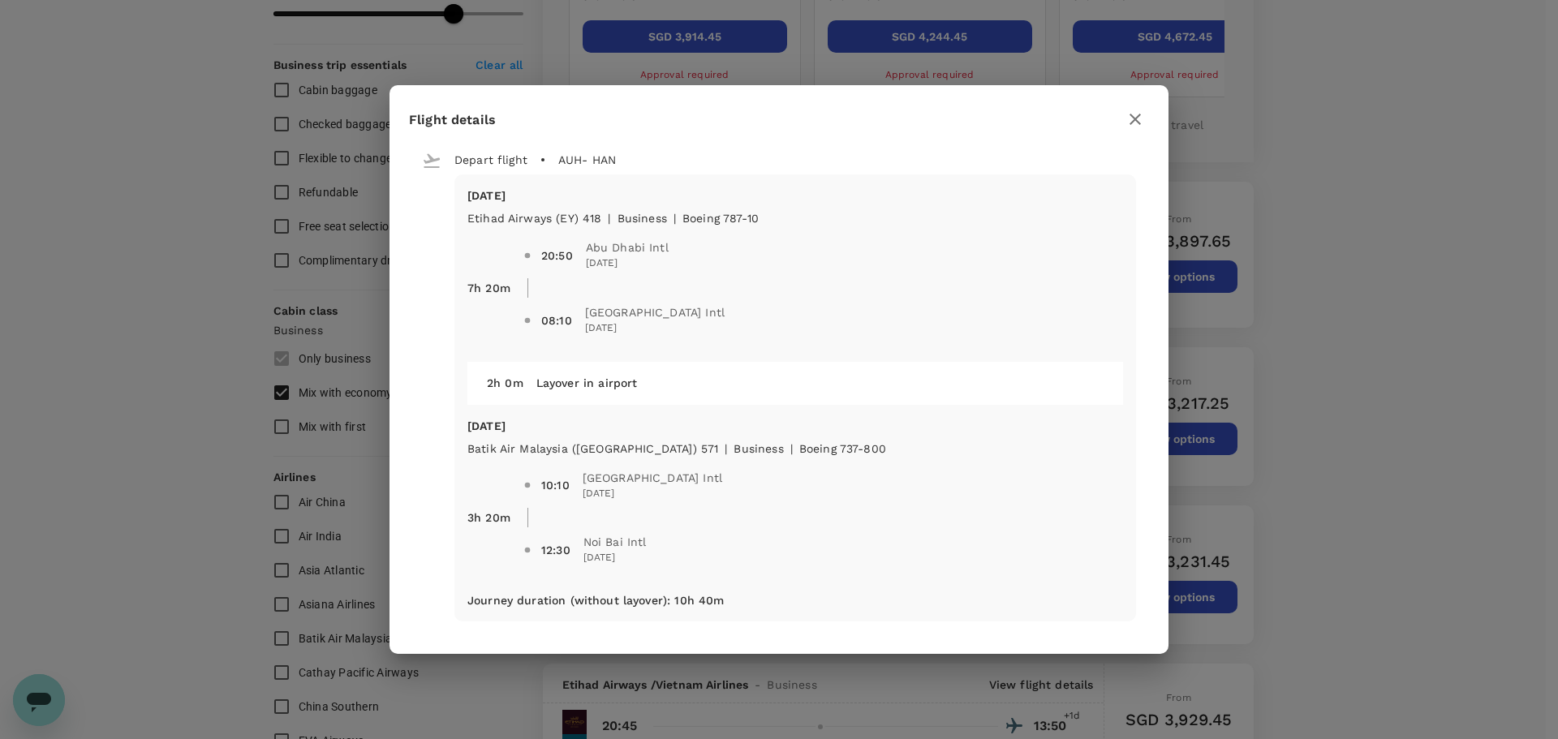
click at [1133, 120] on icon "button" at bounding box center [1134, 119] width 11 height 11
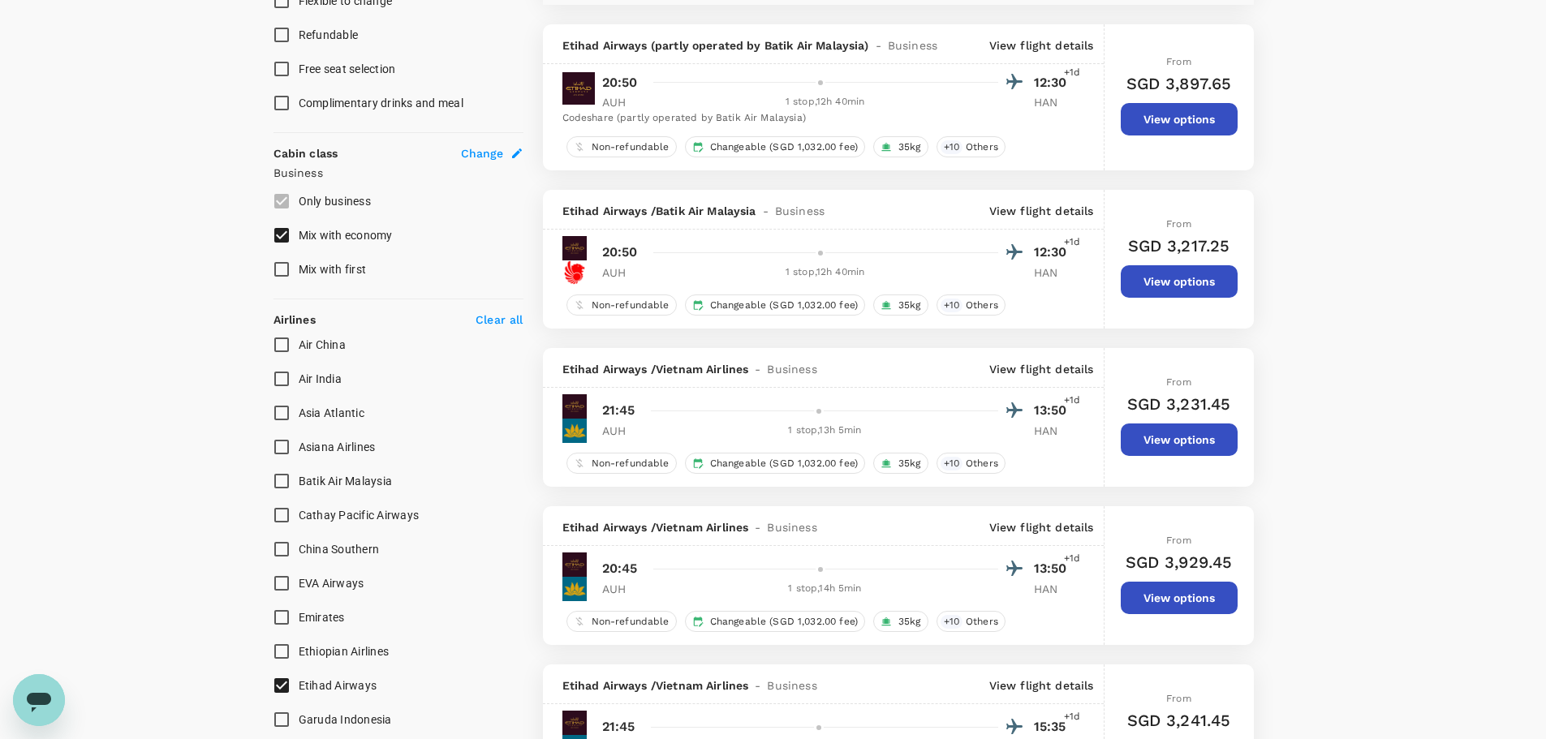
scroll to position [796, 0]
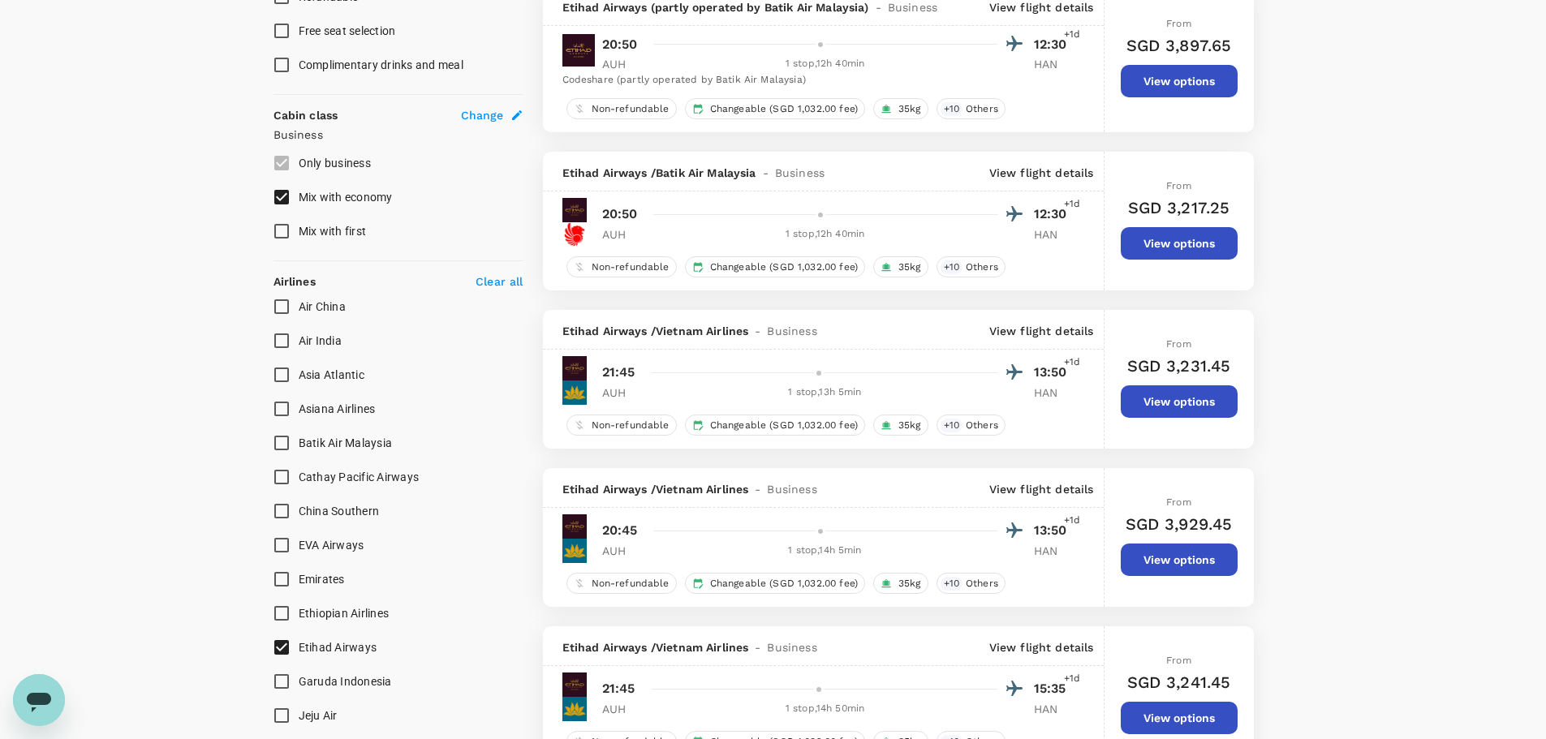
click at [1053, 330] on p "View flight details" at bounding box center [1041, 331] width 105 height 16
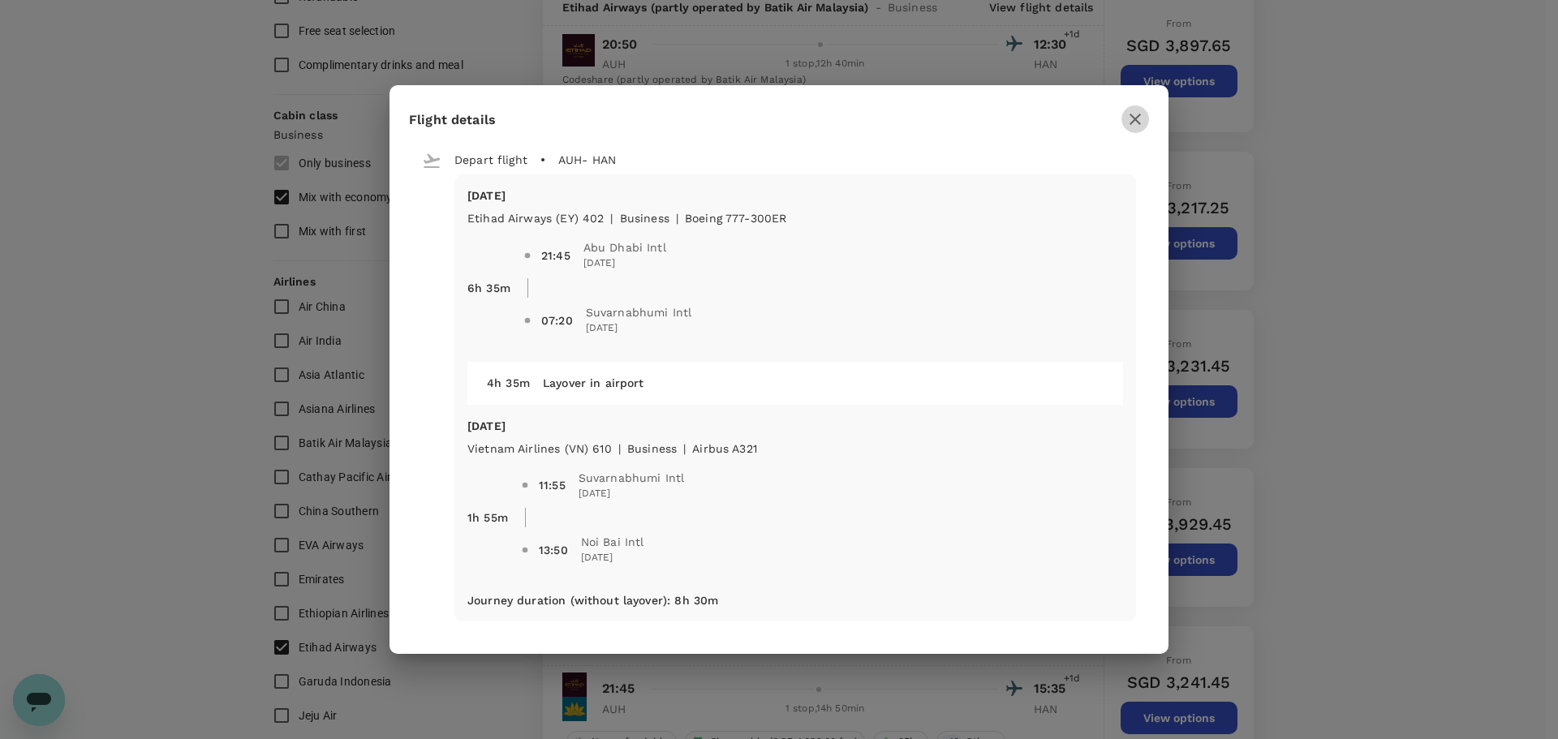
click at [1136, 117] on icon "button" at bounding box center [1134, 119] width 19 height 19
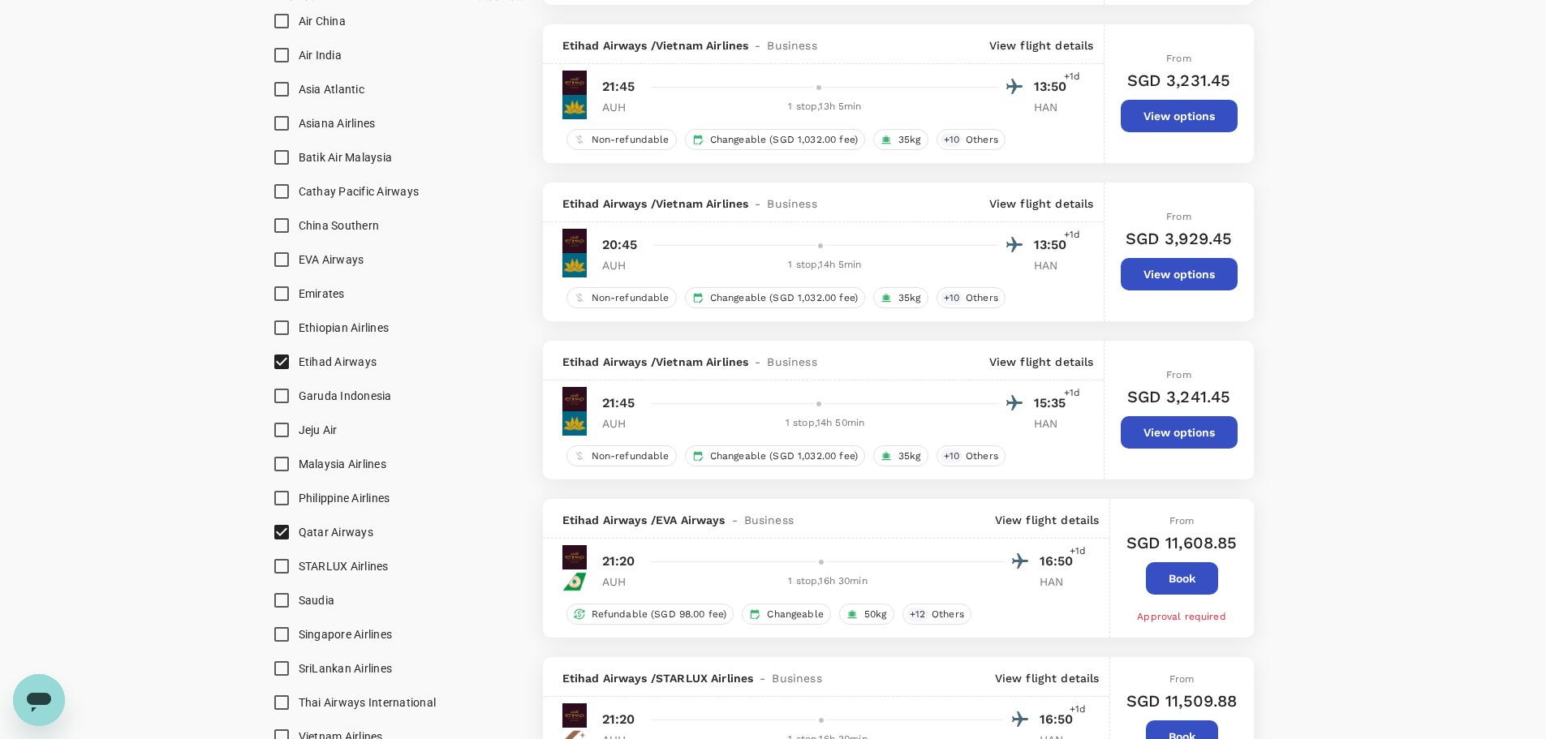
scroll to position [1120, 0]
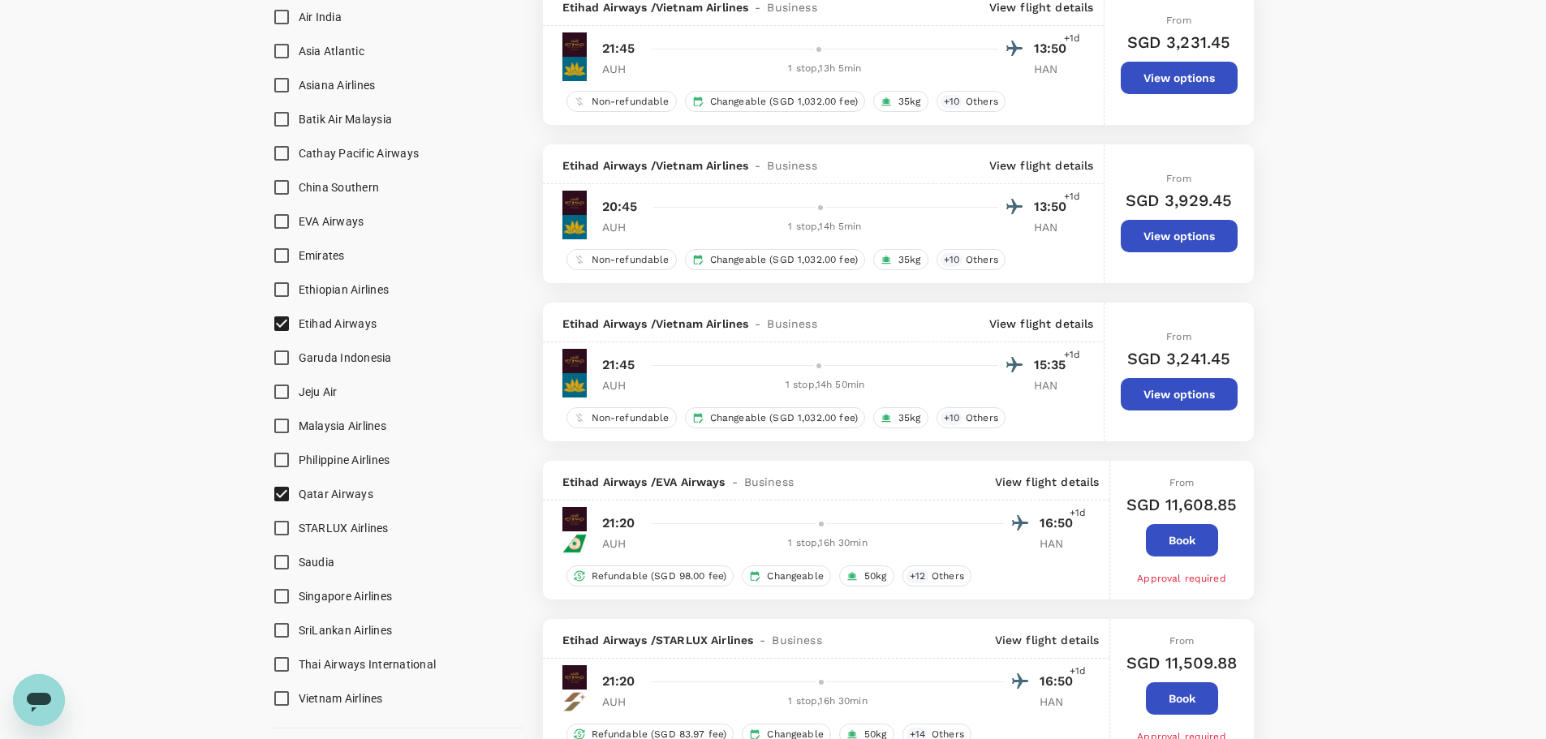
click at [1042, 160] on p "View flight details" at bounding box center [1041, 165] width 105 height 16
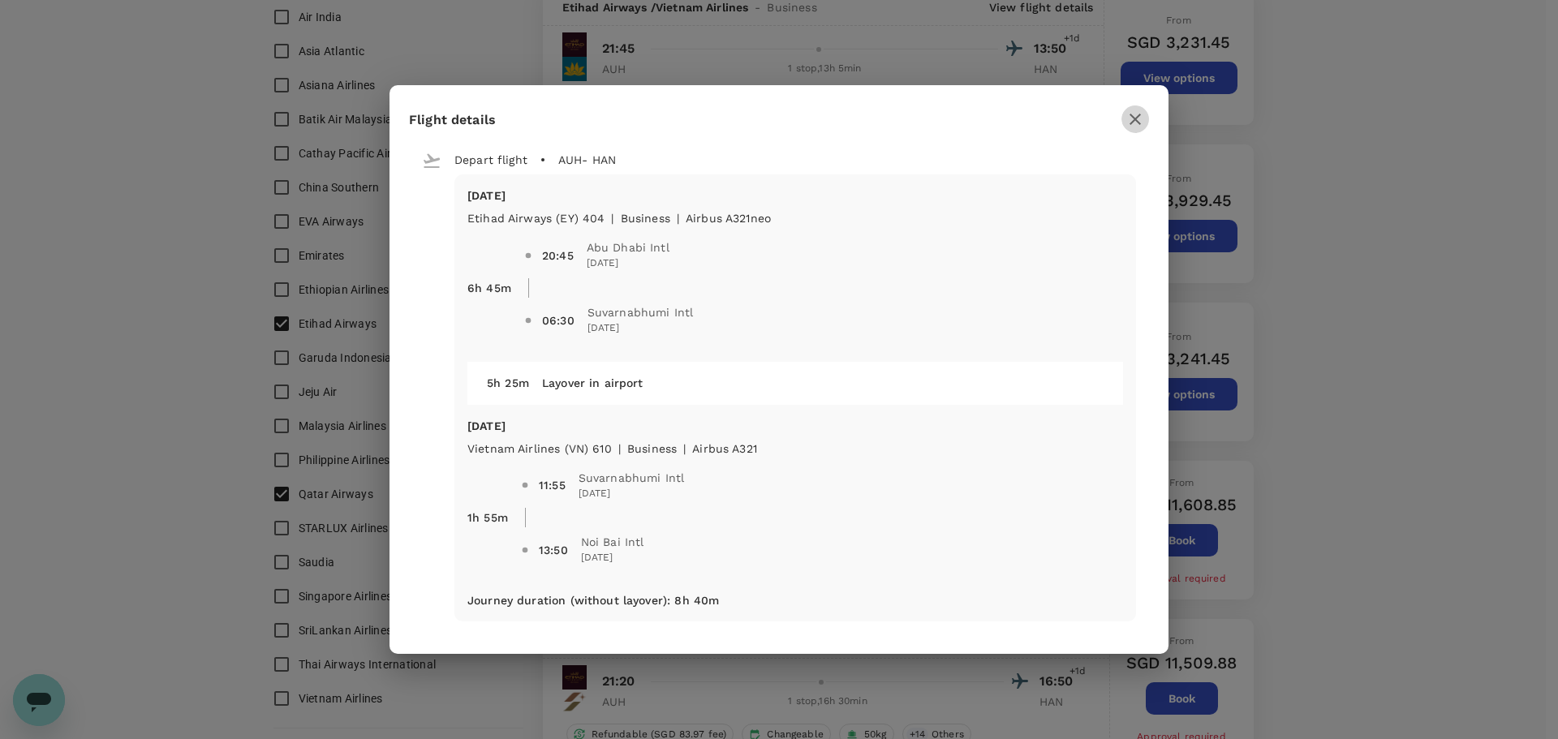
click at [1140, 120] on icon "button" at bounding box center [1134, 119] width 19 height 19
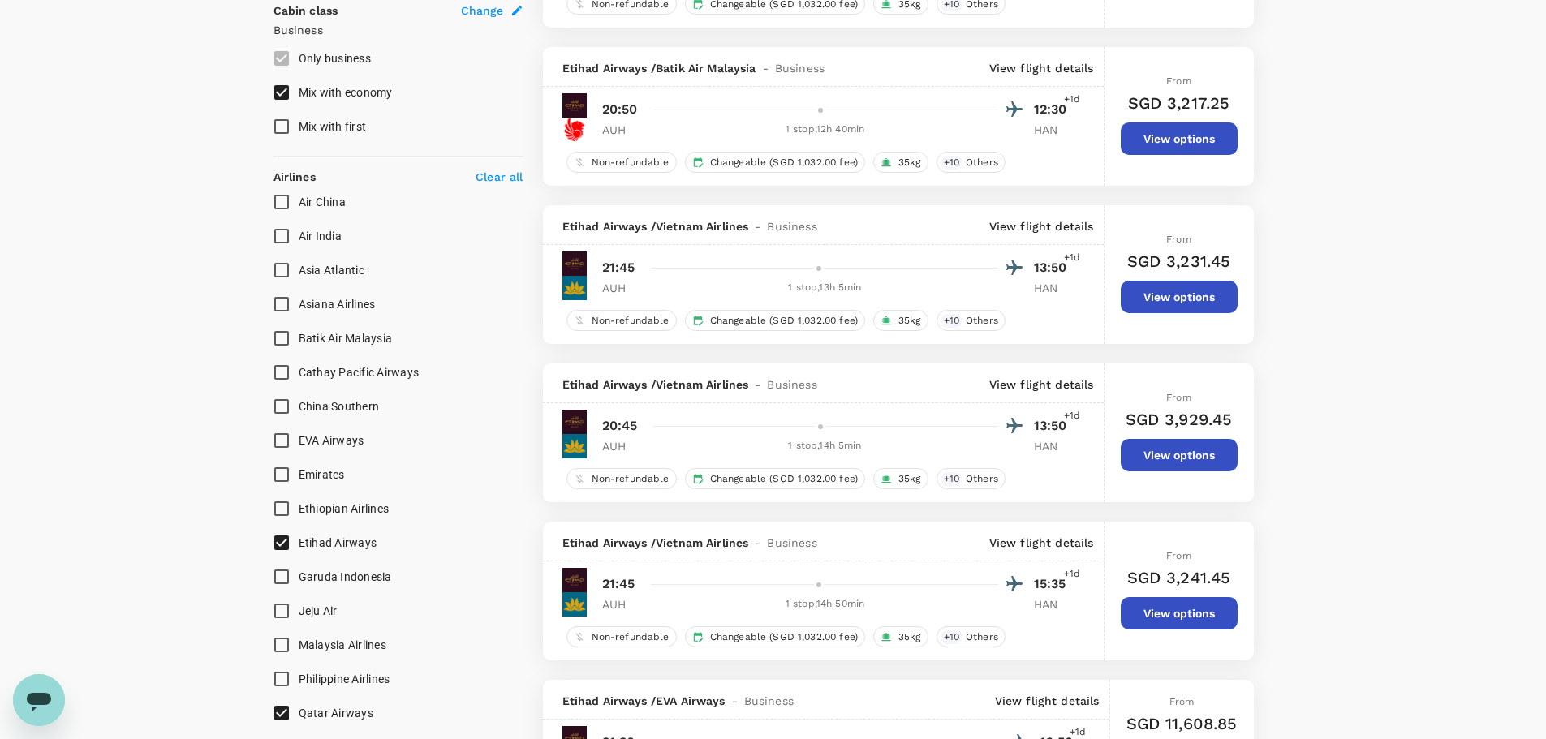
scroll to position [929, 0]
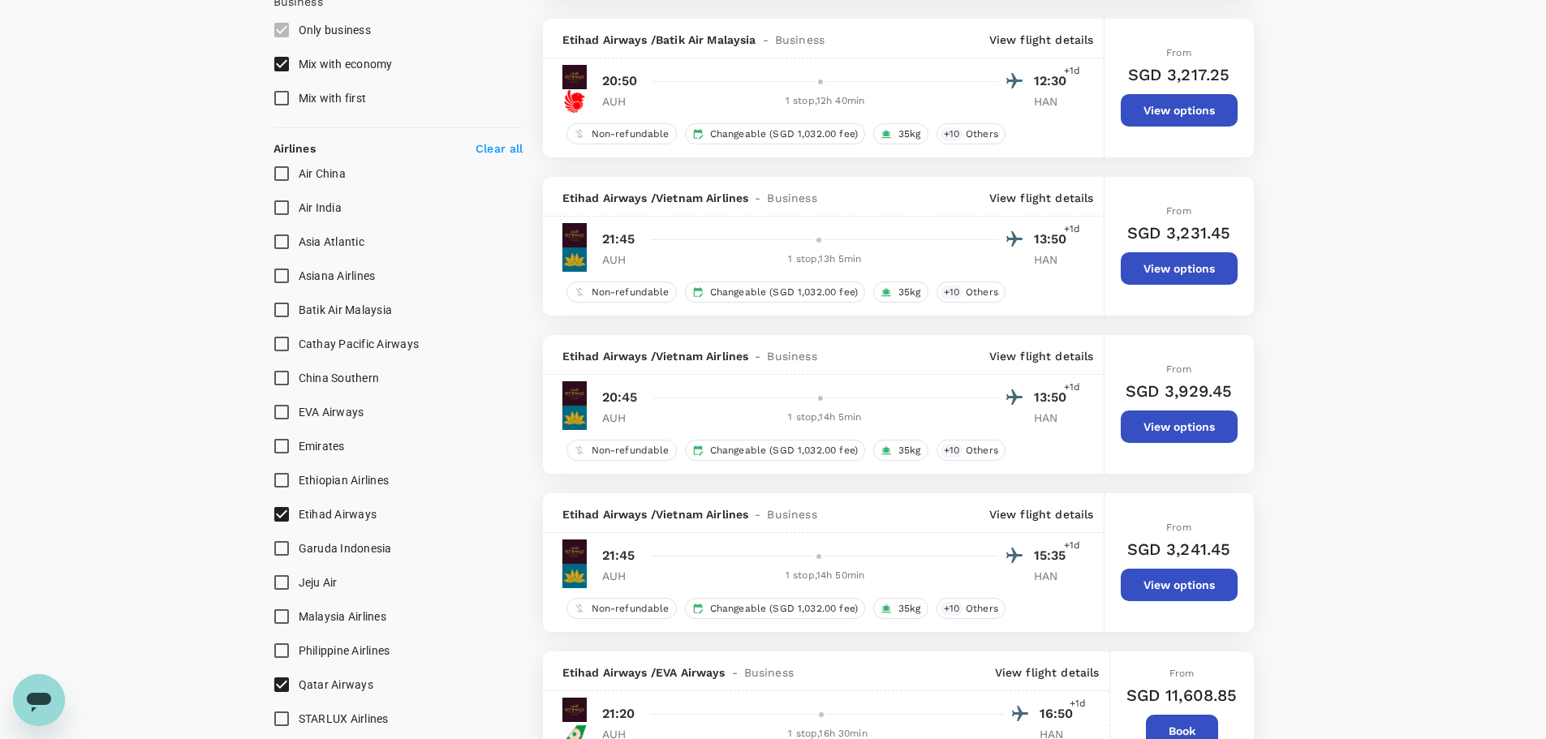
click at [1067, 363] on p "View flight details" at bounding box center [1041, 356] width 105 height 16
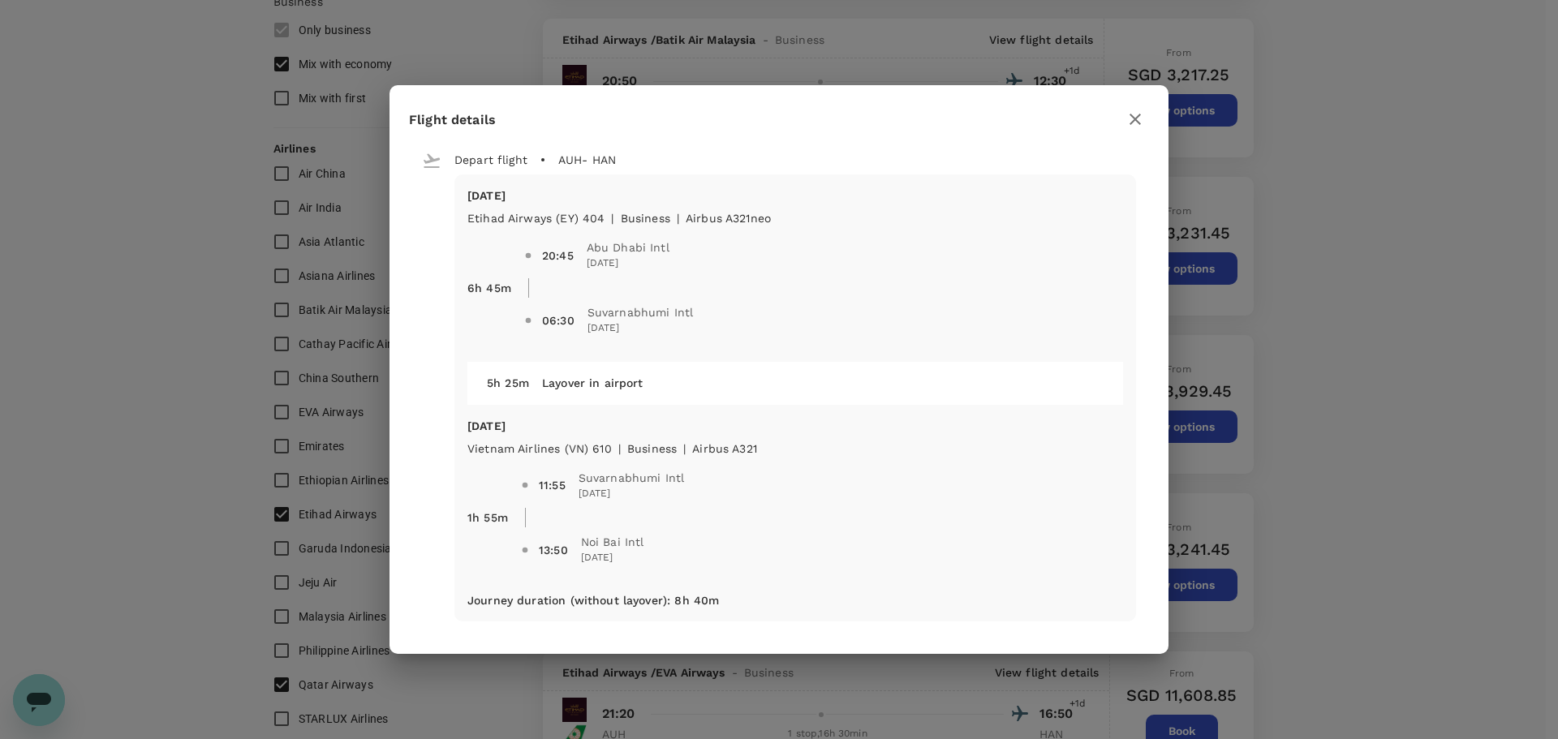
click at [1135, 120] on icon "button" at bounding box center [1134, 119] width 11 height 11
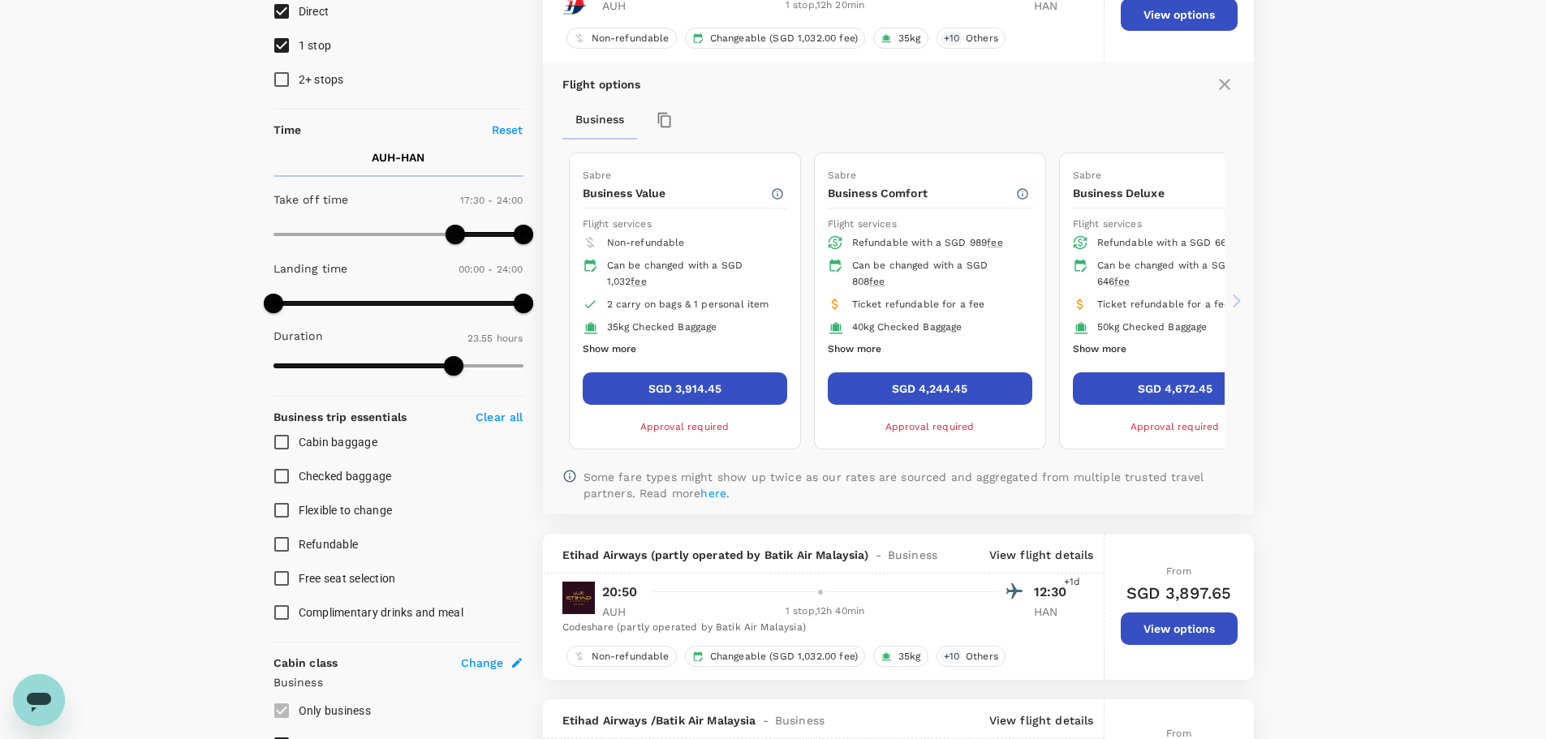
scroll to position [0, 0]
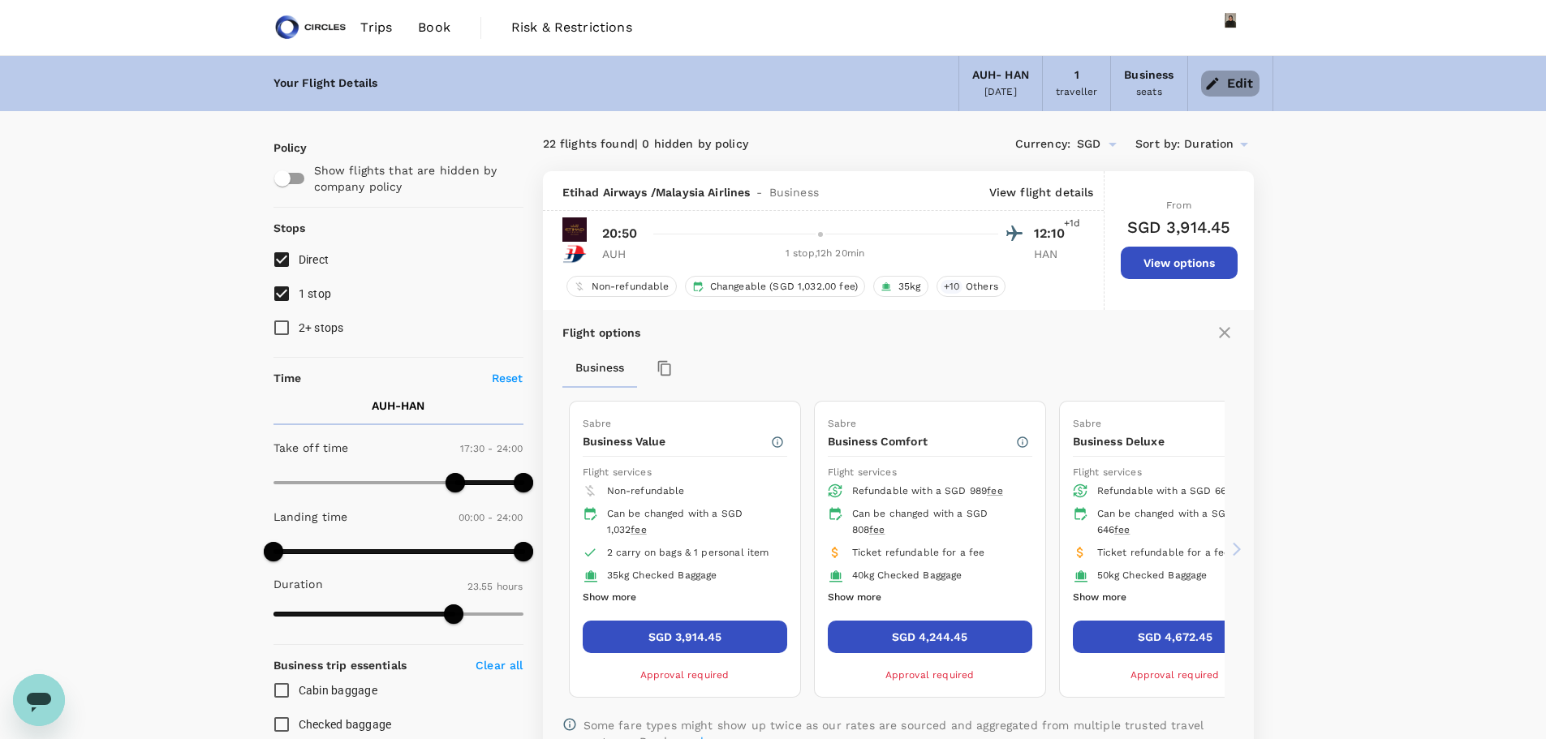
click at [1244, 85] on button "Edit" at bounding box center [1230, 84] width 58 height 26
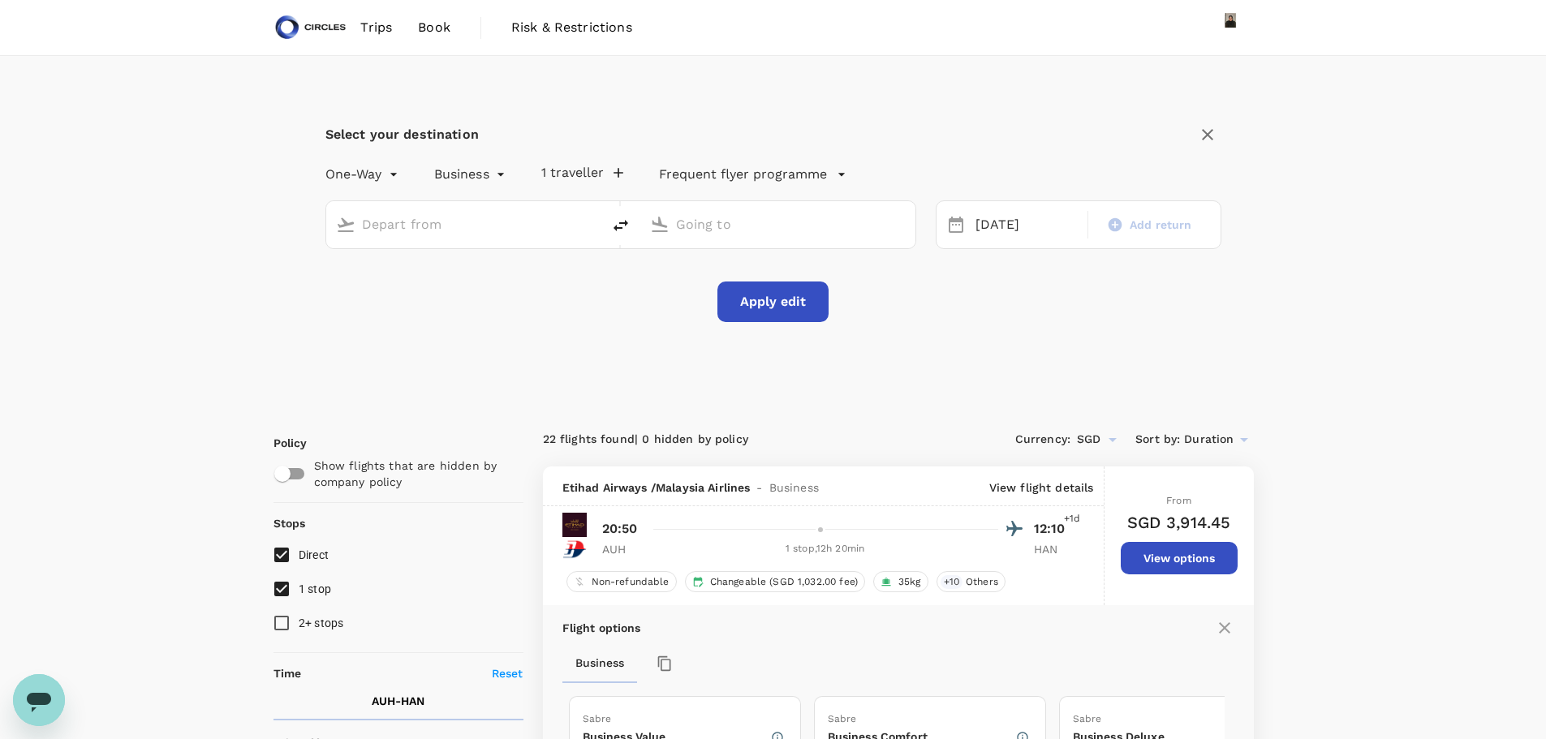
type input "Abu Dhabi Intl (AUH)"
type input "Noi Bai Intl (HAN)"
click at [555, 233] on input "Abu Dhabi Intl (AUH)" at bounding box center [464, 224] width 205 height 25
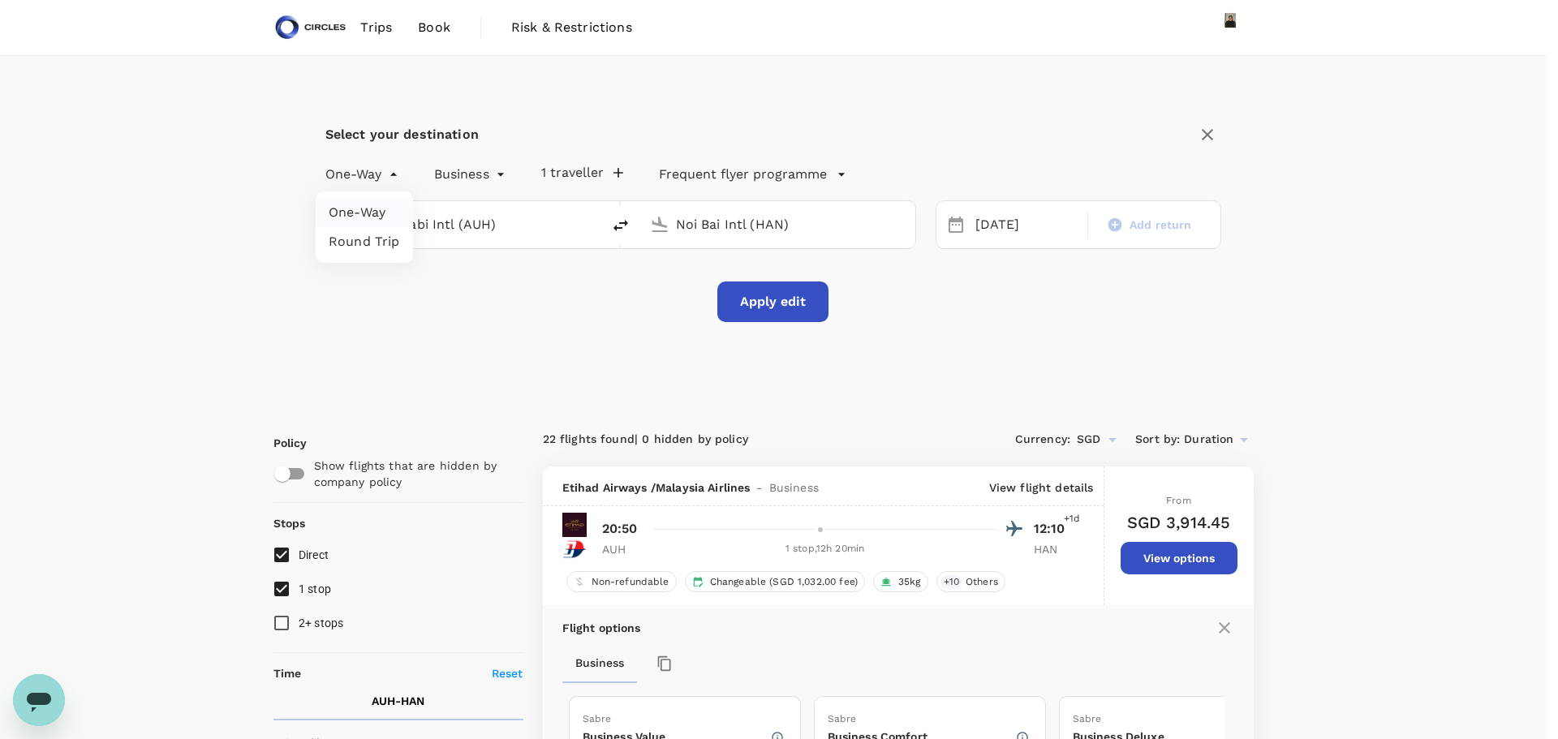
click at [381, 240] on li "Round Trip" at bounding box center [364, 241] width 97 height 29
type input "roundtrip"
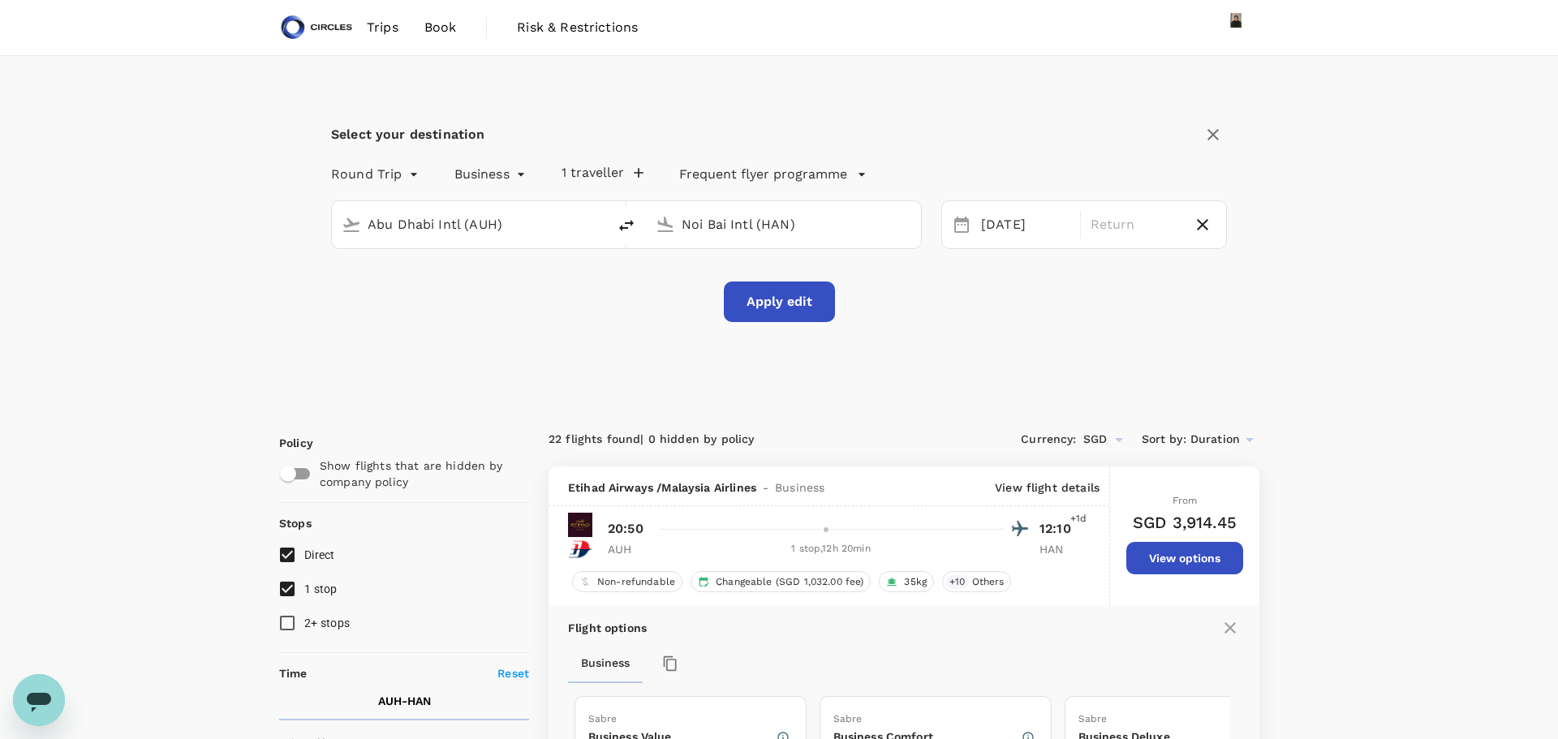
click at [442, 338] on div at bounding box center [779, 369] width 1558 height 739
click at [368, 30] on span "Trips" at bounding box center [376, 27] width 32 height 19
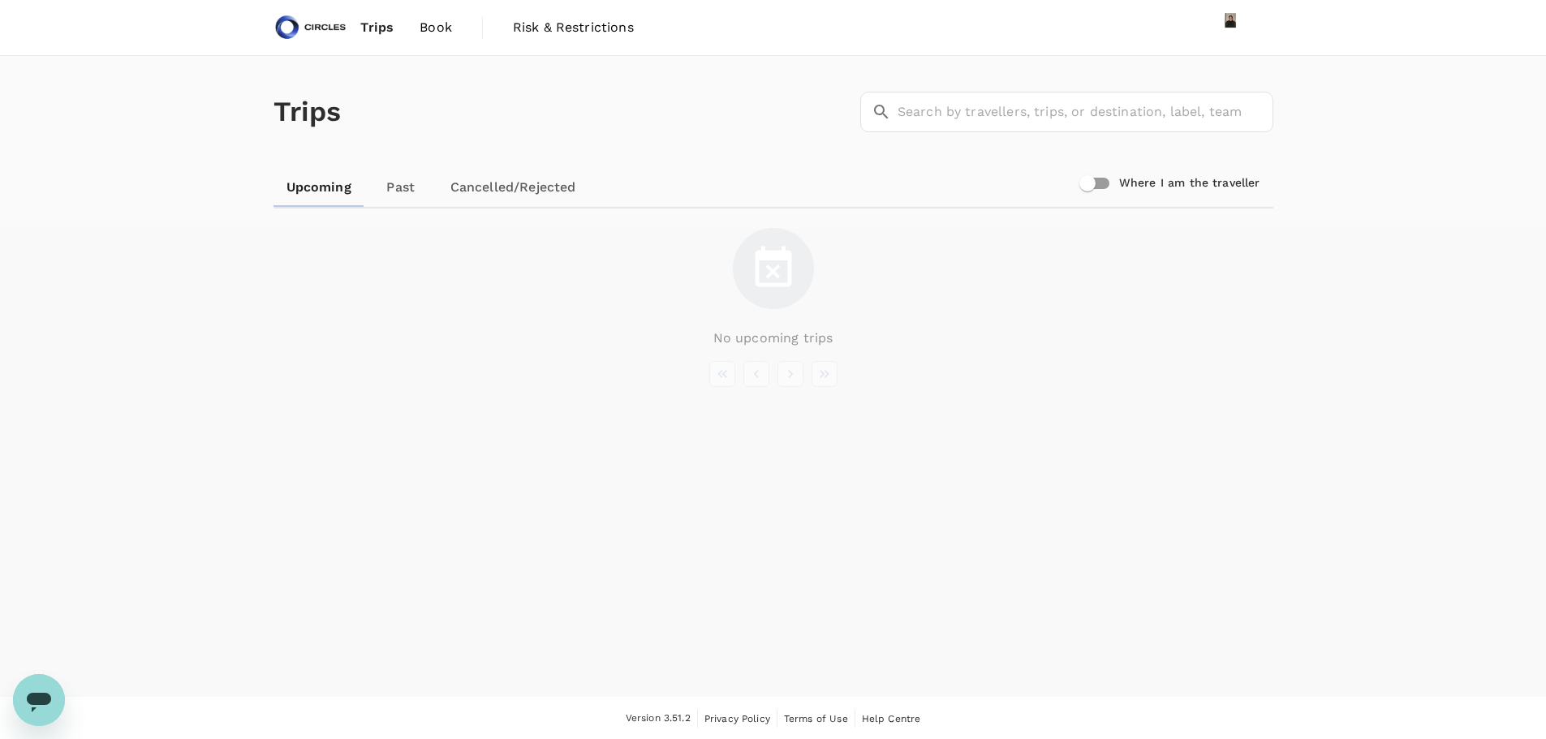
click at [436, 26] on span "Book" at bounding box center [435, 27] width 32 height 19
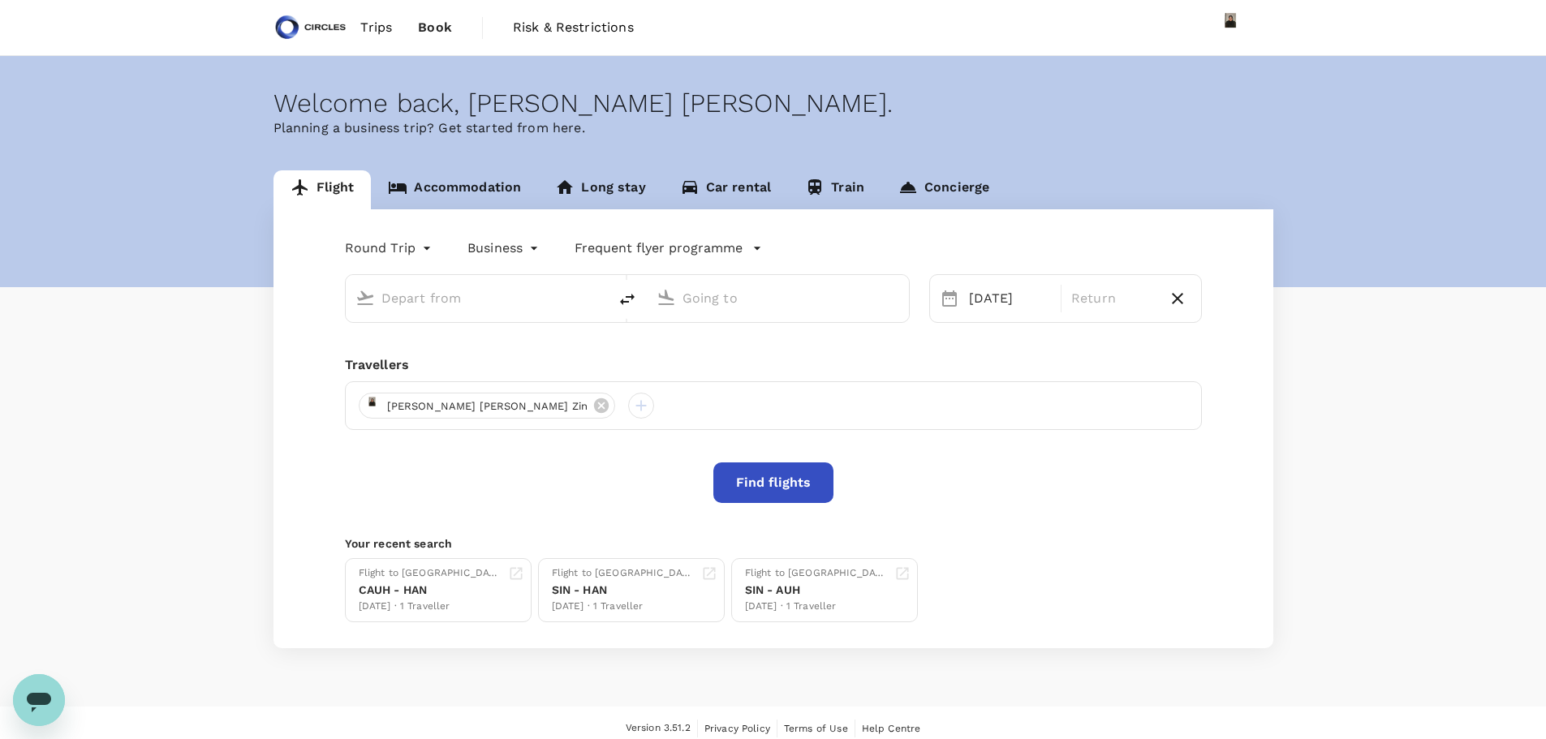
type input "oneway"
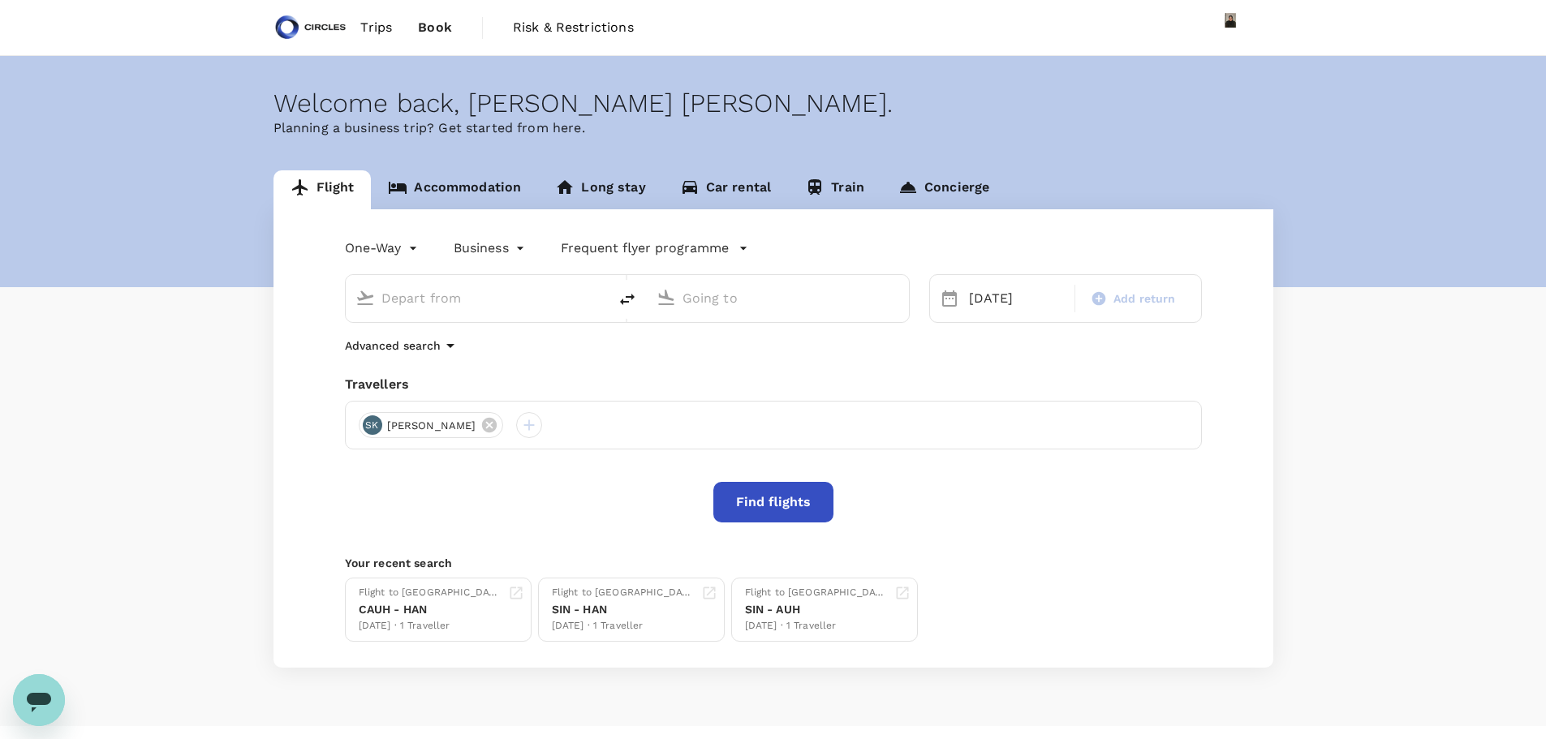
type input "Abu Dhabi Intl (AUH)"
type input "Noi Bai Intl (HAN)"
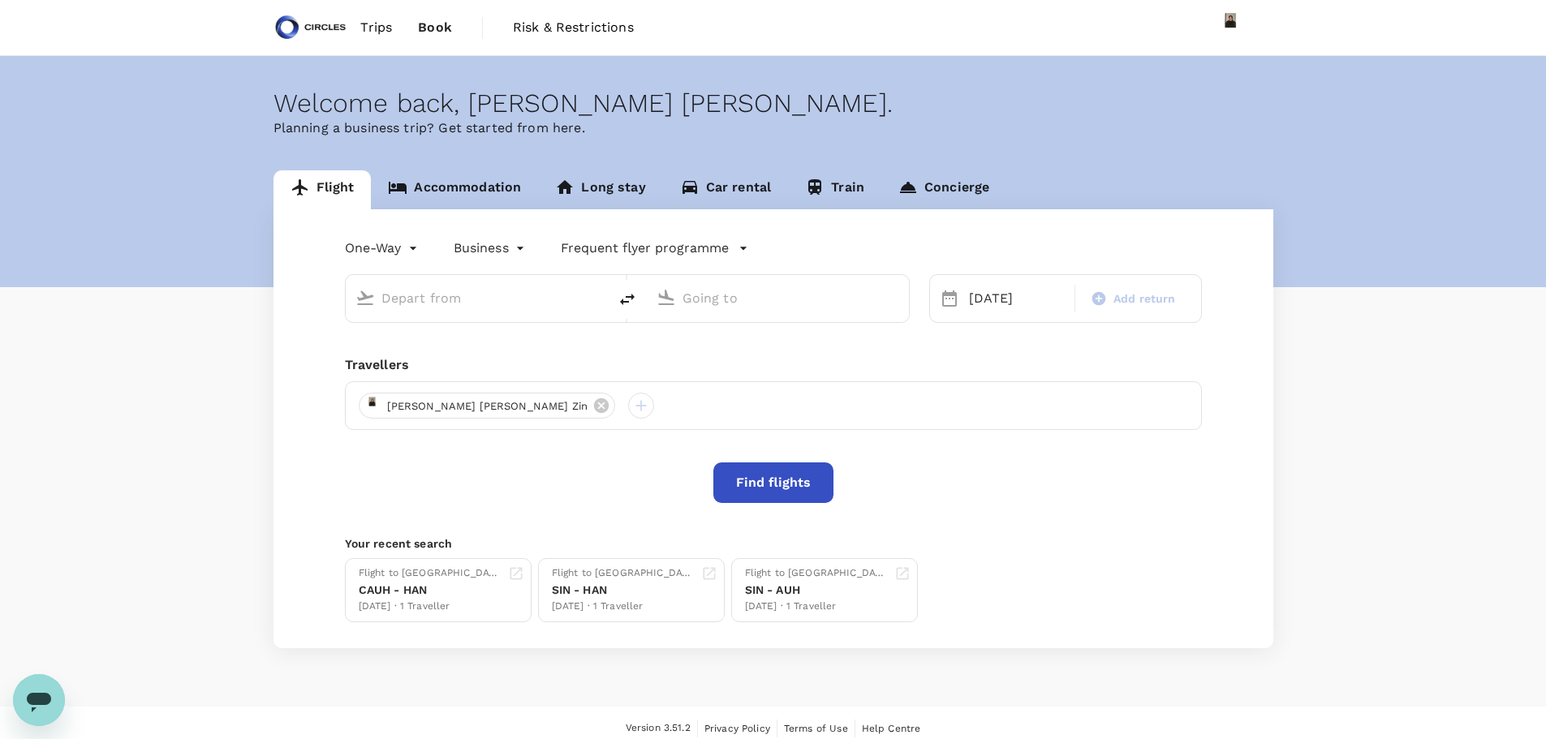
type input "Abu Dhabi Intl (AUH)"
type input "Noi Bai Intl (HAN)"
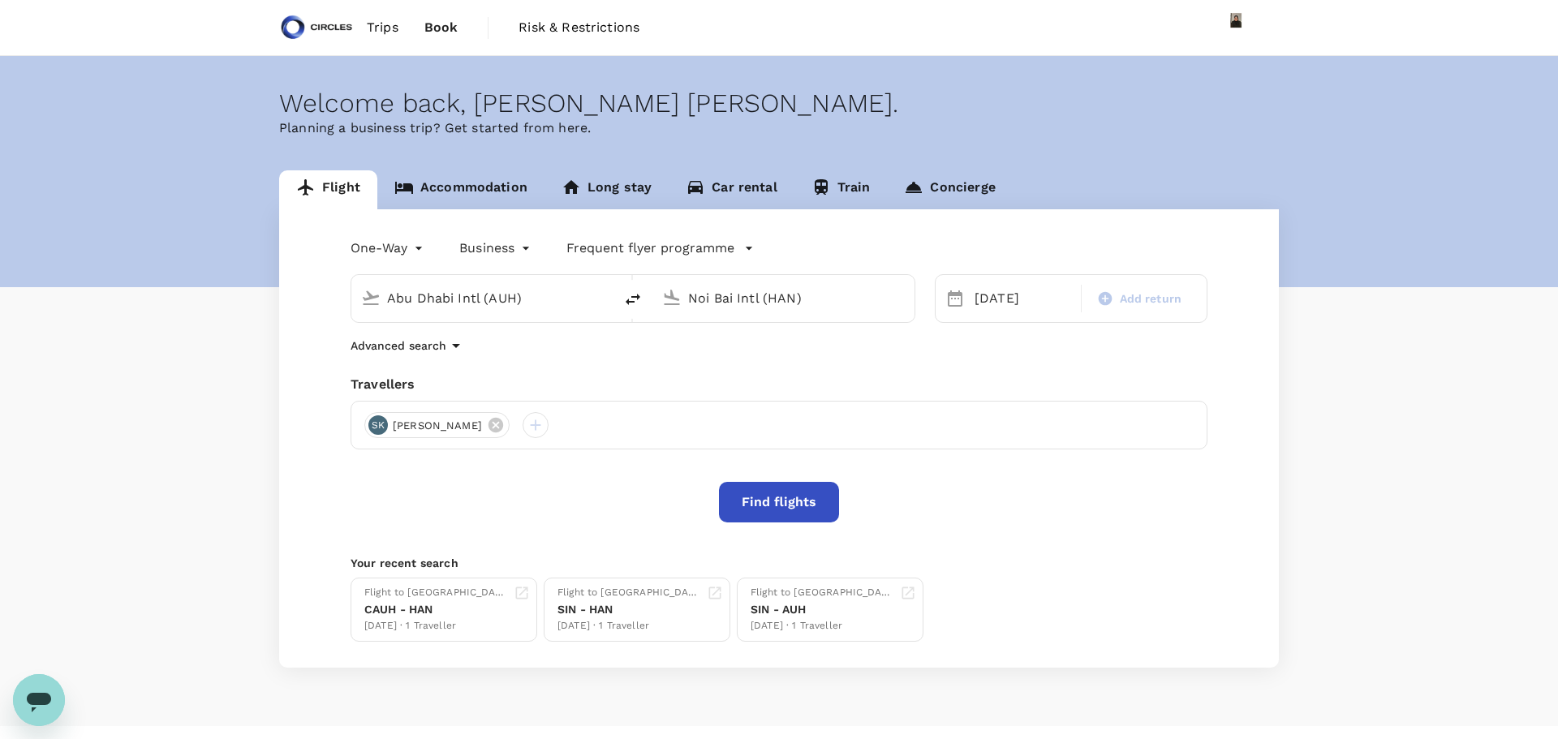
click at [402, 251] on body "Trips Book Risk & Restrictions Welcome back , Azizi Ratna Yulis . Planning a bu…" at bounding box center [779, 385] width 1558 height 770
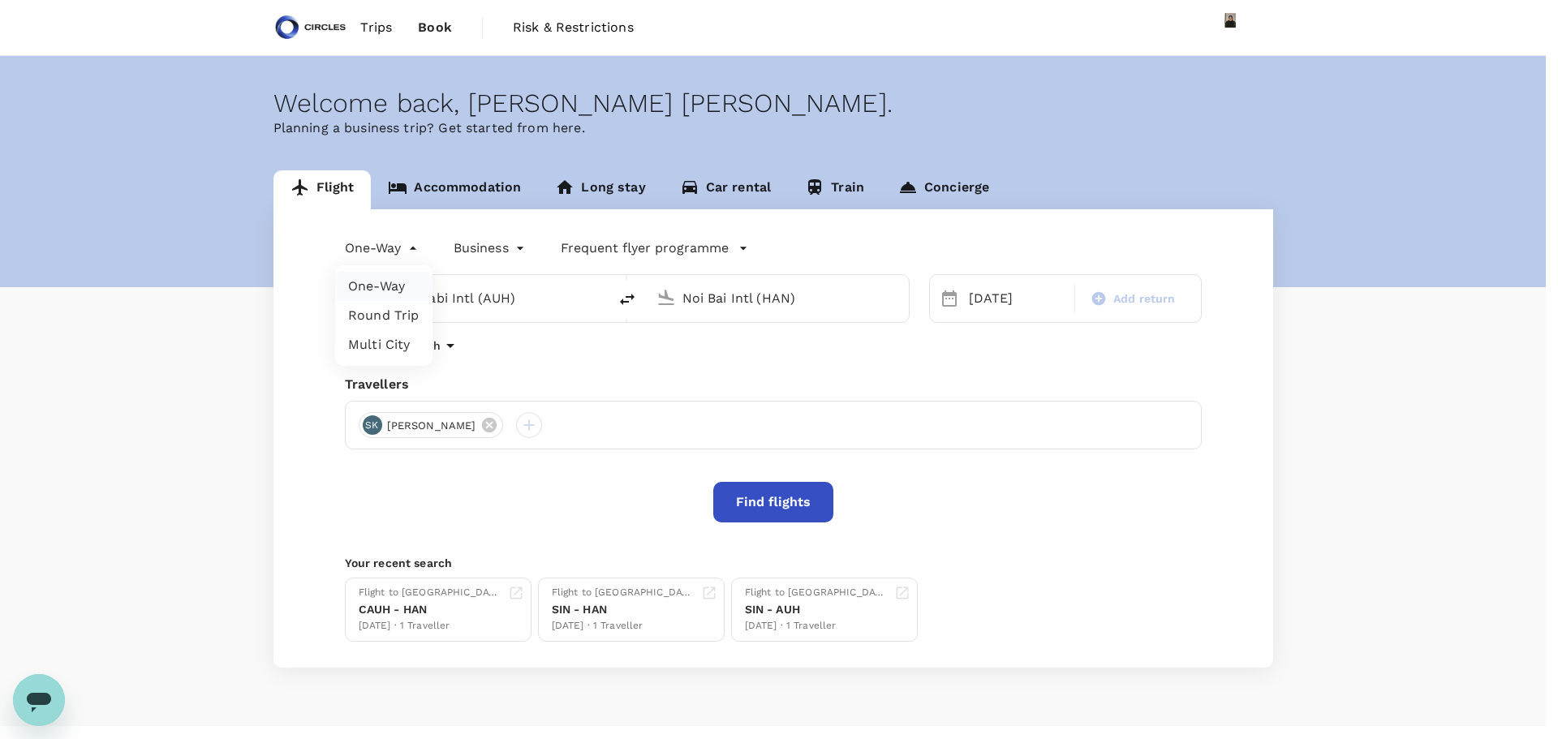
click at [381, 342] on li "Multi City" at bounding box center [383, 344] width 97 height 29
type input "multicity"
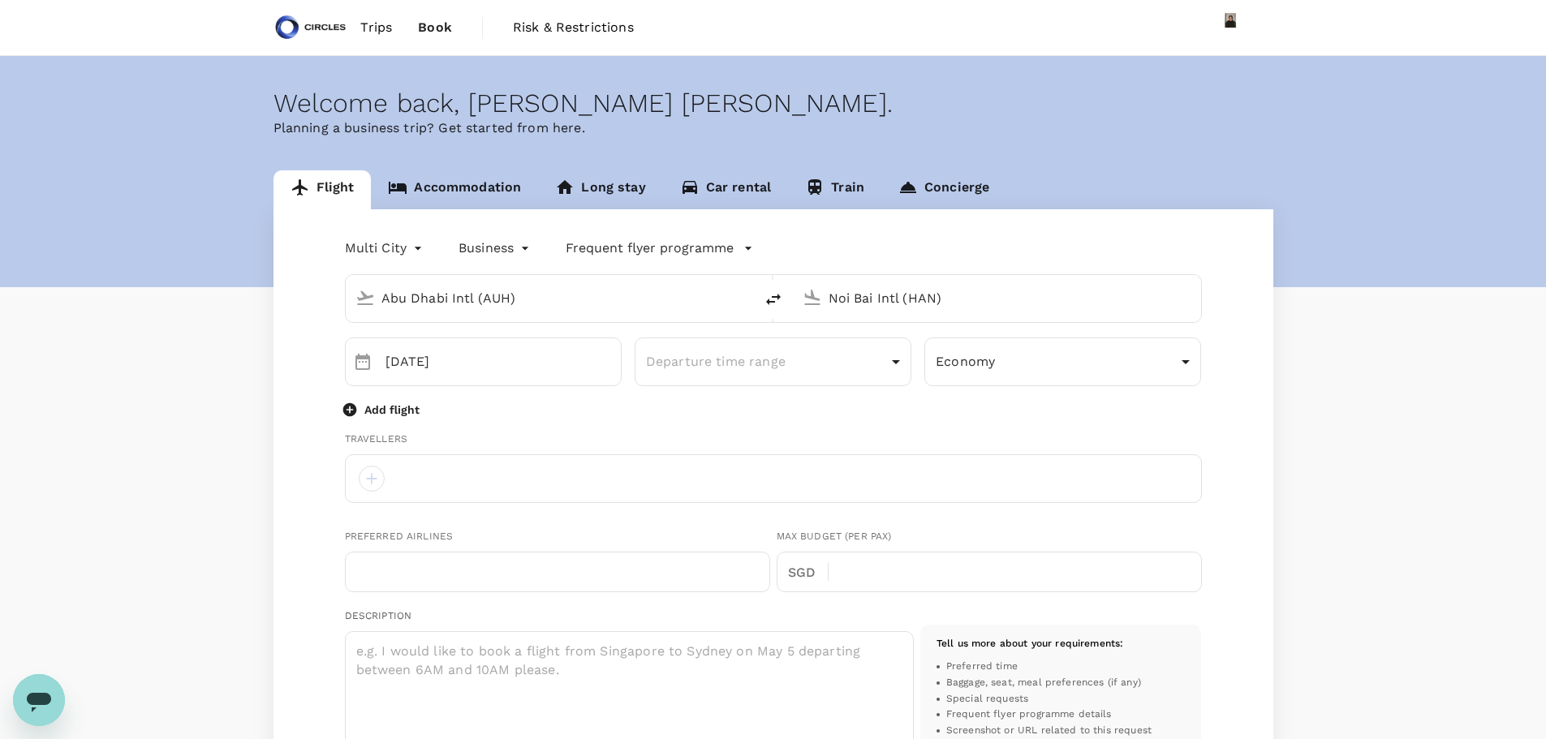
click at [449, 299] on input "Abu Dhabi Intl (AUH)" at bounding box center [550, 298] width 338 height 25
type input "[EMAIL_ADDRESS][DOMAIN_NAME]"
type input "65"
type input "96934635"
click at [449, 299] on input "sin" at bounding box center [550, 298] width 338 height 25
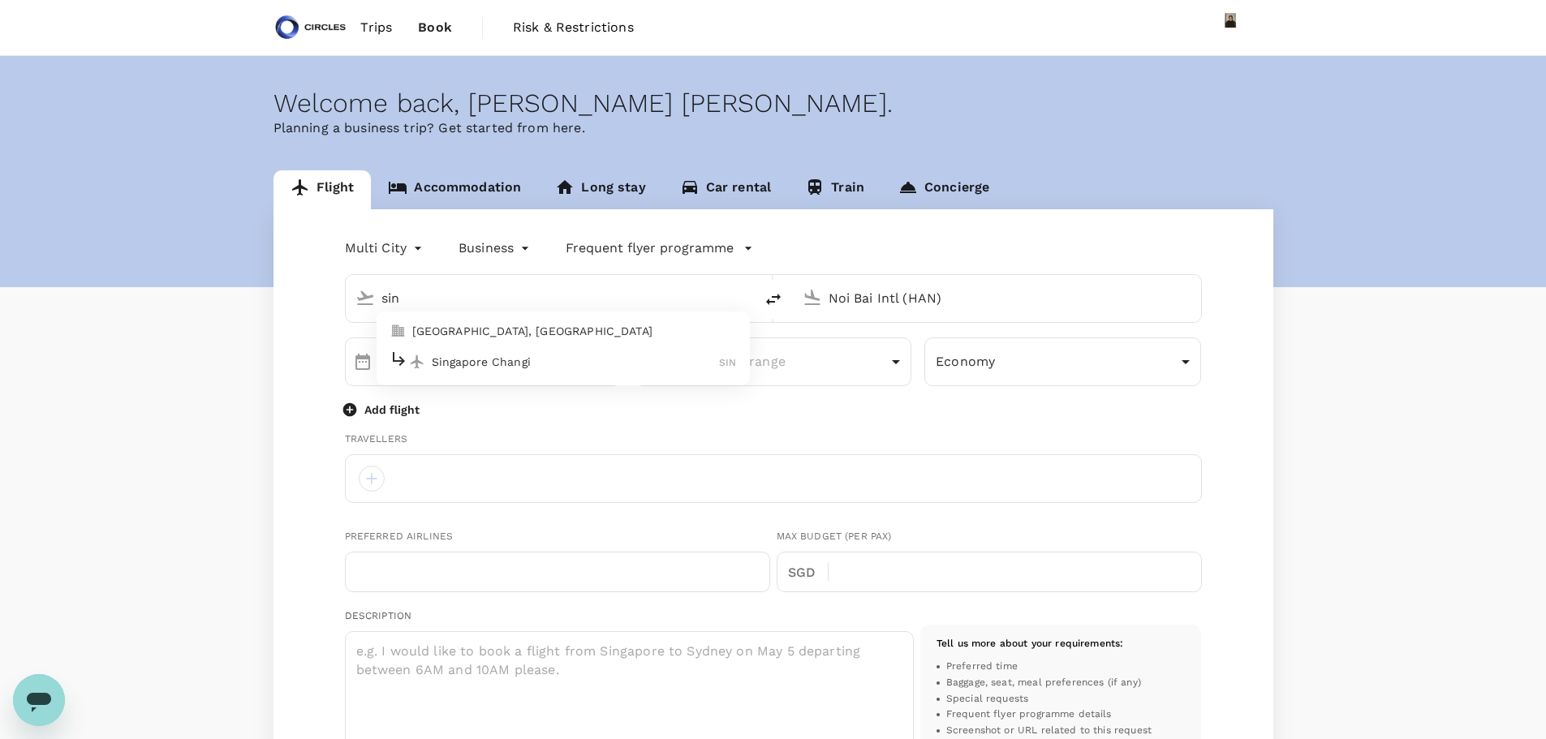
click at [451, 360] on p "Singapore Changi" at bounding box center [576, 362] width 288 height 16
type input "Singapore Changi (SIN)"
click at [836, 298] on input "Noi Bai Intl (HAN)" at bounding box center [997, 298] width 338 height 25
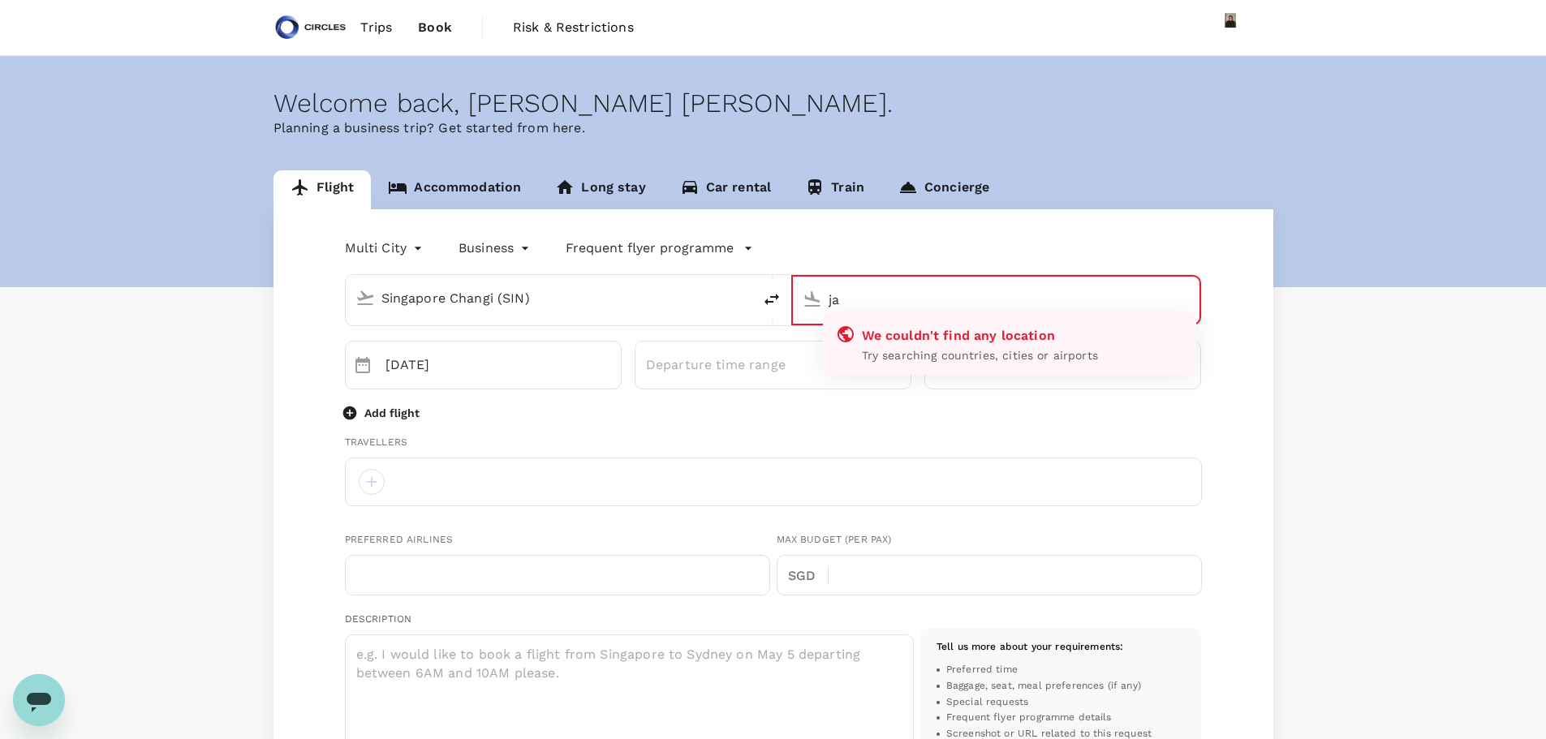
type input "j"
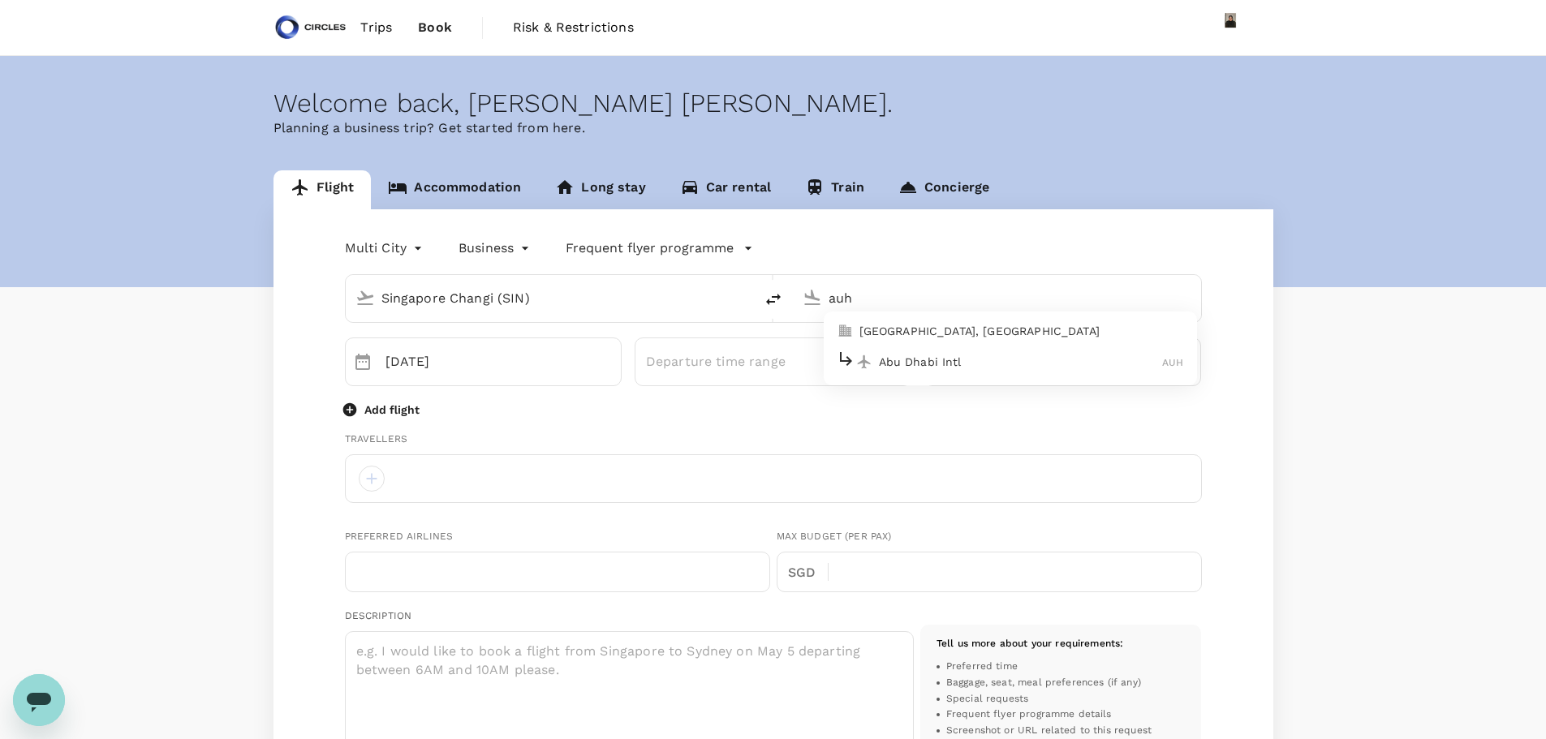
click at [898, 325] on p "[GEOGRAPHIC_DATA], [GEOGRAPHIC_DATA]" at bounding box center [1021, 331] width 325 height 16
type input "Abu Dhabi, United Arab Emirates (any)"
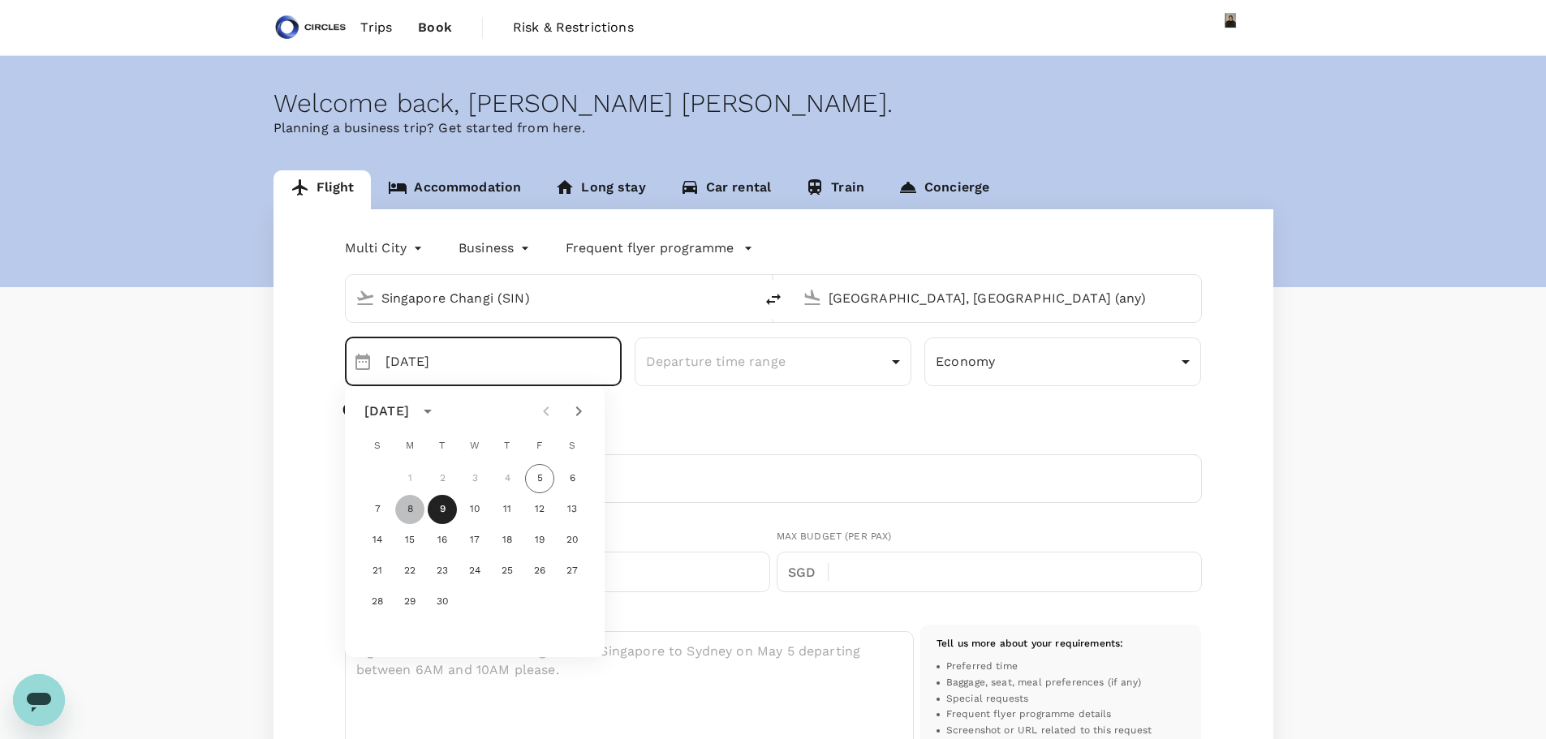
click at [406, 513] on button "8" at bounding box center [409, 509] width 29 height 29
type input "[DATE]"
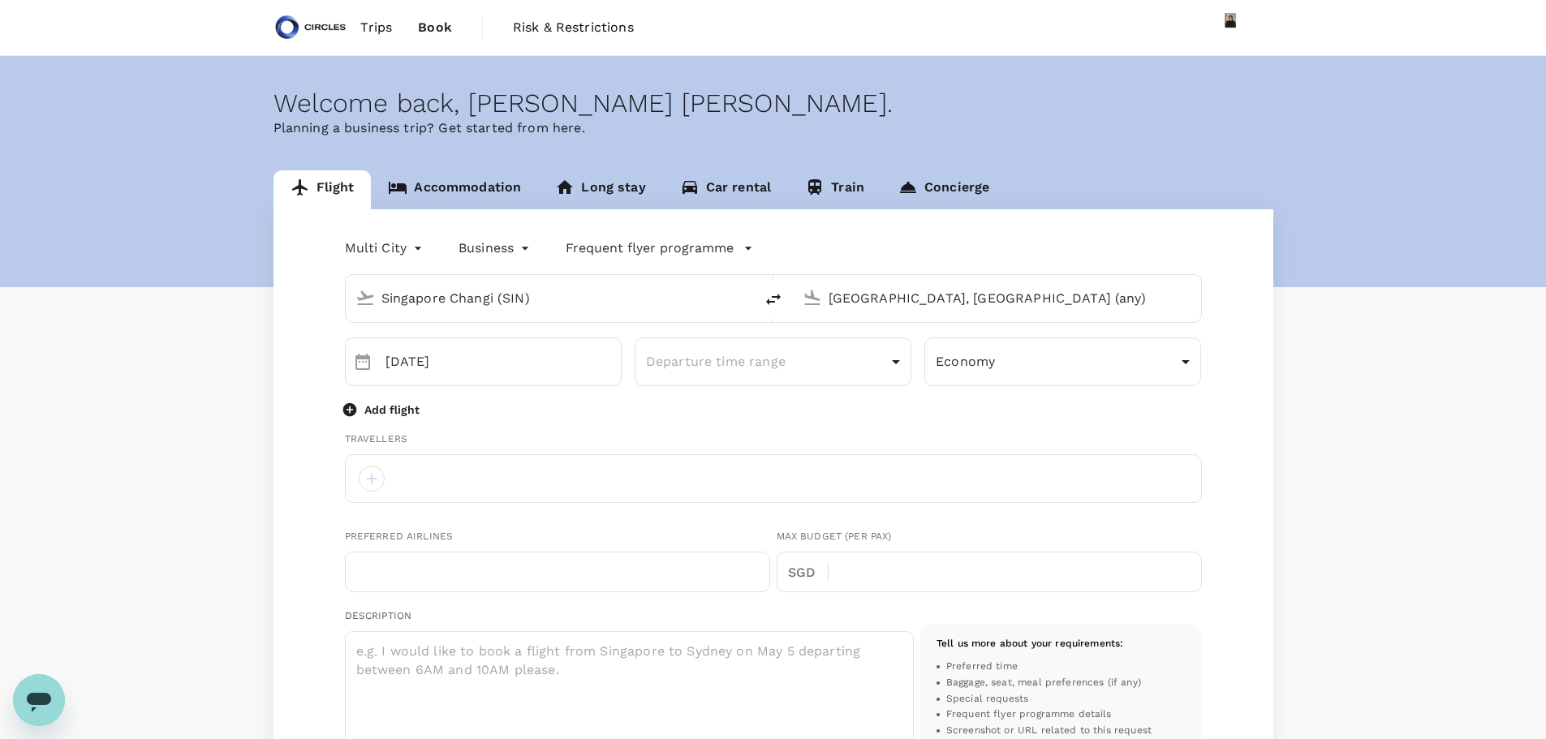
click at [384, 411] on p "Add flight" at bounding box center [391, 410] width 55 height 16
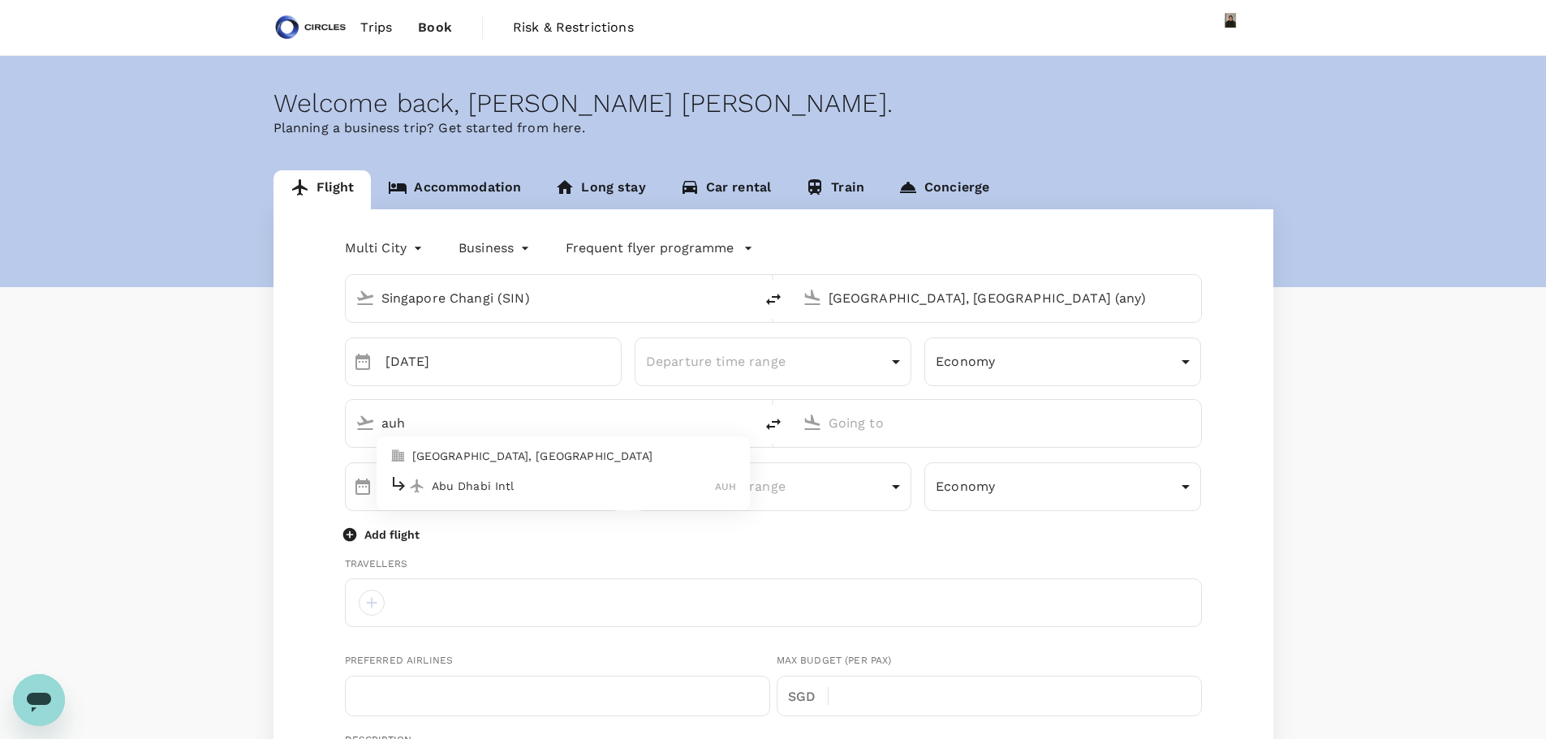
click at [505, 488] on p "Abu Dhabi Intl" at bounding box center [574, 486] width 284 height 16
type input "auh"
type input "Abu Dhabi Intl (AUH)"
click at [934, 485] on p "Noi Bai Intl" at bounding box center [1021, 486] width 284 height 16
type input "Noi Bai Intl (HAN)"
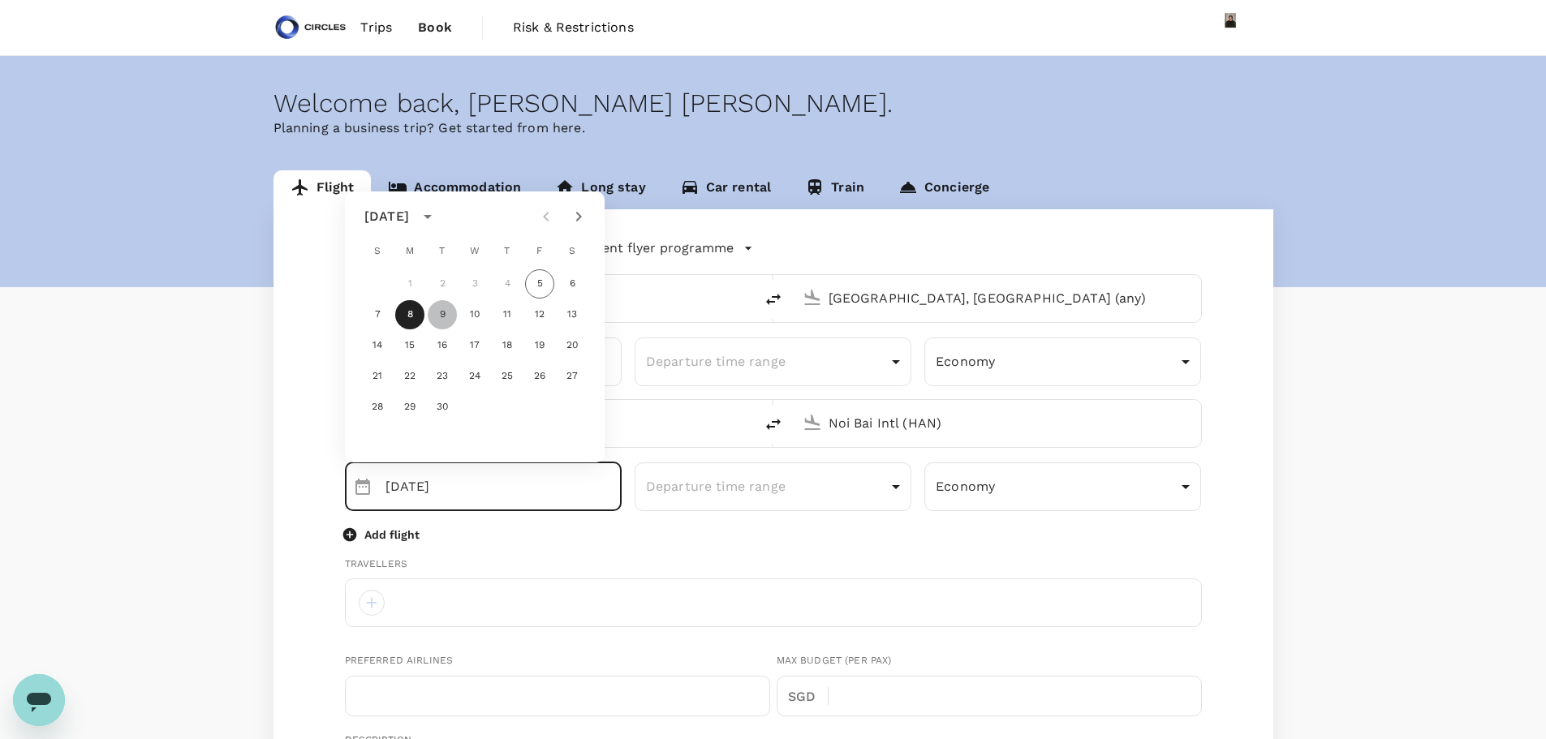
click at [448, 310] on button "9" at bounding box center [442, 314] width 29 height 29
type input "09 Sep"
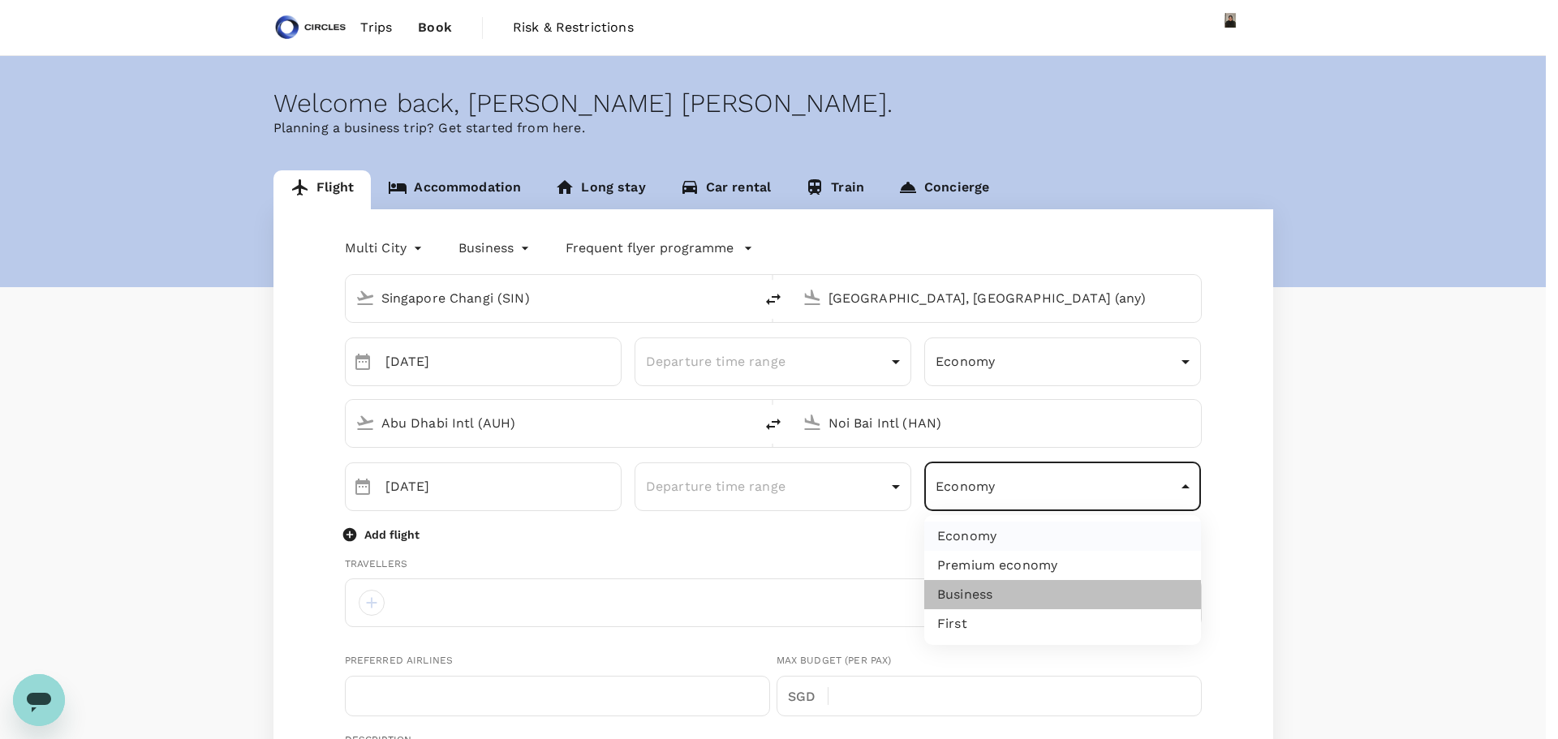
click at [996, 594] on li "Business" at bounding box center [1062, 594] width 277 height 29
type input "business"
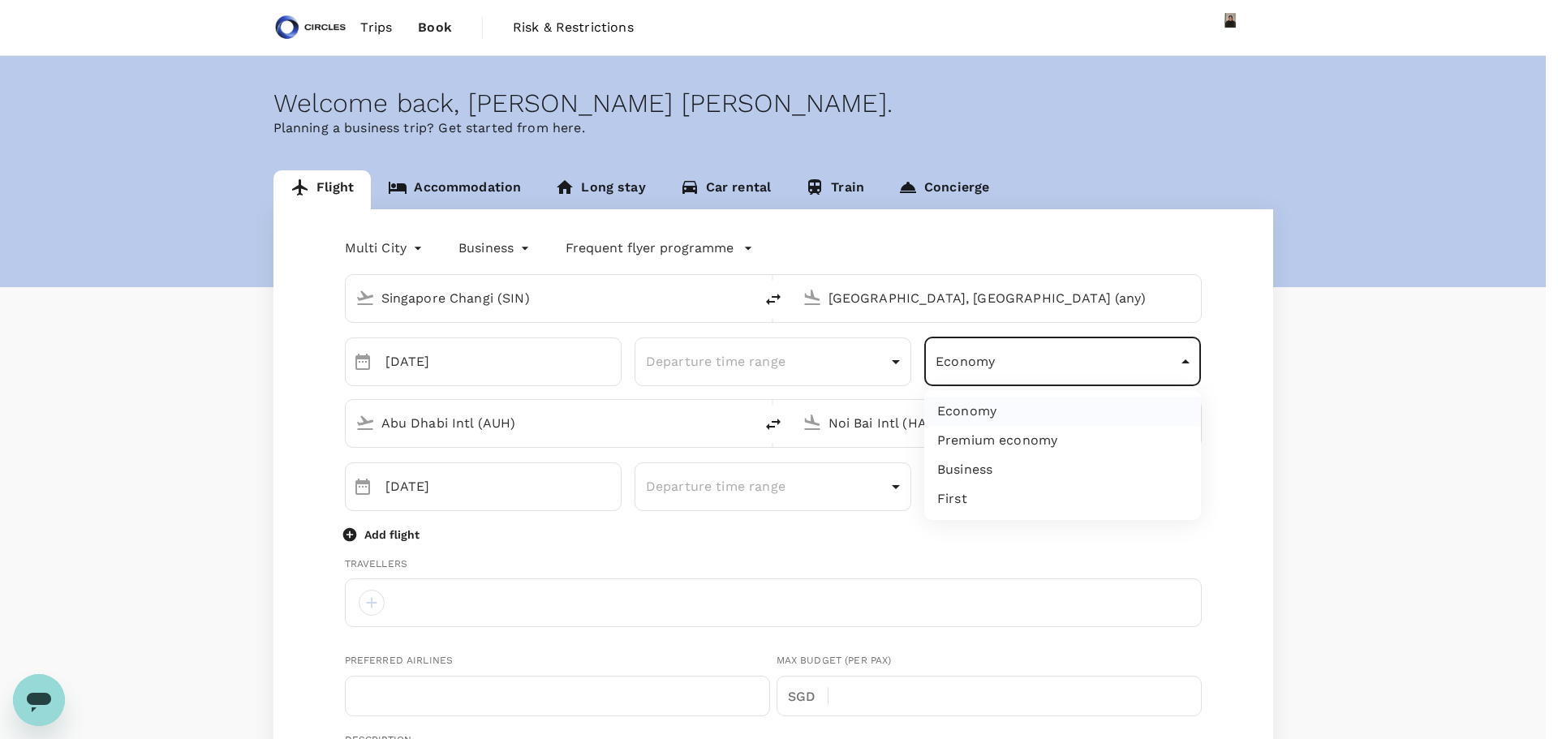
click at [970, 465] on li "Business" at bounding box center [1062, 469] width 277 height 29
type input "business"
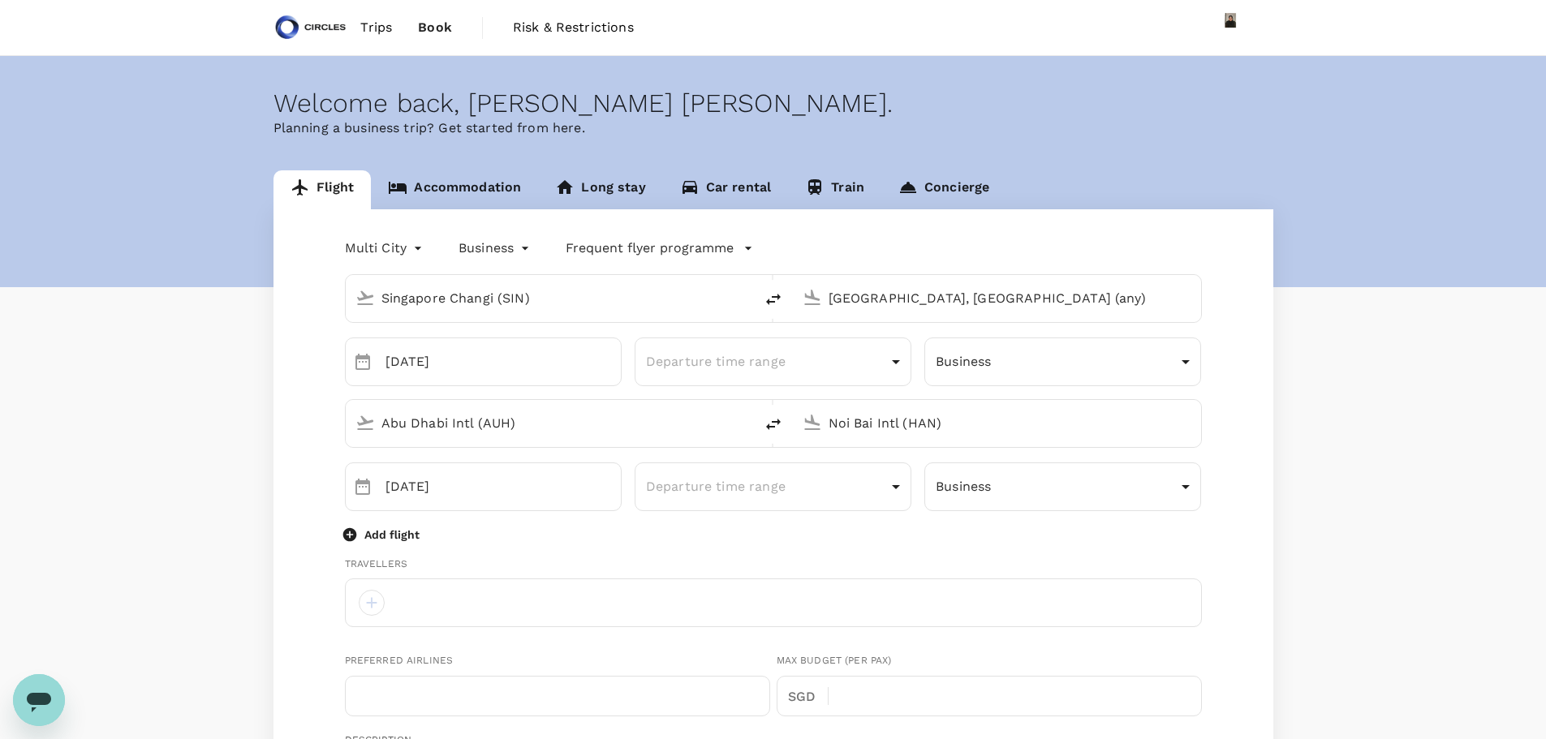
click at [420, 24] on span "Book" at bounding box center [435, 27] width 34 height 19
click at [610, 296] on input "Singapore Changi (SIN)" at bounding box center [550, 298] width 338 height 25
type input "Singapore Changi (SIN)"
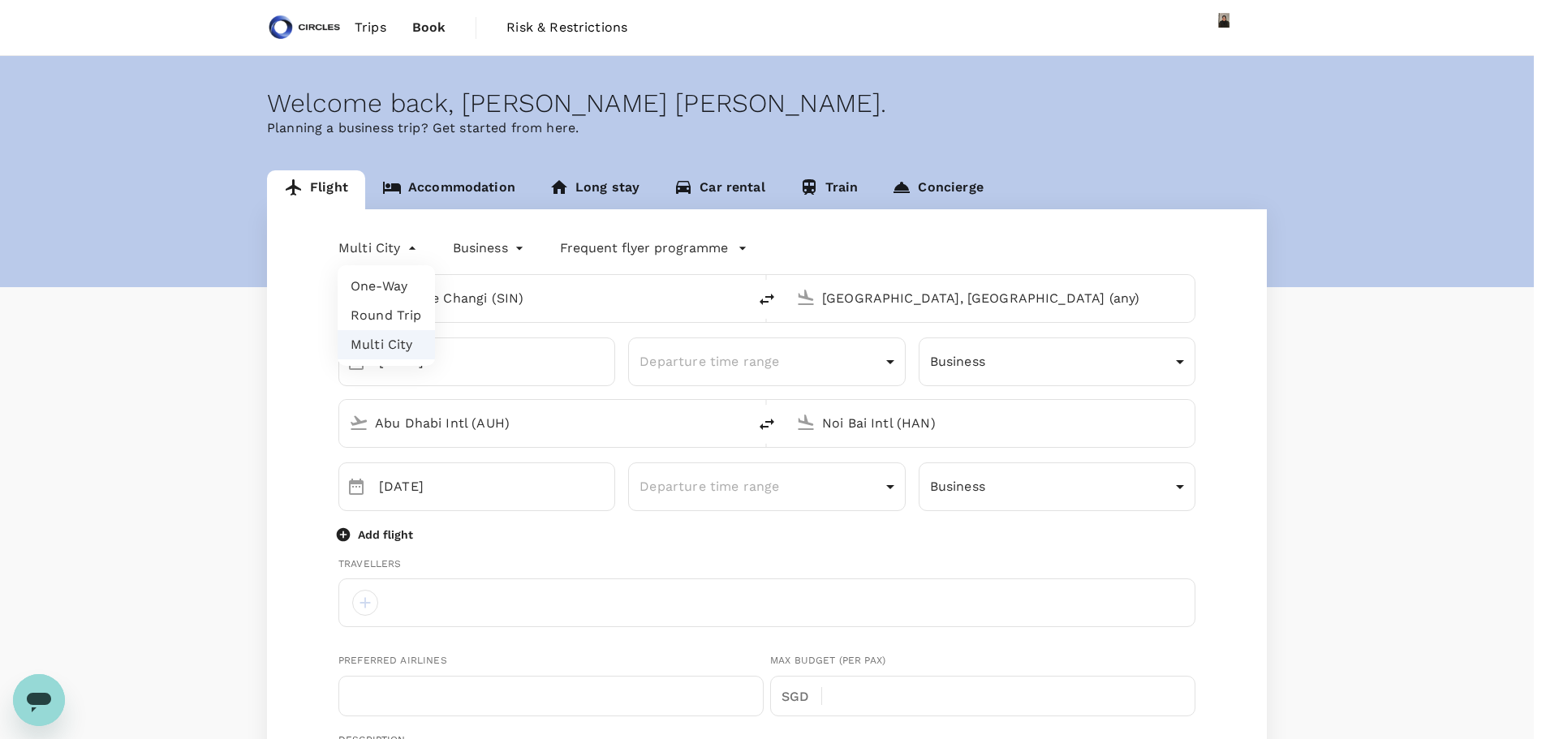
click at [393, 280] on li "One-Way" at bounding box center [386, 286] width 97 height 29
type input "oneway"
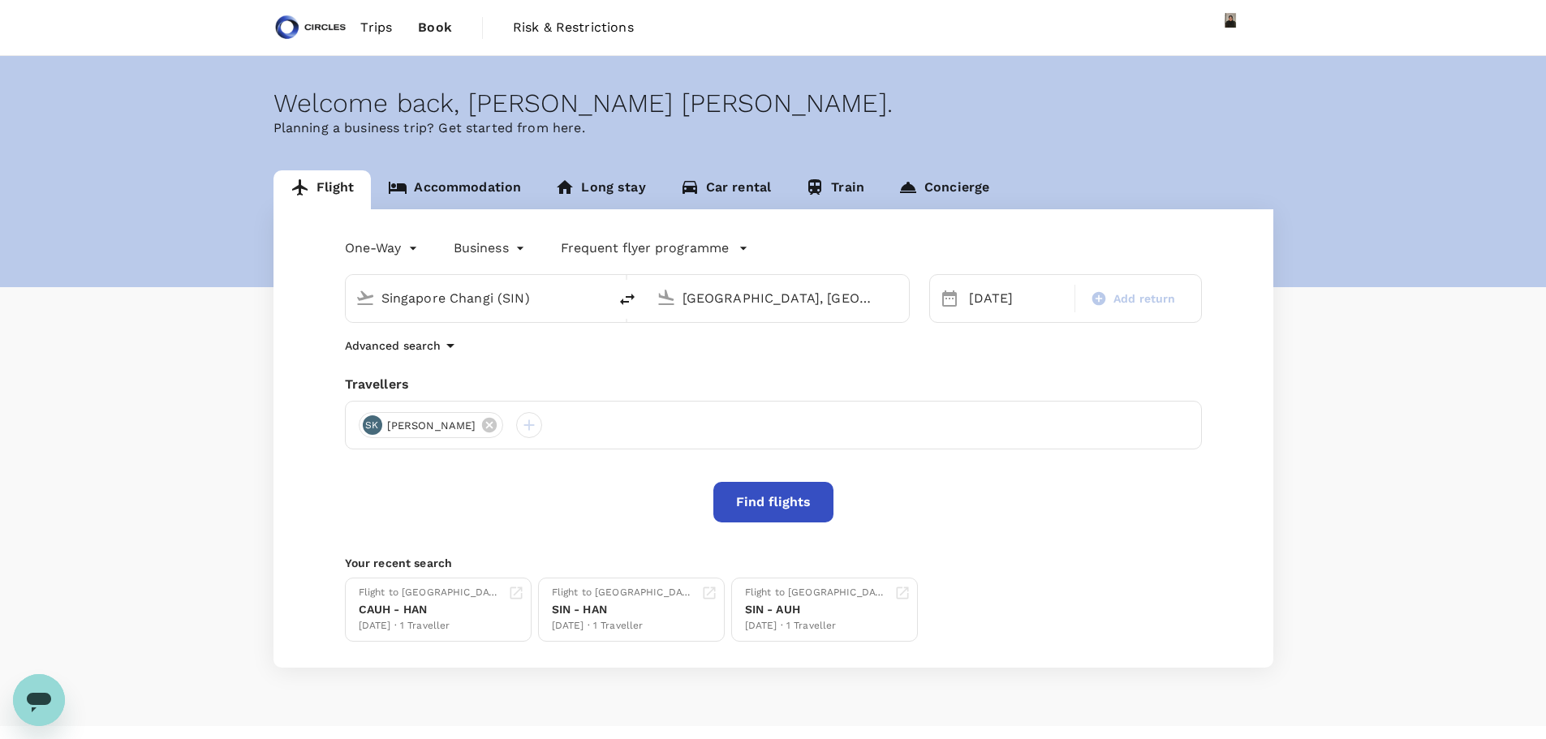
click at [463, 298] on input "Singapore Changi (SIN)" at bounding box center [477, 298] width 192 height 25
type input "Singapore Changi (SIN)"
click at [463, 297] on input "Singapore Changi (SIN)" at bounding box center [477, 298] width 192 height 25
click at [458, 352] on div "Abu Dhabi Intl AUH" at bounding box center [489, 361] width 347 height 25
type input "Abu Dhabi Intl (AUH)"
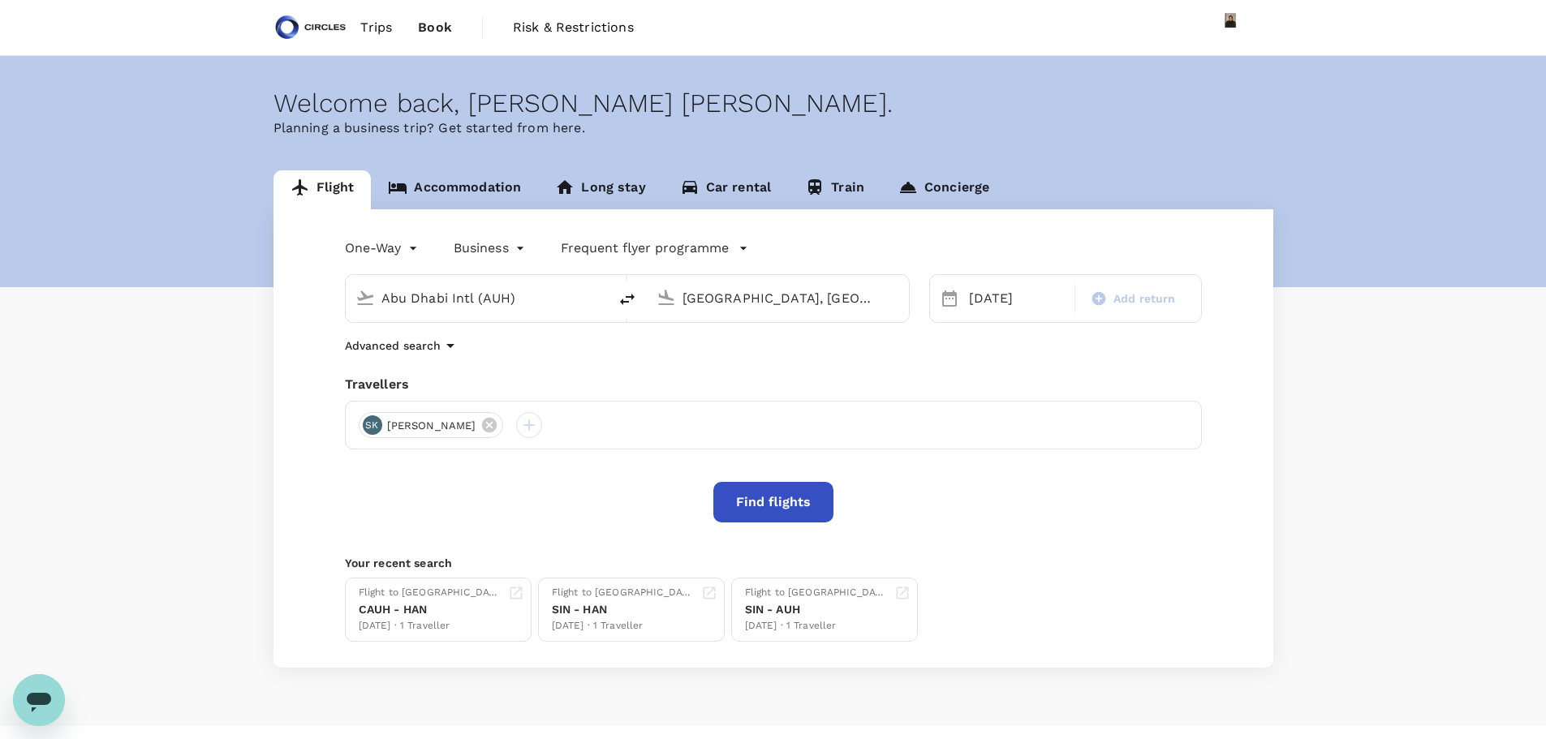
scroll to position [0, 58]
click at [768, 297] on input "Abu Dhabi, United Arab Emirates (any)" at bounding box center [778, 298] width 192 height 25
click at [743, 361] on p "Singapore Changi" at bounding box center [804, 362] width 288 height 16
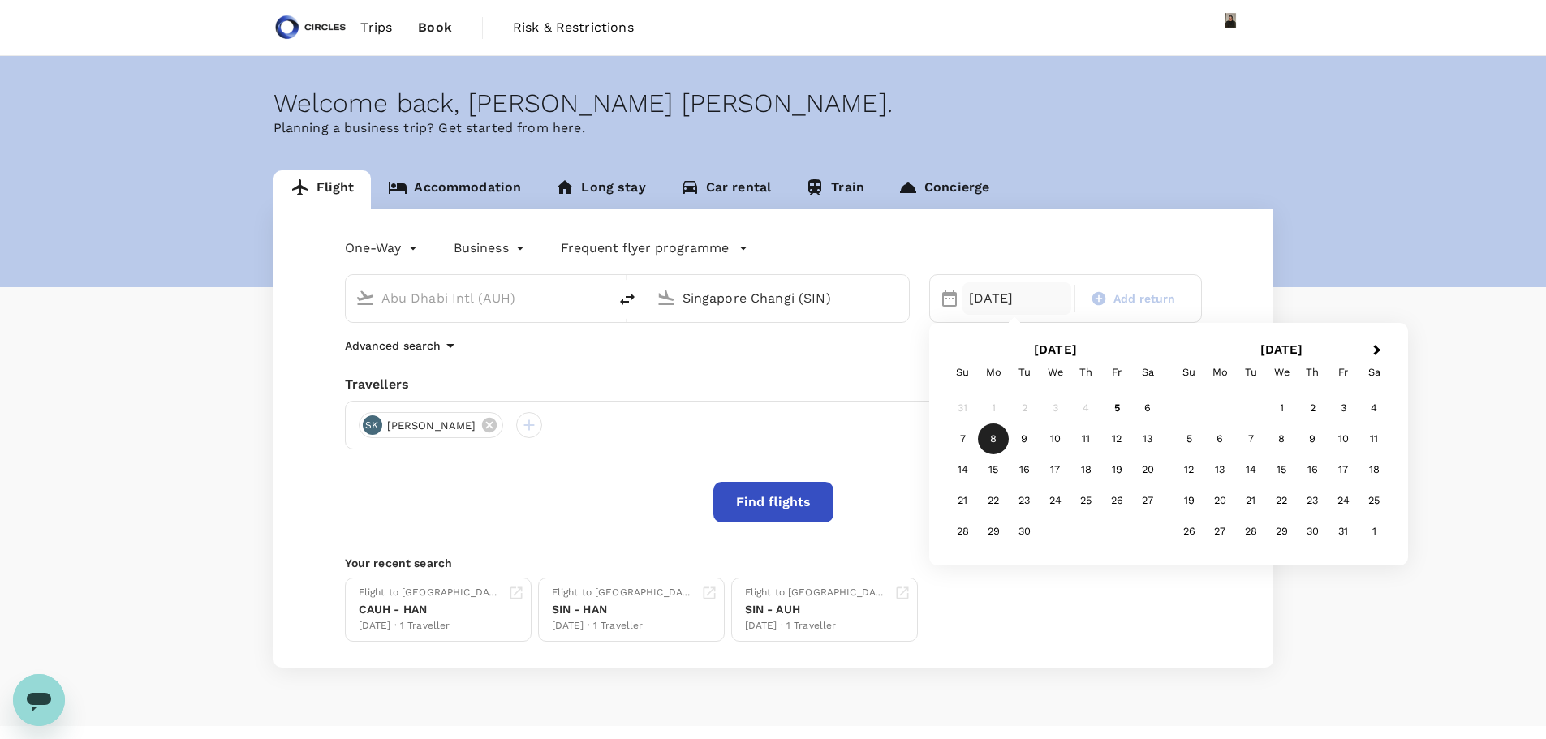
type input "Singapore Changi (SIN)"
click at [1009, 294] on div "[DATE]" at bounding box center [1017, 298] width 110 height 32
click at [1022, 441] on div "9" at bounding box center [1023, 439] width 31 height 31
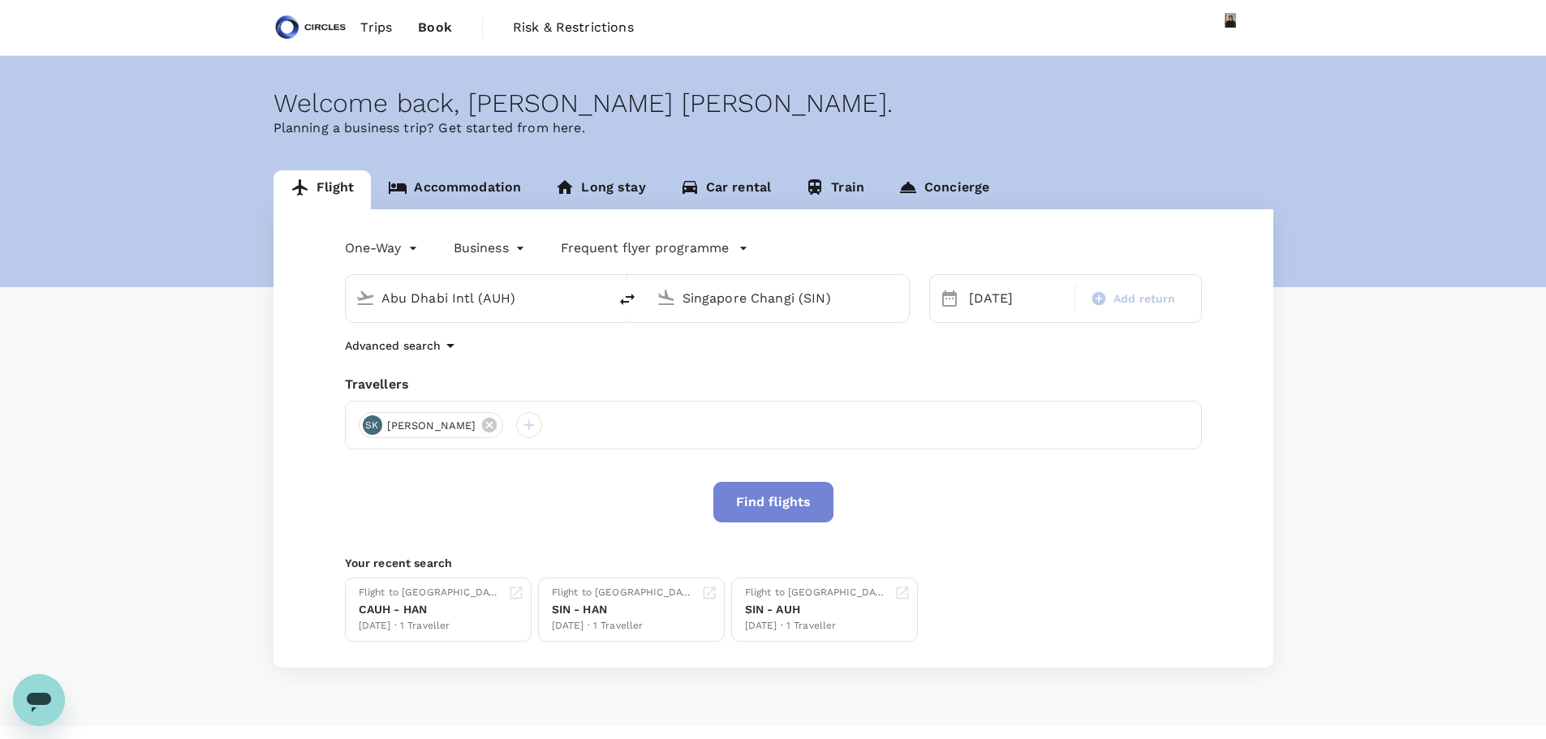
click at [762, 502] on button "Find flights" at bounding box center [773, 502] width 120 height 41
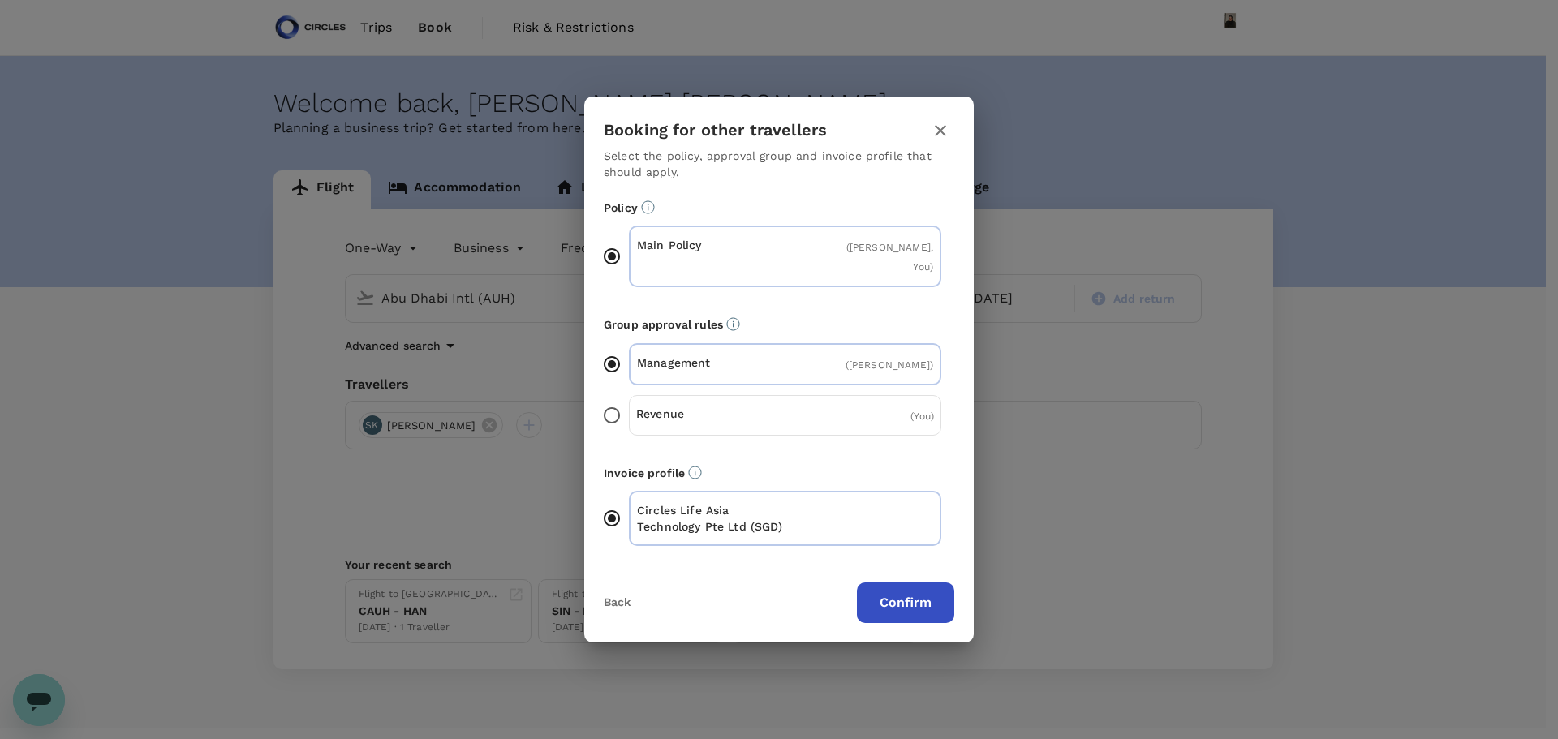
click at [725, 409] on p "Revenue" at bounding box center [710, 414] width 149 height 16
click at [629, 409] on input "Revenue ( You )" at bounding box center [612, 415] width 34 height 34
click at [931, 594] on button "Confirm" at bounding box center [905, 603] width 97 height 41
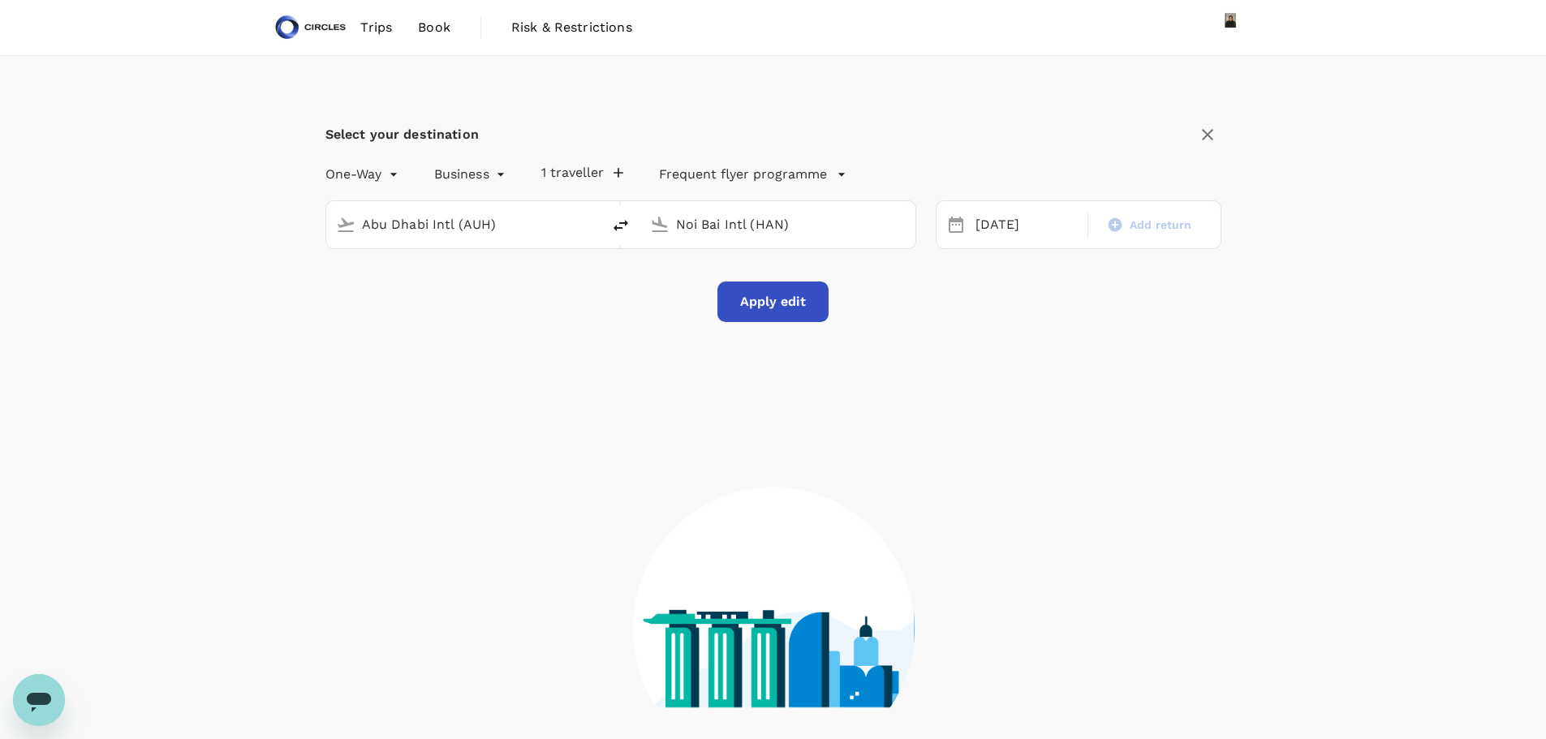
type input "Singapore Changi (SIN)"
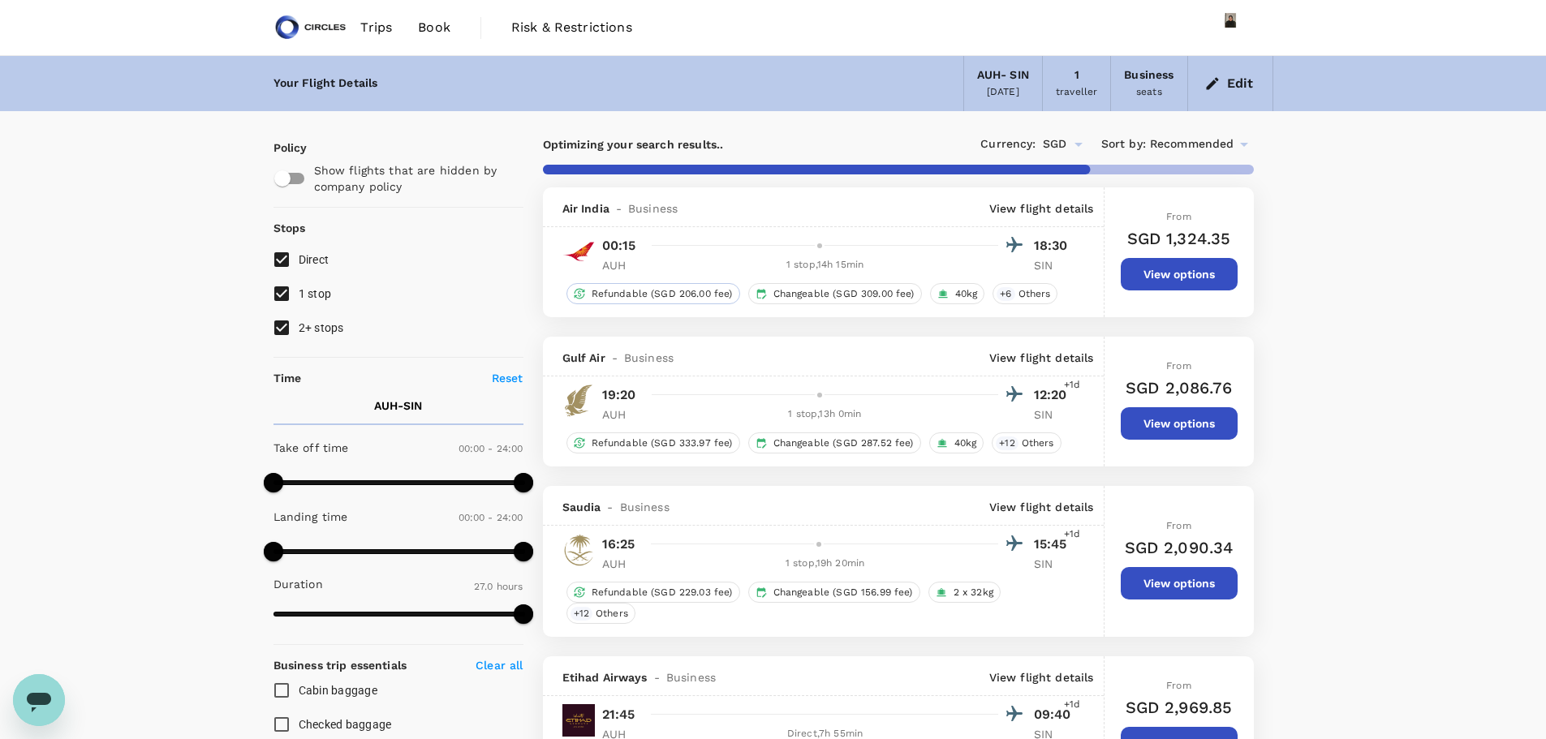
click at [660, 287] on span "Refundable (SGD 206.00 fee)" at bounding box center [662, 294] width 154 height 14
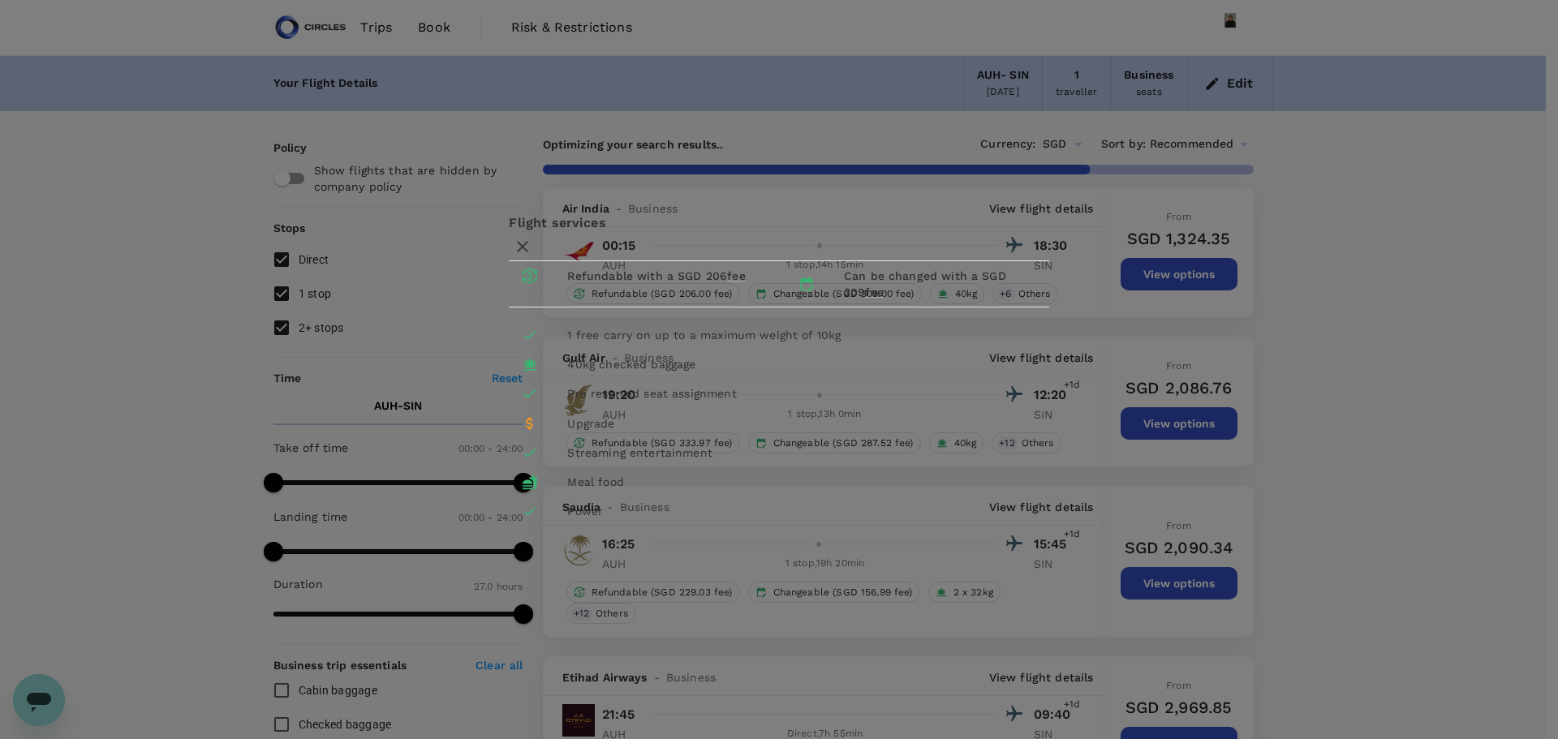
type input "1655"
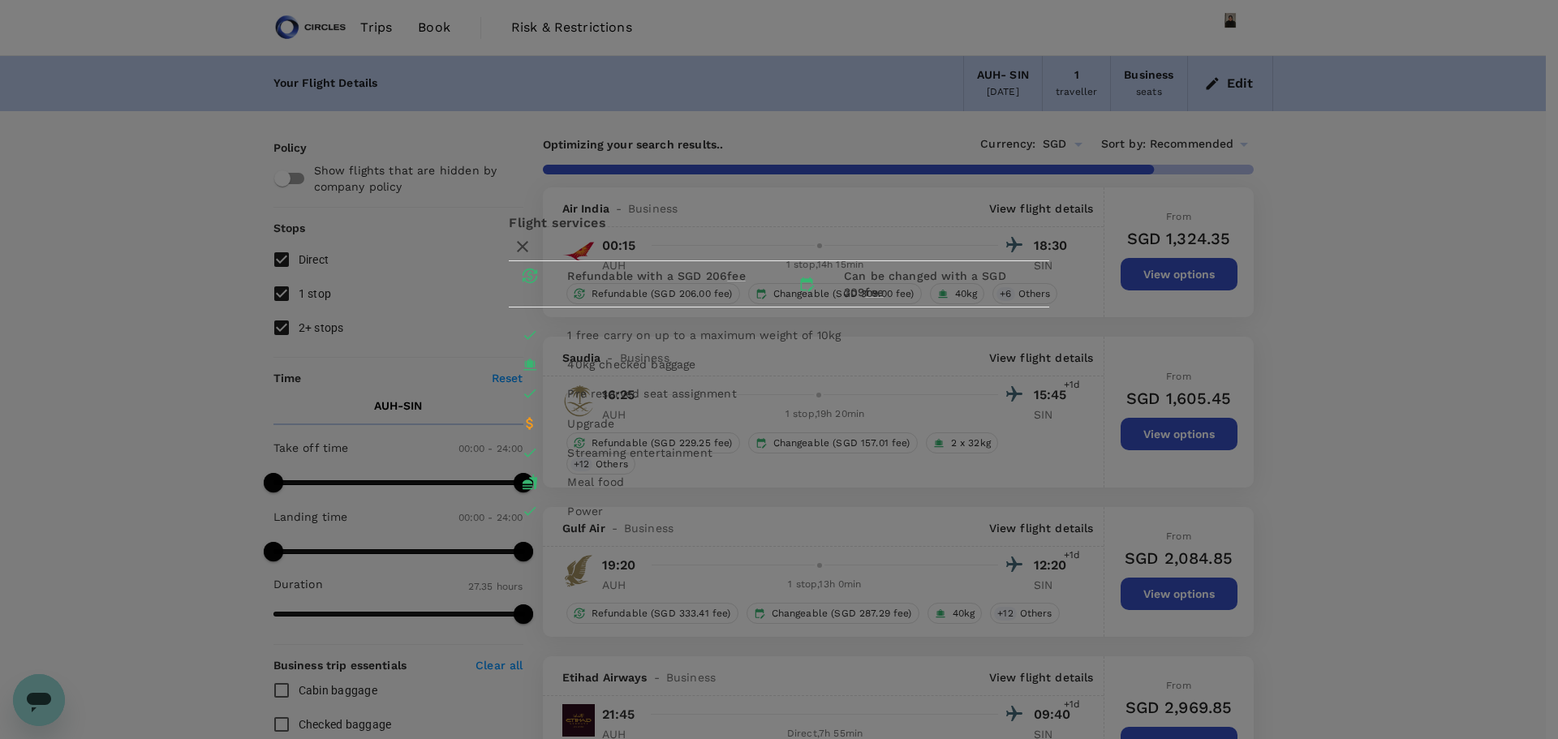
click at [532, 237] on icon "button" at bounding box center [522, 246] width 19 height 19
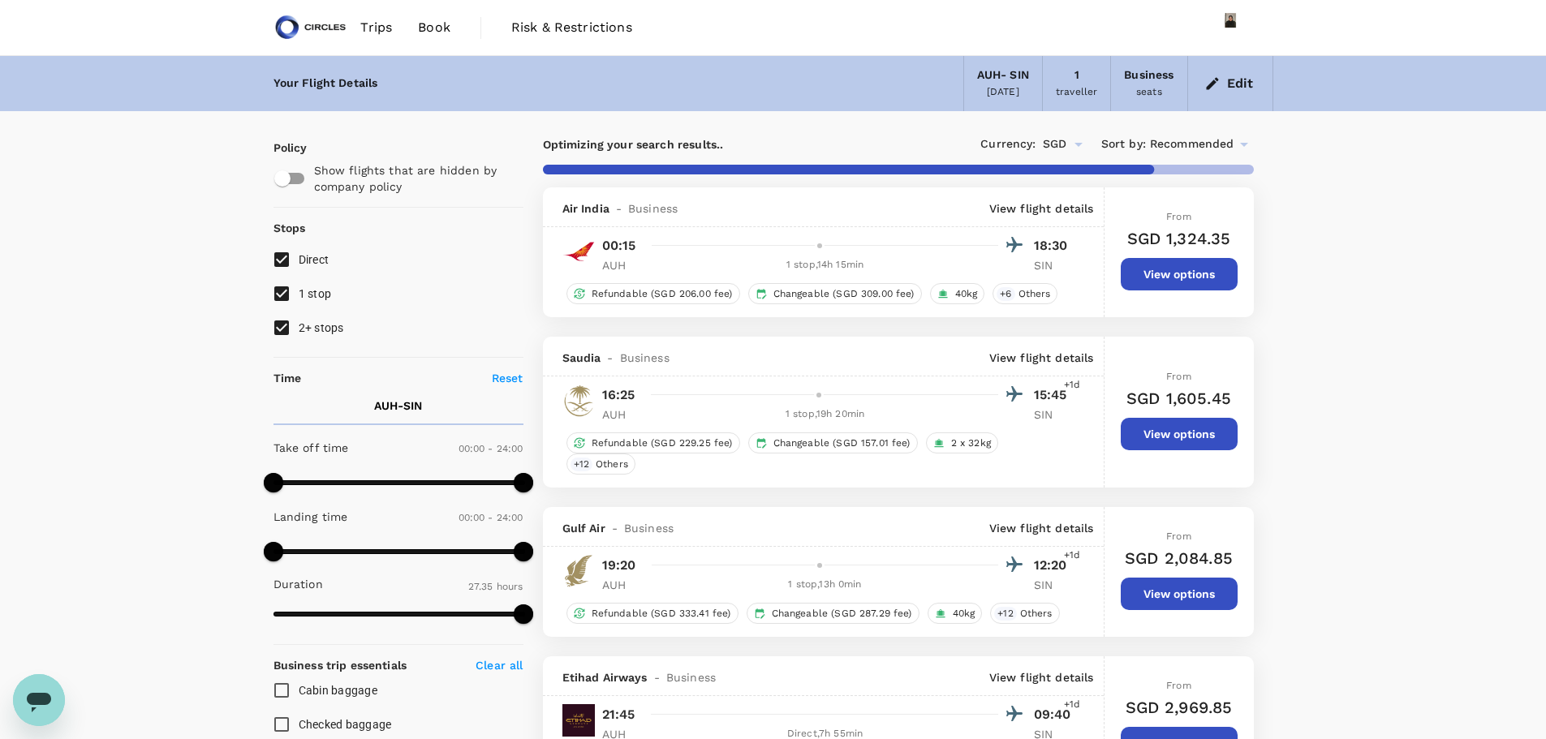
click at [279, 291] on input "1 stop" at bounding box center [281, 294] width 34 height 34
checkbox input "false"
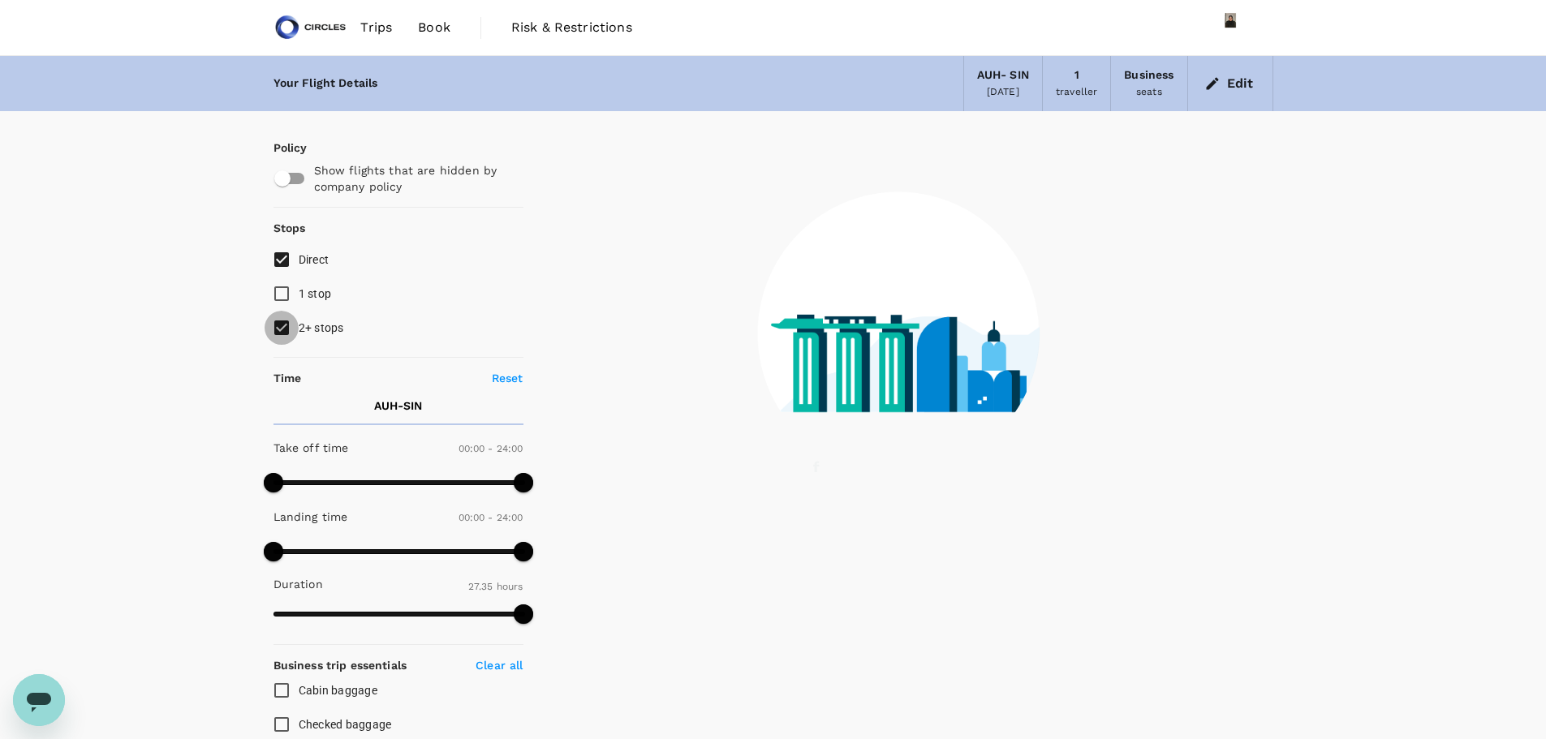
click at [281, 325] on input "2+ stops" at bounding box center [281, 328] width 34 height 34
checkbox input "false"
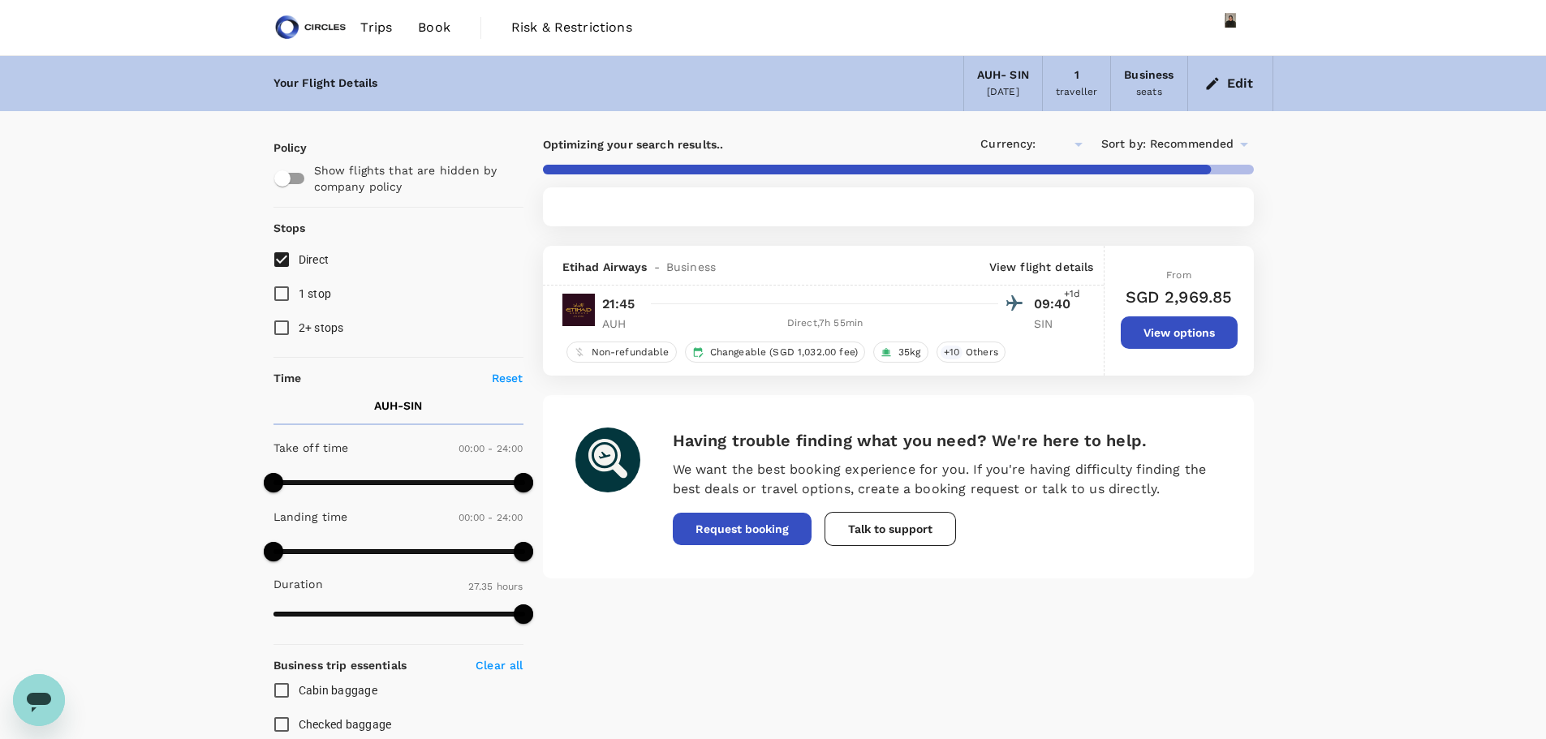
type input "SGD"
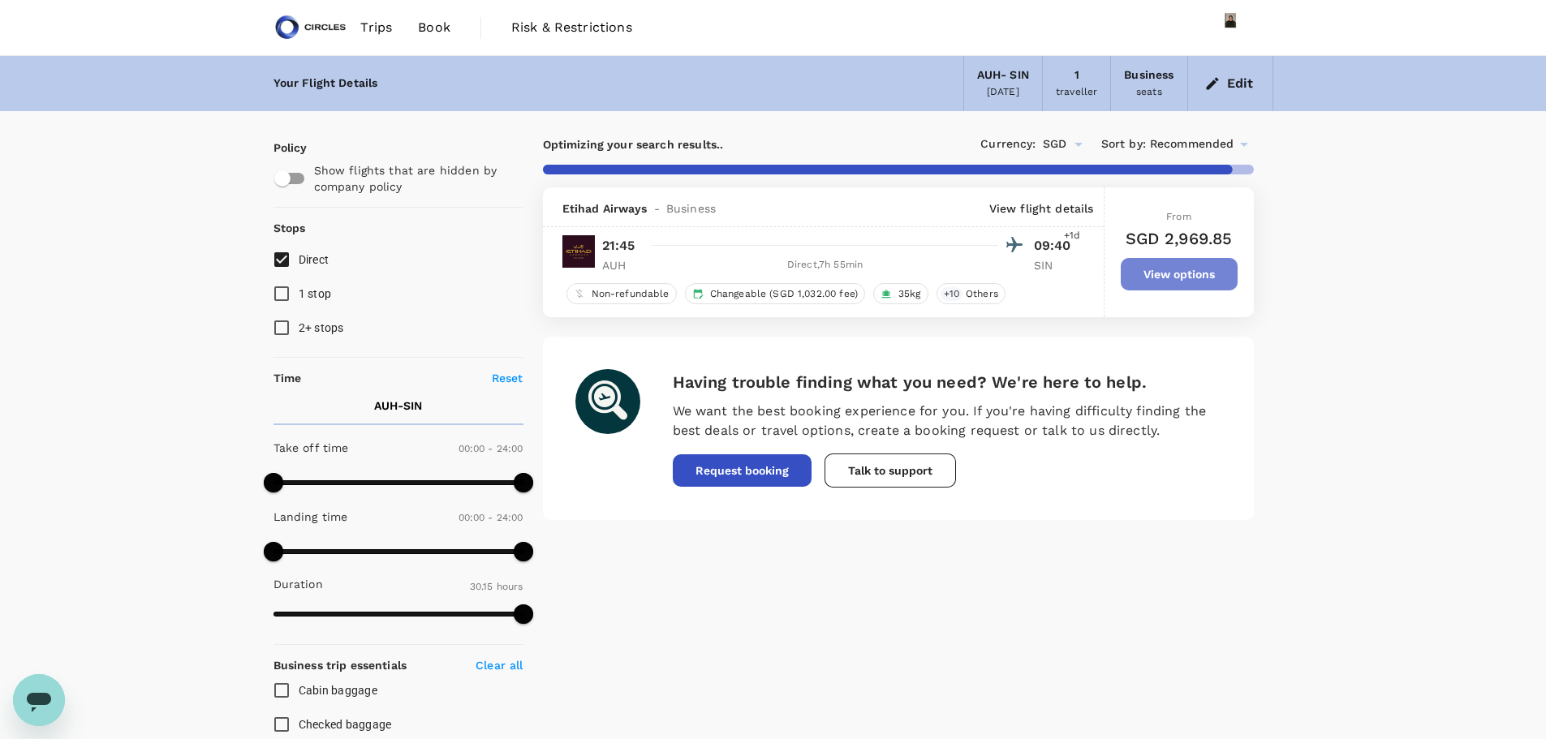
drag, startPoint x: 1175, startPoint y: 274, endPoint x: 1167, endPoint y: 277, distance: 8.5
click at [1173, 276] on button "View options" at bounding box center [1178, 274] width 117 height 32
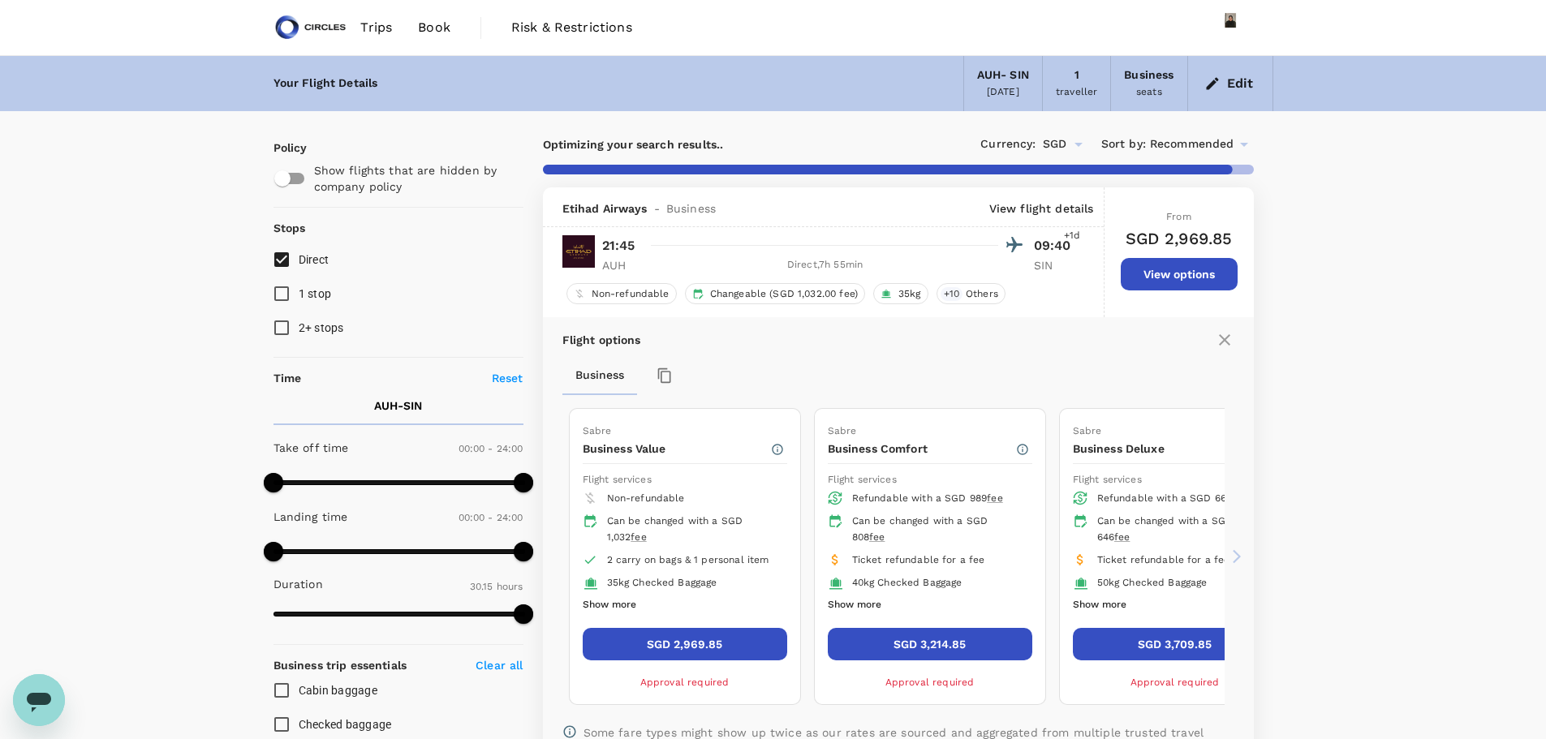
type input "2305"
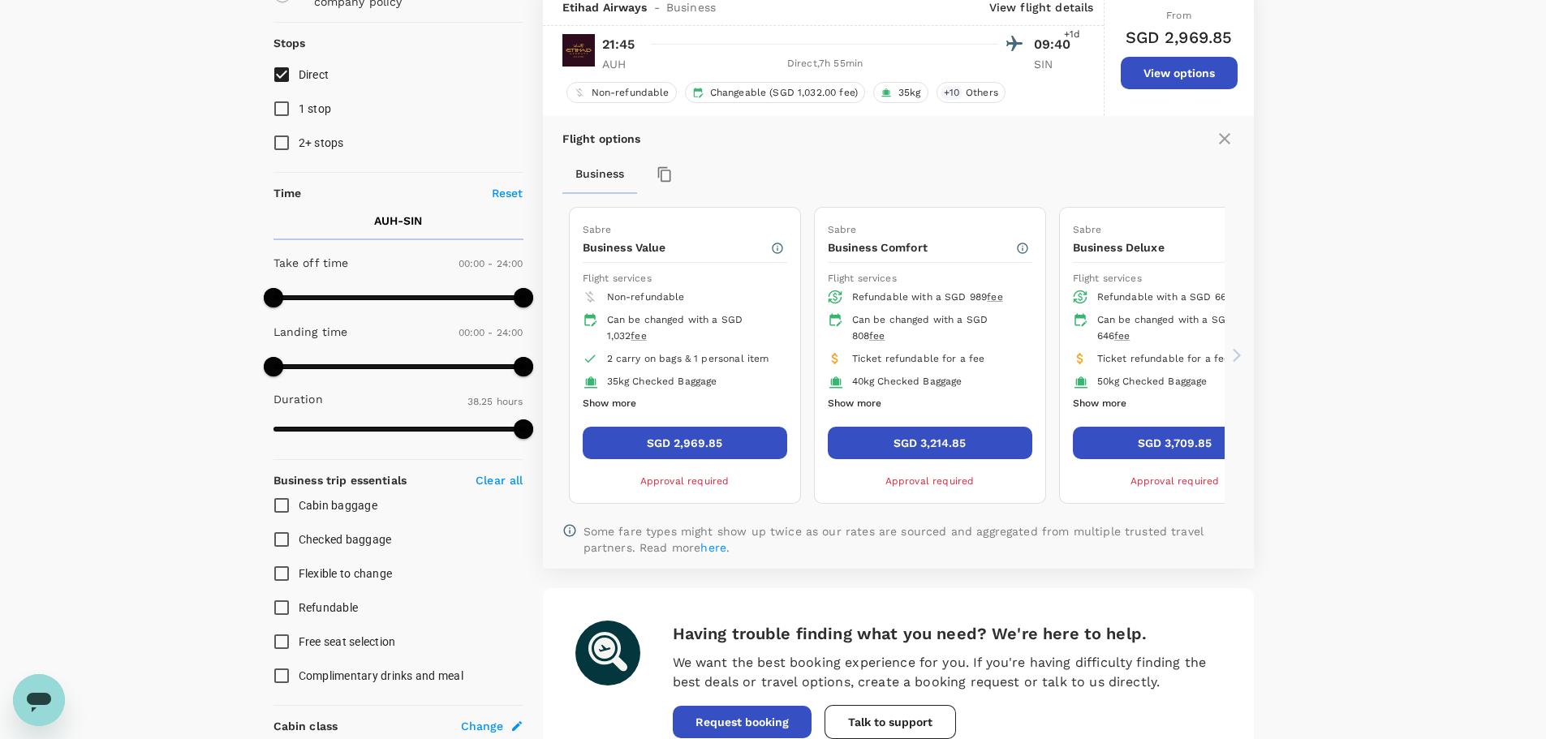
scroll to position [187, 0]
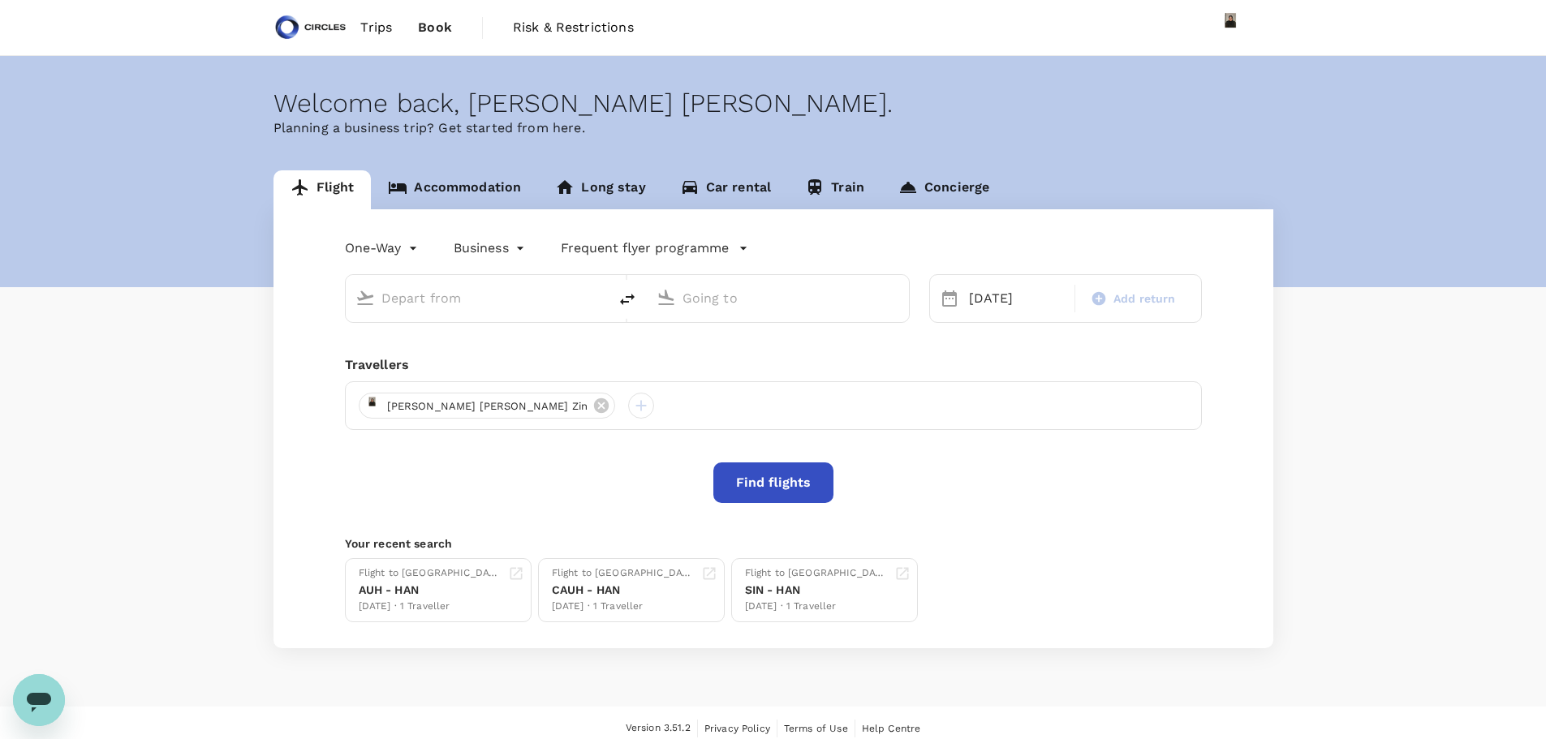
type input "Abu Dhabi Intl (AUH)"
type input "Singapore Changi (SIN)"
type input "Abu Dhabi Intl (AUH)"
type input "Singapore Changi (SIN)"
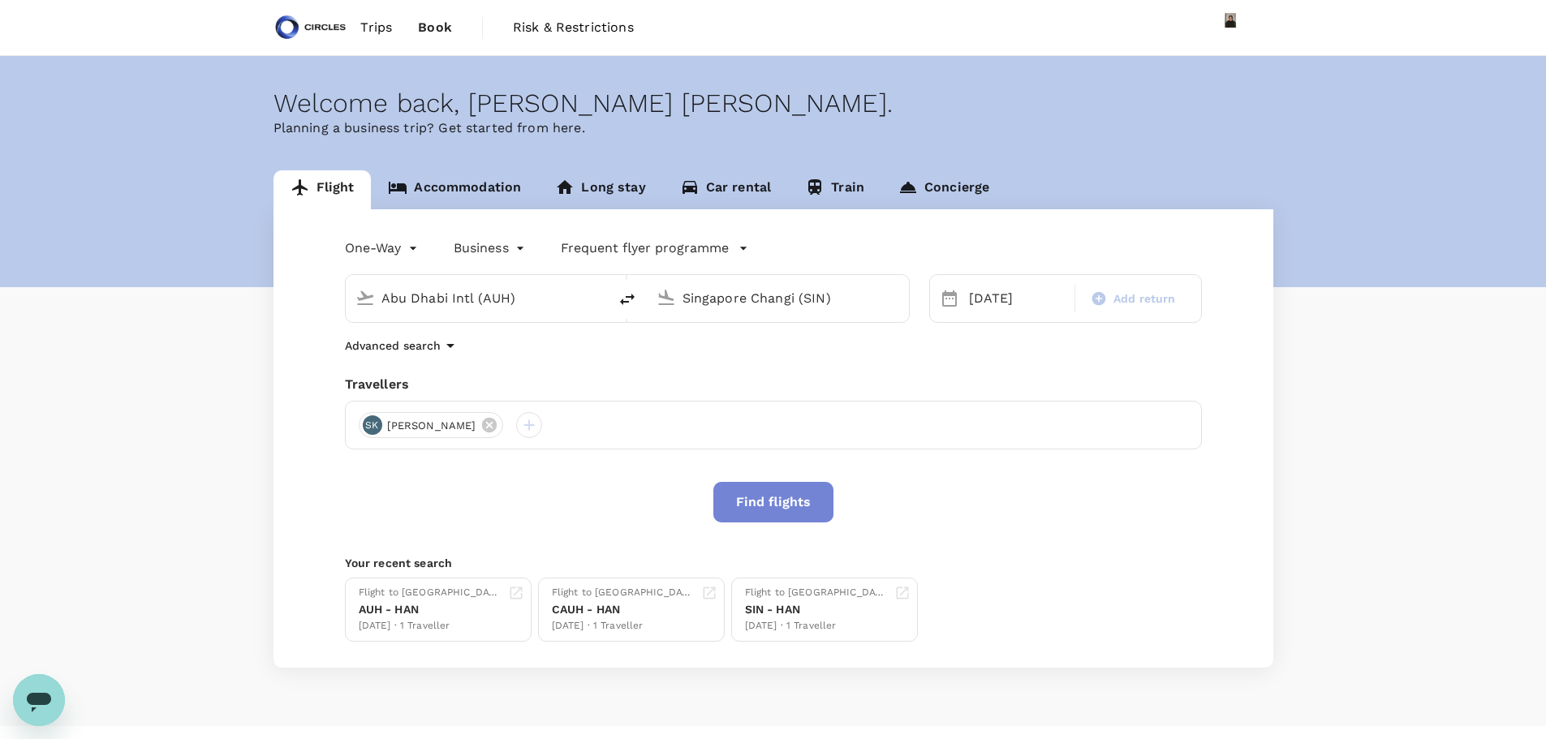
click at [748, 501] on button "Find flights" at bounding box center [773, 502] width 120 height 41
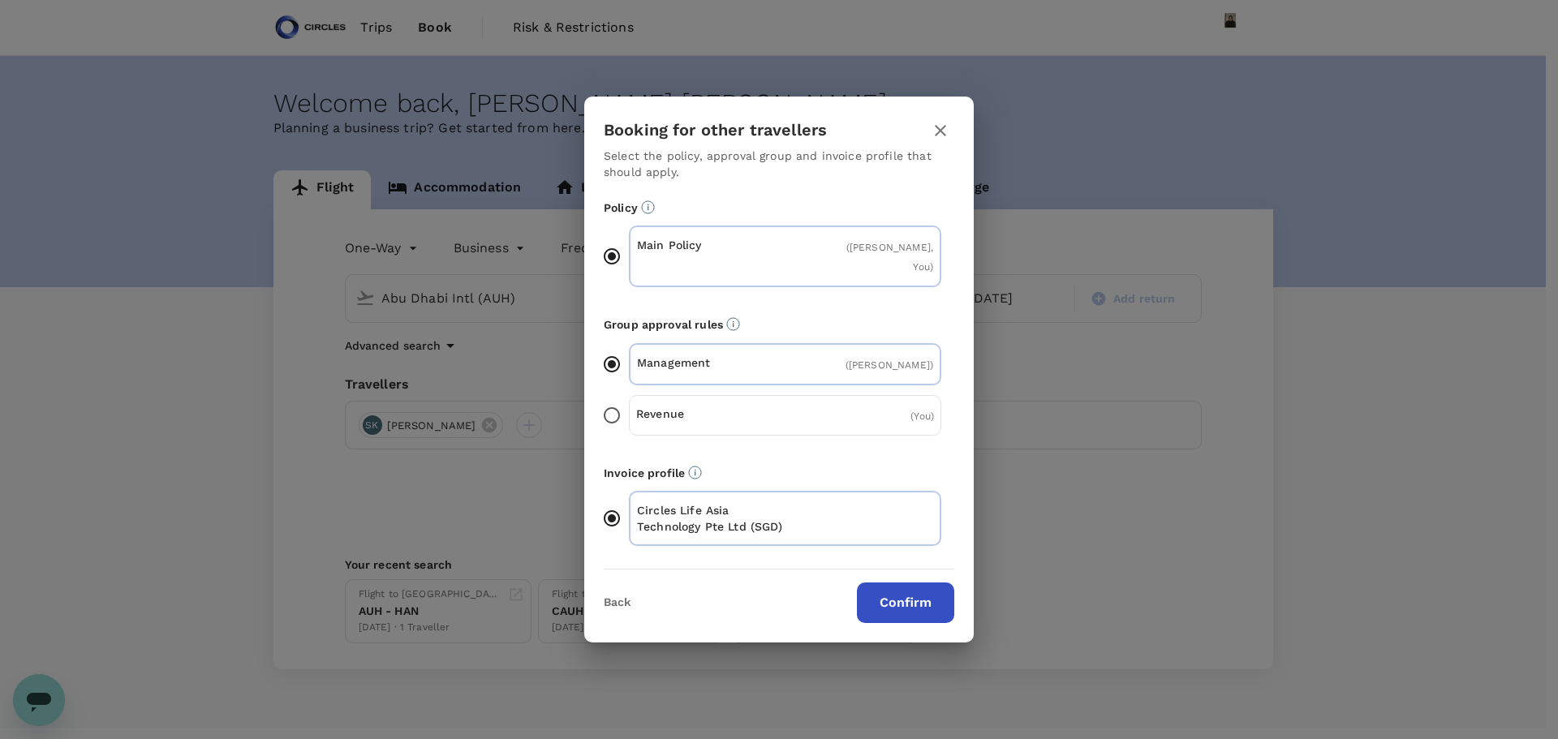
click at [703, 406] on p "Revenue" at bounding box center [710, 414] width 149 height 16
click at [629, 404] on input "Revenue ( You )" at bounding box center [612, 415] width 34 height 34
click at [900, 590] on button "Confirm" at bounding box center [905, 603] width 97 height 41
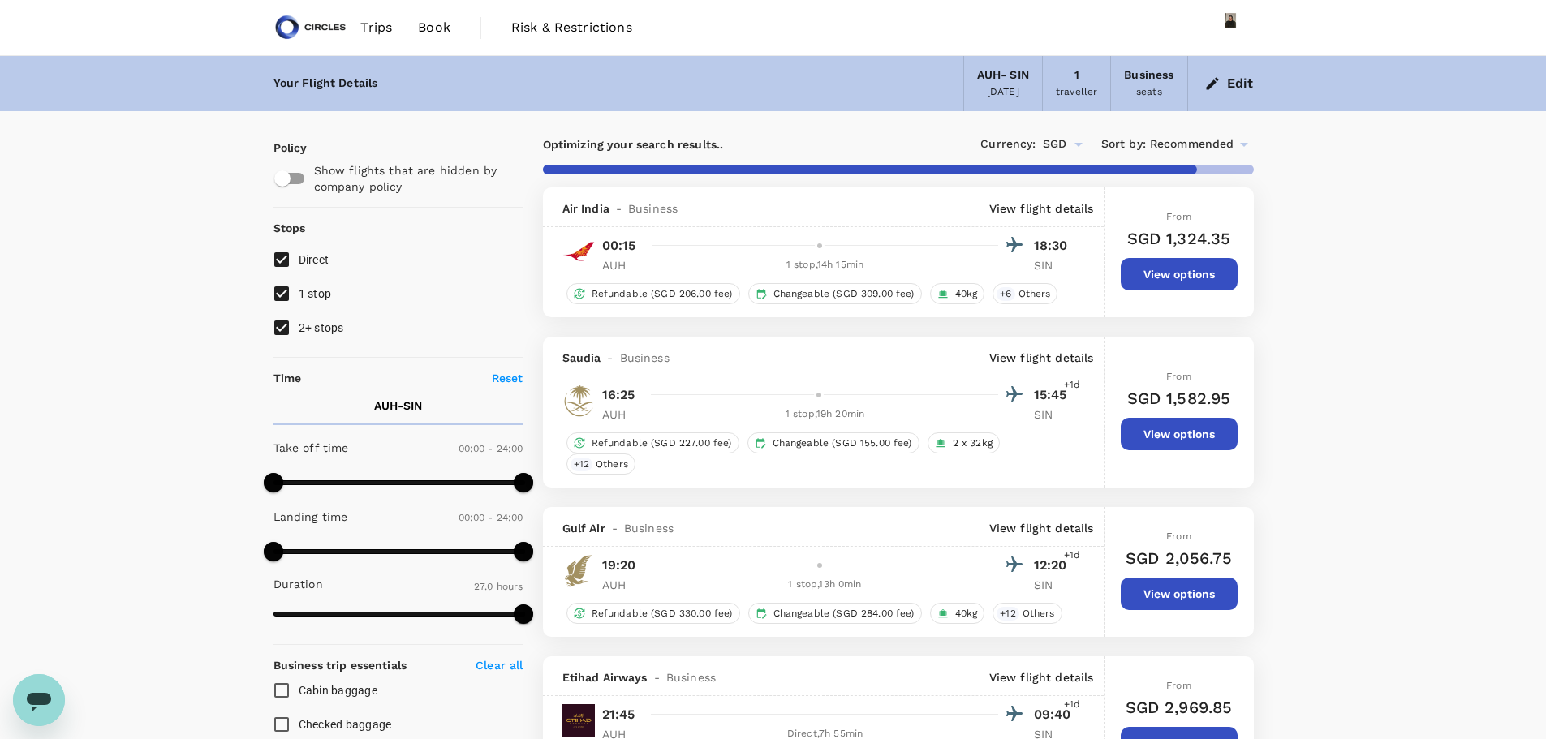
type input "2305"
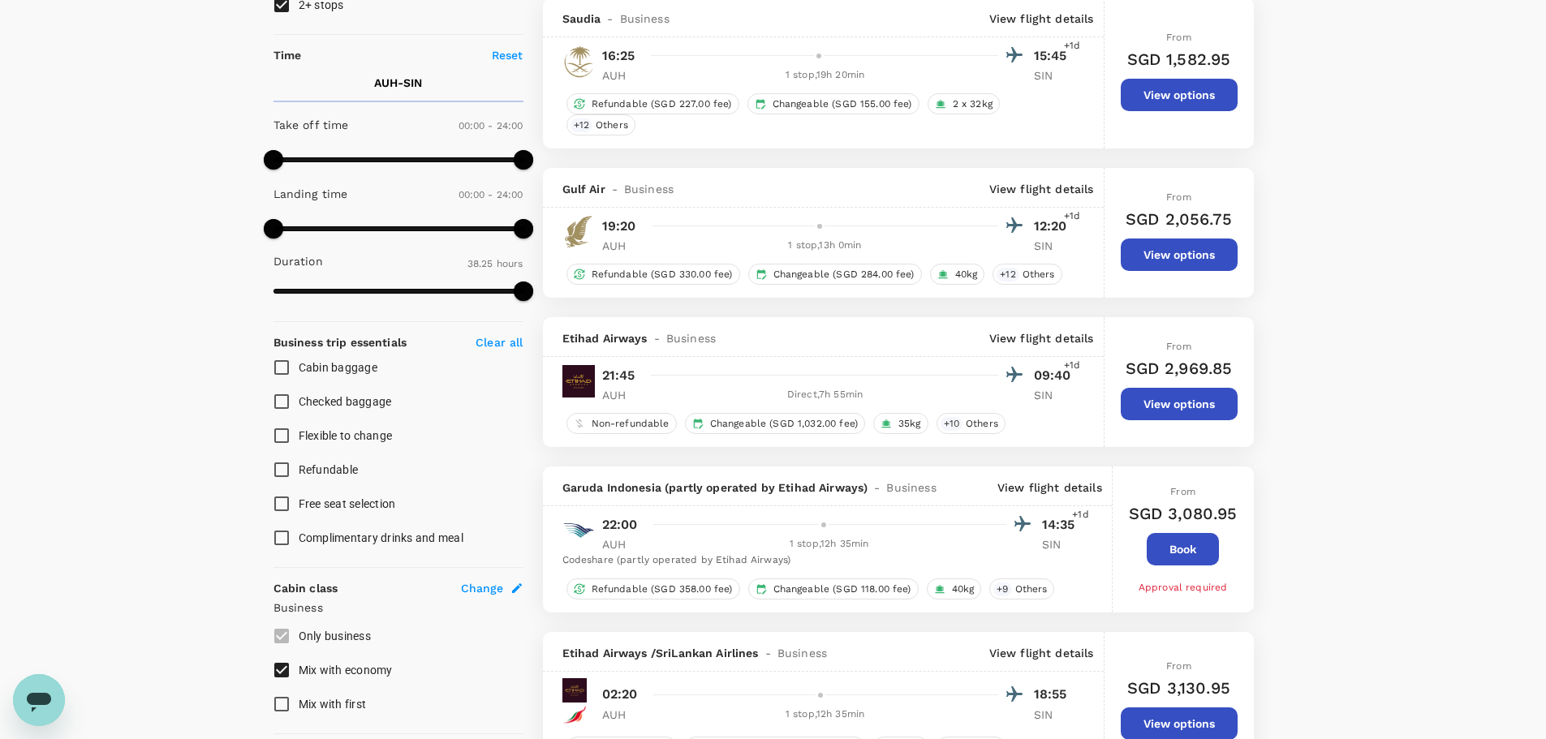
scroll to position [327, 0]
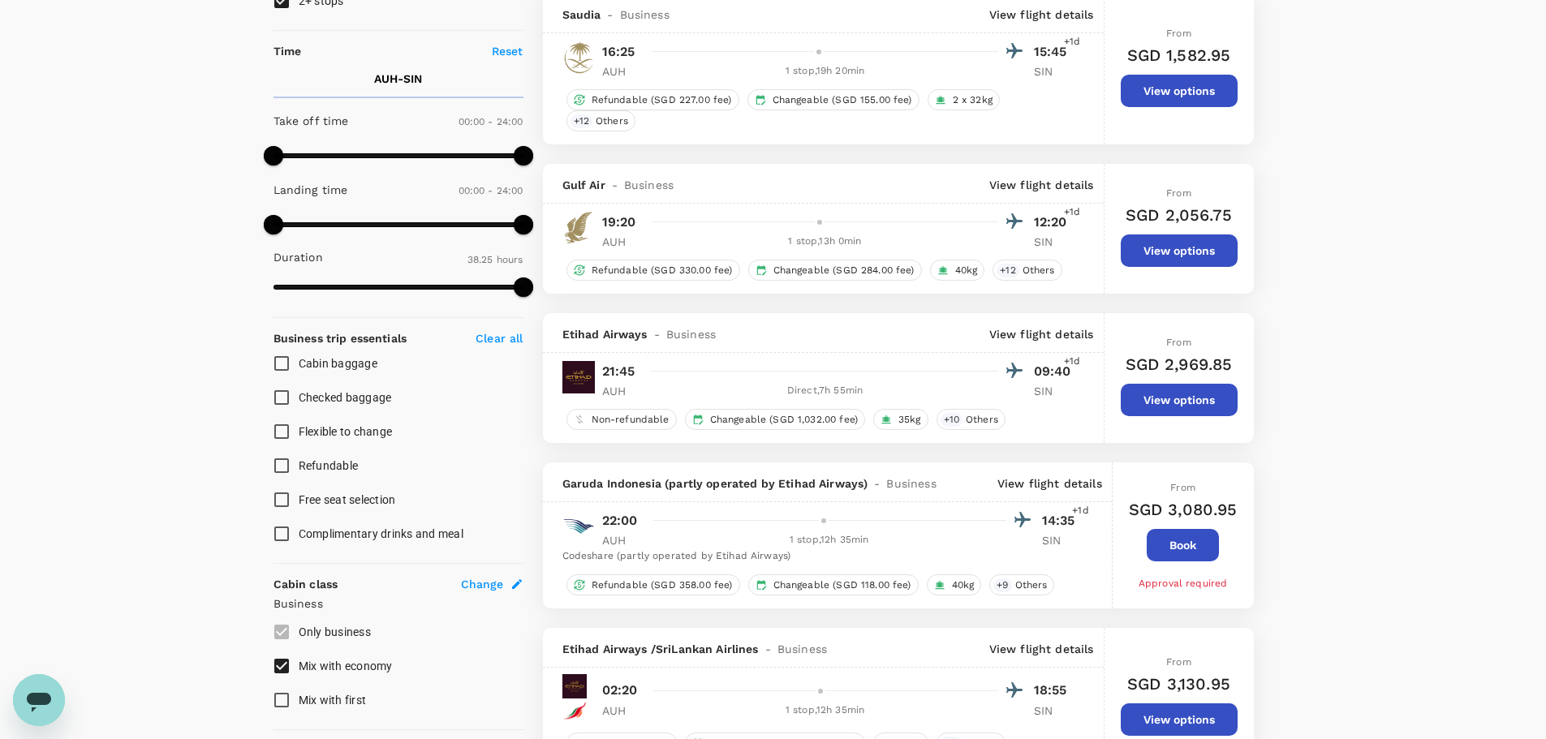
click at [1207, 404] on button "View options" at bounding box center [1178, 400] width 117 height 32
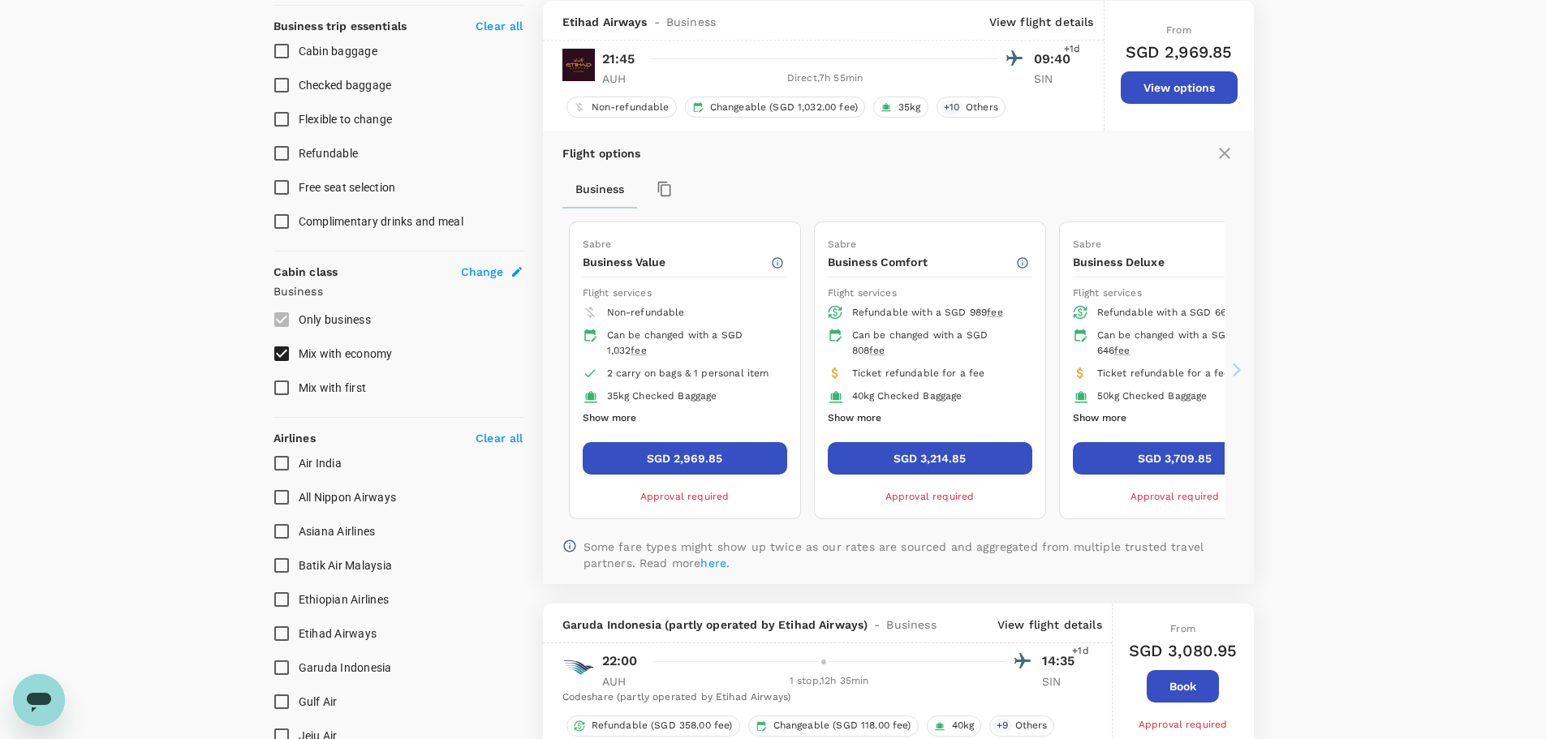
scroll to position [640, 0]
click at [1225, 161] on icon at bounding box center [1224, 152] width 19 height 19
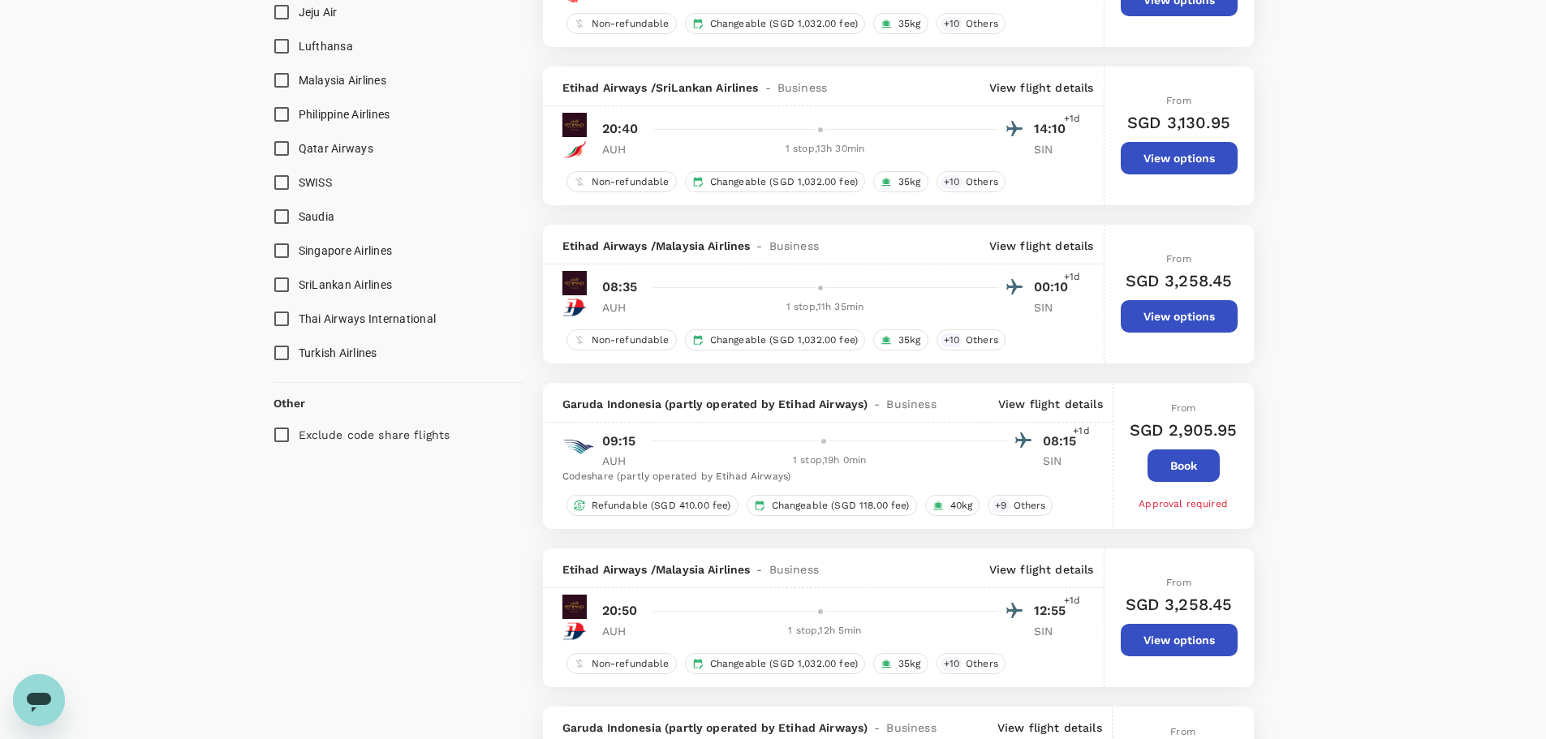
scroll to position [1371, 0]
